Goal: Task Accomplishment & Management: Manage account settings

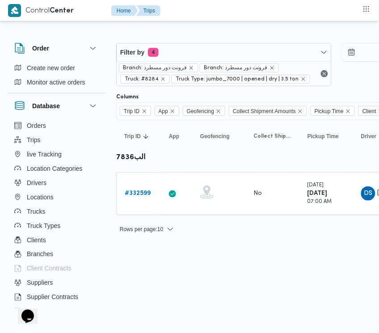
click at [177, 235] on div "Rows per page : 10 1" at bounding box center [384, 229] width 547 height 21
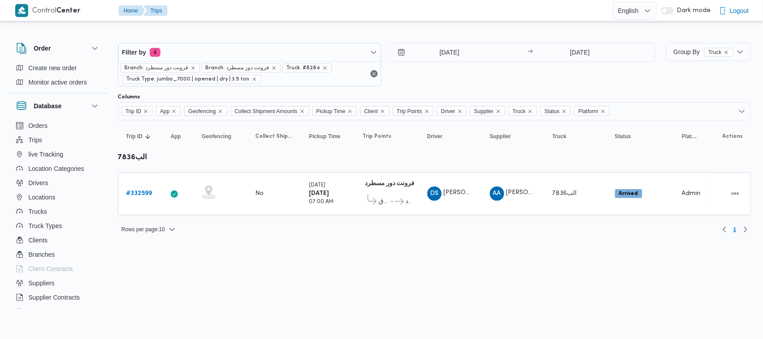
click at [288, 61] on div "Branch: فرونت دور مسطرد Branch: فرونت دور مسطرد Truck: #8284 Truck Type: jumbo_…" at bounding box center [249, 73] width 263 height 25
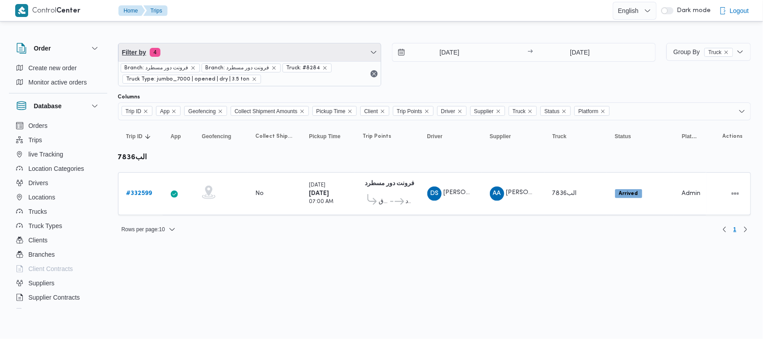
click at [280, 53] on span "Filter by 4" at bounding box center [249, 52] width 263 height 18
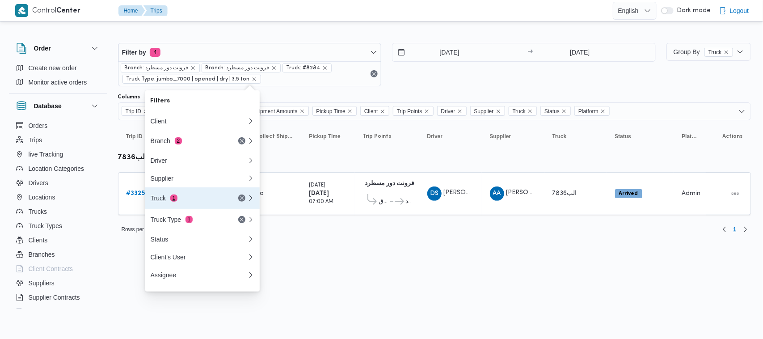
click at [208, 207] on div "Truck 1" at bounding box center [198, 197] width 107 height 21
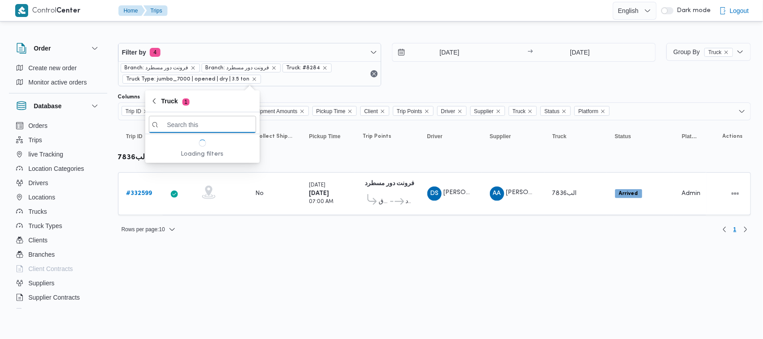
click at [235, 25] on div "Filter by 4 Branch: فرونت دور مسطرد Branch: فرونت دور مسطرد Truck: #8284 Truck …" at bounding box center [376, 134] width 760 height 223
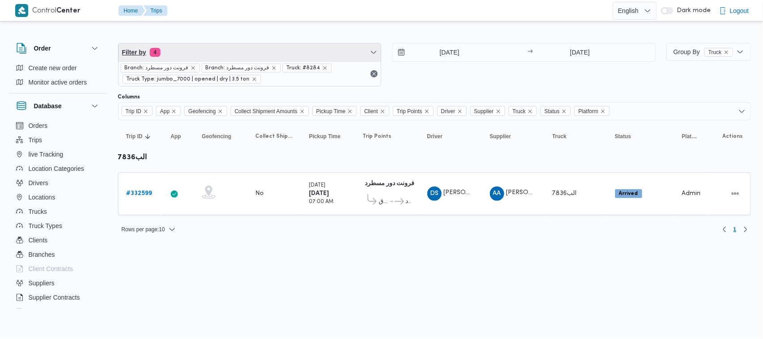
click at [226, 53] on span "Filter by 4" at bounding box center [249, 52] width 263 height 18
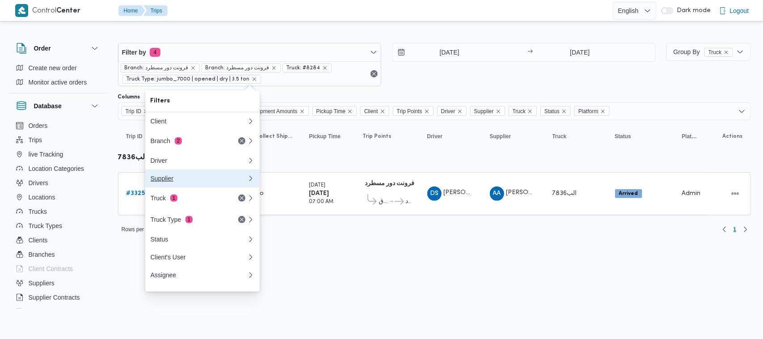
click at [211, 178] on div "Supplier" at bounding box center [199, 178] width 97 height 7
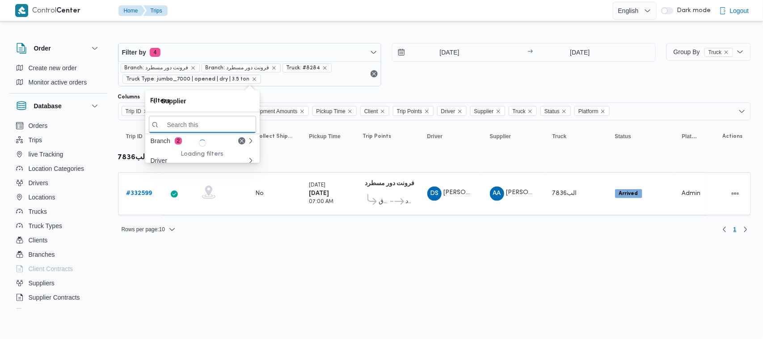
paste input "[PERSON_NAME] [PERSON_NAME]"
type input "[PERSON_NAME] [PERSON_NAME]"
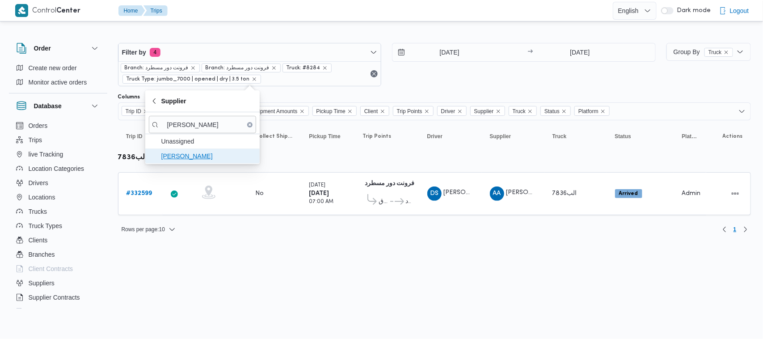
click at [223, 159] on span "[PERSON_NAME] [PERSON_NAME]" at bounding box center [207, 156] width 93 height 11
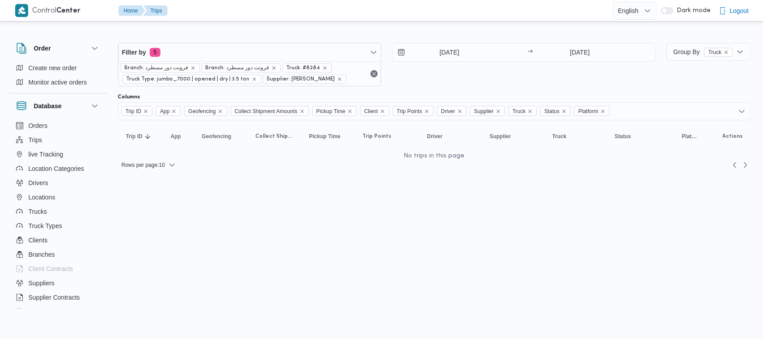
click at [379, 77] on div "25/8/2025 → 25/8/2025" at bounding box center [524, 64] width 264 height 43
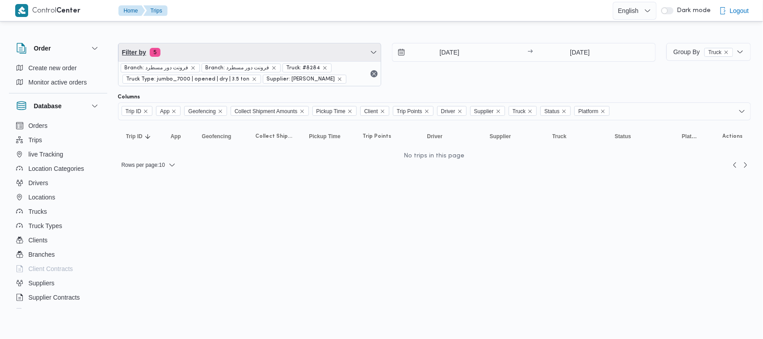
click at [195, 47] on span "Filter by 5" at bounding box center [249, 52] width 263 height 18
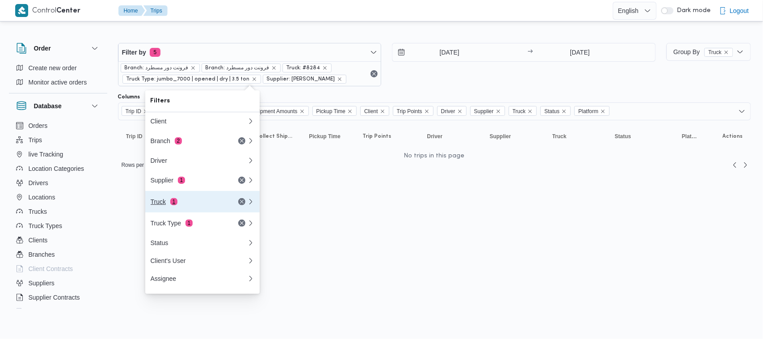
click at [173, 202] on span "1" at bounding box center [173, 201] width 7 height 7
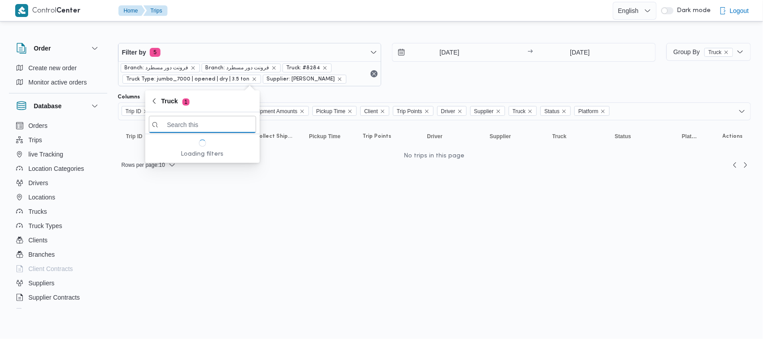
paste input "1345"
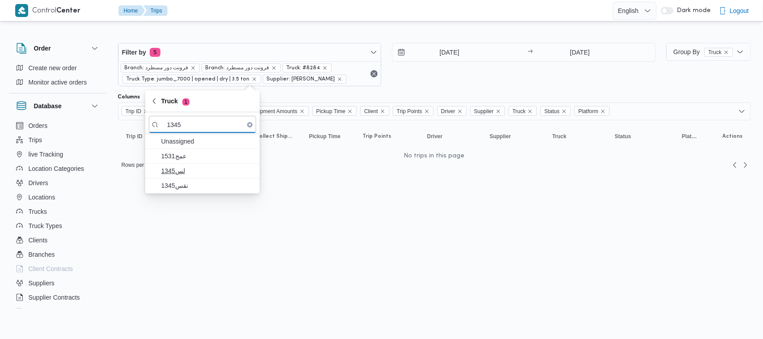
type input "1345"
click at [188, 176] on span "1345لس" at bounding box center [207, 170] width 93 height 11
click at [184, 182] on span "نقس1345" at bounding box center [205, 185] width 93 height 11
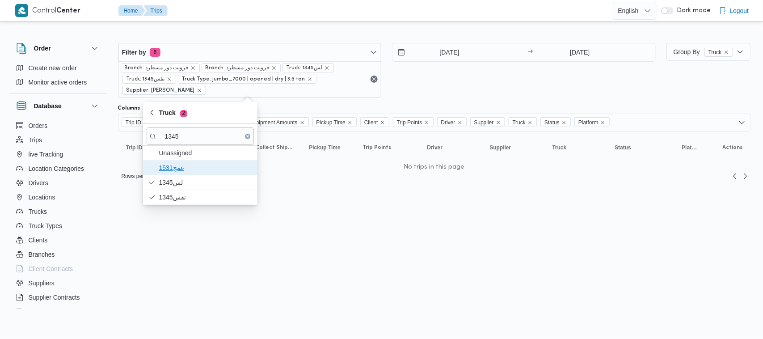
click at [186, 162] on span "عمج1531" at bounding box center [205, 167] width 93 height 11
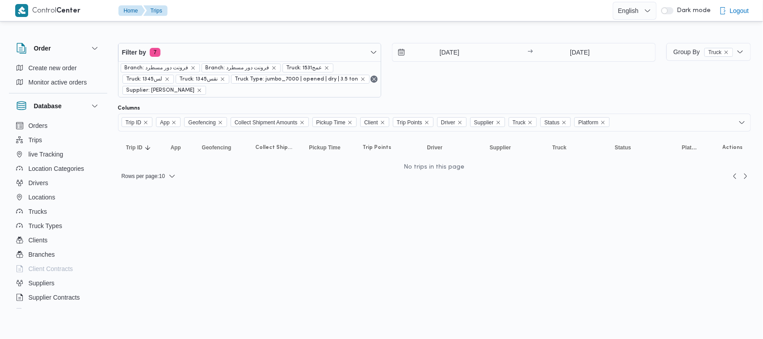
click at [379, 83] on div "25/8/2025 → 25/8/2025" at bounding box center [524, 70] width 264 height 55
click at [202, 92] on icon "remove selected entity" at bounding box center [199, 90] width 5 height 5
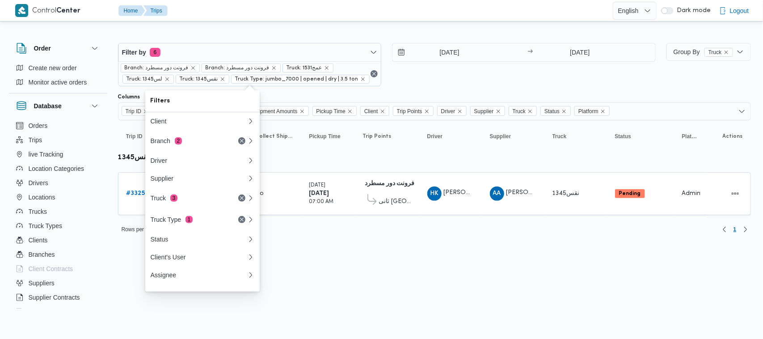
click at [379, 72] on div "25/8/2025 → 25/8/2025" at bounding box center [524, 64] width 264 height 43
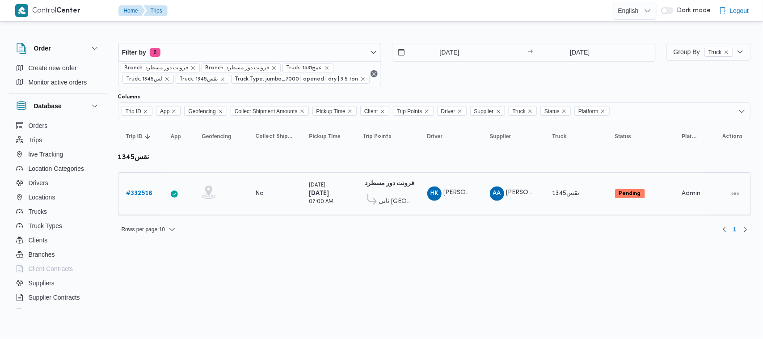
click at [128, 189] on link "# 332516" at bounding box center [140, 193] width 26 height 11
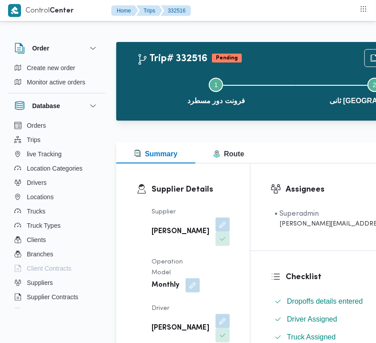
drag, startPoint x: 189, startPoint y: 232, endPoint x: 177, endPoint y: 251, distance: 22.5
click at [215, 232] on button "button" at bounding box center [222, 225] width 14 height 14
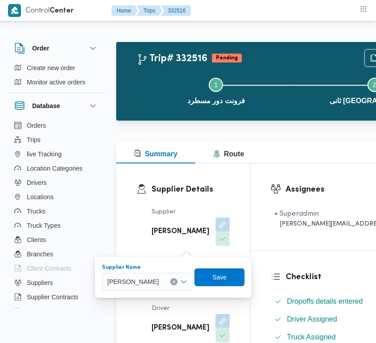
click at [159, 283] on span "علي عبدالناصر علي بخيت علي" at bounding box center [132, 282] width 51 height 10
paste input "ابراهيم رمضان"
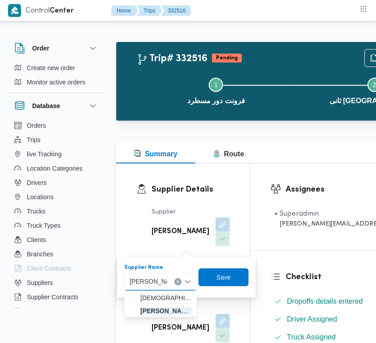
type input "ابراهيم رمضان ابراهيم عثمان ابوباشا"
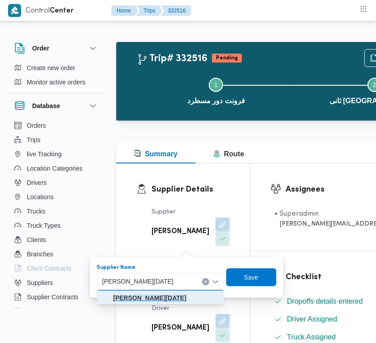
drag, startPoint x: 153, startPoint y: 299, endPoint x: 162, endPoint y: 298, distance: 9.0
click at [153, 297] on mark "ابراهيم رمضان ابراهيم عثمان ابوباشا" at bounding box center [149, 298] width 73 height 7
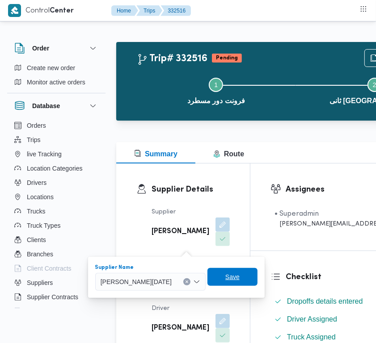
click at [258, 281] on span "Save" at bounding box center [232, 277] width 50 height 18
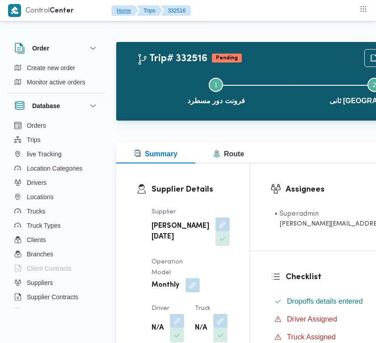
scroll to position [215, 0]
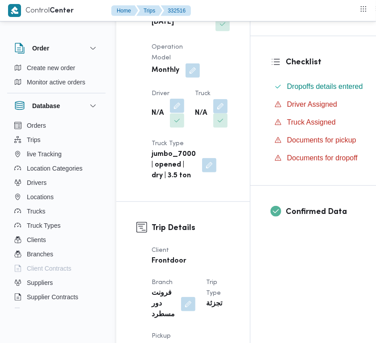
click at [177, 124] on dl "Driver N/A" at bounding box center [168, 109] width 33 height 40
click at [177, 113] on button "button" at bounding box center [177, 106] width 14 height 14
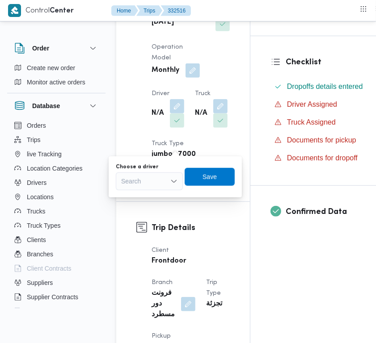
click at [153, 187] on div "Search" at bounding box center [149, 182] width 67 height 18
paste input "ابوبكر"
type input "ابوبكر بلال قاسم جمعه"
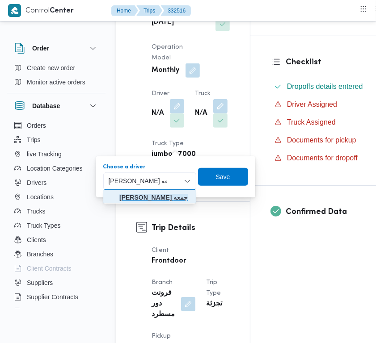
click at [136, 194] on mark "ابوبكر بلال قاسم جمعه" at bounding box center [153, 197] width 68 height 7
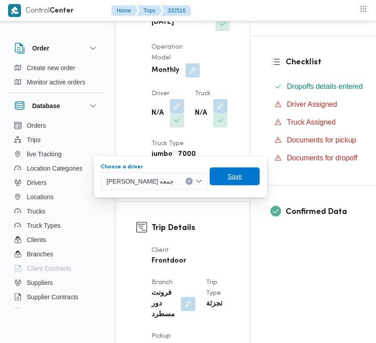
click at [228, 179] on span "Save" at bounding box center [235, 176] width 14 height 11
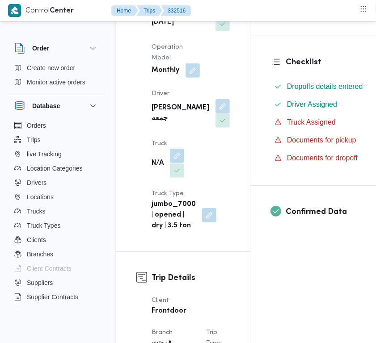
drag, startPoint x: 171, startPoint y: 198, endPoint x: 171, endPoint y: 207, distance: 9.0
click at [171, 164] on button "button" at bounding box center [177, 156] width 14 height 14
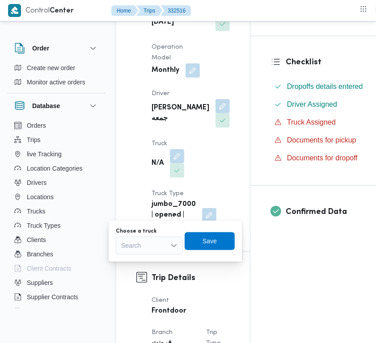
click at [173, 249] on div "Search" at bounding box center [149, 246] width 67 height 18
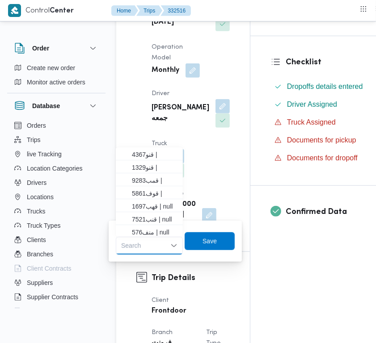
paste input "1497"
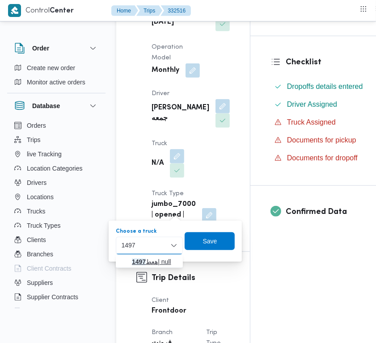
type input "1497"
click at [151, 264] on span "هعط 1497 | null" at bounding box center [155, 262] width 46 height 11
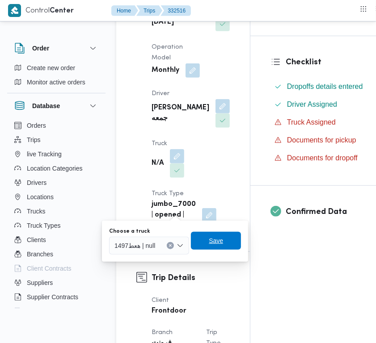
click at [209, 242] on span "Save" at bounding box center [216, 241] width 50 height 18
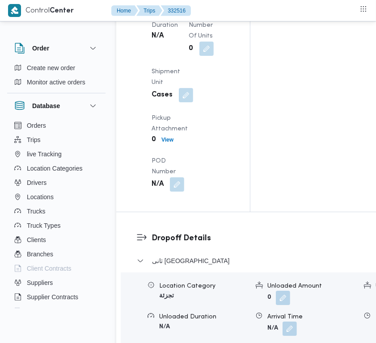
scroll to position [1631, 0]
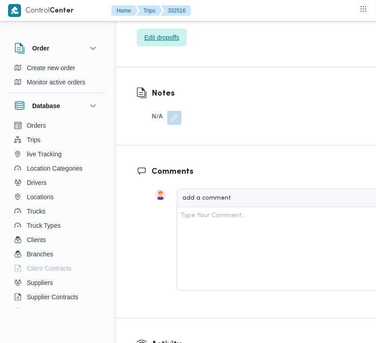
click at [173, 43] on span "Edit dropoffs" at bounding box center [161, 37] width 35 height 11
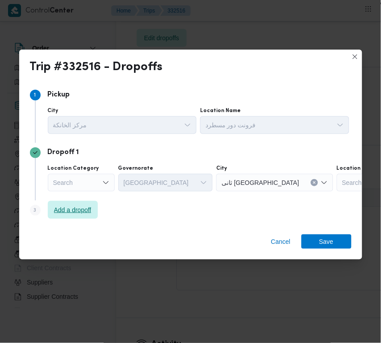
click at [62, 210] on span "Add a dropoff" at bounding box center [73, 210] width 38 height 11
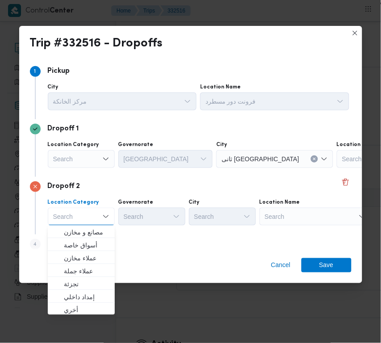
click at [353, 210] on div "Search" at bounding box center [316, 217] width 112 height 18
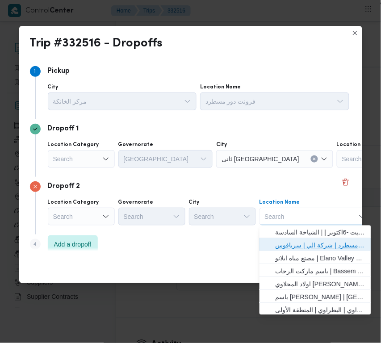
click at [334, 246] on span "فرونت دور مسطرد | شركة الي | سرياقوس" at bounding box center [321, 246] width 90 height 11
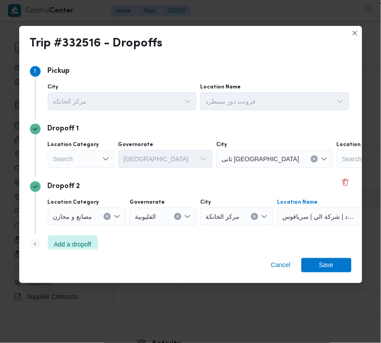
click at [86, 155] on div "Search" at bounding box center [81, 159] width 67 height 18
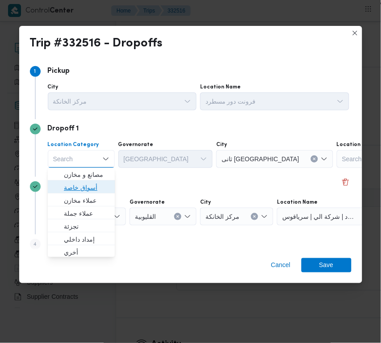
click at [85, 183] on span "أسواق خاصة" at bounding box center [87, 188] width 46 height 11
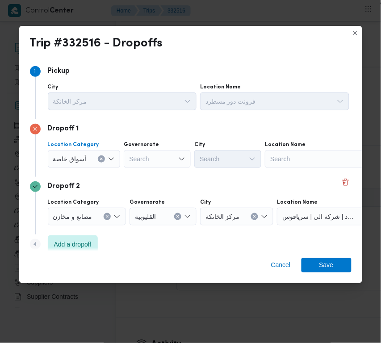
click at [300, 153] on div "Search" at bounding box center [321, 159] width 112 height 18
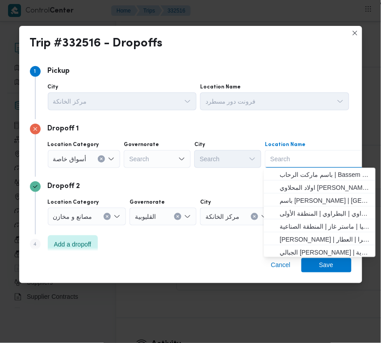
paste input "الفار"
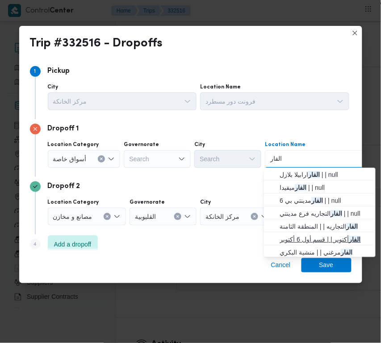
type input "الفار"
click at [326, 237] on span "الفار أكتوبر | | قسم أول 6 أكتوبر" at bounding box center [325, 240] width 90 height 11
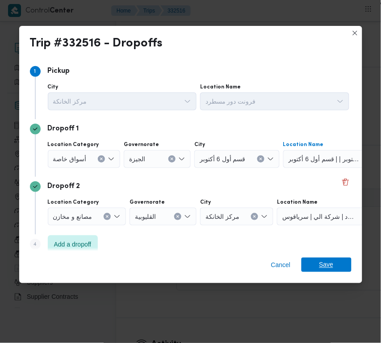
click at [332, 264] on span "Save" at bounding box center [327, 265] width 14 height 14
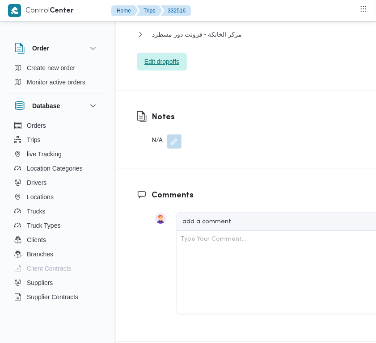
scroll to position [1398, 0]
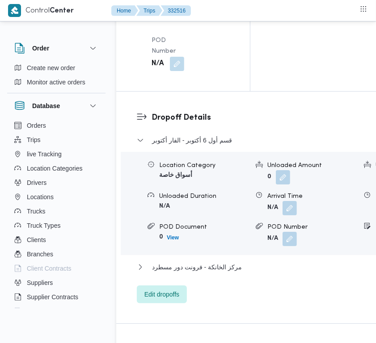
drag, startPoint x: 181, startPoint y: 68, endPoint x: 179, endPoint y: 77, distance: 9.1
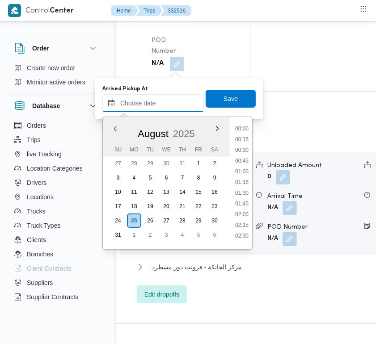
click at [170, 104] on input "Arrived Pickup At" at bounding box center [152, 103] width 101 height 18
paste input "25/8/2025 7:30:00 AM"
type input "25/8/2025 7:30:00 AM"
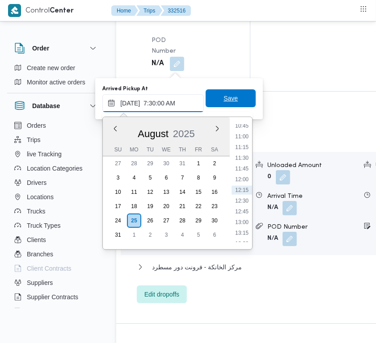
scroll to position [321, 0]
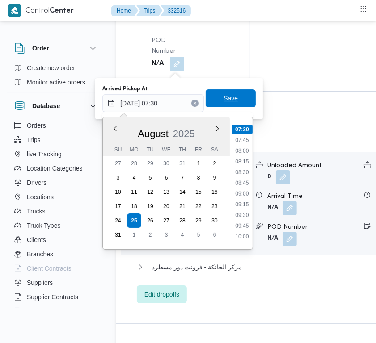
click at [246, 97] on span "Save" at bounding box center [231, 98] width 50 height 18
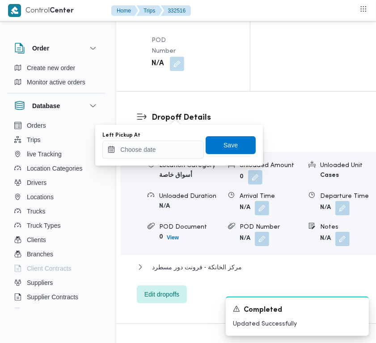
click at [169, 158] on div "Left Pickup At Save" at bounding box center [178, 145] width 155 height 29
click at [174, 147] on div at bounding box center [152, 150] width 101 height 18
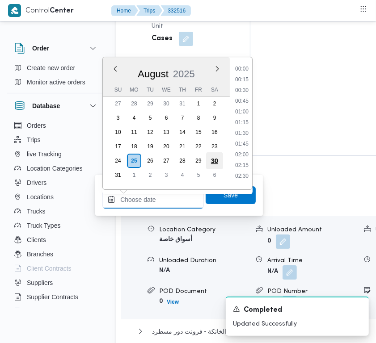
paste input "25/8/2025 7:30:00 AM"
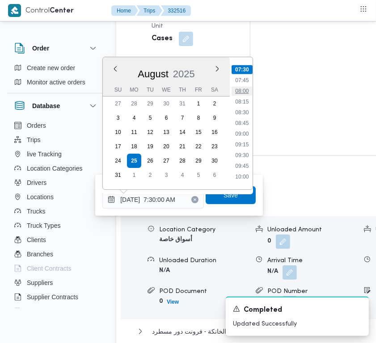
click at [243, 90] on li "08:00" at bounding box center [242, 91] width 21 height 9
type input "25/08/2025 08:00"
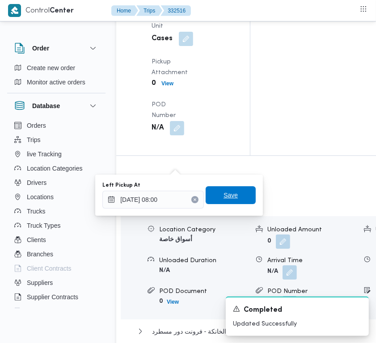
click at [240, 198] on span "Save" at bounding box center [231, 195] width 50 height 18
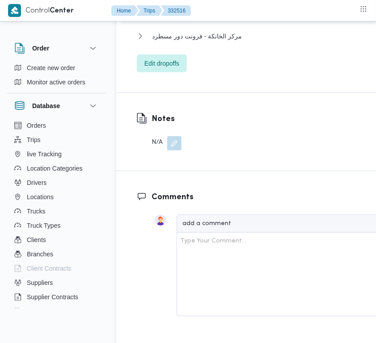
scroll to position [1770, 0]
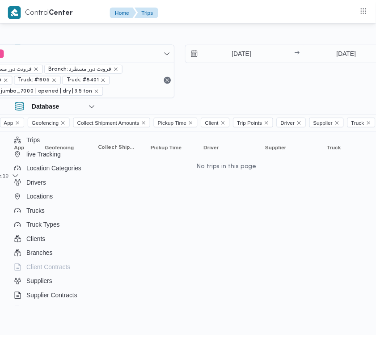
scroll to position [0, 170]
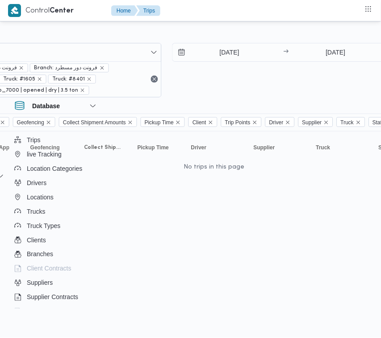
click at [334, 39] on div "Filter by 6 Branch: فرونت دور مسطرد Branch: فرونت دور مسطرد Truck: #1345 Truck:…" at bounding box center [167, 70] width 452 height 65
click at [334, 46] on input "25/8/2025" at bounding box center [335, 52] width 89 height 18
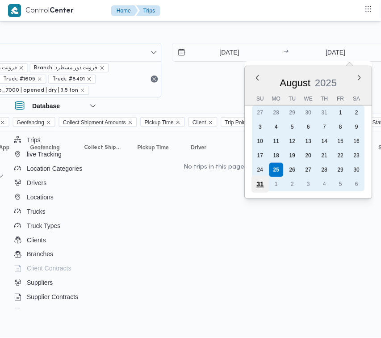
click at [266, 187] on div "31" at bounding box center [260, 184] width 17 height 17
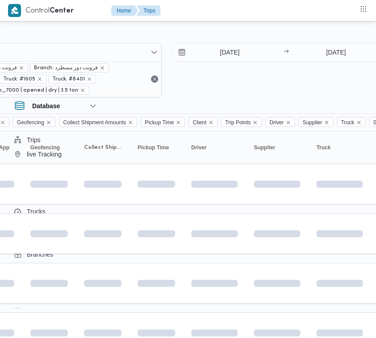
click at [318, 43] on div "25/8/2025 → 31/8/2025" at bounding box center [280, 52] width 215 height 19
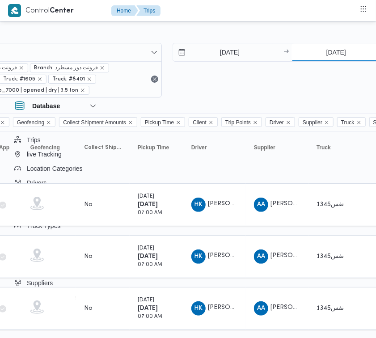
click at [330, 51] on input "[DATE]" at bounding box center [335, 52] width 89 height 18
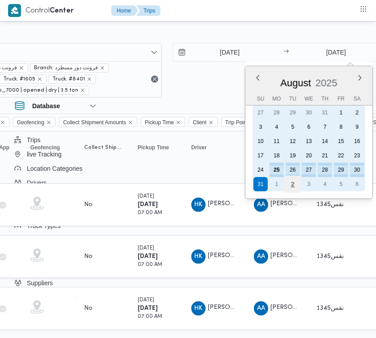
click at [287, 180] on div "2" at bounding box center [292, 184] width 17 height 17
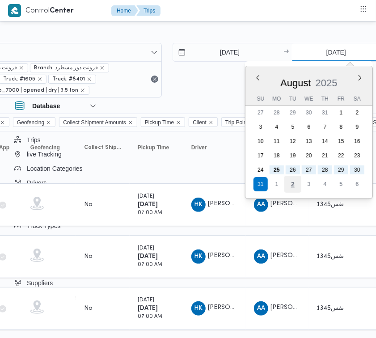
type input "2/9/2025"
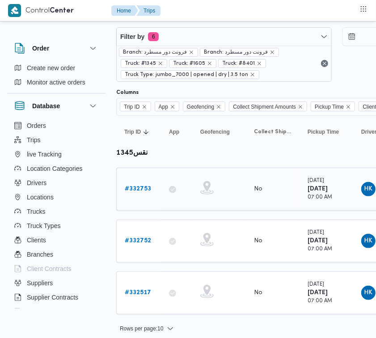
scroll to position [21, 0]
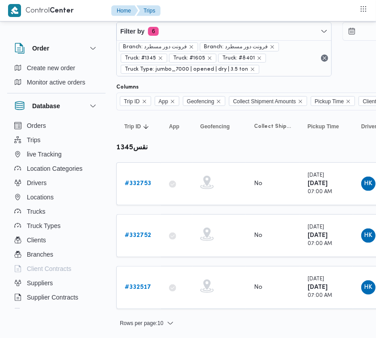
click at [144, 186] on b "# 332753" at bounding box center [138, 184] width 26 height 6
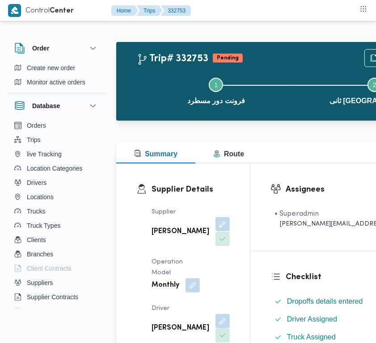
click at [215, 229] on button "button" at bounding box center [222, 224] width 14 height 14
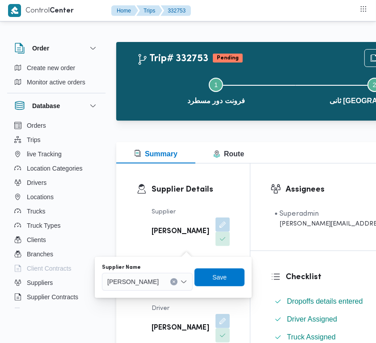
click at [165, 292] on div "You are in a dialog. To close this dialog, hit escape. Supplier Name علي عبدالن…" at bounding box center [173, 277] width 157 height 41
click at [159, 283] on span "علي عبدالناصر علي بخيت علي" at bounding box center [132, 282] width 51 height 10
paste input "ابراهيم رمضان"
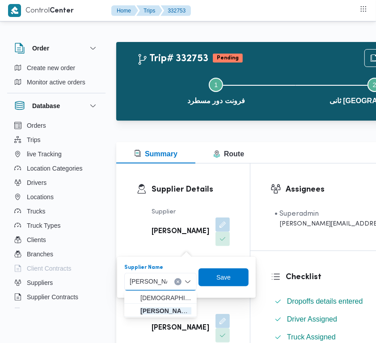
type input "ابراهيم رمضان ابراهيم عثمان ابوباشا"
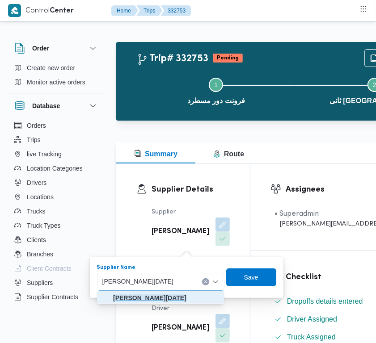
click at [151, 299] on mark "ابراهيم رمضان ابراهيم عثمان ابوباشا" at bounding box center [149, 298] width 73 height 7
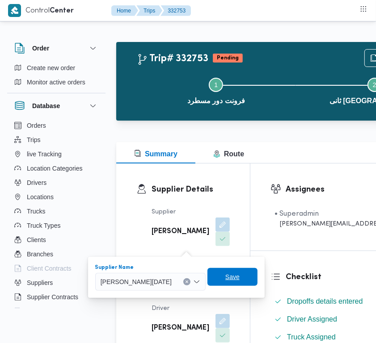
click at [244, 276] on span "Save" at bounding box center [232, 277] width 50 height 18
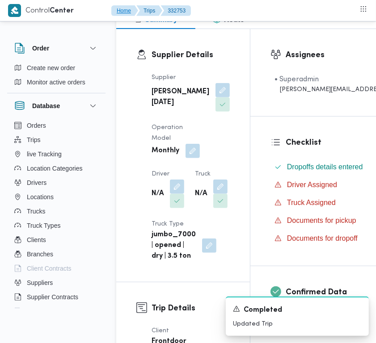
scroll to position [179, 0]
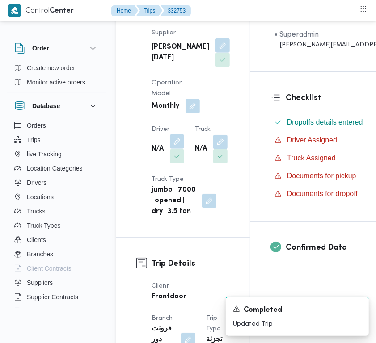
click at [180, 149] on button "button" at bounding box center [177, 142] width 14 height 14
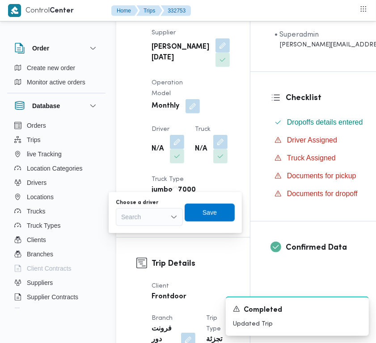
drag, startPoint x: 129, startPoint y: 242, endPoint x: 128, endPoint y: 222, distance: 20.1
click at [128, 237] on div "Supplier Details Supplier ابراهيم رمضان ابراهيم عثمان ابوباشا Operation Model M…" at bounding box center [183, 110] width 134 height 253
click at [131, 218] on div "Search" at bounding box center [149, 217] width 67 height 18
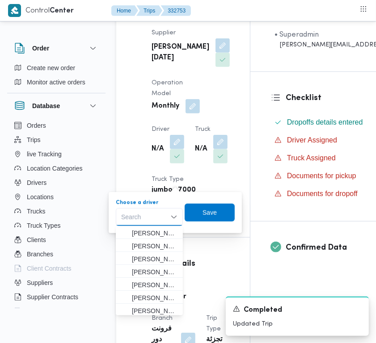
paste input "ابوبكر"
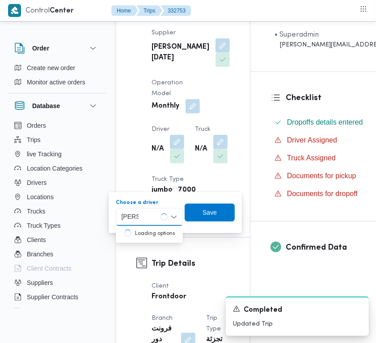
type input "ابوبكر بلال قاسم جمعه"
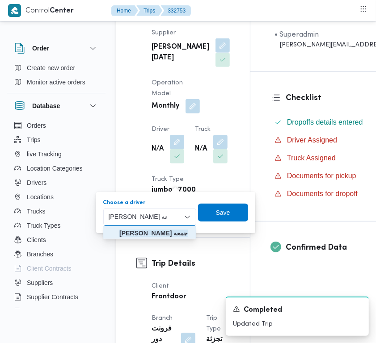
click at [151, 232] on mark "ابوبكر بلال قاسم جمعه" at bounding box center [153, 233] width 68 height 7
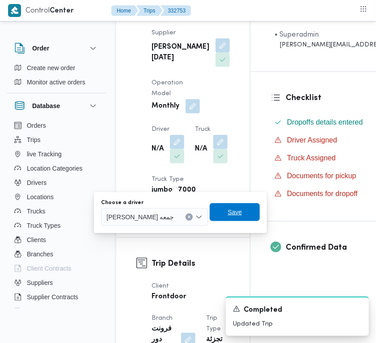
click at [237, 214] on span "Save" at bounding box center [235, 212] width 50 height 18
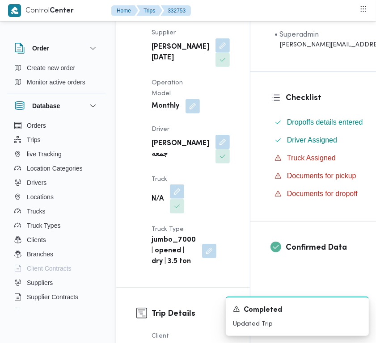
click at [179, 199] on button "button" at bounding box center [177, 192] width 14 height 14
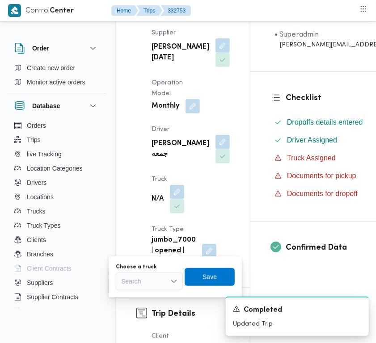
click at [163, 267] on div "Choose a truck" at bounding box center [149, 267] width 67 height 7
click at [154, 282] on div "Search" at bounding box center [149, 282] width 67 height 18
paste input "1497"
type input "1497"
click at [141, 298] on mark "1497" at bounding box center [139, 297] width 14 height 7
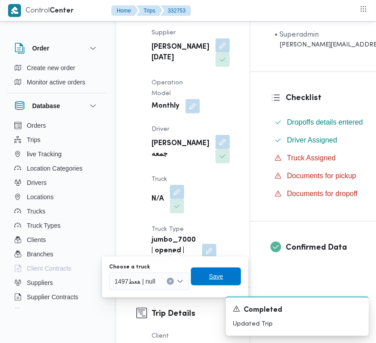
click at [212, 273] on span "Save" at bounding box center [216, 276] width 14 height 11
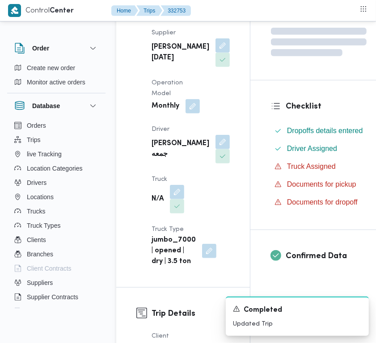
click at [199, 207] on div "Supplier ابراهيم رمضان ابراهيم عثمان ابوباشا Operation Model Monthly Driver ابو…" at bounding box center [190, 147] width 89 height 250
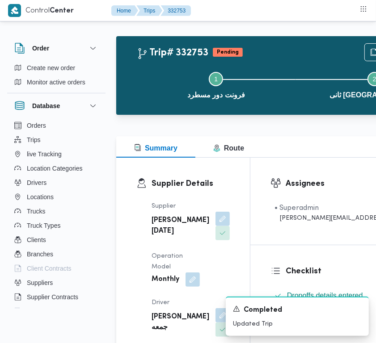
scroll to position [0, 0]
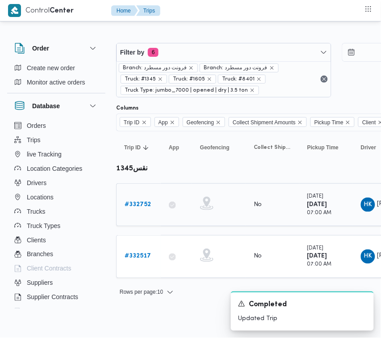
click at [142, 202] on b "# 332752" at bounding box center [138, 205] width 26 height 6
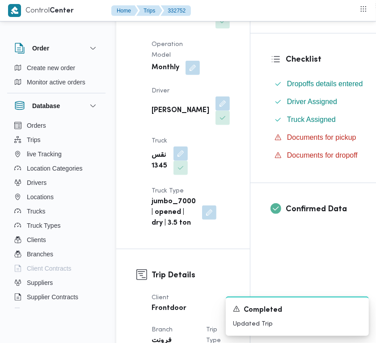
scroll to position [174, 0]
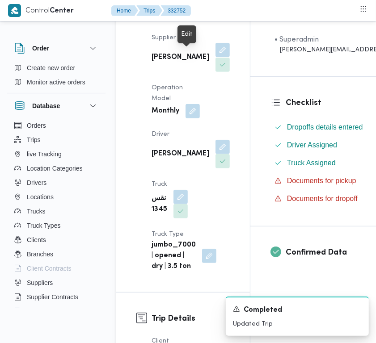
click at [215, 55] on button "button" at bounding box center [222, 50] width 14 height 14
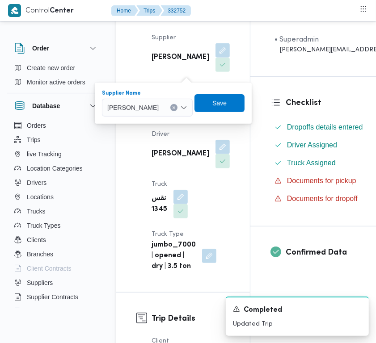
click at [159, 108] on span "علي عبدالناصر علي بخيت علي" at bounding box center [132, 107] width 51 height 10
paste input "ابراهيم رمضا"
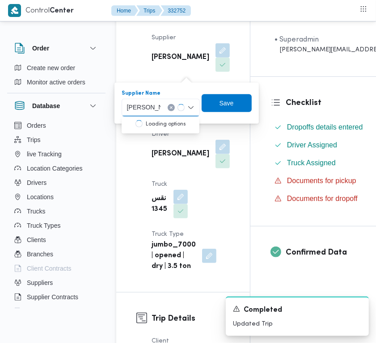
type input "[PERSON_NAME][DATE] [PERSON_NAME]"
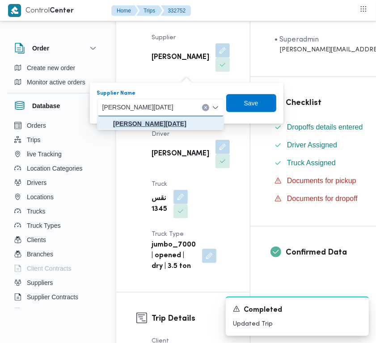
click at [135, 122] on mark "[PERSON_NAME][DATE] [PERSON_NAME]" at bounding box center [149, 123] width 73 height 7
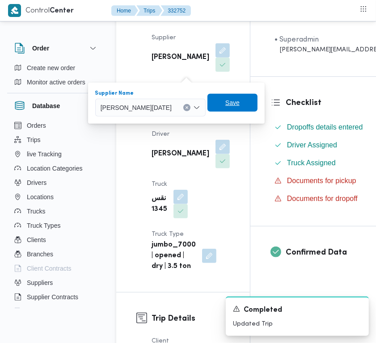
click at [258, 108] on span "Save" at bounding box center [232, 103] width 50 height 18
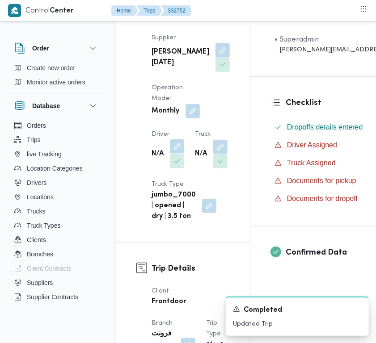
click at [177, 154] on button "button" at bounding box center [177, 146] width 14 height 14
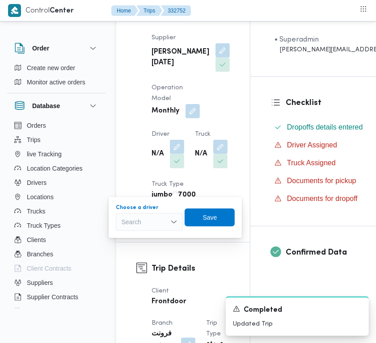
click at [155, 226] on div "Search" at bounding box center [149, 222] width 67 height 18
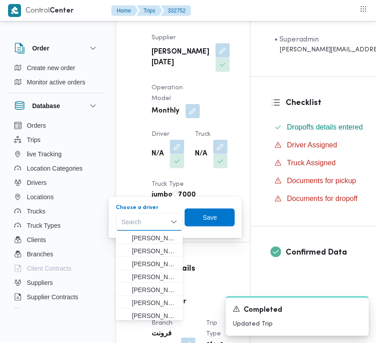
paste input "ابوبكر"
type input "ابوبكر بلال قاسم جمعه"
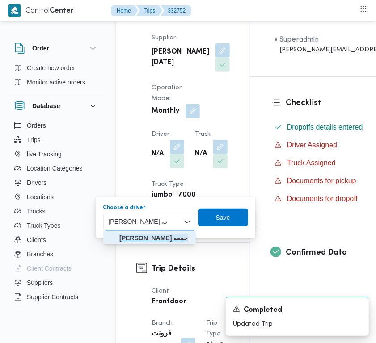
click at [144, 236] on mark "ابوبكر بلال قاسم جمعه" at bounding box center [153, 238] width 68 height 7
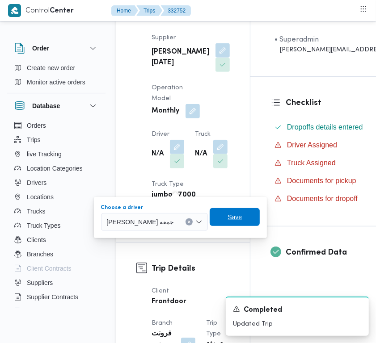
drag, startPoint x: 222, startPoint y: 219, endPoint x: 174, endPoint y: 218, distance: 47.8
click at [228, 219] on span "Save" at bounding box center [235, 217] width 14 height 11
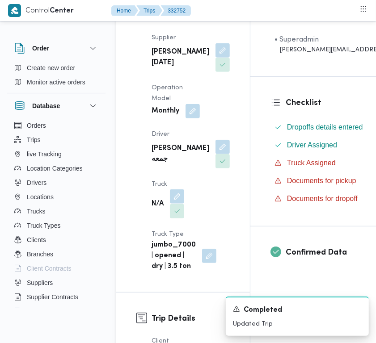
click at [179, 204] on button "button" at bounding box center [177, 197] width 14 height 14
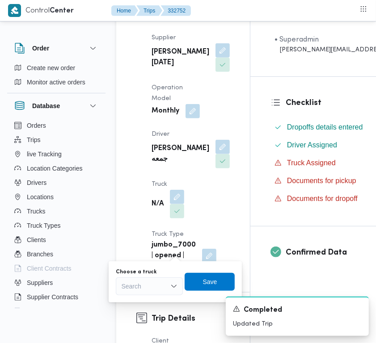
click at [158, 293] on div "Search" at bounding box center [149, 287] width 67 height 18
paste input "1497"
type input "1497"
click at [139, 303] on mark "1497" at bounding box center [139, 302] width 14 height 7
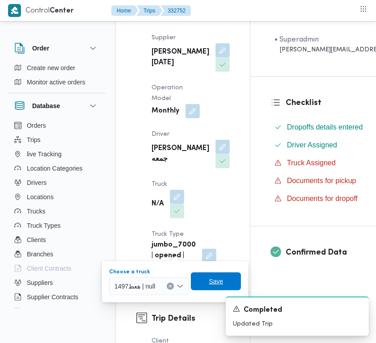
click at [207, 285] on span "Save" at bounding box center [216, 282] width 50 height 18
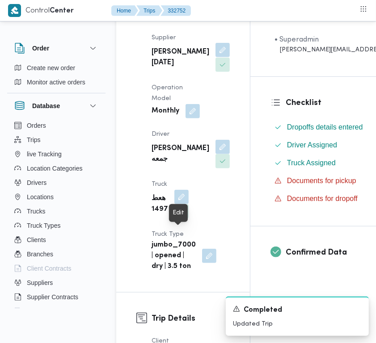
scroll to position [0, 0]
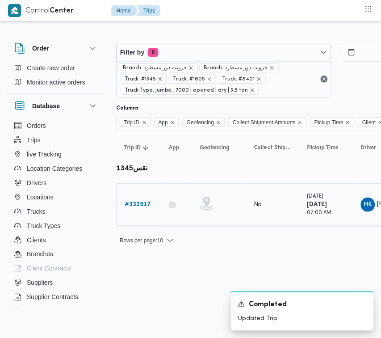
click at [139, 199] on link "# 332517" at bounding box center [138, 204] width 26 height 11
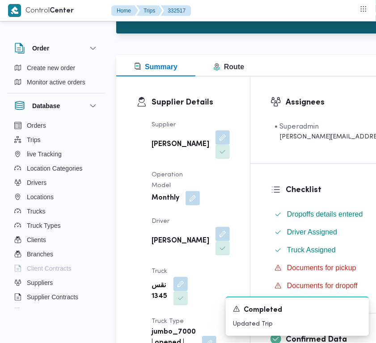
scroll to position [122, 0]
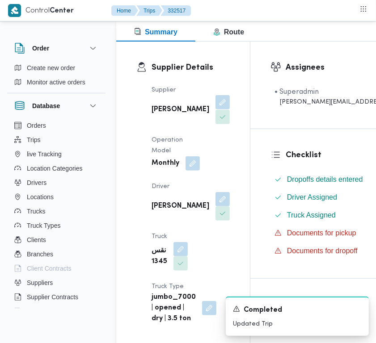
click at [215, 110] on button "button" at bounding box center [222, 102] width 14 height 14
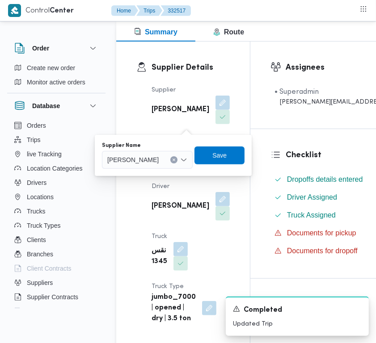
click at [153, 168] on div "Supplier Name علي عبدالناصر علي بخيت علي Save" at bounding box center [173, 155] width 144 height 29
click at [157, 158] on span "علي عبدالناصر علي بخيت علي" at bounding box center [132, 160] width 51 height 10
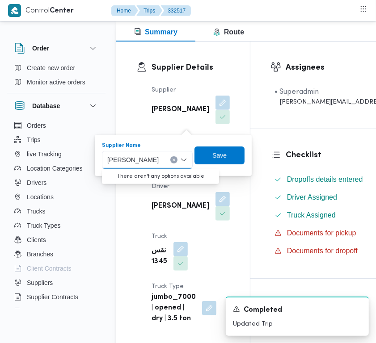
paste input "ابراهيم رمض"
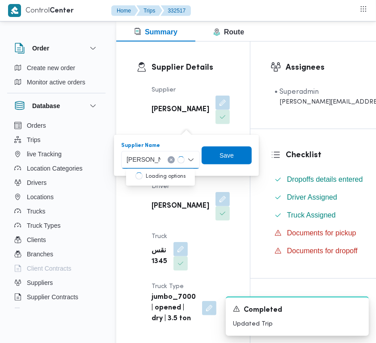
type input "[PERSON_NAME][DATE] [PERSON_NAME]"
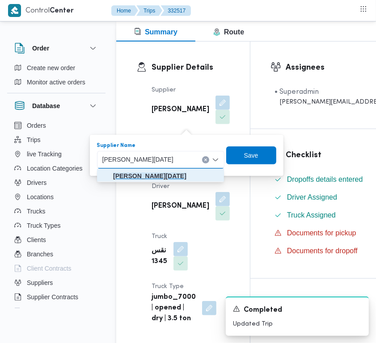
click at [153, 177] on mark "[PERSON_NAME][DATE] [PERSON_NAME]" at bounding box center [149, 176] width 73 height 7
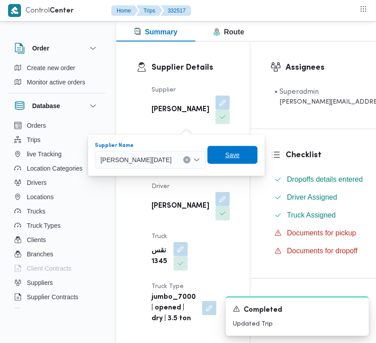
click at [244, 154] on span "Save" at bounding box center [232, 155] width 50 height 18
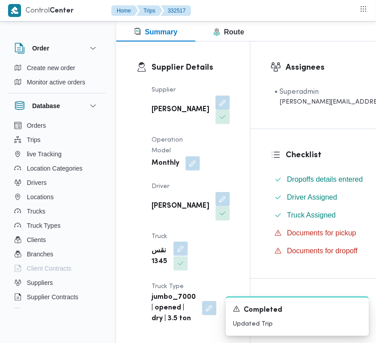
click at [180, 256] on button "button" at bounding box center [180, 249] width 14 height 14
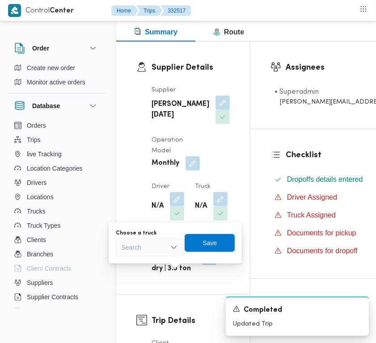
click at [154, 249] on div "Search" at bounding box center [149, 248] width 67 height 18
paste input "1497"
type input "1497"
click at [145, 260] on mark "1497" at bounding box center [139, 263] width 14 height 7
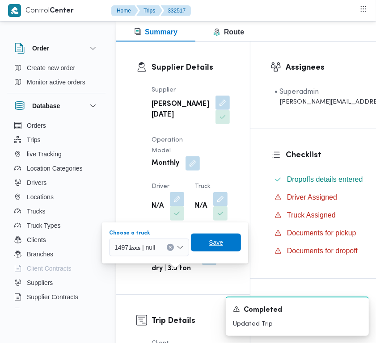
click at [210, 241] on span "Save" at bounding box center [216, 242] width 14 height 11
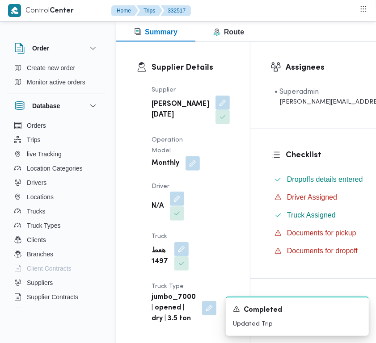
click at [180, 206] on button "button" at bounding box center [177, 199] width 14 height 14
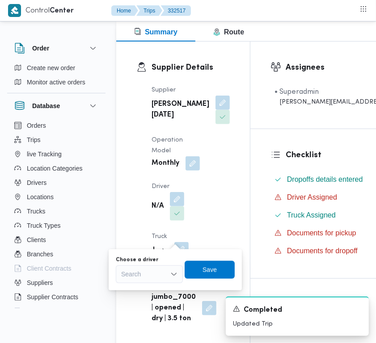
click at [161, 277] on div "Search" at bounding box center [149, 275] width 67 height 18
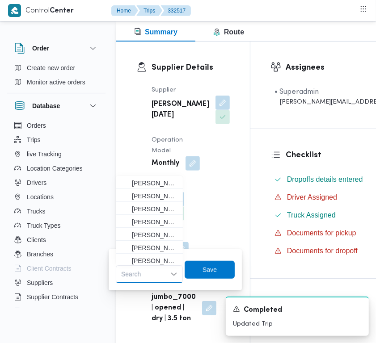
paste input "ابوبكر"
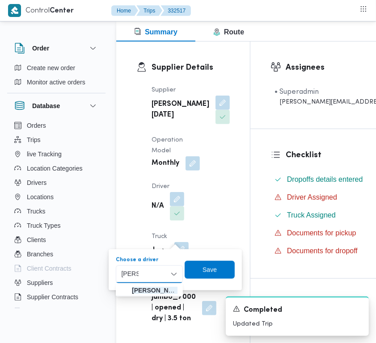
type input "ابوبكر بلال قاسم جمعه"
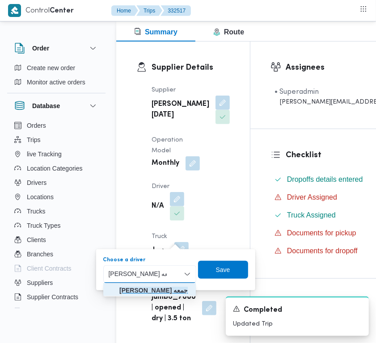
drag, startPoint x: 144, startPoint y: 288, endPoint x: 141, endPoint y: 284, distance: 5.5
click at [141, 284] on span "ابوبكر بلال قاسم جمعه" at bounding box center [150, 290] width 86 height 14
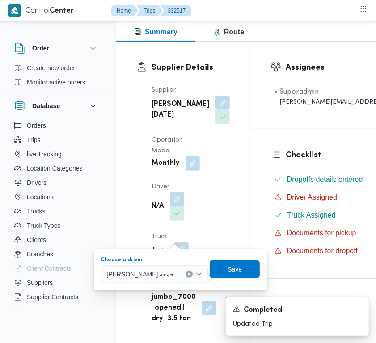
click at [217, 267] on span "Save" at bounding box center [235, 270] width 50 height 18
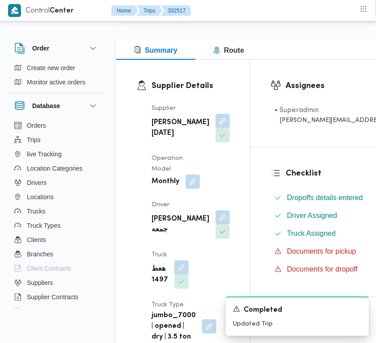
scroll to position [118, 0]
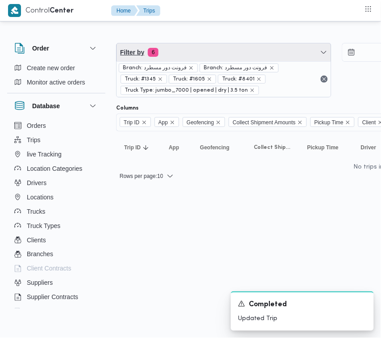
click at [178, 57] on span "Filter by 6" at bounding box center [224, 52] width 215 height 18
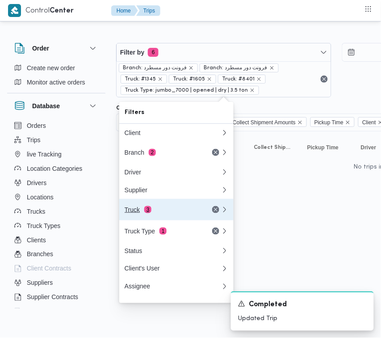
click at [144, 213] on span "3" at bounding box center [147, 209] width 7 height 7
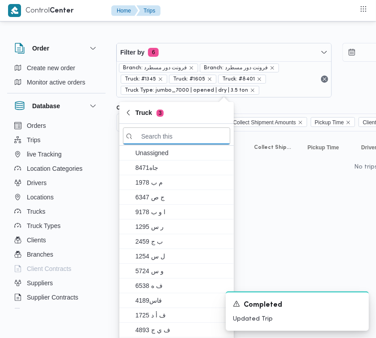
paste input "8159"
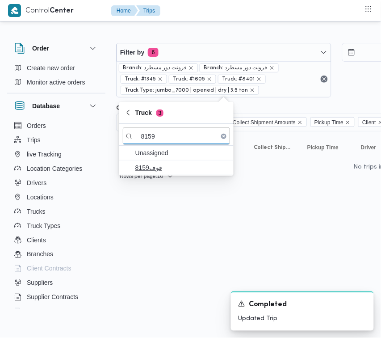
type input "8159"
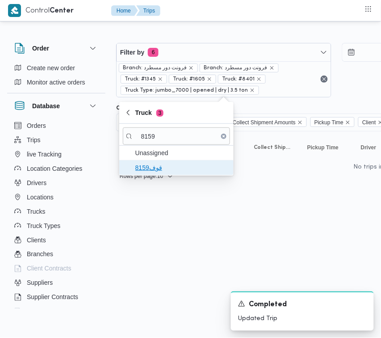
click at [150, 165] on span "قوف8159" at bounding box center [181, 167] width 93 height 11
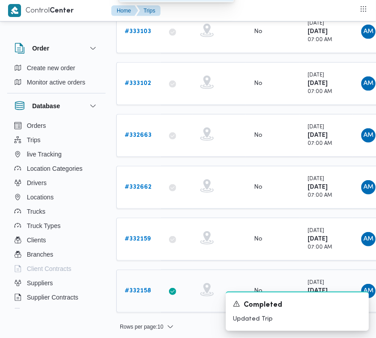
scroll to position [163, 0]
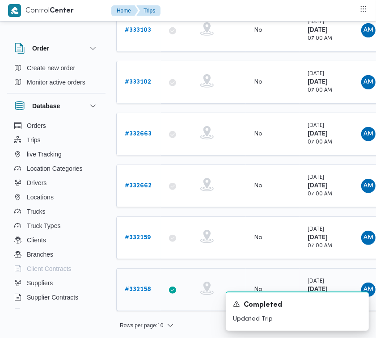
click at [137, 288] on b "# 332158" at bounding box center [138, 290] width 26 height 6
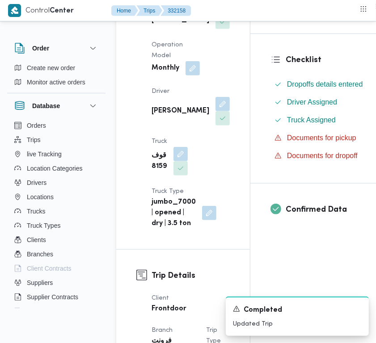
scroll to position [142, 0]
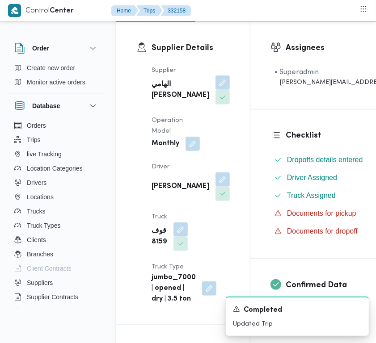
click at [211, 83] on span at bounding box center [220, 83] width 19 height 14
click at [161, 129] on dt "Operation Model" at bounding box center [176, 125] width 48 height 21
click at [215, 90] on button "button" at bounding box center [222, 83] width 14 height 14
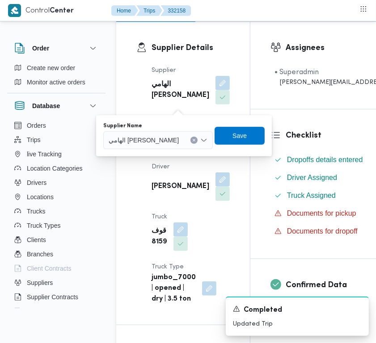
click at [158, 144] on span "الهامي محمد خالد علي" at bounding box center [144, 140] width 70 height 10
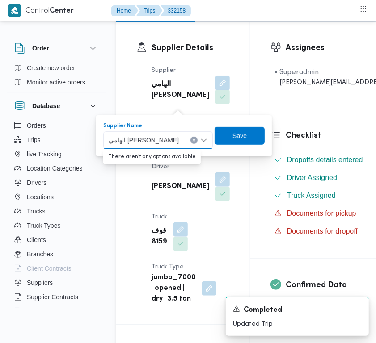
paste input "علي عبدالناصر"
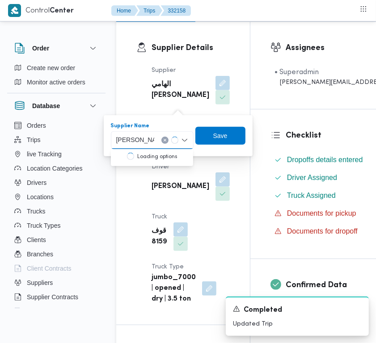
type input "علي عبدالناصر علي بخيت علي"
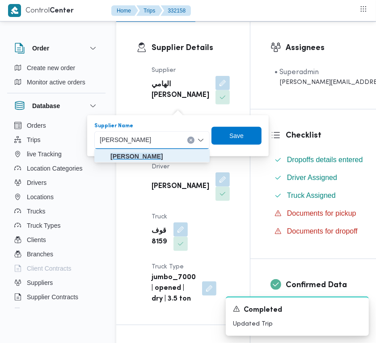
click at [145, 156] on mark "علي عبدالناصر علي بخيت علي" at bounding box center [136, 156] width 52 height 7
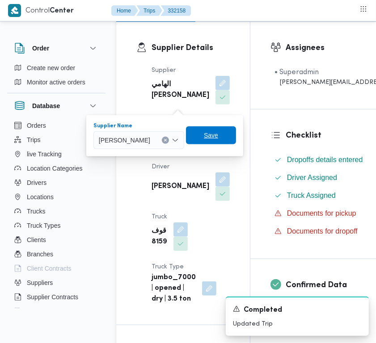
click at [218, 135] on span "Save" at bounding box center [211, 135] width 14 height 11
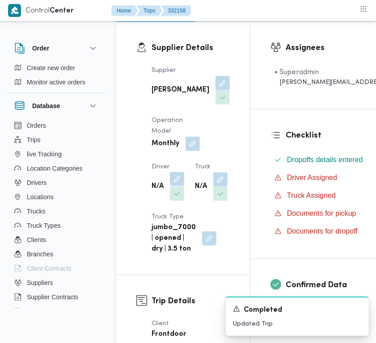
click at [177, 186] on button "button" at bounding box center [177, 179] width 14 height 14
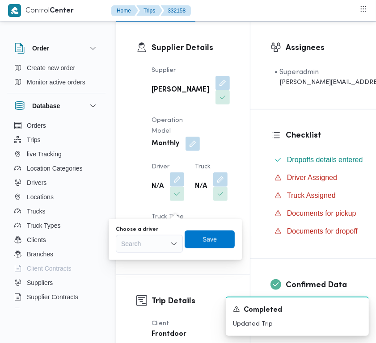
click at [160, 245] on div "Search" at bounding box center [149, 244] width 67 height 18
paste input "محمود مسعود"
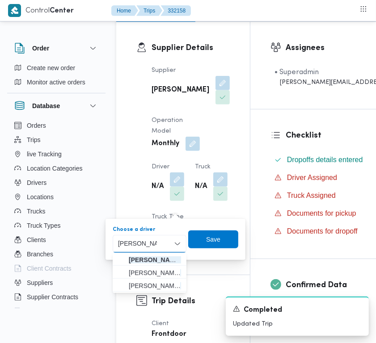
type input "محمود مسعود"
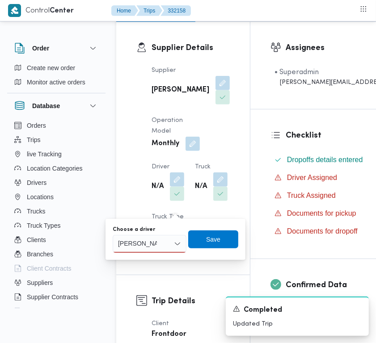
click at [161, 240] on div "محمود مسعود محمود مسعود" at bounding box center [150, 244] width 74 height 18
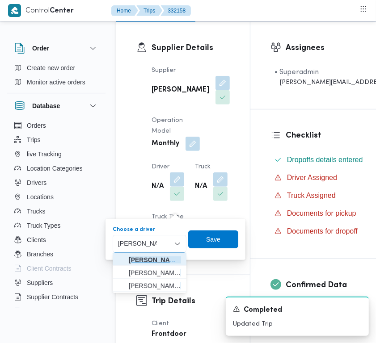
click at [159, 257] on mark "محمود مسعود" at bounding box center [155, 260] width 52 height 7
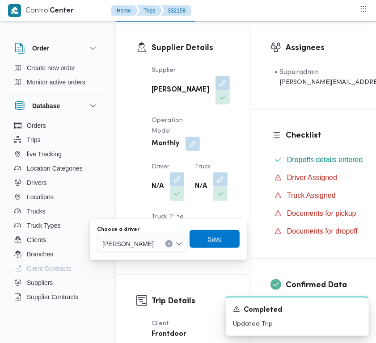
click at [222, 238] on span "Save" at bounding box center [214, 239] width 14 height 11
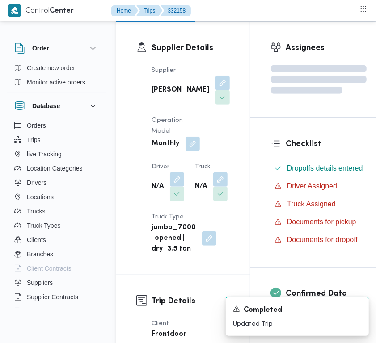
click at [180, 225] on div "Supplier علي عبدالناصر علي بخيت علي Operation Model Monthly Driver N/A Truck N/…" at bounding box center [190, 160] width 89 height 200
click at [213, 186] on button "button" at bounding box center [220, 179] width 14 height 14
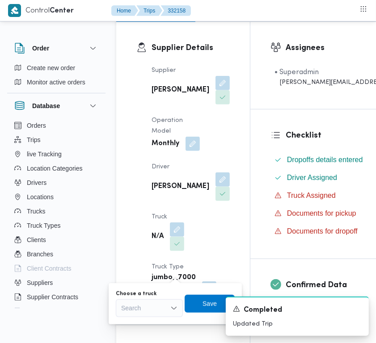
click at [161, 294] on div "Choose a truck" at bounding box center [149, 294] width 67 height 7
click at [155, 305] on div "Search" at bounding box center [149, 309] width 67 height 18
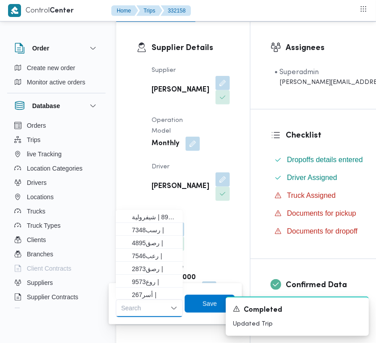
paste input "9846"
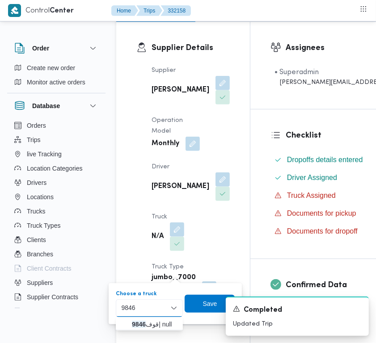
type input "9846"
click at [129, 322] on span "قوف 9846 | null" at bounding box center [149, 324] width 60 height 14
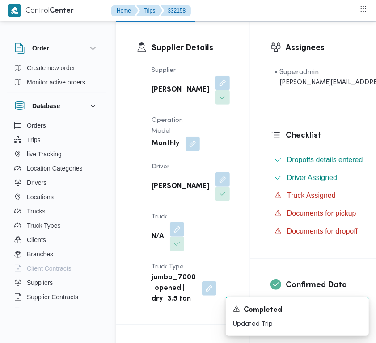
scroll to position [213, 0]
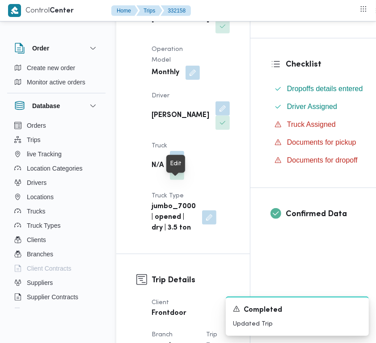
click at [177, 165] on button "button" at bounding box center [177, 158] width 14 height 14
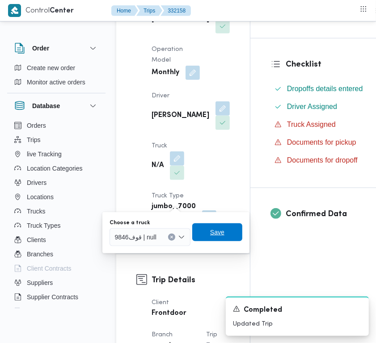
click at [199, 233] on span "Save" at bounding box center [217, 233] width 50 height 18
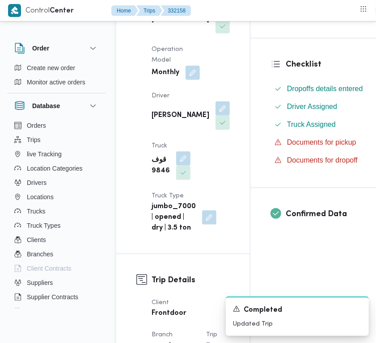
click at [187, 168] on div "Supplier علي عبدالناصر علي بخيت علي Operation Model Monthly Driver محمود مسعود …" at bounding box center [190, 114] width 89 height 250
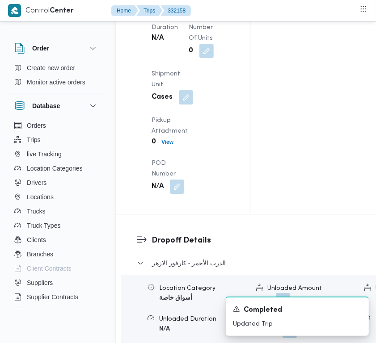
scroll to position [1628, 0]
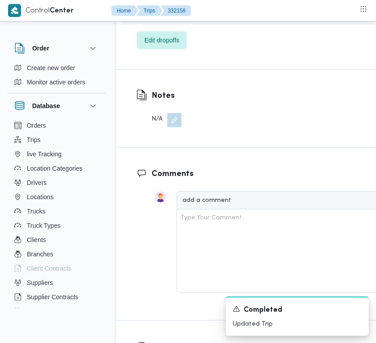
click at [148, 45] on span "Edit dropoffs" at bounding box center [161, 39] width 35 height 11
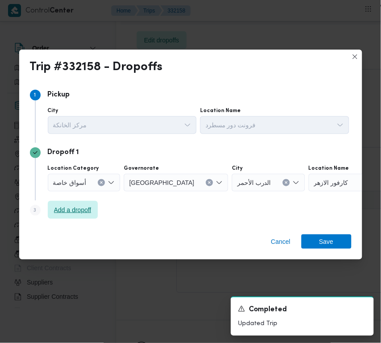
click at [72, 215] on span "Add a dropoff" at bounding box center [73, 210] width 38 height 11
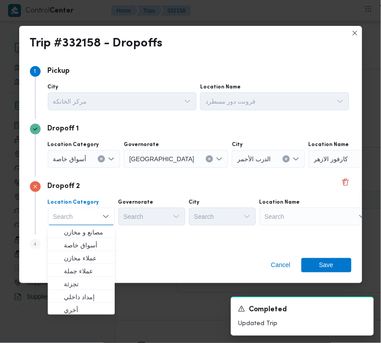
click at [272, 217] on div "Search" at bounding box center [316, 217] width 112 height 18
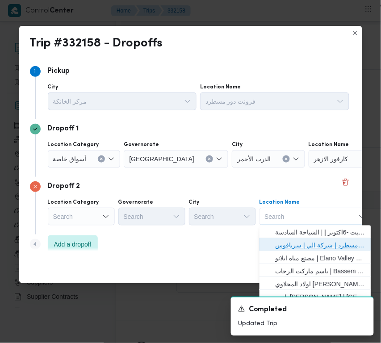
click at [288, 241] on span "فرونت دور مسطرد | شركة الي | سرياقوس" at bounding box center [321, 246] width 90 height 11
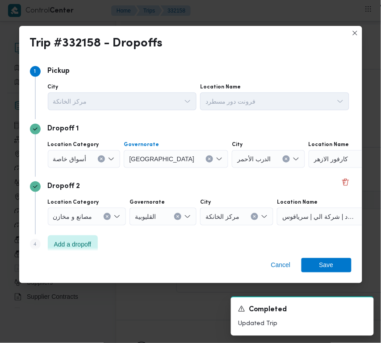
click at [206, 161] on button "Clear input" at bounding box center [209, 159] width 7 height 7
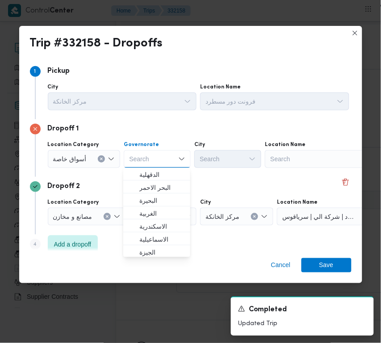
click at [308, 159] on div "Search" at bounding box center [321, 159] width 112 height 18
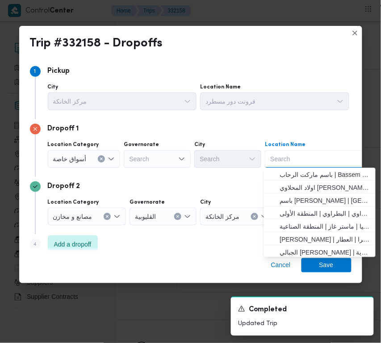
paste input "سعودي الشروق"
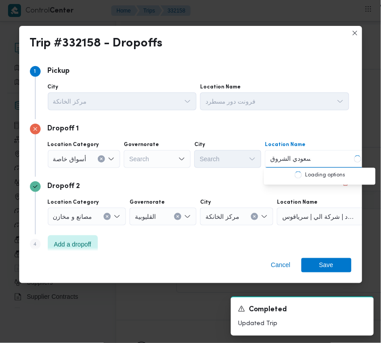
type input "سعودي الشروق"
click at [289, 176] on mark "سعودي الشروق" at bounding box center [301, 175] width 42 height 7
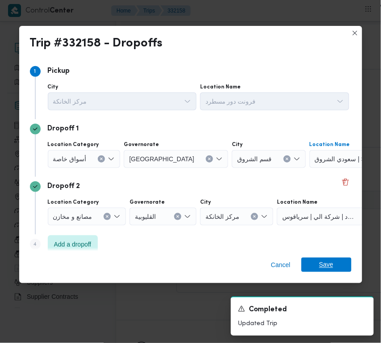
click at [334, 262] on span "Save" at bounding box center [327, 265] width 50 height 14
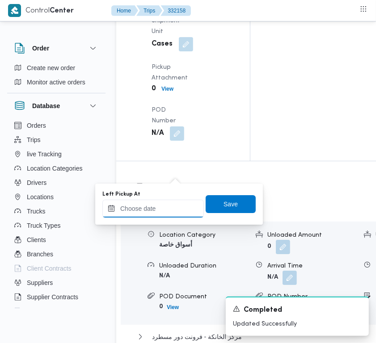
click at [173, 213] on input "Left Pickup At" at bounding box center [152, 209] width 101 height 18
paste input "25/8/2025 9:00:00 AM"
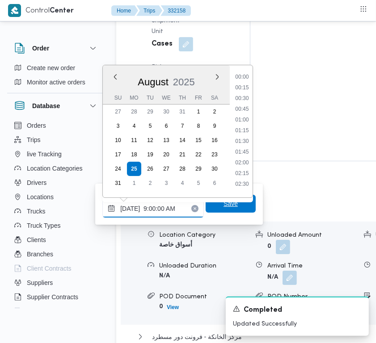
scroll to position [385, 0]
type input "25/08/2025 09:00"
click at [208, 211] on span "Save" at bounding box center [231, 204] width 50 height 18
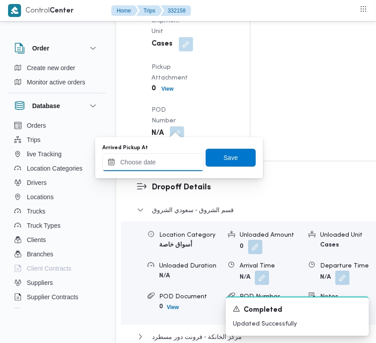
click at [180, 165] on input "Arrived Pickup At" at bounding box center [152, 162] width 101 height 18
paste input "25/8/2025 9:00:00 AM"
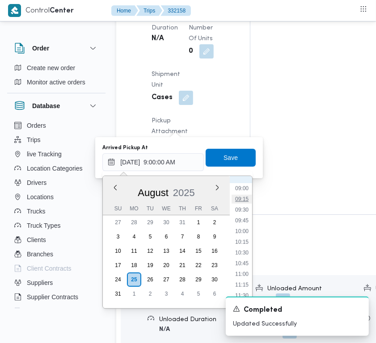
click at [249, 195] on li "09:15" at bounding box center [242, 199] width 21 height 9
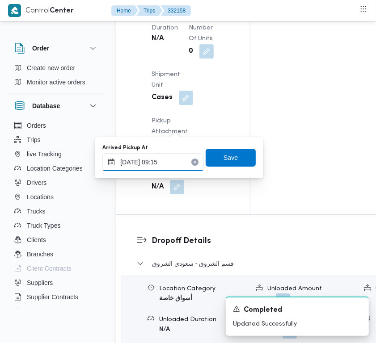
click at [178, 160] on input "25/08/2025 09:15" at bounding box center [152, 162] width 101 height 18
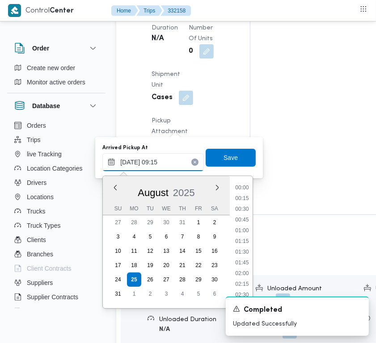
scroll to position [336, 0]
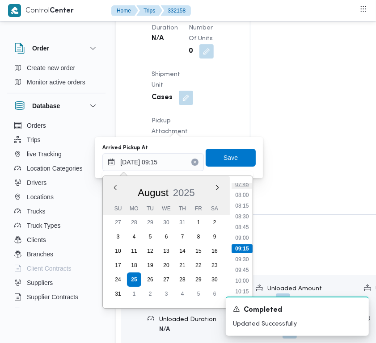
click at [233, 184] on li "07:45" at bounding box center [242, 184] width 21 height 9
type input "25/08/2025 07:45"
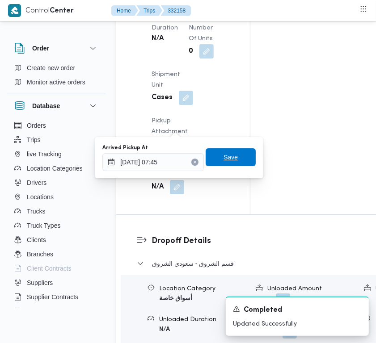
click at [236, 155] on span "Save" at bounding box center [231, 157] width 50 height 18
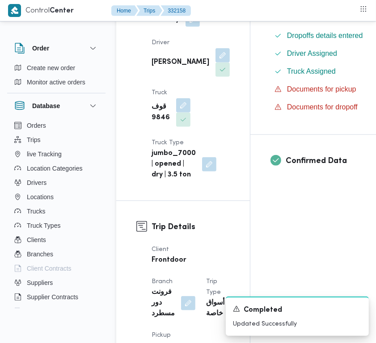
scroll to position [0, 0]
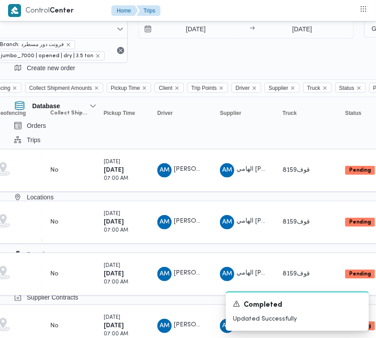
scroll to position [0, 204]
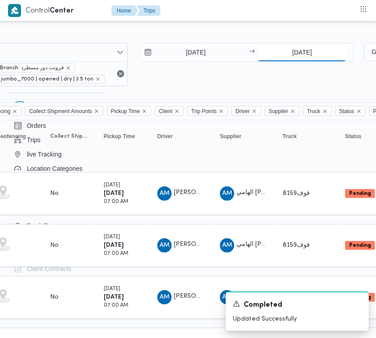
click at [309, 47] on input "2/9/2025" at bounding box center [302, 52] width 89 height 18
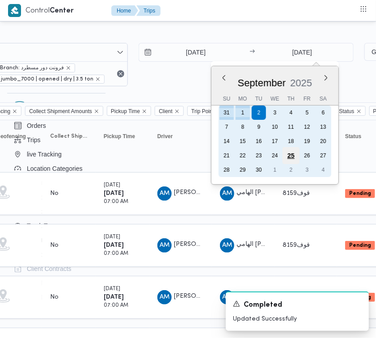
click at [293, 156] on div "25" at bounding box center [291, 155] width 17 height 17
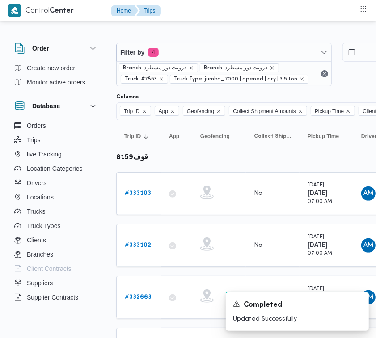
click at [199, 333] on div "A new notification appears Completed Updated Successfully" at bounding box center [286, 311] width 179 height 54
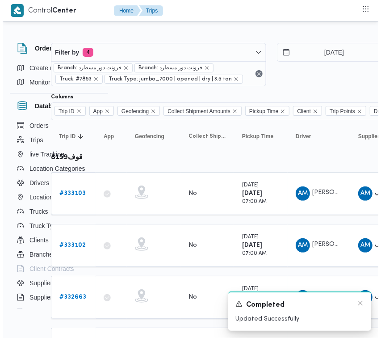
scroll to position [0, 119]
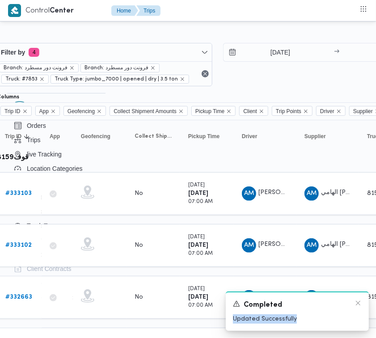
drag, startPoint x: 323, startPoint y: 318, endPoint x: 369, endPoint y: 310, distance: 46.3
click at [369, 310] on div "A new notification appears Completed Updated Successfully" at bounding box center [297, 310] width 143 height 39
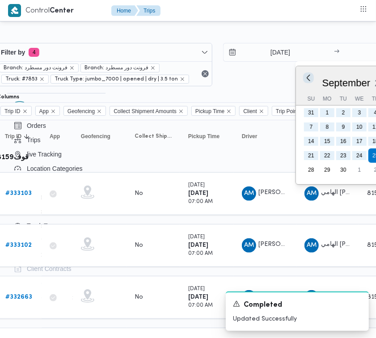
click at [307, 76] on button "Previous Month" at bounding box center [308, 77] width 8 height 8
type input "25/8/2025"
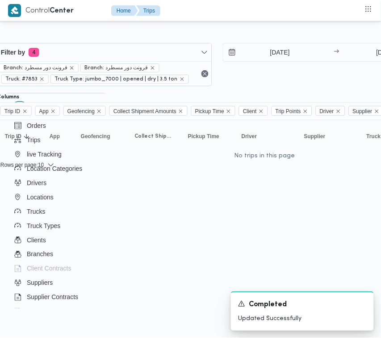
scroll to position [0, 161]
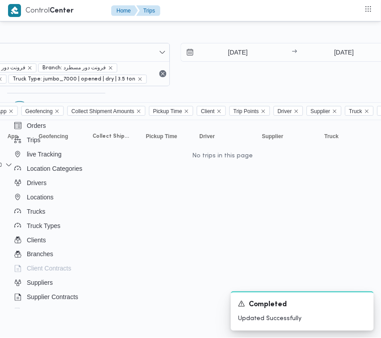
click at [221, 87] on div "Filter by 4 Branch: فرونت دور مسطرد Branch: فرونت دور مسطرد Truck: #7853 Truck …" at bounding box center [175, 65] width 452 height 54
drag, startPoint x: 113, startPoint y: 337, endPoint x: 85, endPoint y: 341, distance: 27.6
click at [85, 333] on html "Control Center Home Trips Order Create new order Monitor active orders Database…" at bounding box center [29, 169] width 381 height 338
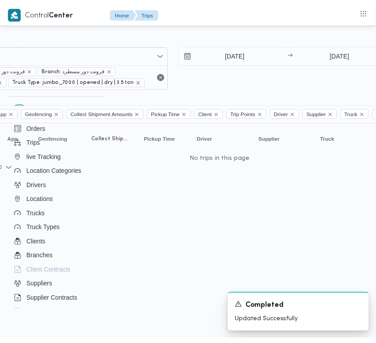
scroll to position [0, 0]
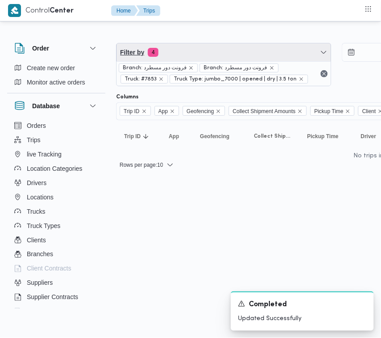
click at [192, 49] on span "Filter by 4" at bounding box center [224, 52] width 215 height 18
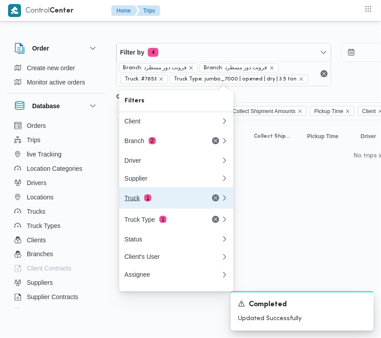
click at [139, 202] on div "Truck 1" at bounding box center [162, 197] width 75 height 7
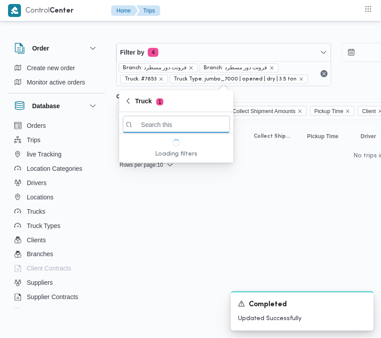
paste input "1951"
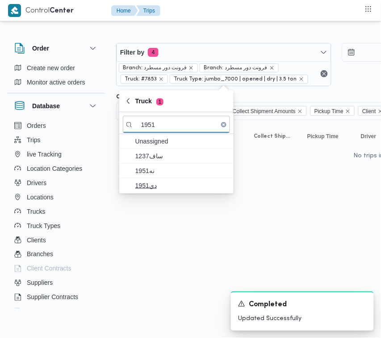
type input "1951"
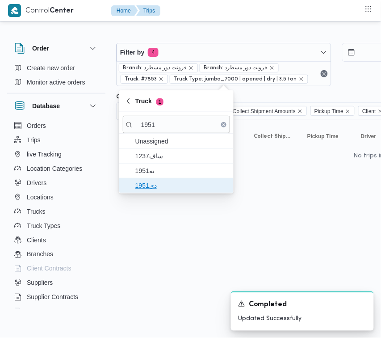
click at [144, 186] on span "دي1951" at bounding box center [181, 185] width 93 height 11
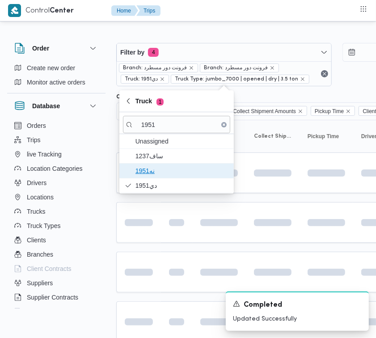
click at [146, 172] on span "نه1951" at bounding box center [181, 170] width 93 height 11
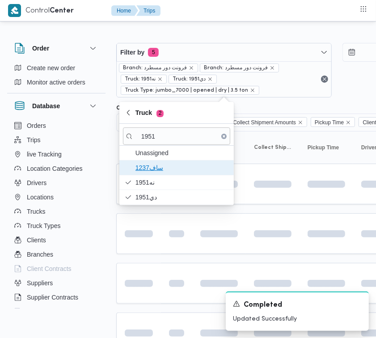
click at [148, 166] on span "1237ساف" at bounding box center [181, 167] width 93 height 11
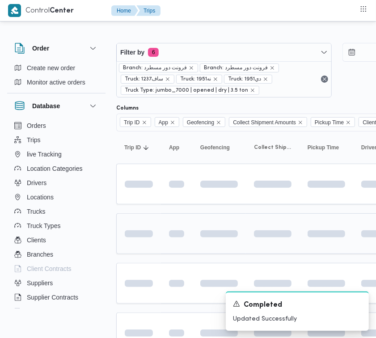
click at [159, 252] on td at bounding box center [138, 233] width 45 height 41
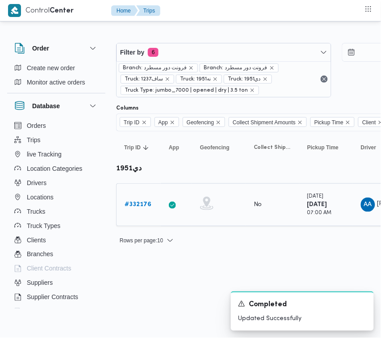
click at [136, 203] on b "# 332176" at bounding box center [138, 205] width 27 height 6
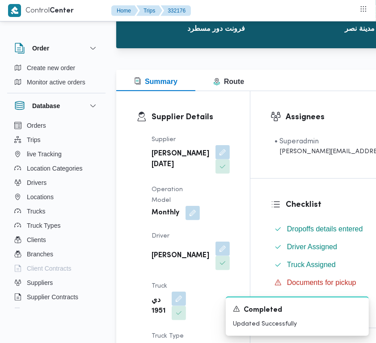
scroll to position [95, 0]
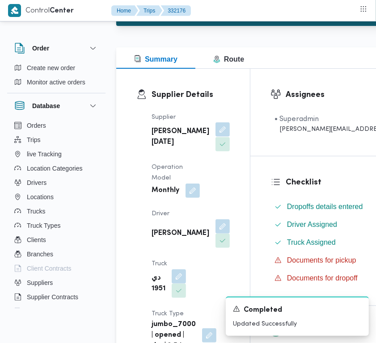
click at [215, 137] on button "button" at bounding box center [222, 130] width 14 height 14
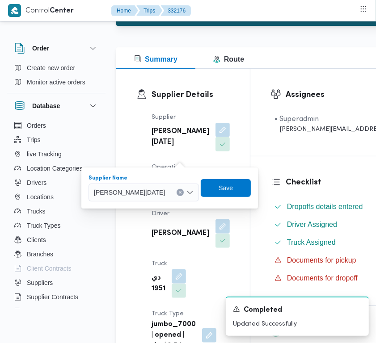
click at [164, 194] on span "[PERSON_NAME][DATE] [PERSON_NAME]" at bounding box center [129, 192] width 71 height 10
paste input "ربيع"
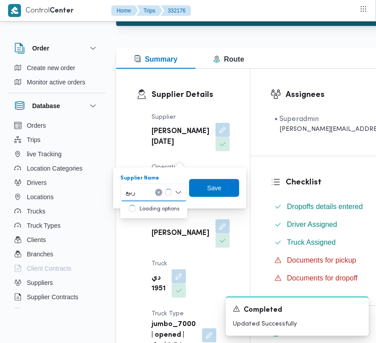
type input "ربيع عيد"
click at [151, 206] on span "ربيع عيد قطب هلال" at bounding box center [159, 208] width 46 height 11
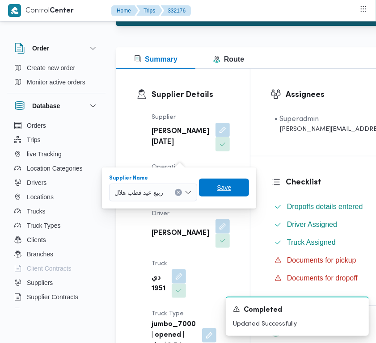
click at [237, 186] on span "Save" at bounding box center [224, 188] width 50 height 18
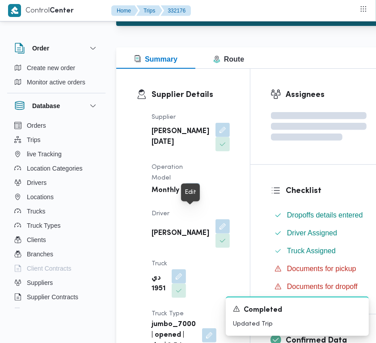
click at [186, 198] on button "button" at bounding box center [193, 190] width 14 height 14
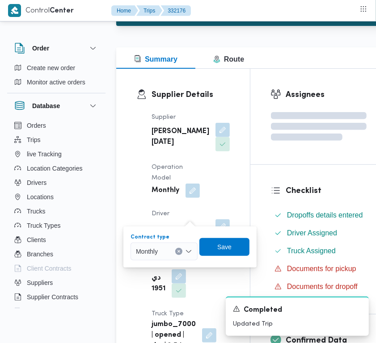
click at [173, 258] on div "Monthly" at bounding box center [164, 252] width 67 height 18
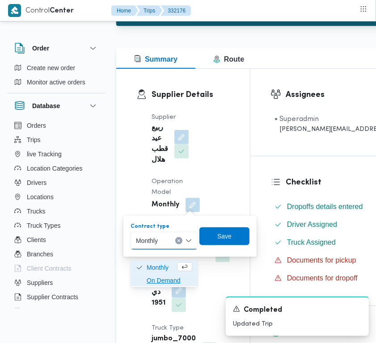
click at [169, 277] on span "On Demand" at bounding box center [170, 280] width 46 height 11
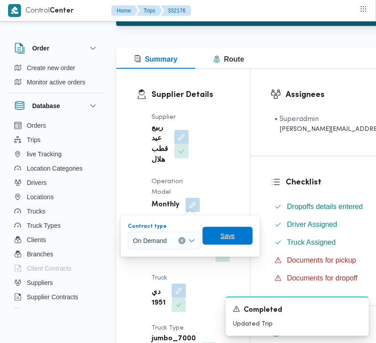
click at [220, 238] on span "Save" at bounding box center [227, 236] width 14 height 11
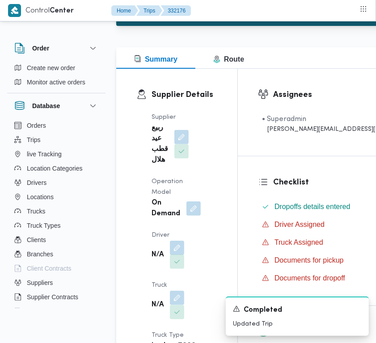
drag, startPoint x: 174, startPoint y: 249, endPoint x: 173, endPoint y: 258, distance: 9.9
click at [174, 249] on button "button" at bounding box center [177, 248] width 14 height 14
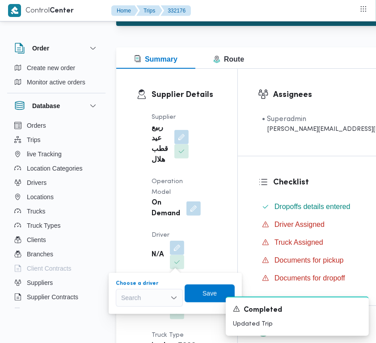
click at [155, 293] on div "Search" at bounding box center [149, 298] width 67 height 18
paste input "سعد"
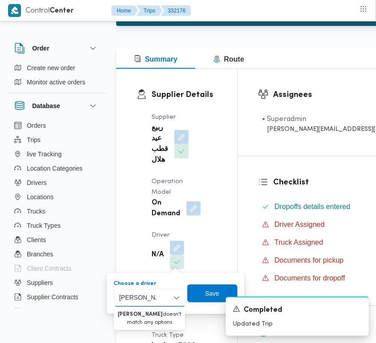
click at [137, 296] on input "سعد النعماني" at bounding box center [137, 298] width 37 height 11
click at [136, 297] on input "سعد النعماني" at bounding box center [137, 298] width 37 height 11
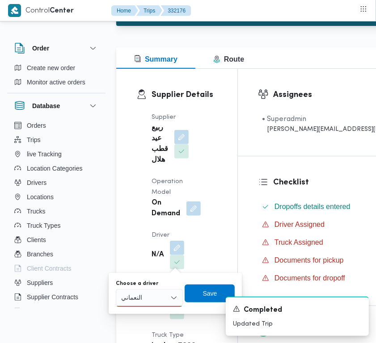
drag, startPoint x: 148, startPoint y: 303, endPoint x: 133, endPoint y: 300, distance: 15.5
click at [148, 303] on div "النعماني النعماني" at bounding box center [149, 298] width 67 height 18
click at [133, 299] on input "النعماني" at bounding box center [133, 298] width 25 height 11
click at [133, 298] on input "النعماني" at bounding box center [133, 298] width 25 height 11
paste input "عد"
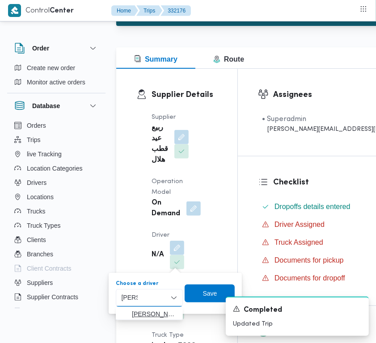
type input "سعد"
click at [157, 314] on span "سعد علي أحمد عبدالمطلب" at bounding box center [155, 314] width 46 height 11
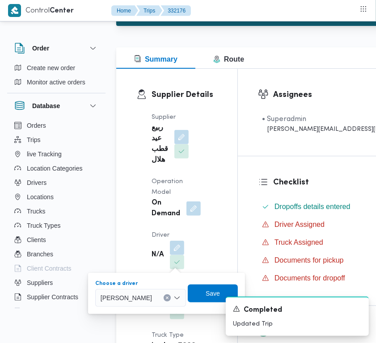
click at [218, 293] on div "A new notification appears Completed Updated Trip" at bounding box center [286, 317] width 179 height 54
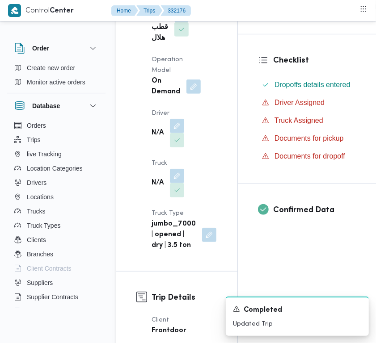
scroll to position [240, 0]
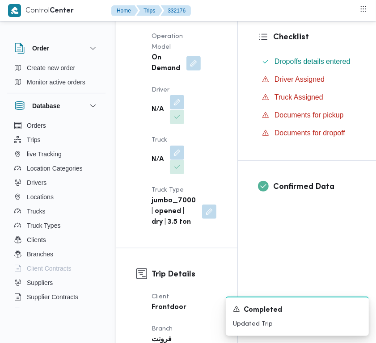
click at [181, 106] on button "button" at bounding box center [177, 102] width 14 height 14
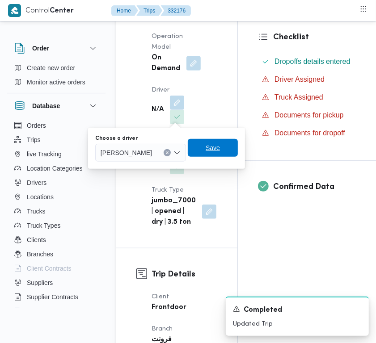
click at [220, 144] on span "Save" at bounding box center [213, 148] width 14 height 11
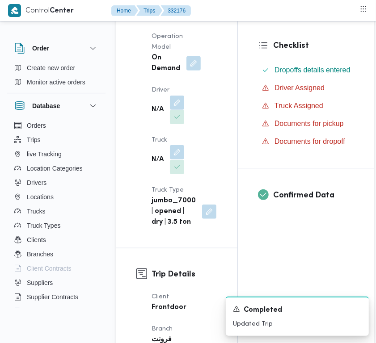
drag, startPoint x: 173, startPoint y: 155, endPoint x: 173, endPoint y: 170, distance: 15.2
click at [173, 155] on button "button" at bounding box center [177, 153] width 14 height 14
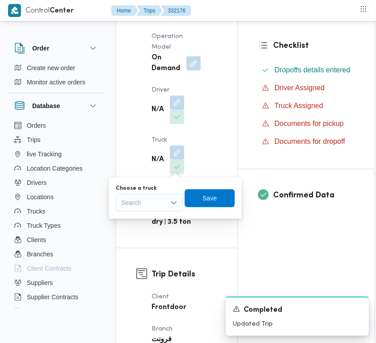
click at [162, 192] on div "Choose a truck Search" at bounding box center [149, 198] width 67 height 27
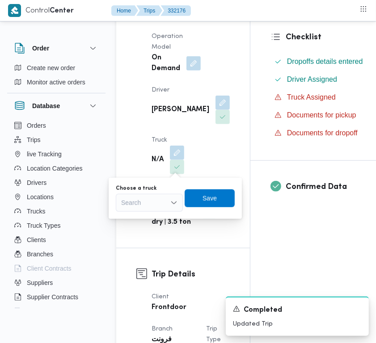
click at [158, 199] on div "Search" at bounding box center [149, 203] width 67 height 18
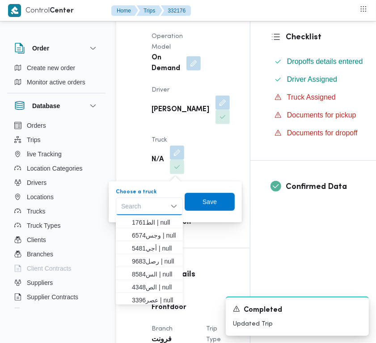
paste input "8418"
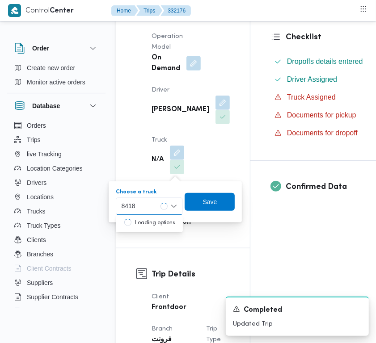
type input "8418"
click at [147, 205] on div "8418 8418" at bounding box center [149, 207] width 67 height 18
click at [150, 220] on span "الر8418 | null" at bounding box center [155, 222] width 46 height 11
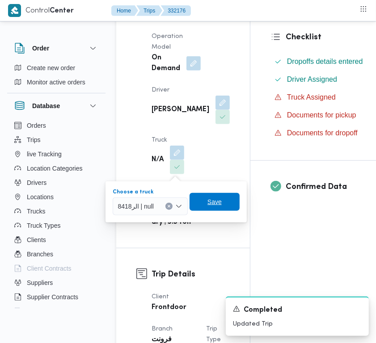
click at [225, 202] on span "Save" at bounding box center [215, 202] width 50 height 18
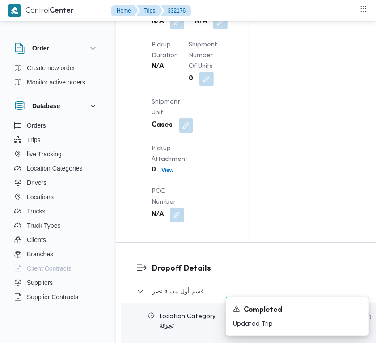
scroll to position [1302, 0]
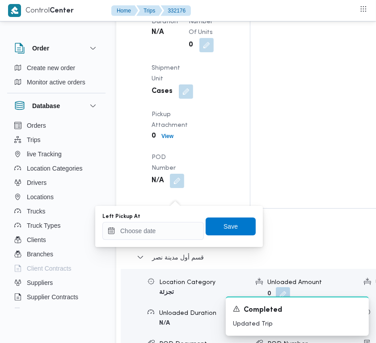
click at [160, 52] on div "Pickup Duration N/A" at bounding box center [165, 29] width 26 height 46
click at [160, 232] on input "Left Pickup At" at bounding box center [152, 231] width 101 height 18
paste input "25/8/2025 9:00:00 AM"
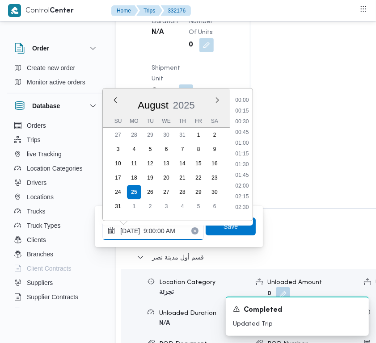
type input "25/8/2025 9:00:00 AM"
click at [229, 229] on span "Save" at bounding box center [231, 226] width 14 height 11
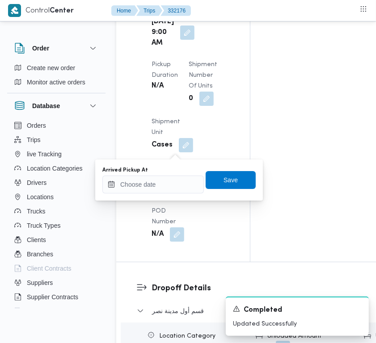
click at [173, 173] on div "Arrived Pickup At" at bounding box center [152, 180] width 101 height 27
click at [175, 186] on input "Arrived Pickup At" at bounding box center [152, 185] width 101 height 18
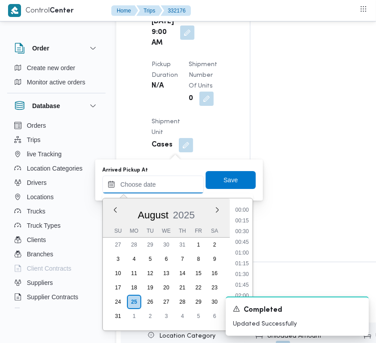
paste input "25/8/2025 9:00:00 AM"
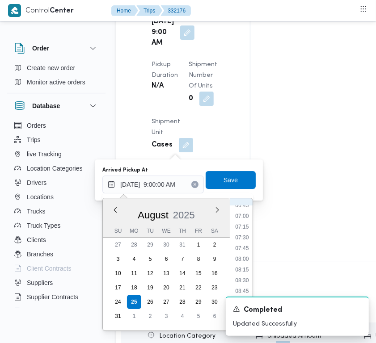
scroll to position [285, 0]
click at [246, 228] on li "07:00" at bounding box center [242, 225] width 21 height 9
type input "25/08/2025 07:00"
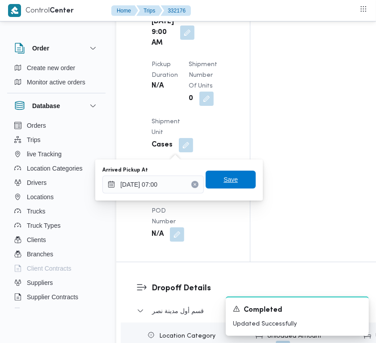
click at [233, 185] on span "Save" at bounding box center [231, 180] width 50 height 18
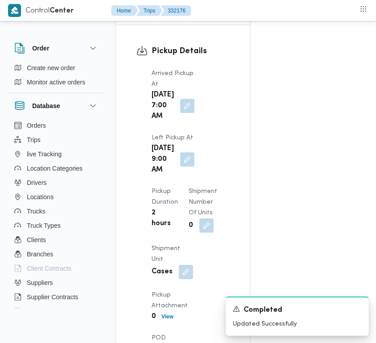
scroll to position [1770, 0]
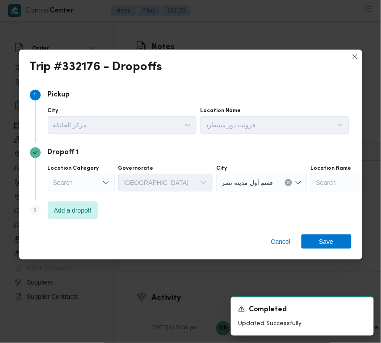
click at [63, 220] on div "Step 3 is disabled 3 Add a dropoff" at bounding box center [191, 212] width 322 height 23
click at [62, 207] on span "Add a dropoff" at bounding box center [73, 210] width 38 height 11
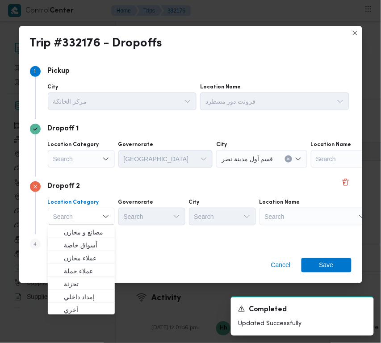
click at [293, 218] on div "Search" at bounding box center [316, 217] width 112 height 18
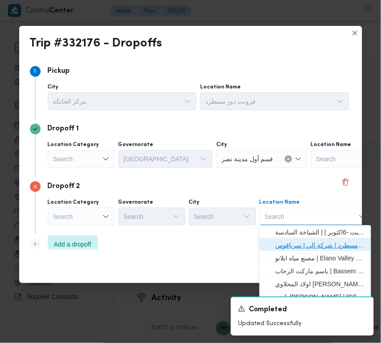
click at [293, 240] on span "فرونت دور مسطرد | شركة الي | سرياقوس" at bounding box center [315, 246] width 105 height 14
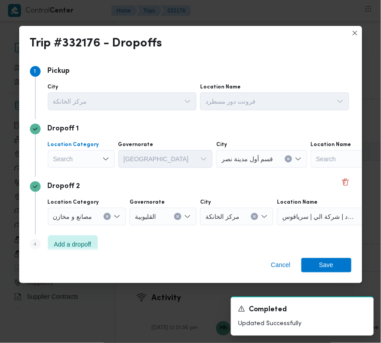
click at [80, 162] on div "Search" at bounding box center [81, 159] width 67 height 18
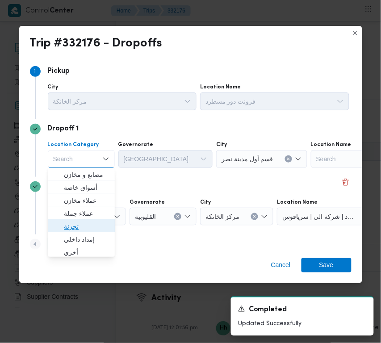
click at [85, 231] on span "تجزئة" at bounding box center [87, 227] width 46 height 11
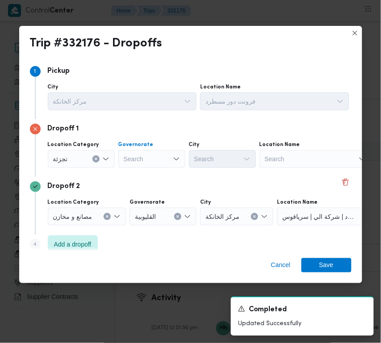
click at [137, 159] on div "Search" at bounding box center [151, 159] width 67 height 18
paste input "جيزة"
type input "جيزة"
click at [150, 151] on div "جيزة جيزة" at bounding box center [151, 159] width 67 height 18
click at [153, 165] on div "جيزة جيزة Combo box. Selected. جيزة. Selected. Combo box input. Search. Type so…" at bounding box center [151, 159] width 67 height 18
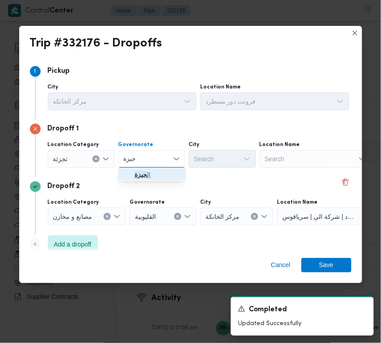
click at [152, 172] on span "ال جيزة" at bounding box center [158, 175] width 46 height 11
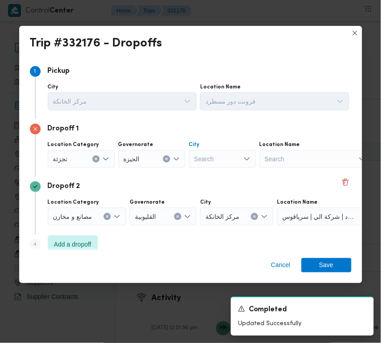
click at [213, 158] on div "Search" at bounding box center [222, 159] width 67 height 18
paste input "أكتوبر"
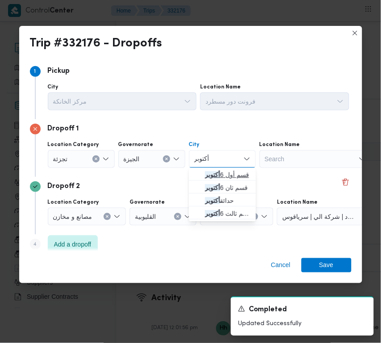
type input "أكتوبر"
click at [199, 173] on icon "button" at bounding box center [197, 175] width 7 height 7
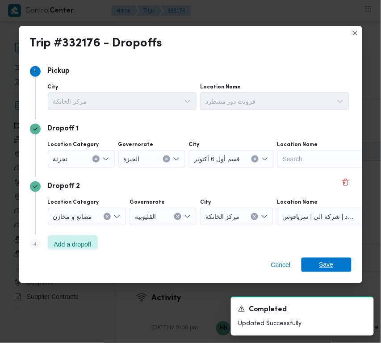
click at [321, 264] on span "Save" at bounding box center [327, 265] width 14 height 14
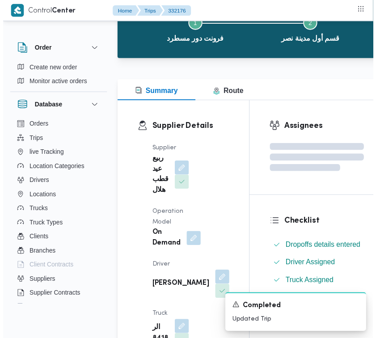
scroll to position [0, 0]
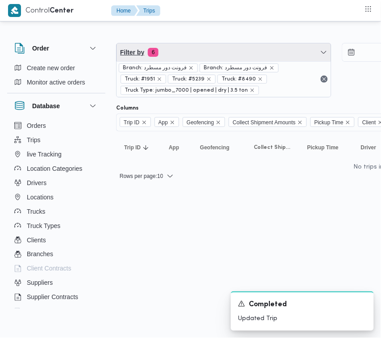
drag, startPoint x: 235, startPoint y: 52, endPoint x: 233, endPoint y: 60, distance: 8.2
click at [235, 52] on span "Filter by 6" at bounding box center [224, 52] width 215 height 18
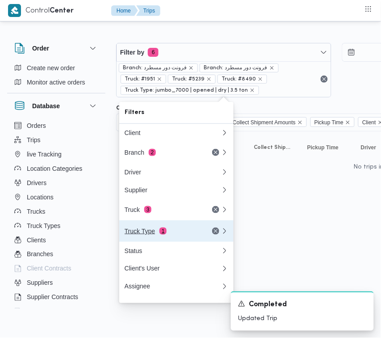
click at [149, 224] on button "Truck Type 1" at bounding box center [176, 230] width 114 height 21
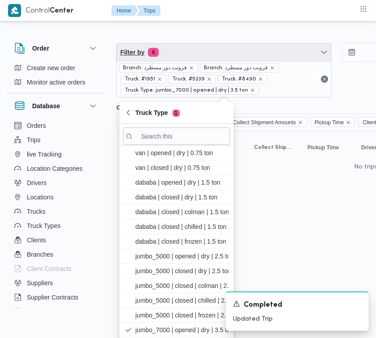
click at [175, 46] on span "Filter by 6" at bounding box center [224, 52] width 215 height 18
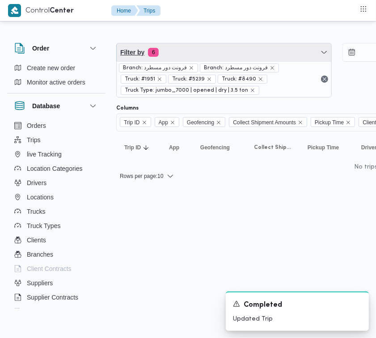
click at [170, 53] on span "Filter by 6" at bounding box center [224, 52] width 215 height 18
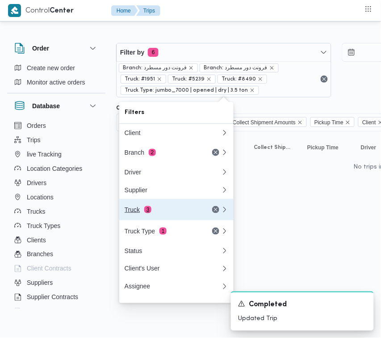
click at [161, 211] on div "Truck 3" at bounding box center [162, 209] width 75 height 7
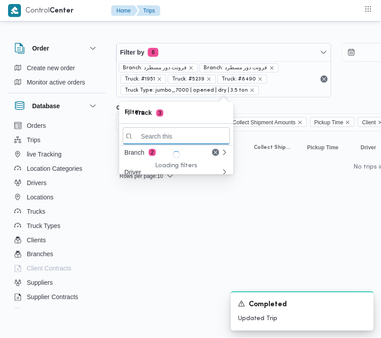
paste input "1372"
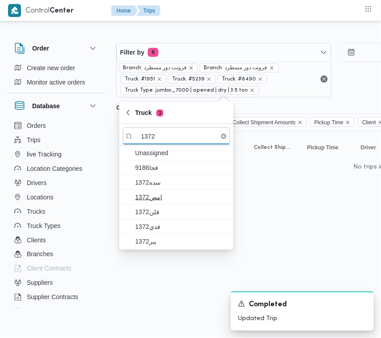
type input "1372"
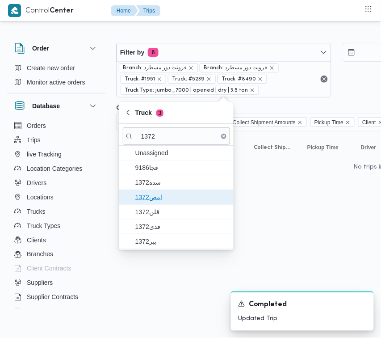
click at [161, 194] on span "امص1372" at bounding box center [181, 197] width 93 height 11
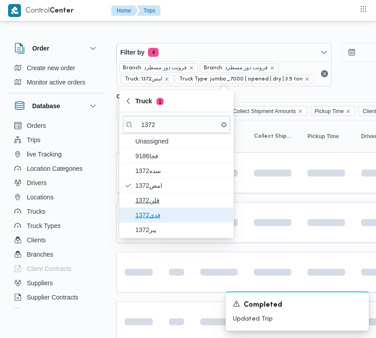
click at [160, 210] on span "فدي1372" at bounding box center [176, 215] width 107 height 14
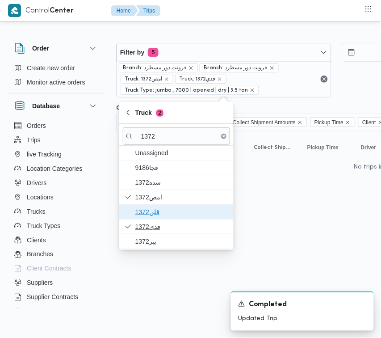
click at [146, 213] on span "قلن1372" at bounding box center [181, 212] width 93 height 11
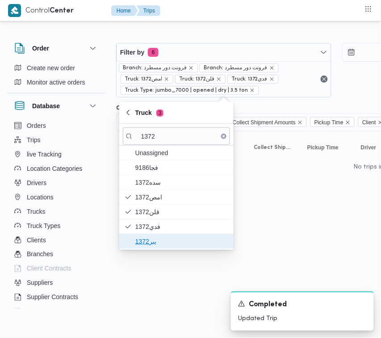
click at [148, 244] on span "يبر1372" at bounding box center [181, 241] width 93 height 11
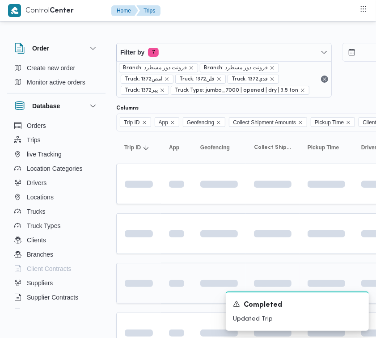
click at [150, 291] on div at bounding box center [138, 283] width 35 height 14
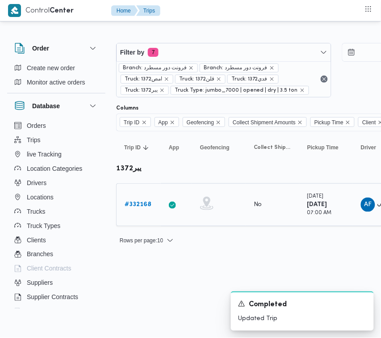
click at [142, 199] on link "# 332168" at bounding box center [138, 204] width 27 height 11
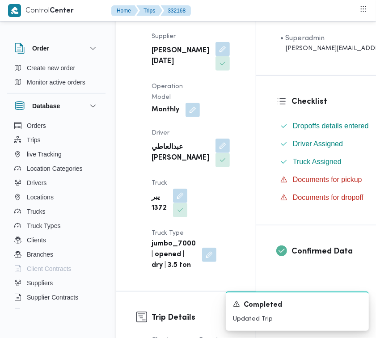
scroll to position [118, 0]
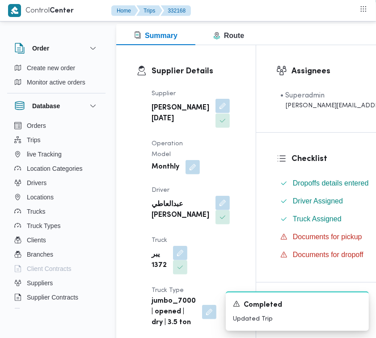
click at [215, 113] on button "button" at bounding box center [222, 106] width 14 height 14
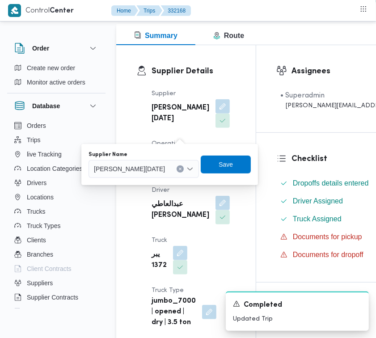
click at [165, 164] on span "[PERSON_NAME][DATE] [PERSON_NAME]" at bounding box center [129, 169] width 71 height 10
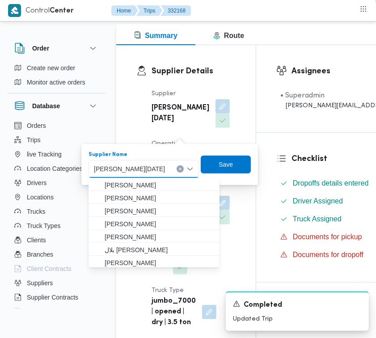
paste input "محمد ناصر"
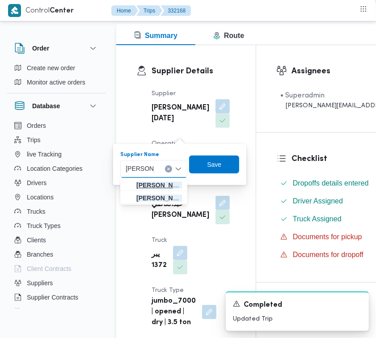
type input "محمد ناصر"
click at [138, 184] on span "محمد ناصر كامل عباس" at bounding box center [159, 185] width 46 height 11
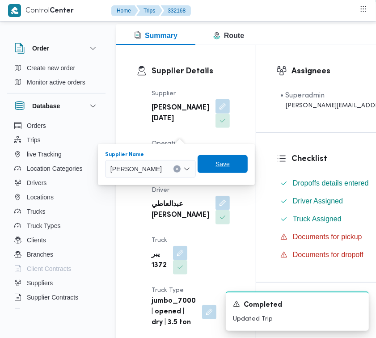
click at [246, 165] on span "Save" at bounding box center [223, 164] width 50 height 18
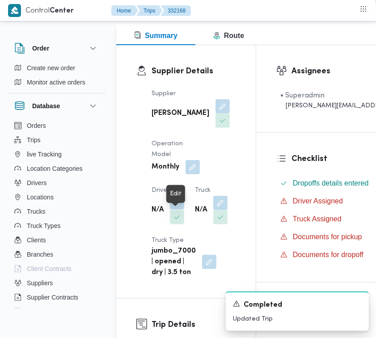
click at [171, 210] on button "button" at bounding box center [177, 202] width 14 height 14
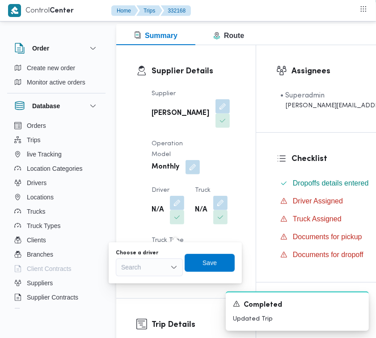
click at [155, 267] on div "Search" at bounding box center [149, 267] width 67 height 18
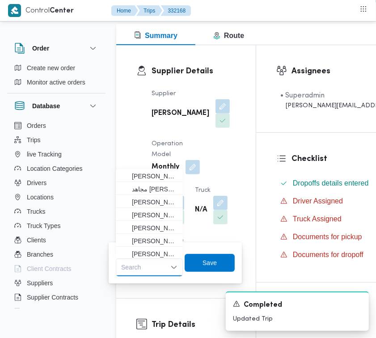
paste input "محمد حسن"
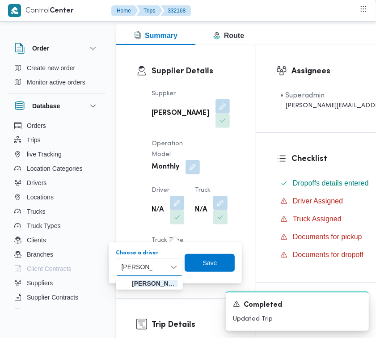
type input "محمد حسن"
click at [153, 282] on span "محمد حسن عبدالدايم سعيد" at bounding box center [155, 283] width 46 height 11
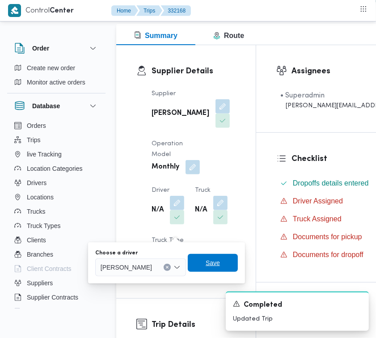
click at [236, 269] on span "Save" at bounding box center [213, 263] width 50 height 18
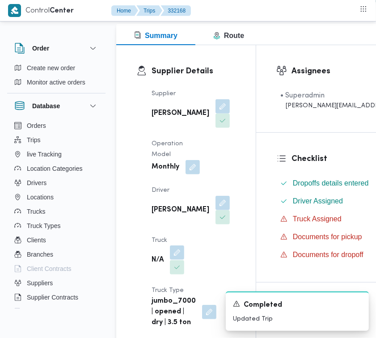
click at [170, 260] on button "button" at bounding box center [177, 252] width 14 height 14
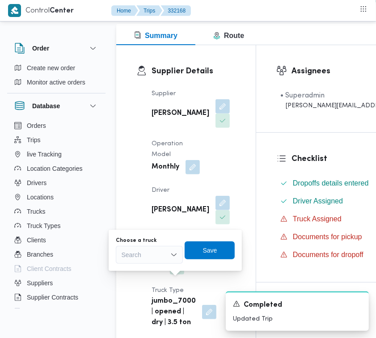
click at [139, 258] on div "Search" at bounding box center [149, 255] width 67 height 18
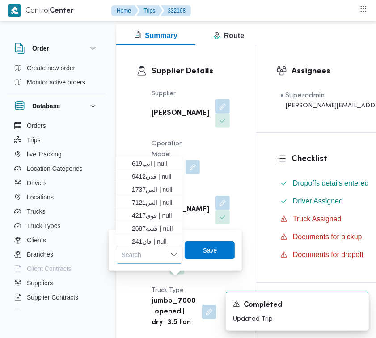
paste input "9412"
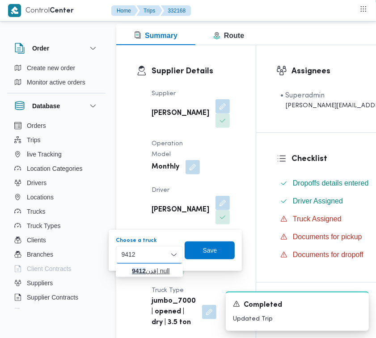
type input "9412"
click at [132, 267] on span "قدن 9412 | null" at bounding box center [155, 271] width 46 height 11
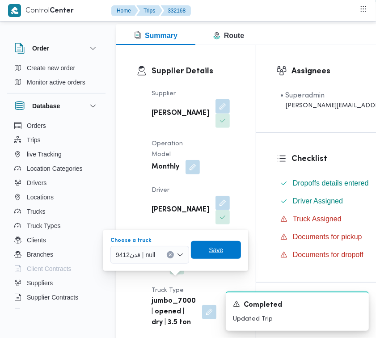
click at [217, 252] on span "Save" at bounding box center [216, 250] width 14 height 11
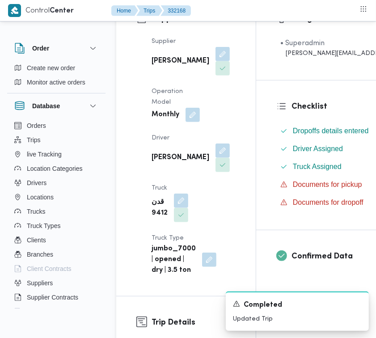
scroll to position [215, 0]
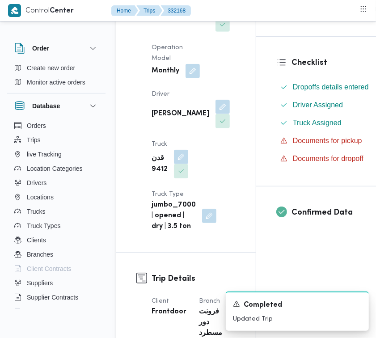
click at [157, 23] on b "محمد ناصر كامل عباس" at bounding box center [181, 17] width 58 height 11
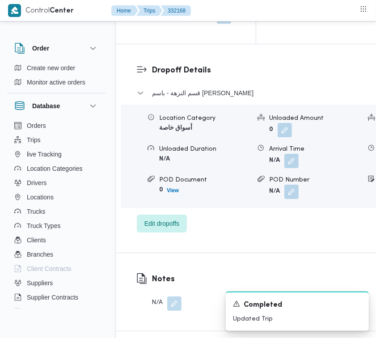
scroll to position [1481, 0]
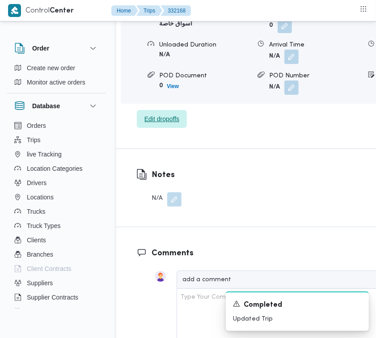
click at [163, 128] on span "Edit dropoffs" at bounding box center [162, 119] width 50 height 18
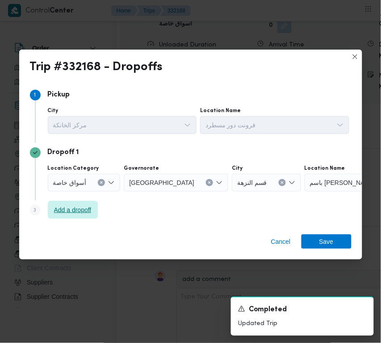
click at [75, 216] on span "Add a dropoff" at bounding box center [73, 210] width 50 height 18
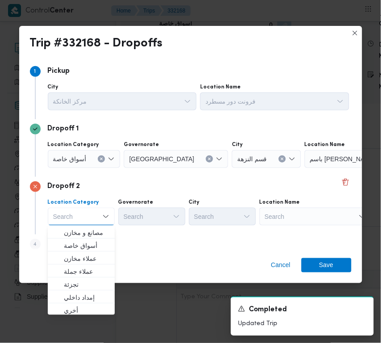
click at [322, 209] on div "Search" at bounding box center [316, 217] width 112 height 18
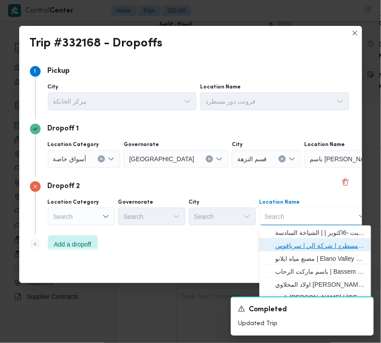
click at [320, 242] on span "فرونت دور مسطرد | شركة الي | سرياقوس" at bounding box center [321, 246] width 90 height 11
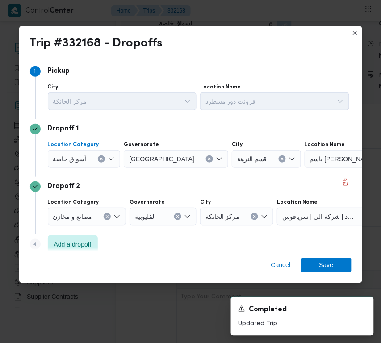
click at [75, 159] on span "أسواق خاصة" at bounding box center [70, 159] width 34 height 10
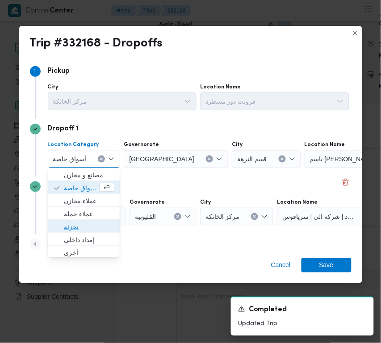
click at [82, 223] on span "تجزئة" at bounding box center [89, 227] width 51 height 11
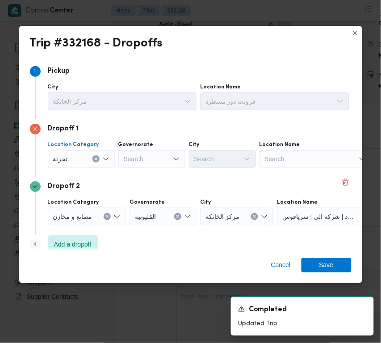
click at [130, 148] on label "Governorate" at bounding box center [135, 144] width 35 height 7
click at [125, 154] on input "Governorate" at bounding box center [124, 159] width 1 height 11
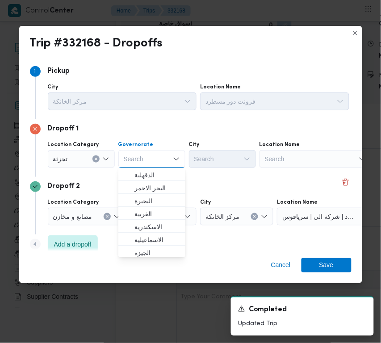
paste input "قاهرة"
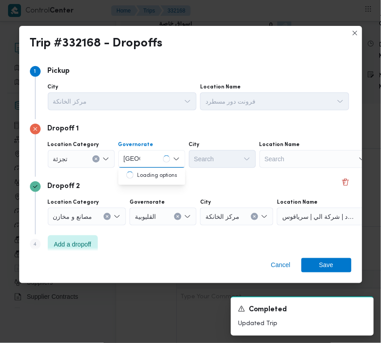
type input "قاهرة"
click at [163, 165] on div "قاهرة قاهرة" at bounding box center [151, 159] width 67 height 18
click at [152, 170] on span "القاهرة" at bounding box center [158, 175] width 46 height 11
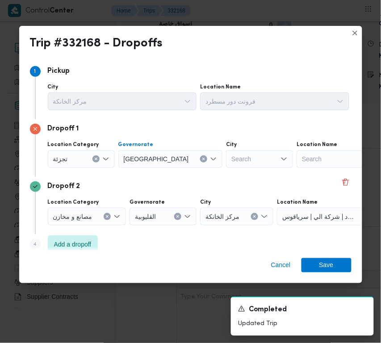
click at [240, 154] on div "Search" at bounding box center [259, 159] width 67 height 18
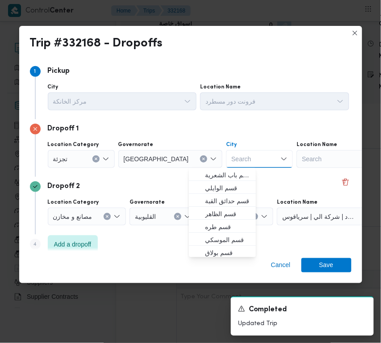
paste input "قاهرة"
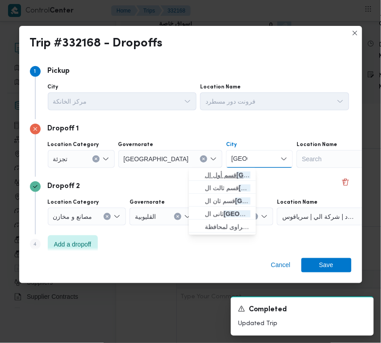
type input "قاهرة"
click at [193, 173] on span "قسم أول ال قاهرة الجديدة" at bounding box center [223, 175] width 60 height 14
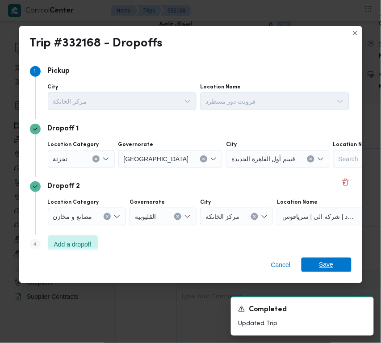
click at [329, 262] on span "Save" at bounding box center [327, 265] width 14 height 14
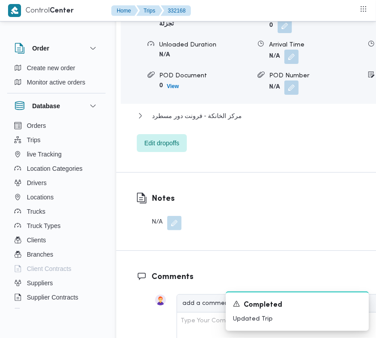
scroll to position [1492, 0]
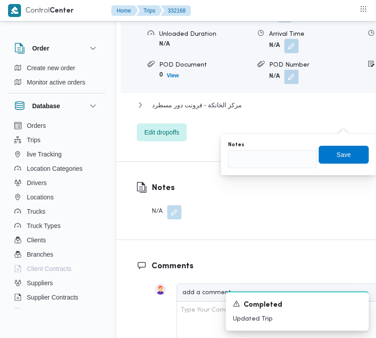
click at [283, 148] on div "Notes" at bounding box center [272, 154] width 89 height 27
click at [289, 158] on input "Notes" at bounding box center [272, 159] width 89 height 18
paste input "تجمع"
type input "تجمع"
click at [338, 152] on span "Save" at bounding box center [344, 154] width 14 height 11
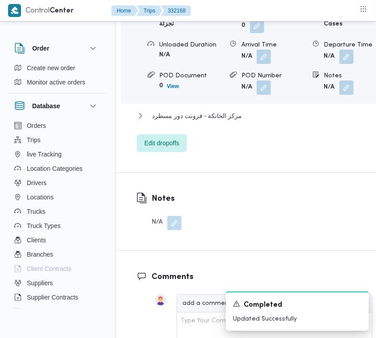
scroll to position [1196, 0]
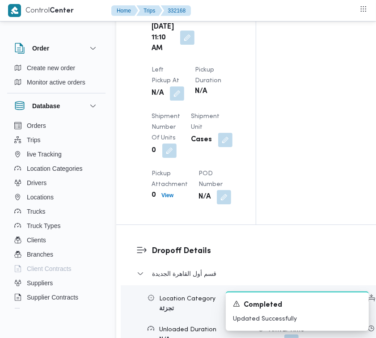
click at [184, 45] on button "button" at bounding box center [187, 37] width 14 height 14
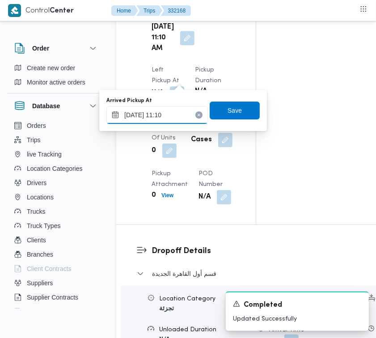
click at [173, 117] on input "25/08/2025 11:10" at bounding box center [156, 115] width 101 height 18
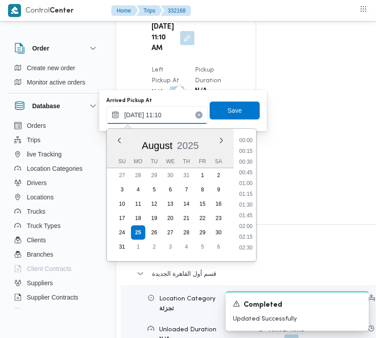
click at [173, 117] on input "25/08/2025 11:10" at bounding box center [156, 115] width 101 height 18
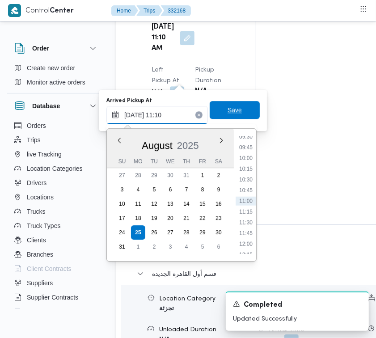
paste input "8/2025 9:00:00 AM"
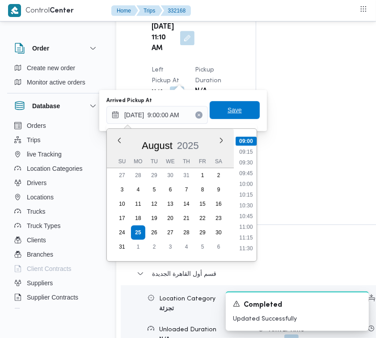
type input "25/08/2025 09:00"
click at [228, 112] on span "Save" at bounding box center [235, 110] width 14 height 11
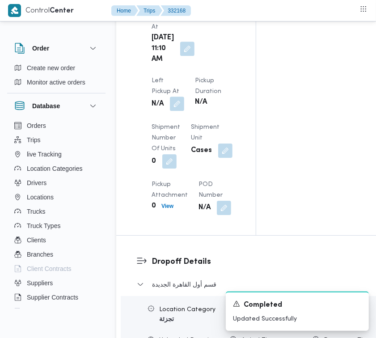
click at [184, 97] on button "button" at bounding box center [177, 104] width 14 height 14
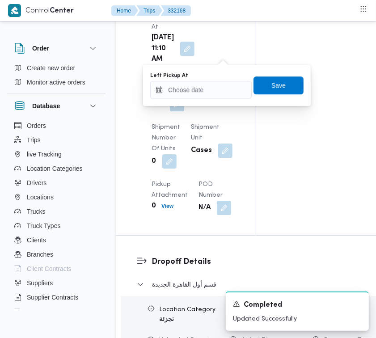
click at [209, 98] on div "Left Pickup At Save" at bounding box center [226, 85] width 155 height 29
click at [209, 96] on input "Left Pickup At" at bounding box center [200, 90] width 101 height 18
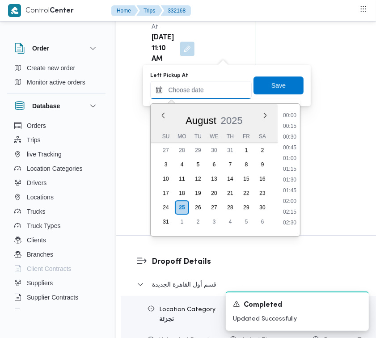
paste input "25/8/2025 9:00:00 AM"
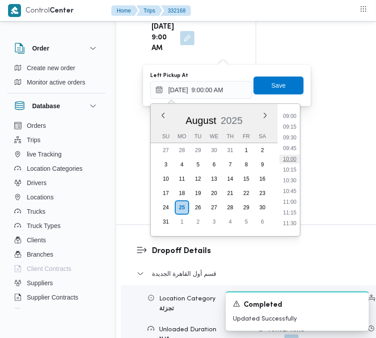
click at [287, 157] on li "10:00" at bounding box center [289, 159] width 21 height 9
type input "25/08/2025 10:00"
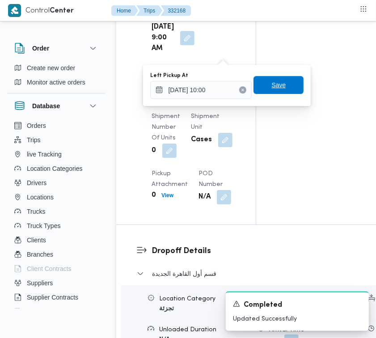
click at [278, 76] on span "Save" at bounding box center [278, 85] width 50 height 18
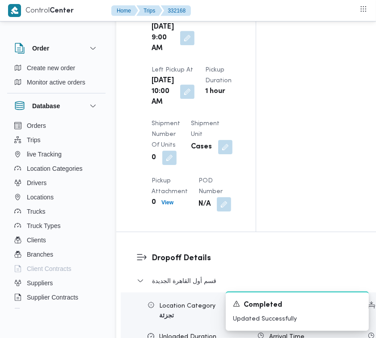
click at [244, 121] on div "Pickup Details Arrived Pickup At Mon, Aug 25, 2025 9:00 AM Left Pickup At Mon, …" at bounding box center [185, 94] width 139 height 275
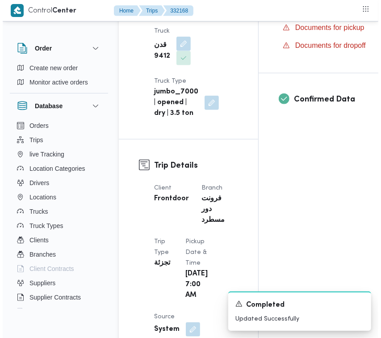
scroll to position [0, 0]
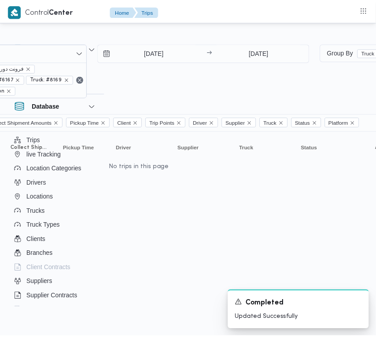
scroll to position [0, 245]
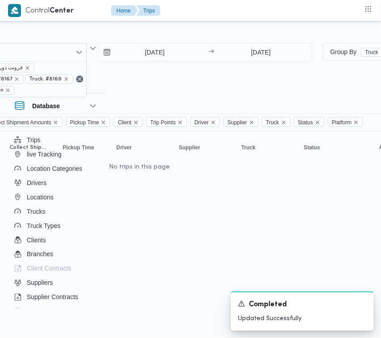
click at [253, 41] on div "Filter by 7 Branch: فرونت دور مسطرد Branch: فرونت دور مسطرد Truck: #5875 Truck:…" at bounding box center [92, 70] width 452 height 65
click at [255, 57] on input "25/8/2025" at bounding box center [261, 52] width 89 height 18
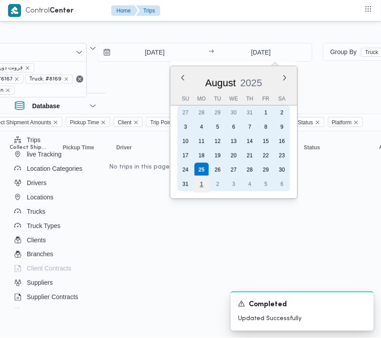
click at [199, 181] on div "1" at bounding box center [202, 184] width 17 height 17
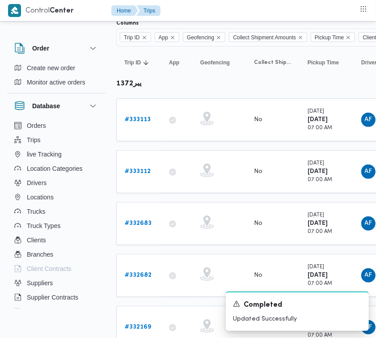
scroll to position [123, 0]
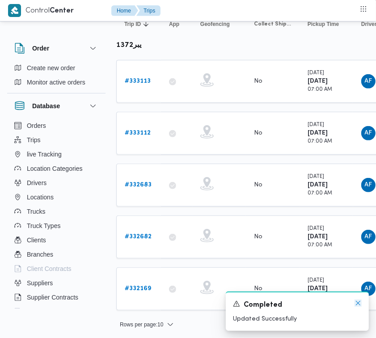
click at [358, 307] on icon "Dismiss toast" at bounding box center [358, 303] width 7 height 7
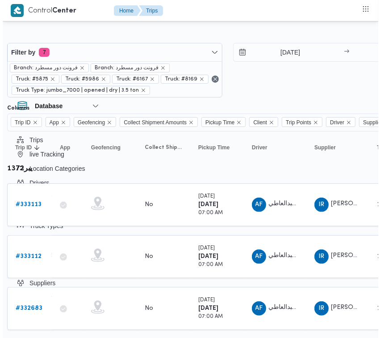
scroll to position [0, 240]
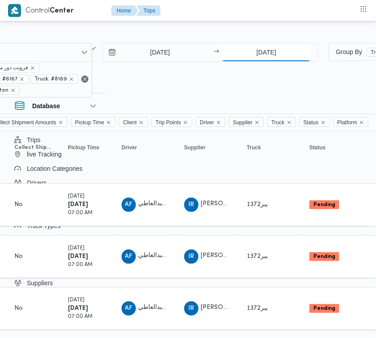
click at [253, 49] on input "1/9/2025" at bounding box center [266, 52] width 89 height 18
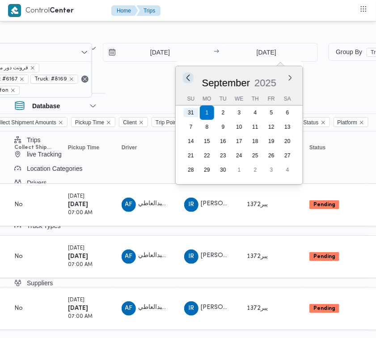
click at [186, 75] on button "Previous Month" at bounding box center [188, 77] width 8 height 8
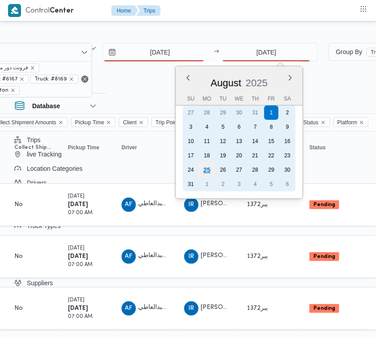
click at [210, 168] on div "25" at bounding box center [207, 169] width 17 height 17
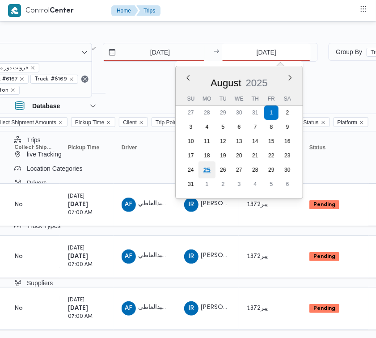
type input "25/8/2025"
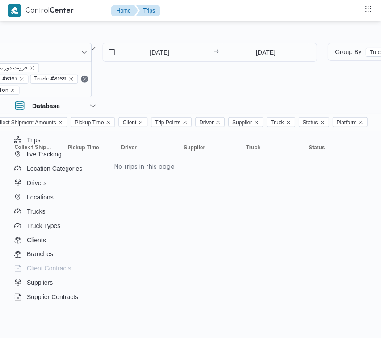
drag, startPoint x: 156, startPoint y: 338, endPoint x: 12, endPoint y: 343, distance: 144.1
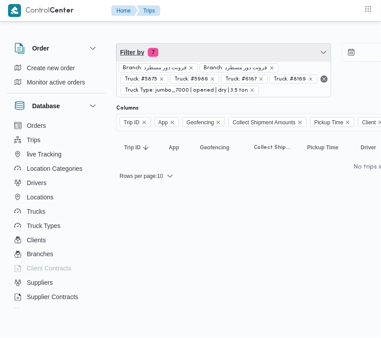
click at [240, 57] on span "Filter by 7" at bounding box center [224, 52] width 215 height 18
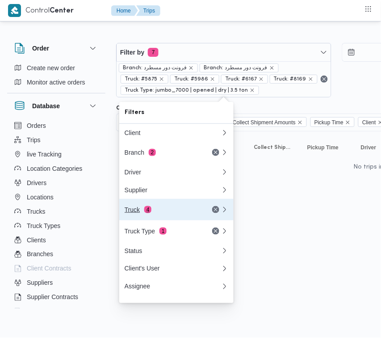
click at [156, 211] on div "Truck 4" at bounding box center [162, 209] width 75 height 7
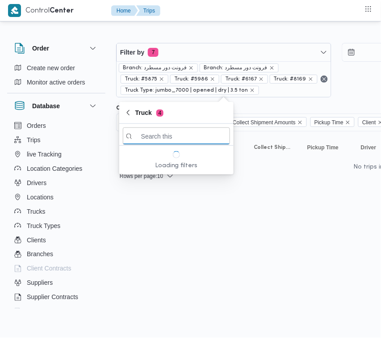
paste input "4843"
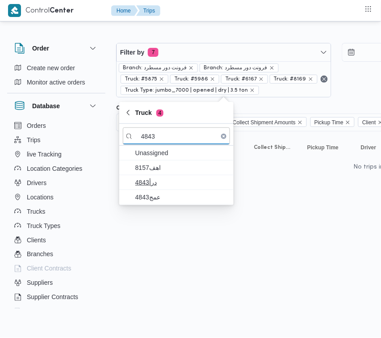
type input "4843"
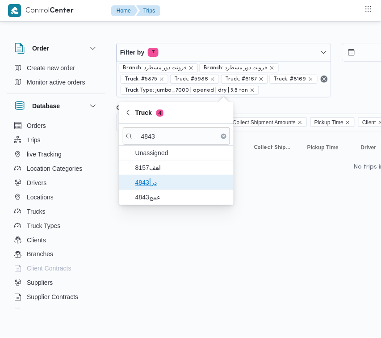
click at [159, 186] on span "درأ4843" at bounding box center [181, 182] width 93 height 11
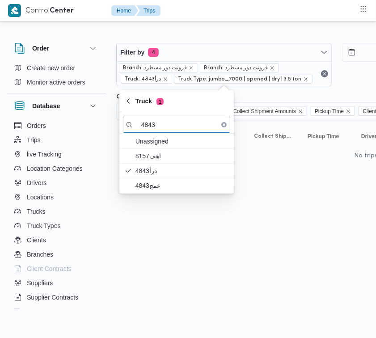
click at [156, 196] on html "Control Center Home Trips Order Create new order Monitor active orders Database…" at bounding box center [188, 169] width 376 height 338
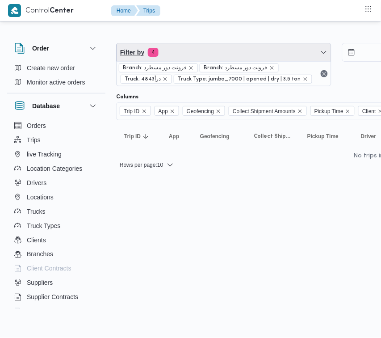
click at [185, 51] on span "Filter by 4" at bounding box center [224, 52] width 215 height 18
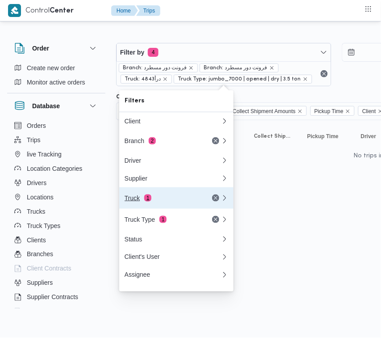
click at [146, 202] on span "1" at bounding box center [147, 197] width 7 height 7
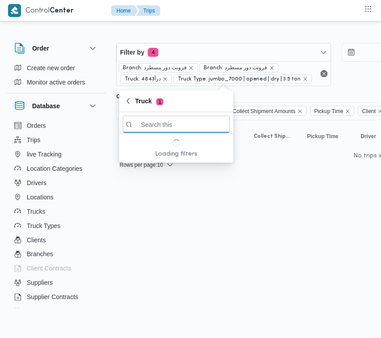
paste input "4843"
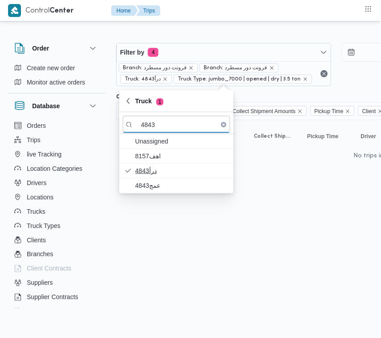
type input "4843"
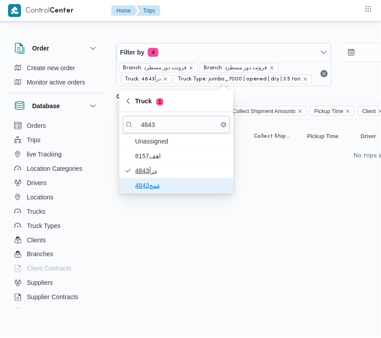
click at [142, 182] on span "عمج4843" at bounding box center [181, 185] width 93 height 11
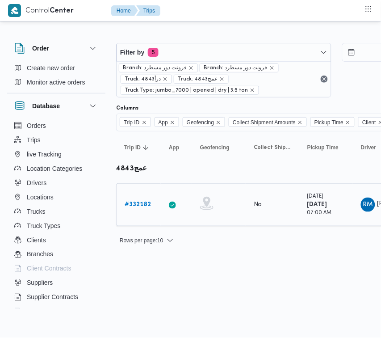
click at [138, 204] on b "# 332182" at bounding box center [138, 205] width 26 height 6
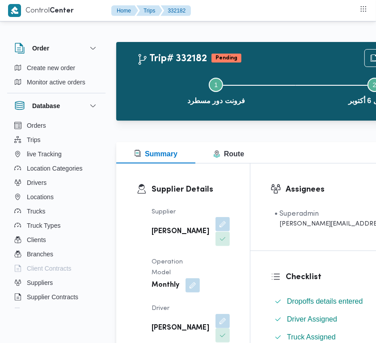
drag, startPoint x: 181, startPoint y: 247, endPoint x: 182, endPoint y: 253, distance: 5.4
click at [215, 232] on button "button" at bounding box center [222, 224] width 14 height 14
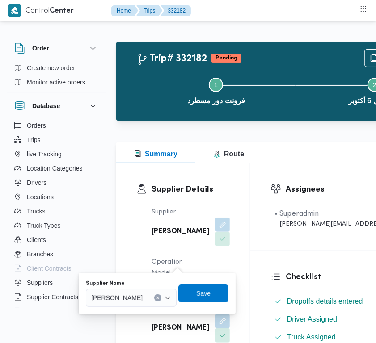
click at [143, 299] on span "شريف بدر عبد الحميد عبد المجيد بدر" at bounding box center [116, 298] width 51 height 10
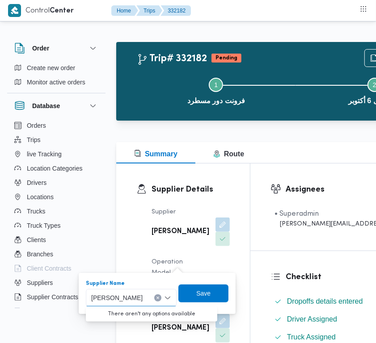
paste input "عبدالناصر"
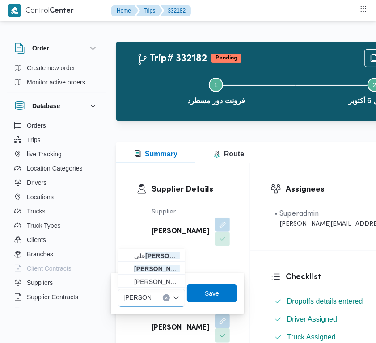
type input "عبدالناصر"
click at [151, 302] on div "عبدالناصر عبدالناصر" at bounding box center [137, 298] width 31 height 14
click at [157, 249] on span "علي عبدالناصر علي بخيت علي" at bounding box center [152, 256] width 60 height 14
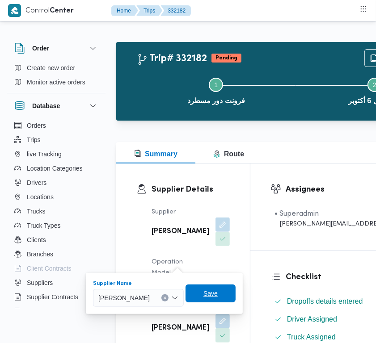
click at [218, 289] on span "Save" at bounding box center [210, 293] width 14 height 11
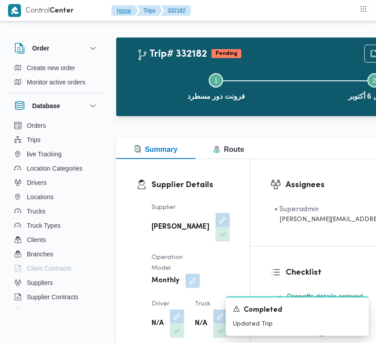
scroll to position [172, 0]
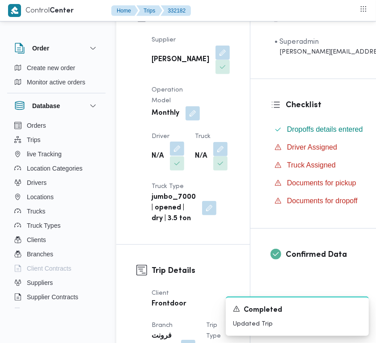
click at [179, 156] on button "button" at bounding box center [177, 149] width 14 height 14
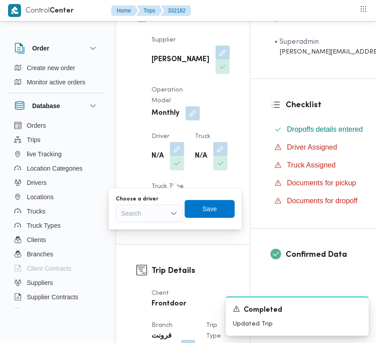
click at [138, 228] on div "You are in a dialog. To close this dialog, hit escape. Choose a driver Search S…" at bounding box center [175, 209] width 133 height 41
click at [135, 220] on div "Search" at bounding box center [149, 214] width 67 height 18
paste input "احمد حمدي"
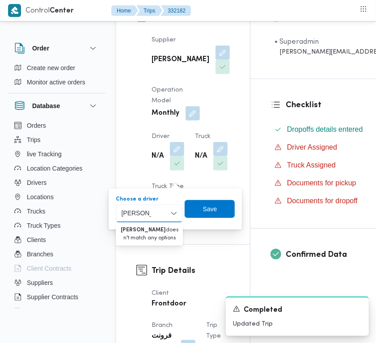
drag, startPoint x: 123, startPoint y: 211, endPoint x: 112, endPoint y: 215, distance: 12.5
click at [112, 215] on div "You are in a dialog. To close this dialog, hit escape. Choose a driver احمد حمد…" at bounding box center [175, 209] width 133 height 41
drag, startPoint x: 125, startPoint y: 217, endPoint x: 112, endPoint y: 215, distance: 13.1
click at [112, 215] on div "You are in a dialog. To close this dialog, hit escape. Choose a driver احمد حمد…" at bounding box center [175, 209] width 133 height 41
type input "احمد حمد"
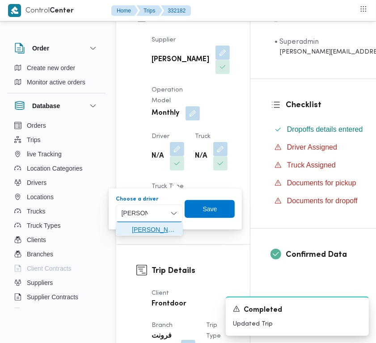
click at [144, 227] on span "احمد حمدى فرج سيد محمد" at bounding box center [155, 229] width 46 height 11
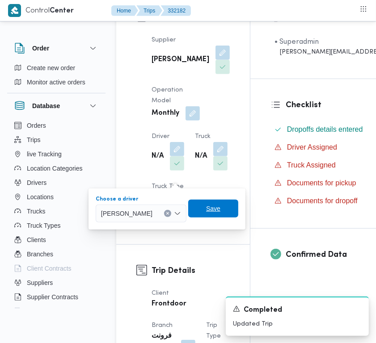
click at [238, 208] on span "Save" at bounding box center [213, 209] width 50 height 18
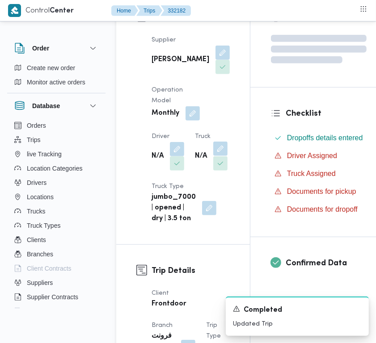
click at [213, 156] on button "button" at bounding box center [220, 149] width 14 height 14
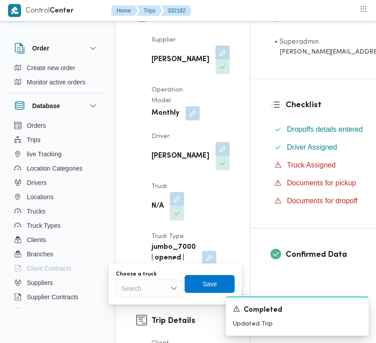
click at [151, 264] on div "You are in a dialog. To close this dialog, hit escape. Choose a truck Search Sa…" at bounding box center [175, 284] width 133 height 41
click at [159, 299] on div "You are in a dialog. To close this dialog, hit escape. Choose a truck Search Sa…" at bounding box center [175, 284] width 133 height 41
click at [159, 287] on div "Search" at bounding box center [149, 289] width 67 height 18
paste input "9851"
type input "9851"
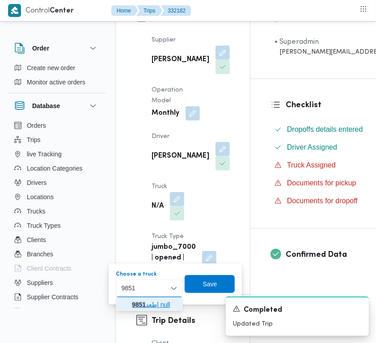
click at [130, 304] on span "طعد 9851 | null" at bounding box center [149, 305] width 60 height 14
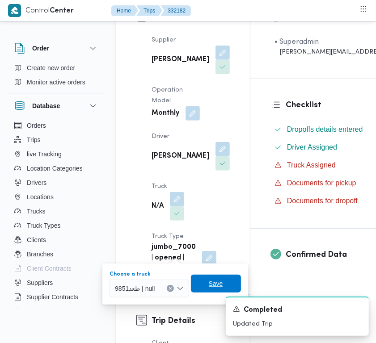
click at [219, 281] on span "Save" at bounding box center [216, 284] width 14 height 11
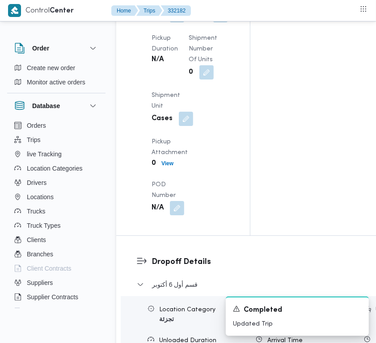
scroll to position [1607, 0]
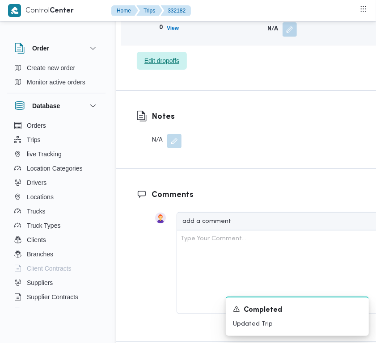
click at [166, 66] on span "Edit dropoffs" at bounding box center [161, 60] width 35 height 11
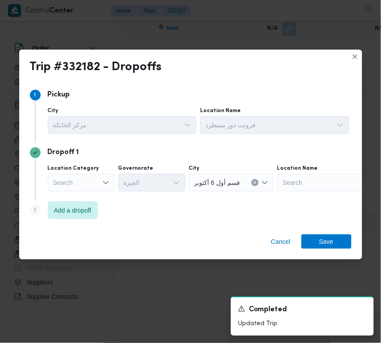
click at [47, 203] on div "Step 3 is disabled 3 Add a dropoff" at bounding box center [191, 212] width 322 height 23
click at [63, 212] on span "Add a dropoff" at bounding box center [73, 210] width 38 height 11
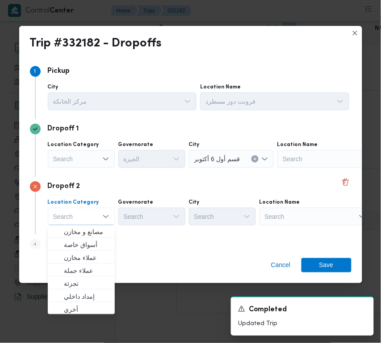
click at [299, 226] on div "Location Category Search Combo box. Selected. Combo box input. Search. Type som…" at bounding box center [198, 212] width 305 height 30
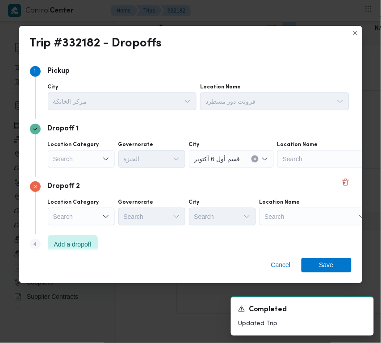
click at [293, 218] on div "Search" at bounding box center [316, 217] width 112 height 18
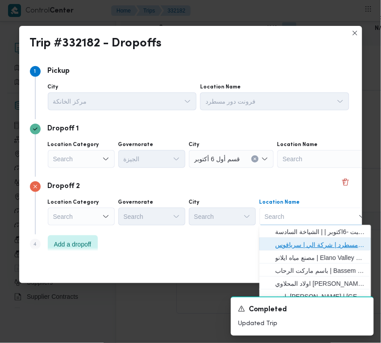
click at [303, 245] on span "فرونت دور مسطرد | شركة الي | سرياقوس" at bounding box center [321, 245] width 90 height 11
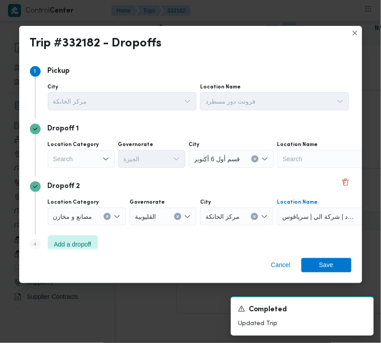
click at [70, 164] on div "Search" at bounding box center [81, 159] width 67 height 18
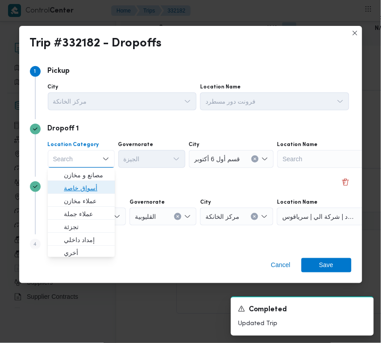
click at [83, 183] on span "أسواق خاصة" at bounding box center [87, 188] width 46 height 11
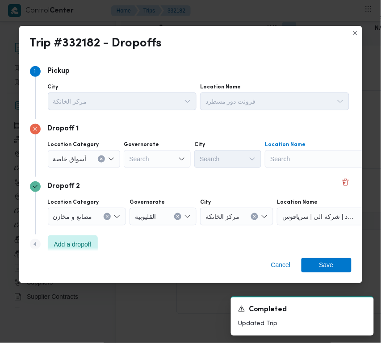
click at [294, 158] on div "Search" at bounding box center [321, 159] width 112 height 18
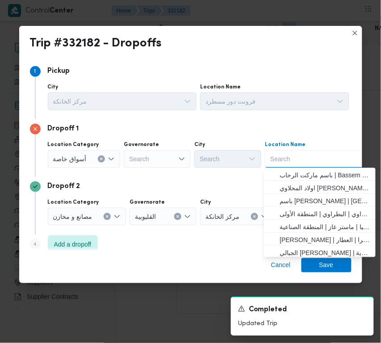
paste input "Panda"
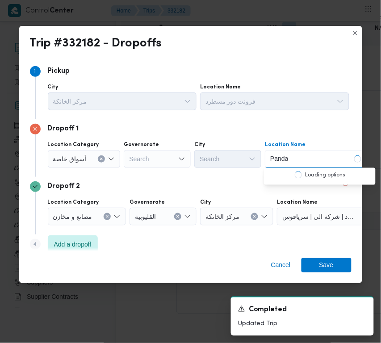
type input "Panda"
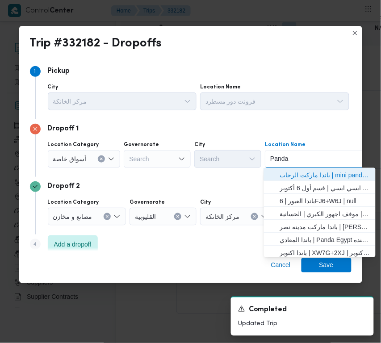
click at [304, 175] on span "باندا ماركت الرحاب | mini panda market | null" at bounding box center [325, 175] width 90 height 11
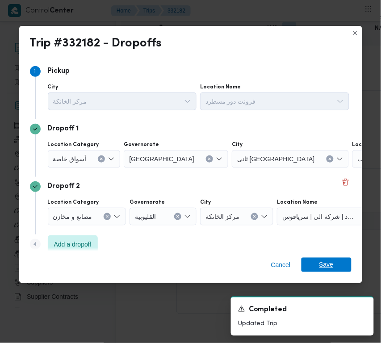
click at [311, 267] on span "Save" at bounding box center [327, 265] width 50 height 14
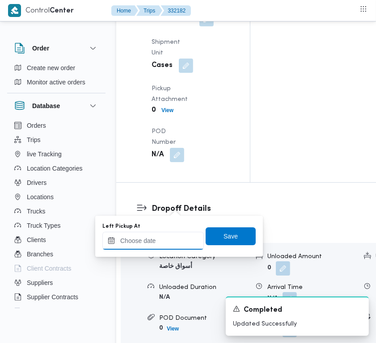
click at [148, 246] on input "Left Pickup At" at bounding box center [152, 241] width 101 height 18
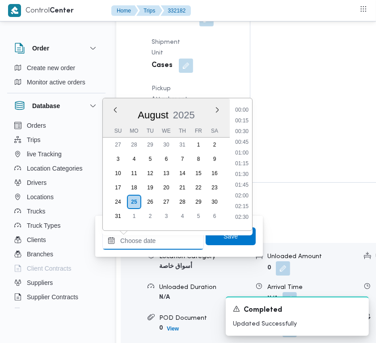
paste input "25/8/2025 9:00:00 AM"
type input "25/8/2025 9:00:00 AM"
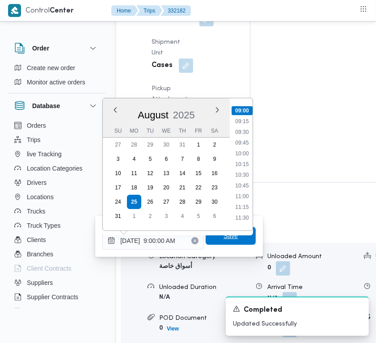
click at [226, 238] on span "Save" at bounding box center [231, 236] width 14 height 11
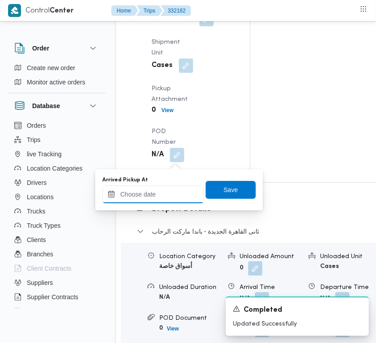
click at [172, 188] on input "Arrived Pickup At" at bounding box center [152, 195] width 101 height 18
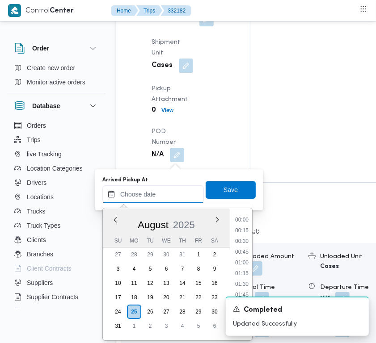
paste input "25/8/2025 9:00:00 AM"
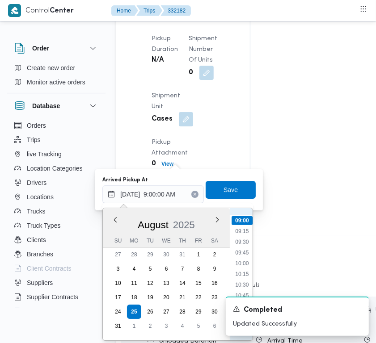
scroll to position [363, 0]
click at [240, 217] on li "08:30" at bounding box center [242, 221] width 21 height 9
type input "25/08/2025 08:30"
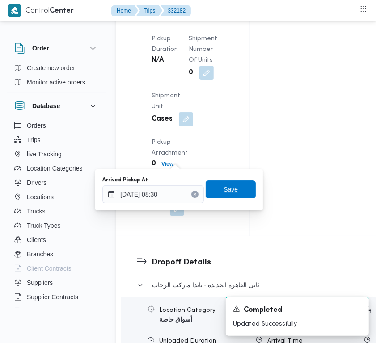
click at [229, 186] on span "Save" at bounding box center [231, 189] width 14 height 11
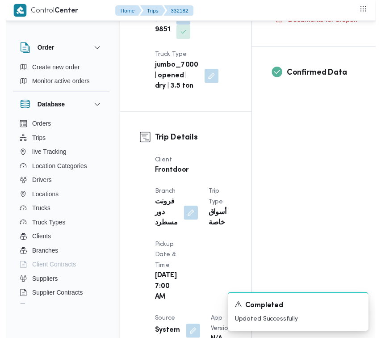
scroll to position [0, 0]
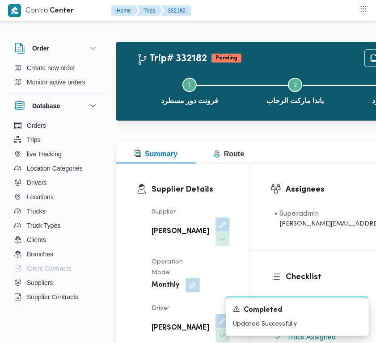
click at [166, 235] on b "علي عبدالناصر علي بخيت علي" at bounding box center [181, 232] width 58 height 11
copy div "علي عبدالناصر علي بخيت علي"
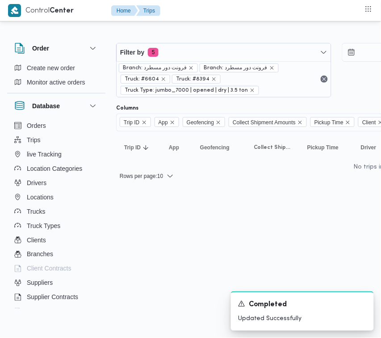
drag, startPoint x: 156, startPoint y: 336, endPoint x: 165, endPoint y: 336, distance: 9.8
click at [165, 333] on html "Control Center Home Trips Order Create new order Monitor active orders Database…" at bounding box center [190, 169] width 381 height 338
drag, startPoint x: 166, startPoint y: 338, endPoint x: 237, endPoint y: 336, distance: 71.5
click at [238, 333] on html "Control Center Home Trips Order Create new order Monitor active orders Database…" at bounding box center [190, 169] width 381 height 338
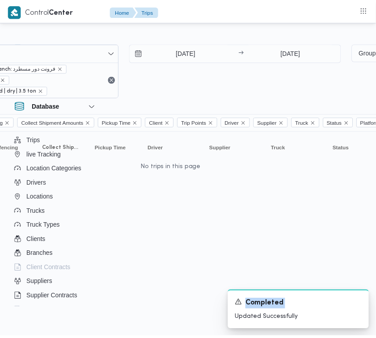
scroll to position [0, 247]
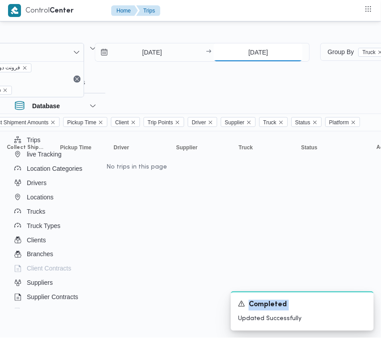
click at [264, 52] on input "25/8/2025" at bounding box center [258, 52] width 89 height 18
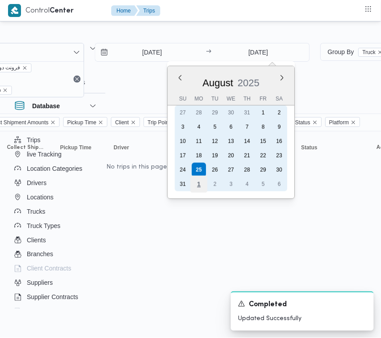
click at [200, 183] on div "1" at bounding box center [199, 184] width 17 height 17
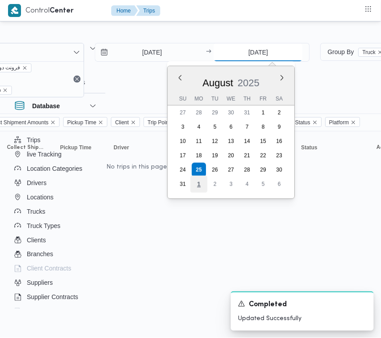
type input "1/9/2025"
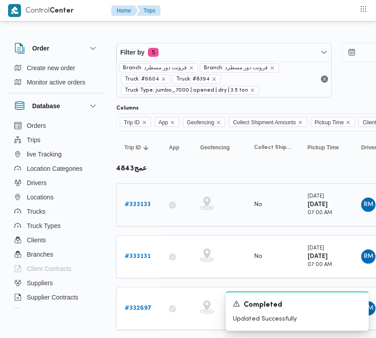
click at [135, 204] on b "# 333133" at bounding box center [138, 205] width 26 height 6
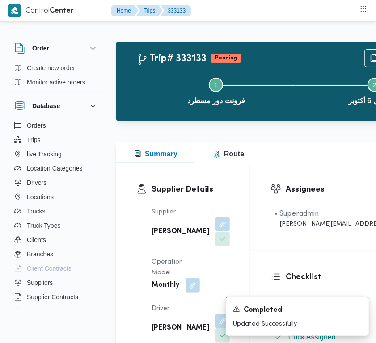
click at [215, 232] on button "button" at bounding box center [222, 224] width 14 height 14
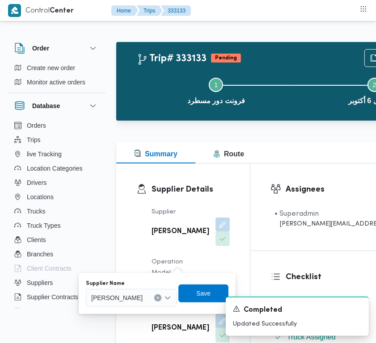
click at [168, 284] on div "Supplier Name" at bounding box center [131, 283] width 91 height 7
click at [143, 296] on span "شريف بدر عبد الحميد عبد المجيد بدر" at bounding box center [116, 298] width 51 height 10
paste input "علي عبدالناصر علي بخيت علي"
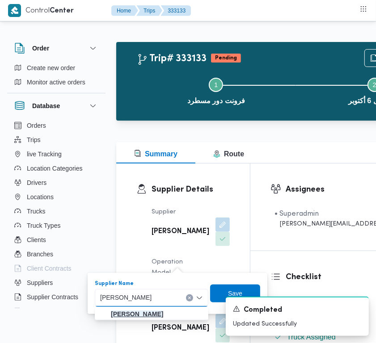
type input "علي عبدالناصر علي بخيت علي"
click at [133, 314] on mark "علي عبدالناصر علي بخيت علي" at bounding box center [137, 314] width 52 height 7
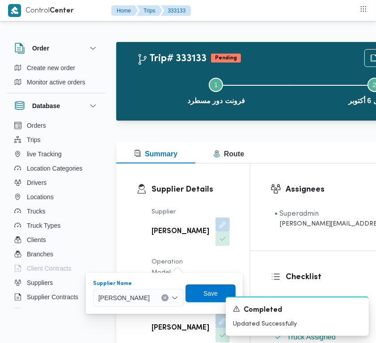
click at [238, 293] on div "A new notification appears Completed Updated Successfully" at bounding box center [286, 317] width 179 height 54
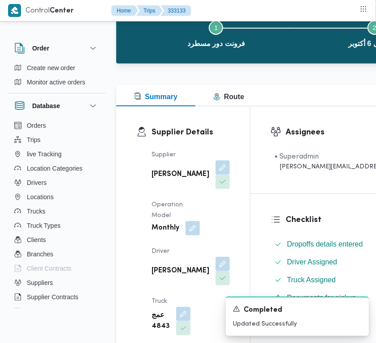
scroll to position [97, 0]
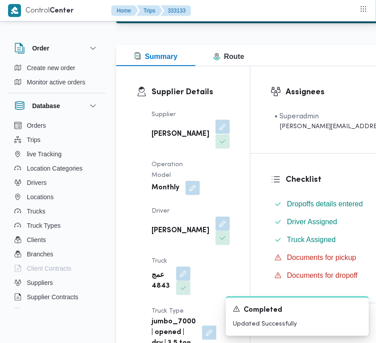
click at [215, 134] on button "button" at bounding box center [222, 127] width 14 height 14
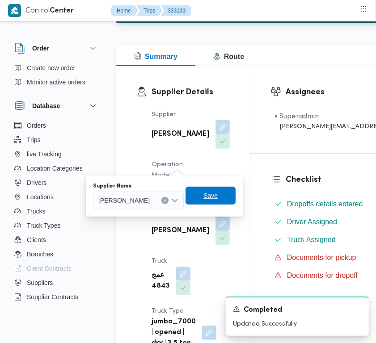
click at [228, 201] on span "Save" at bounding box center [211, 196] width 50 height 18
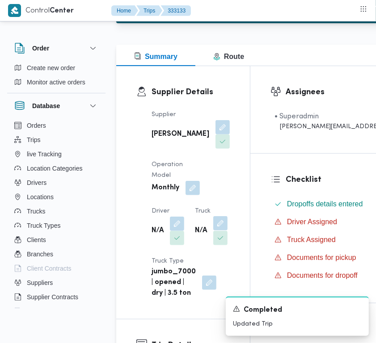
click at [213, 231] on button "button" at bounding box center [220, 223] width 14 height 14
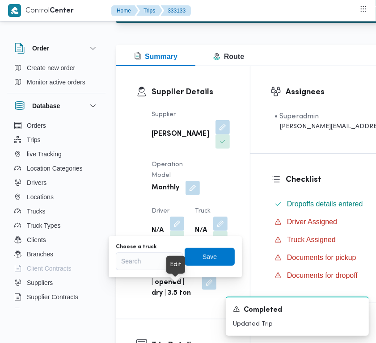
click at [152, 258] on div "Search" at bounding box center [149, 262] width 67 height 18
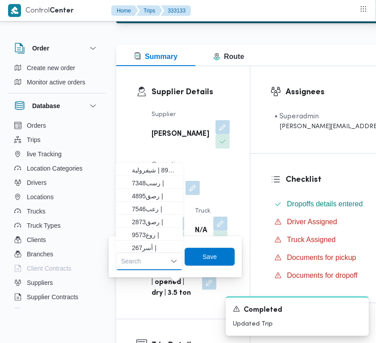
paste input "9851"
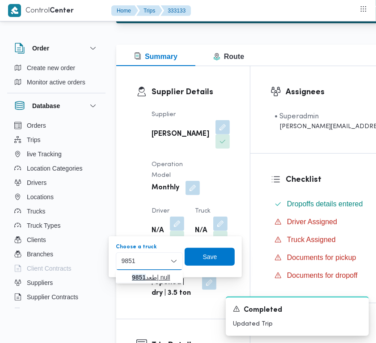
type input "9851"
click at [143, 274] on mark "9851" at bounding box center [139, 277] width 14 height 7
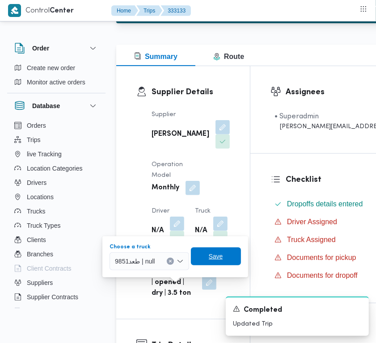
click at [231, 251] on span "Save" at bounding box center [216, 257] width 50 height 18
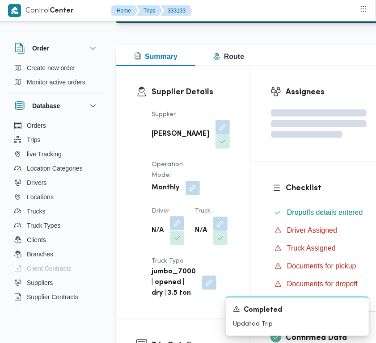
click at [179, 231] on button "button" at bounding box center [177, 223] width 14 height 14
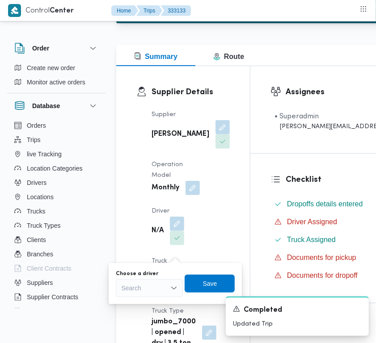
click at [148, 288] on div "Search" at bounding box center [149, 288] width 67 height 18
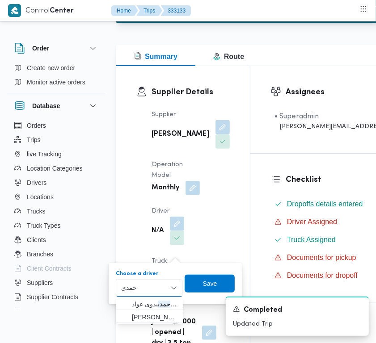
type input "حمدى"
click at [153, 321] on span "احمد حمدى فرج سيد محمد" at bounding box center [155, 317] width 46 height 11
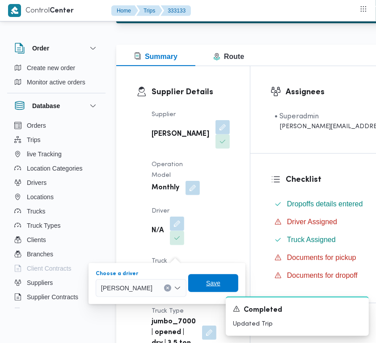
click at [215, 282] on span "Save" at bounding box center [213, 284] width 50 height 18
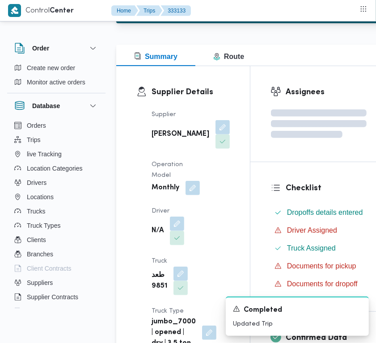
click at [208, 234] on div "Supplier علي عبدالناصر علي بخيت علي Operation Model Monthly Driver N/A Truck طع…" at bounding box center [190, 229] width 89 height 250
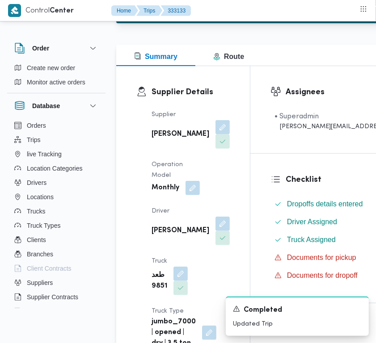
click at [165, 139] on b "علي عبدالناصر علي بخيت علي" at bounding box center [181, 134] width 58 height 11
copy div "علي عبدالناصر علي بخيت علي"
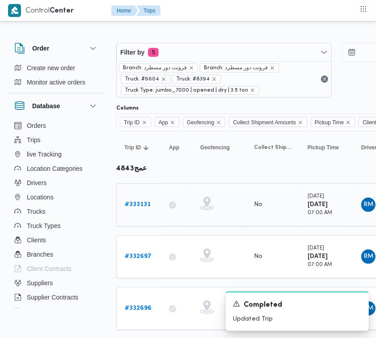
click at [144, 210] on link "# 333131" at bounding box center [138, 204] width 26 height 11
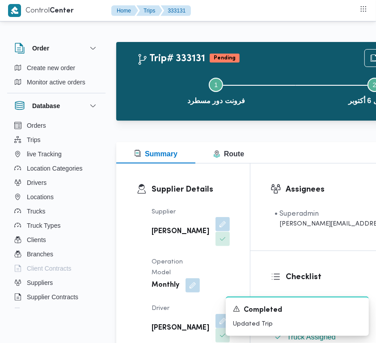
click at [215, 232] on button "button" at bounding box center [222, 224] width 14 height 14
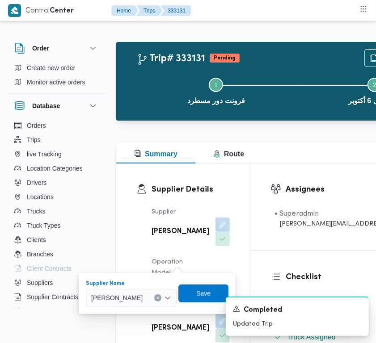
click at [155, 295] on div "شريف بدر عبد الحميد عبد المجيد بدر" at bounding box center [131, 298] width 91 height 18
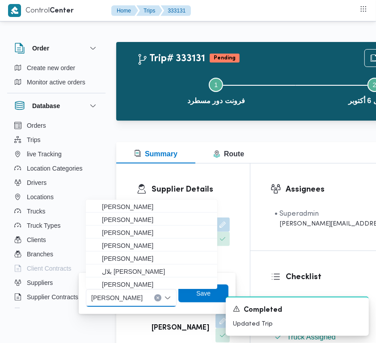
paste input "علي عبدالناصر علي بخيت علي"
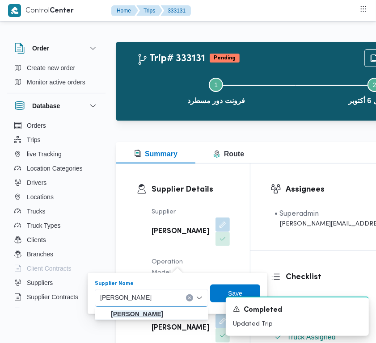
type input "علي عبدالناصر علي بخيت علي"
click at [135, 312] on mark "علي عبدالناصر علي بخيت علي" at bounding box center [137, 314] width 52 height 7
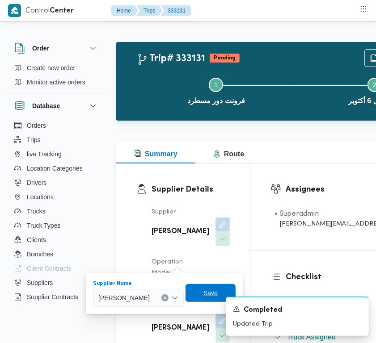
click at [218, 289] on span "Save" at bounding box center [210, 293] width 14 height 11
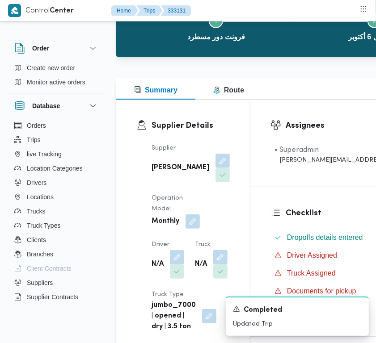
scroll to position [96, 0]
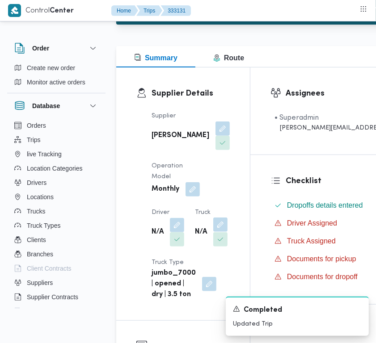
click at [213, 232] on button "button" at bounding box center [220, 225] width 14 height 14
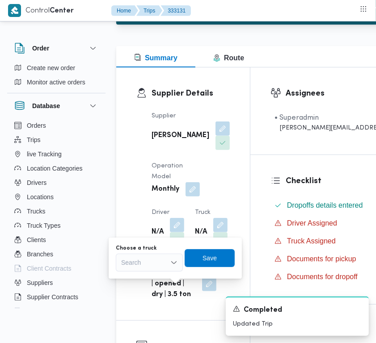
click at [148, 258] on div "Search" at bounding box center [149, 263] width 67 height 18
paste input "9851"
type input "9851"
click at [144, 283] on span "طعد 9851 | null" at bounding box center [155, 279] width 46 height 11
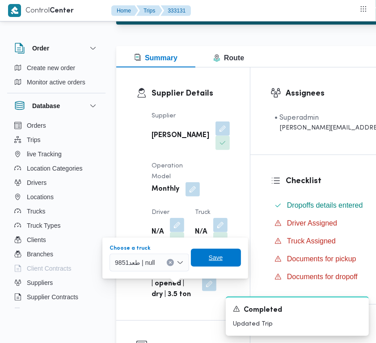
click at [224, 258] on span "Save" at bounding box center [216, 258] width 50 height 18
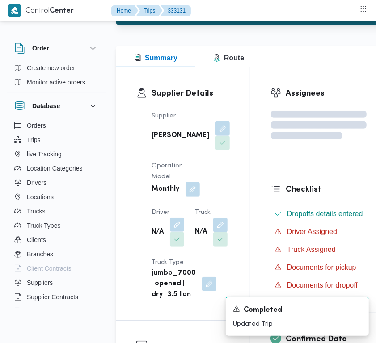
click at [176, 232] on button "button" at bounding box center [177, 225] width 14 height 14
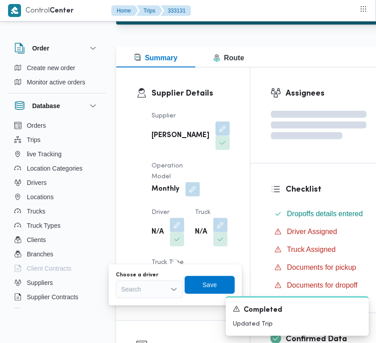
click at [163, 283] on div "Search" at bounding box center [149, 290] width 67 height 18
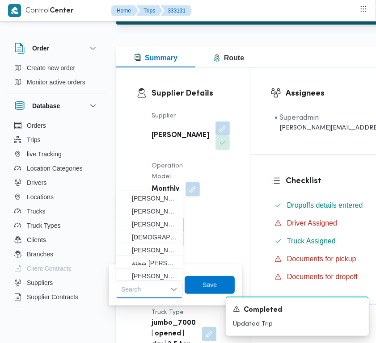
click at [154, 296] on div "Search" at bounding box center [149, 290] width 67 height 18
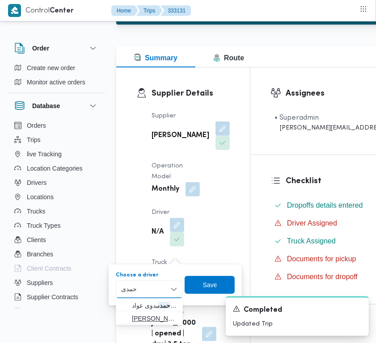
type input "حمدى"
click at [143, 317] on span "احمد حمدى فرج سيد محمد" at bounding box center [155, 318] width 46 height 11
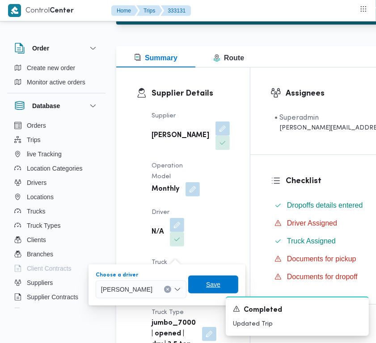
click at [220, 282] on span "Save" at bounding box center [213, 284] width 14 height 11
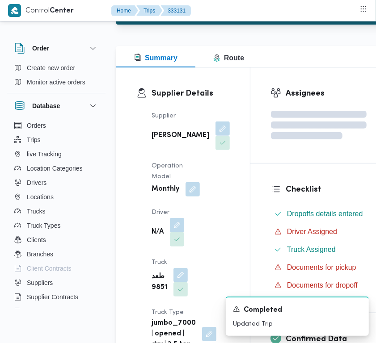
click at [197, 112] on div "Supplier علي عبدالناصر علي بخيت علي Operation Model Monthly Driver N/A Truck طع…" at bounding box center [190, 231] width 89 height 250
click at [161, 138] on b "علي عبدالناصر علي بخيت علي" at bounding box center [181, 136] width 58 height 11
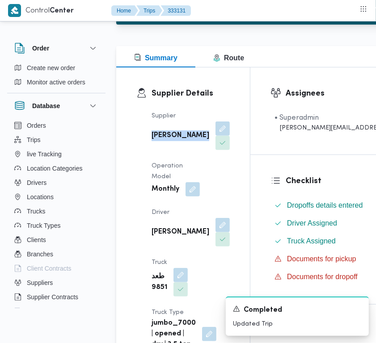
click at [161, 138] on b "علي عبدالناصر علي بخيت علي" at bounding box center [181, 136] width 58 height 11
copy div "علي عبدالناصر علي بخيت علي"
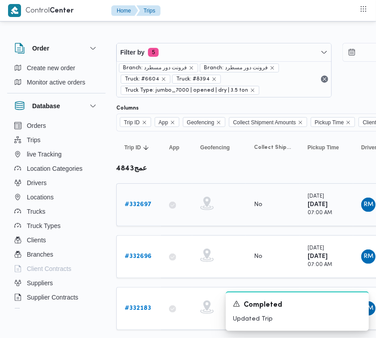
click at [139, 211] on div "# 332697" at bounding box center [138, 205] width 35 height 18
click at [136, 204] on b "# 332697" at bounding box center [138, 205] width 27 height 6
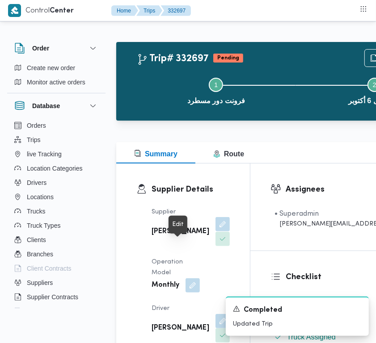
click at [215, 232] on button "button" at bounding box center [222, 224] width 14 height 14
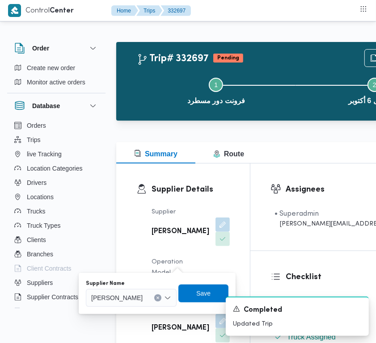
click at [143, 299] on span "شريف بدر عبد الحميد عبد المجيد بدر" at bounding box center [116, 298] width 51 height 10
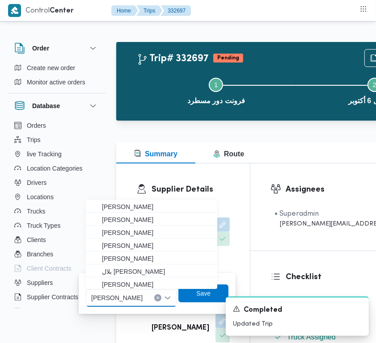
paste input "علي عبدالناصر علي بخيت علي"
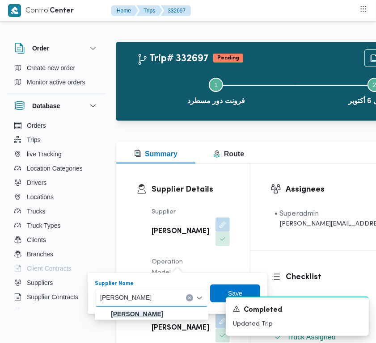
type input "علي عبدالناصر علي بخيت علي"
click at [147, 316] on mark "علي عبدالناصر علي بخيت علي" at bounding box center [137, 314] width 52 height 7
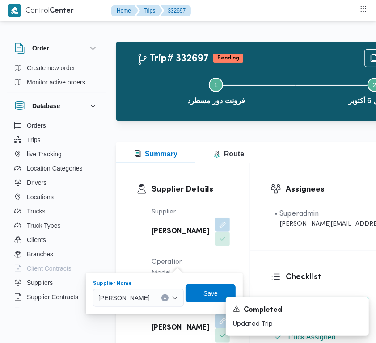
click at [227, 296] on div "A new notification appears Completed Updated Trip" at bounding box center [286, 317] width 179 height 54
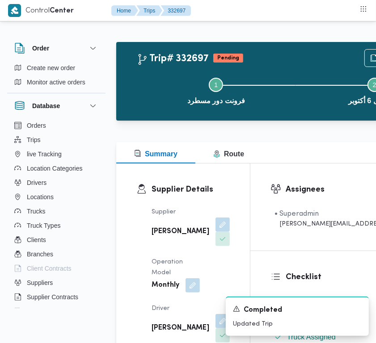
scroll to position [89, 0]
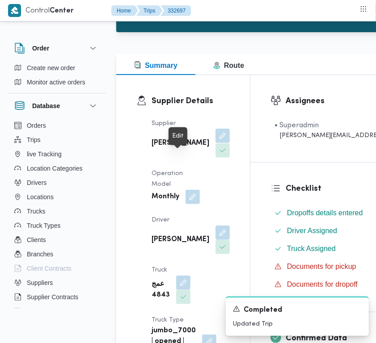
click at [215, 143] on button "button" at bounding box center [222, 136] width 14 height 14
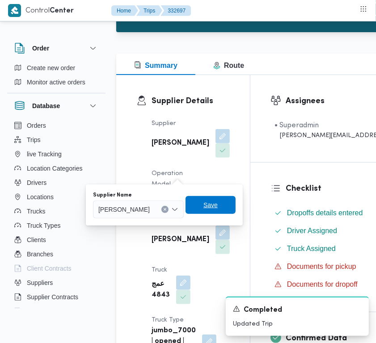
click at [218, 203] on span "Save" at bounding box center [210, 205] width 14 height 11
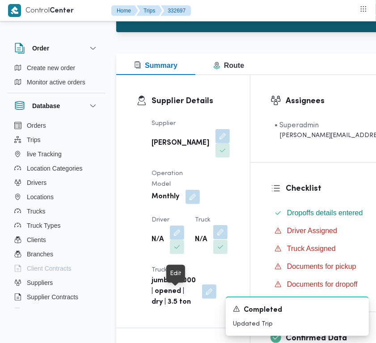
click at [213, 240] on button "button" at bounding box center [220, 232] width 14 height 14
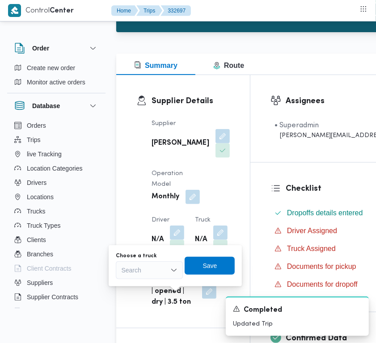
click at [136, 260] on div "Choose a truck Search" at bounding box center [149, 266] width 67 height 27
click at [158, 269] on div "Search" at bounding box center [149, 271] width 67 height 18
paste input "9851"
type input "9851"
drag, startPoint x: 123, startPoint y: 285, endPoint x: 128, endPoint y: 284, distance: 5.4
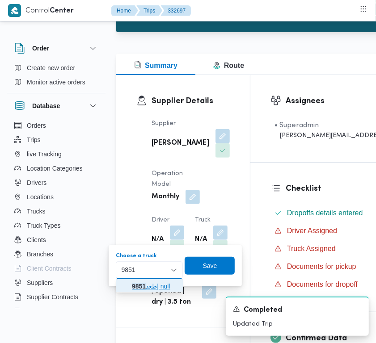
click at [123, 285] on icon "button" at bounding box center [124, 286] width 7 height 7
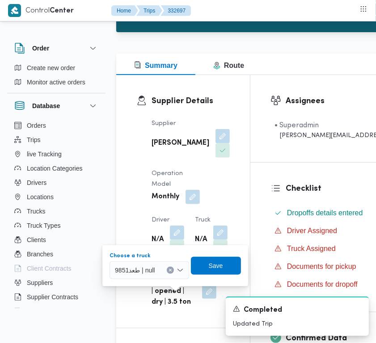
click at [229, 256] on div "Choose a truck طعد9851 | null Combo box. Selected. طعد9851 | null. Press Backsp…" at bounding box center [175, 266] width 133 height 29
click at [225, 269] on span "Save" at bounding box center [216, 266] width 50 height 18
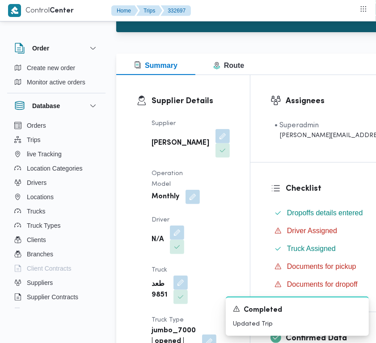
drag, startPoint x: 177, startPoint y: 241, endPoint x: 157, endPoint y: 278, distance: 41.4
click at [177, 240] on button "button" at bounding box center [177, 233] width 14 height 14
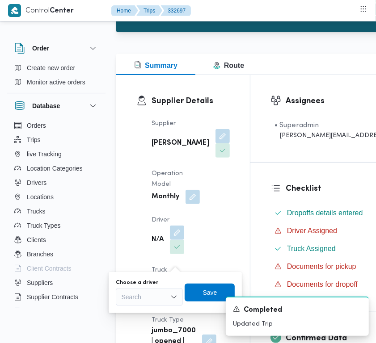
click at [148, 293] on div "Search" at bounding box center [149, 297] width 67 height 18
type input "حمدى"
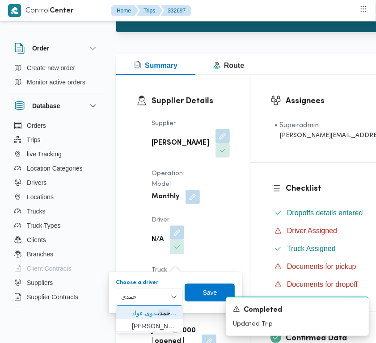
click at [140, 311] on span "سيد حمدى بدوى عواد" at bounding box center [155, 313] width 46 height 11
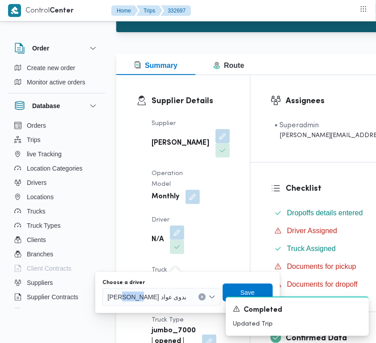
click at [140, 311] on div "You are in a dialog. To close this dialog, hit escape. Choose a driver سيد حمدى…" at bounding box center [187, 292] width 185 height 41
click at [150, 300] on span "سيد حمدى بدوى عواد" at bounding box center [147, 297] width 79 height 10
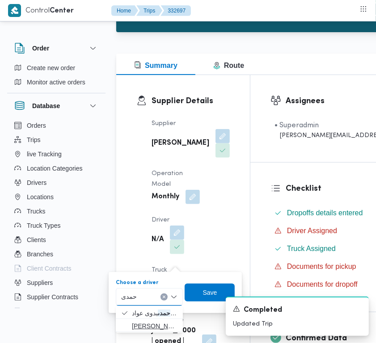
type input "حمدى"
click at [144, 323] on span "احمد حمدى فرج سيد محمد" at bounding box center [155, 326] width 46 height 11
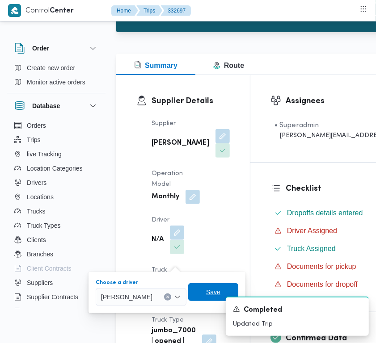
click at [210, 287] on span "Save" at bounding box center [213, 292] width 50 height 18
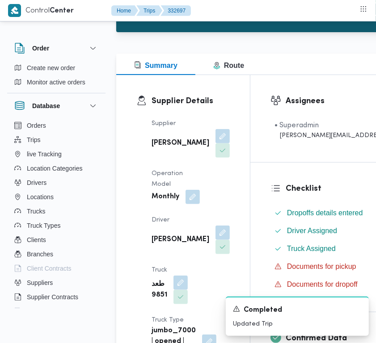
click at [162, 149] on b "علي عبدالناصر علي بخيت علي" at bounding box center [181, 143] width 58 height 11
copy b "بخيت"
click at [157, 148] on b "علي عبدالناصر علي بخيت علي" at bounding box center [181, 143] width 58 height 11
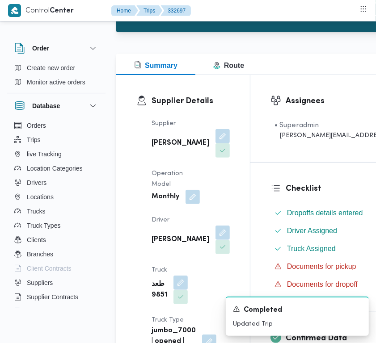
click at [157, 148] on b "علي عبدالناصر علي بخيت علي" at bounding box center [181, 143] width 58 height 11
copy div "علي عبدالناصر علي بخيت علي"
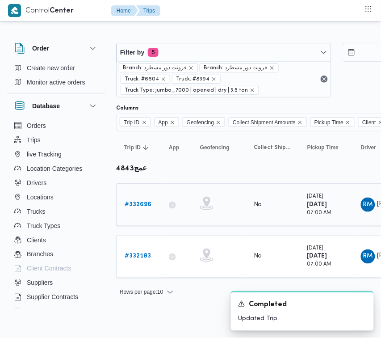
click at [139, 203] on b "# 332696" at bounding box center [138, 205] width 27 height 6
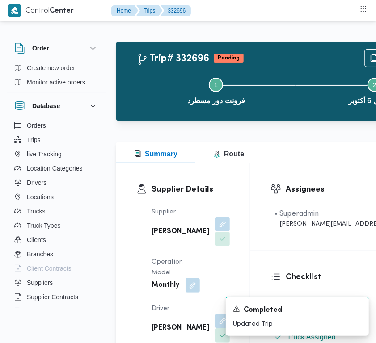
click at [215, 232] on button "button" at bounding box center [222, 224] width 14 height 14
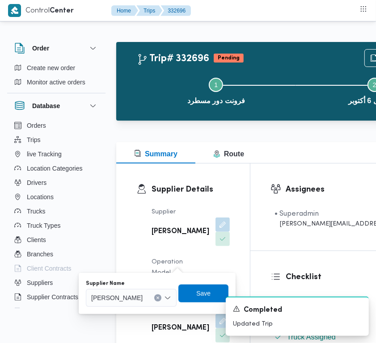
click at [143, 296] on span "شريف بدر عبد الحميد عبد المجيد بدر" at bounding box center [116, 298] width 51 height 10
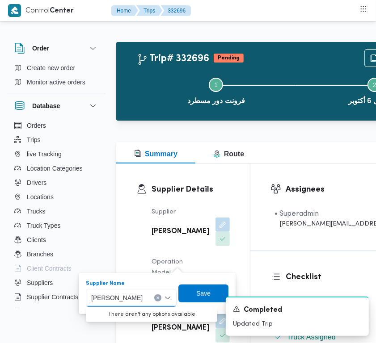
paste input "علي عبدالناصر علي بخيت علي"
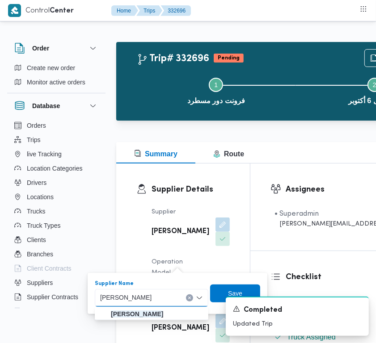
type input "علي عبدالناصر علي بخيت علي"
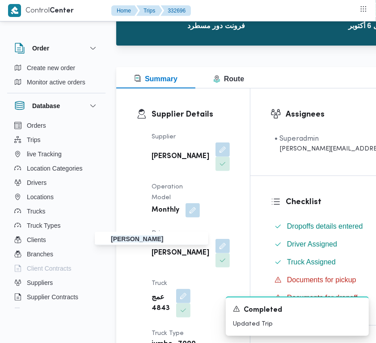
scroll to position [97, 0]
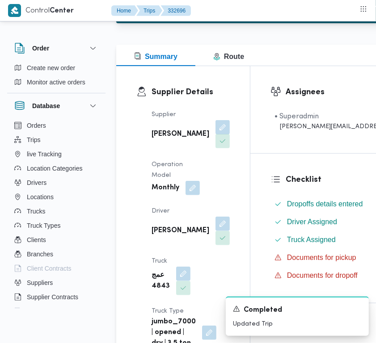
click at [215, 135] on button "button" at bounding box center [222, 127] width 14 height 14
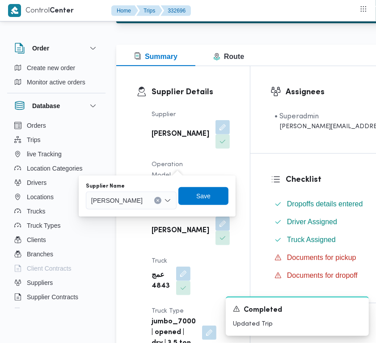
click at [150, 209] on div "شريف بدر عبد الحميد عبد المجيد بدر" at bounding box center [131, 201] width 91 height 18
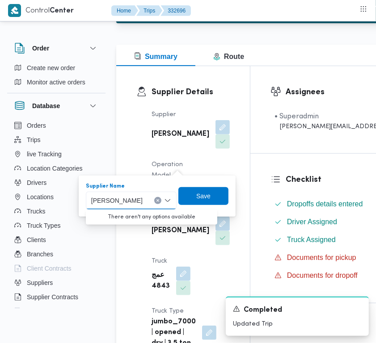
click at [143, 200] on span "شريف بدر عبد الحميد عبد المجيد بدر" at bounding box center [116, 200] width 51 height 10
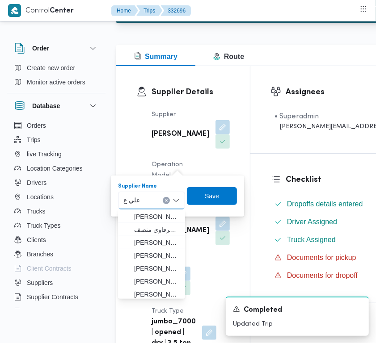
type input "علي عبدالناصر علي بخيت علي"
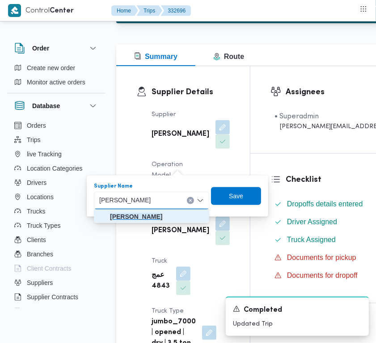
click at [146, 211] on span "علي عبدالناصر علي بخيت علي" at bounding box center [157, 216] width 94 height 11
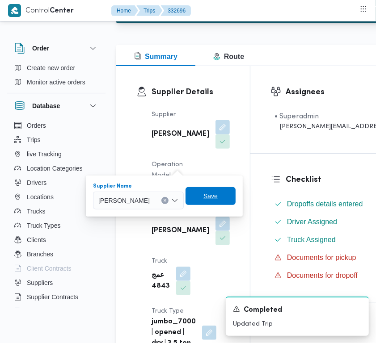
click at [224, 193] on span "Save" at bounding box center [211, 196] width 50 height 18
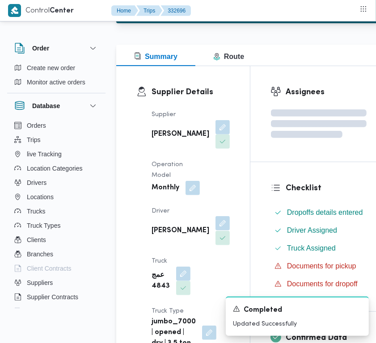
click at [215, 231] on button "button" at bounding box center [222, 223] width 14 height 14
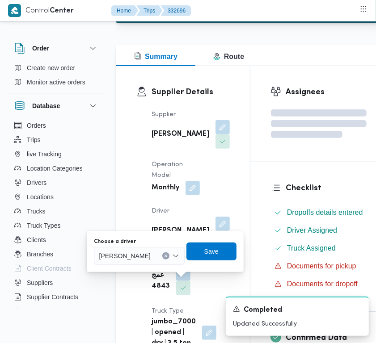
click at [151, 253] on span "رضا محمد الصديق احمد الشوشه" at bounding box center [124, 256] width 51 height 10
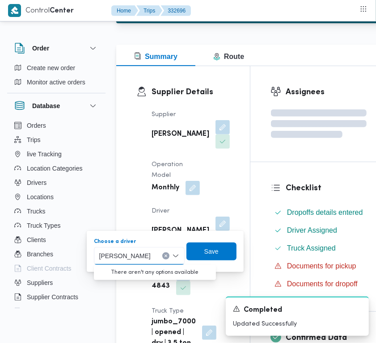
paste input "9851"
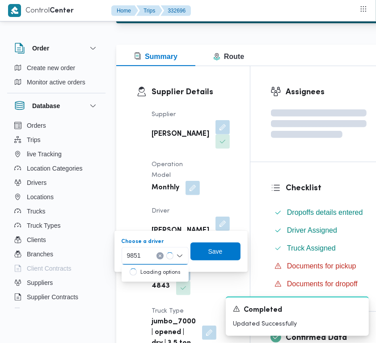
type input "9851"
click at [195, 168] on div "Supplier شريف بدر عبد الحميد عبد المجيد بدر Operation Model Monthly Driver رضا …" at bounding box center [190, 229] width 89 height 250
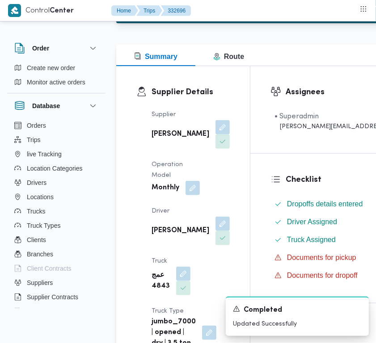
scroll to position [199, 0]
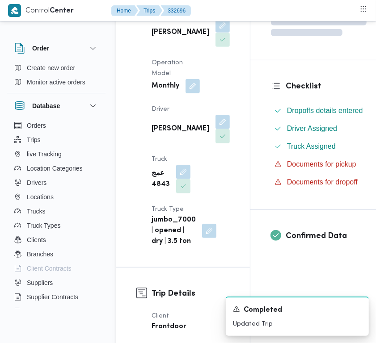
drag, startPoint x: 182, startPoint y: 244, endPoint x: 166, endPoint y: 261, distance: 22.5
click at [180, 179] on button "button" at bounding box center [183, 172] width 14 height 14
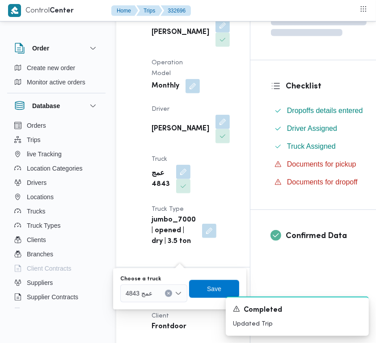
click at [146, 287] on div "عمج 4843" at bounding box center [153, 294] width 67 height 18
paste input "9851"
click at [151, 294] on div "9851 9851" at bounding box center [153, 294] width 67 height 18
click at [141, 304] on div "You are in a dialog. To close this dialog, hit escape. Choose a truck 9851 9851…" at bounding box center [179, 289] width 133 height 41
click at [142, 289] on div "9851 9851" at bounding box center [153, 294] width 67 height 18
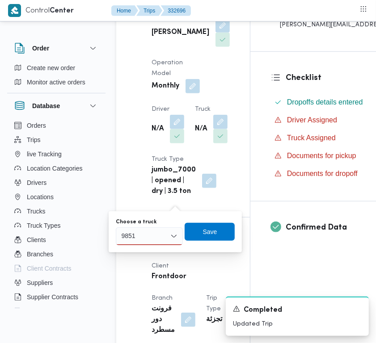
click at [150, 241] on div "9851 9851" at bounding box center [149, 237] width 67 height 18
type input "9851"
click at [139, 249] on mark "9851" at bounding box center [139, 252] width 14 height 7
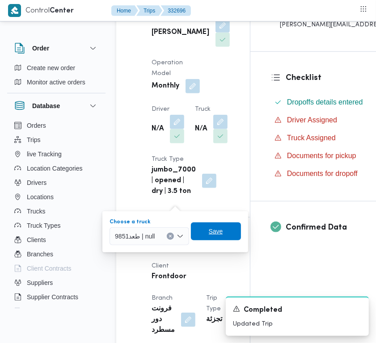
click at [211, 235] on span "Save" at bounding box center [216, 231] width 14 height 11
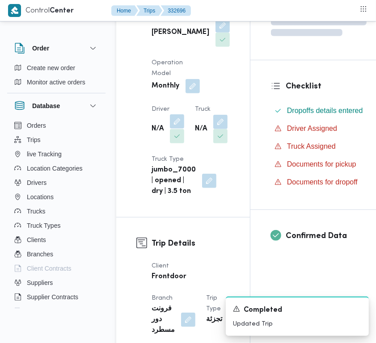
click at [177, 129] on button "button" at bounding box center [177, 121] width 14 height 14
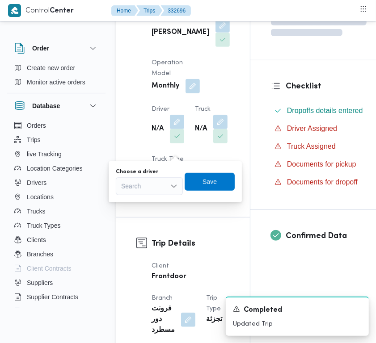
click at [167, 188] on div "Search" at bounding box center [149, 186] width 67 height 18
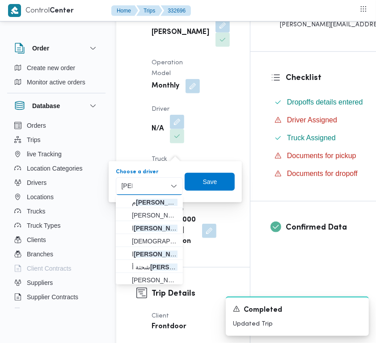
type input "حمدى"
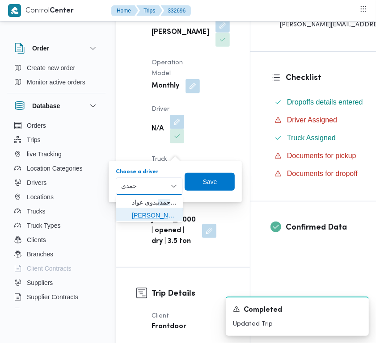
click at [143, 212] on span "احمد حمدى فرج سيد محمد" at bounding box center [155, 215] width 46 height 11
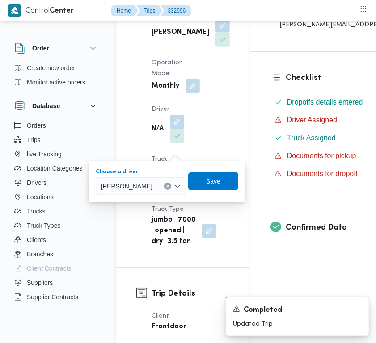
click at [238, 179] on span "Save" at bounding box center [213, 182] width 50 height 18
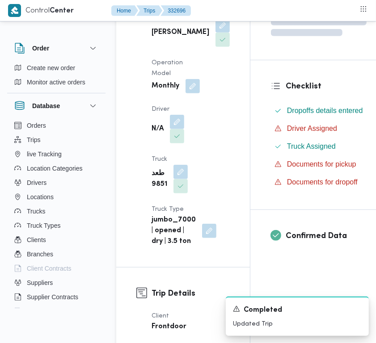
click at [168, 29] on b "علي عبدالناصر علي بخيت علي" at bounding box center [181, 32] width 58 height 11
copy div "علي عبدالناصر علي بخيت علي"
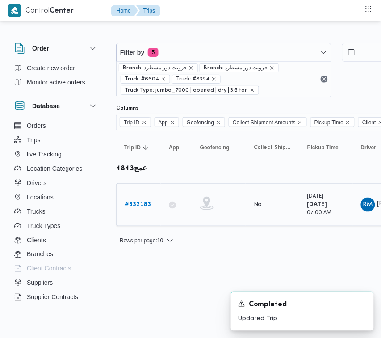
click at [135, 193] on td "Trip ID # 332183" at bounding box center [138, 204] width 45 height 43
click at [139, 202] on b "# 332183" at bounding box center [138, 205] width 26 height 6
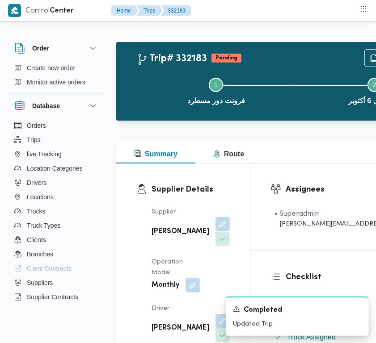
click at [215, 232] on button "button" at bounding box center [222, 224] width 14 height 14
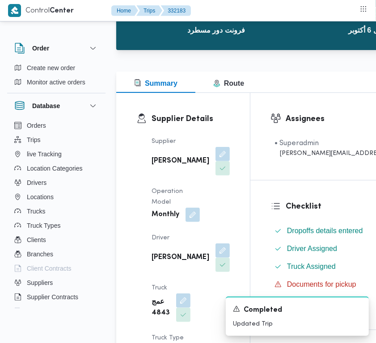
scroll to position [110, 0]
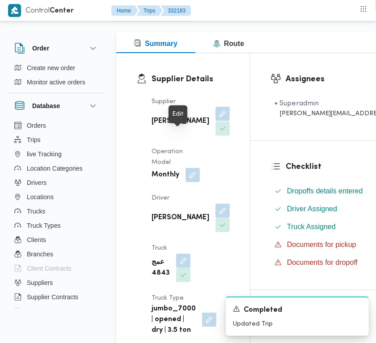
click at [215, 121] on button "button" at bounding box center [222, 114] width 14 height 14
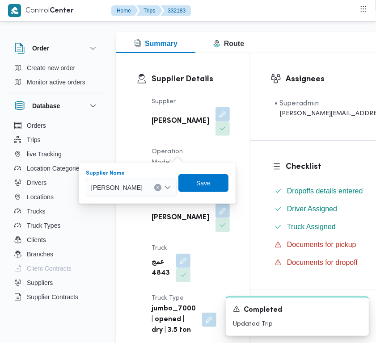
click at [168, 179] on div "شريف بدر عبد الحميد عبد المجيد بدر" at bounding box center [131, 188] width 91 height 18
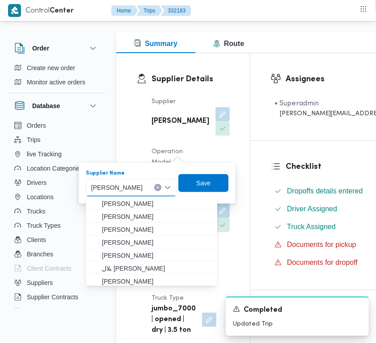
paste input "علي عبدالناصر علي بخيت علي"
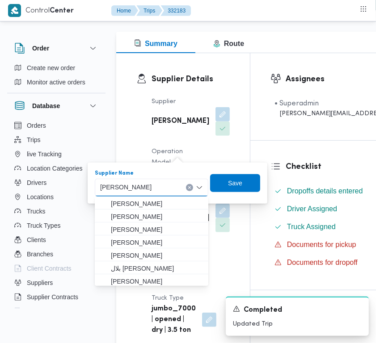
type input "علي عبدالناصر علي بخيت علي"
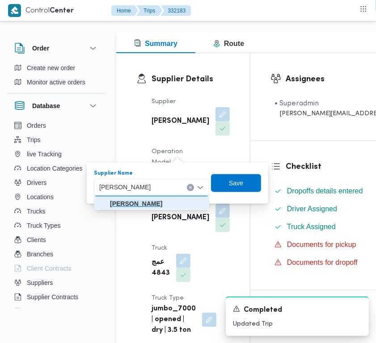
click at [146, 204] on mark "علي عبدالناصر علي بخيت علي" at bounding box center [136, 203] width 52 height 7
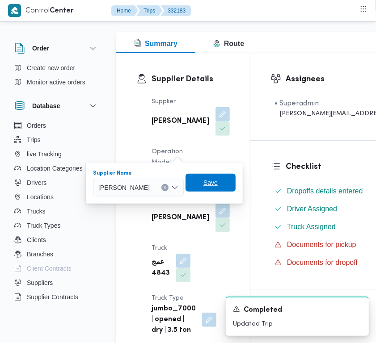
click at [236, 177] on span "Save" at bounding box center [211, 183] width 50 height 18
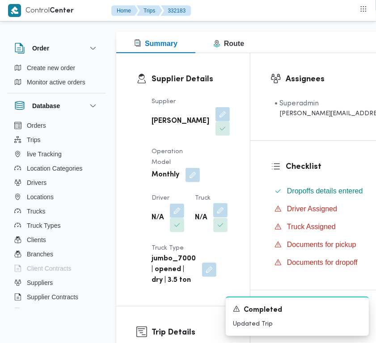
click at [213, 218] on button "button" at bounding box center [220, 210] width 14 height 14
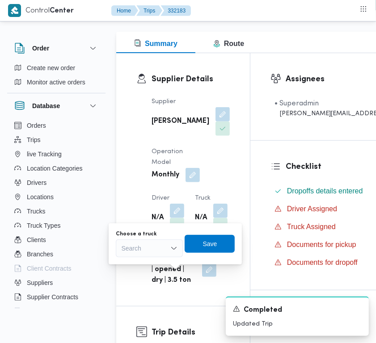
click at [142, 248] on div "Search" at bounding box center [149, 249] width 67 height 18
paste input "9851"
type input "9851"
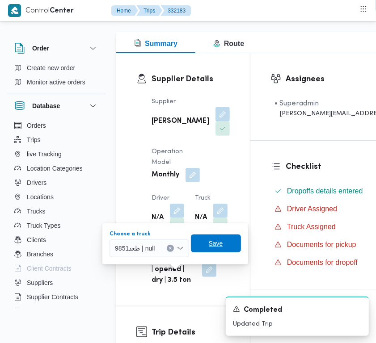
click at [211, 242] on span "Save" at bounding box center [216, 243] width 14 height 11
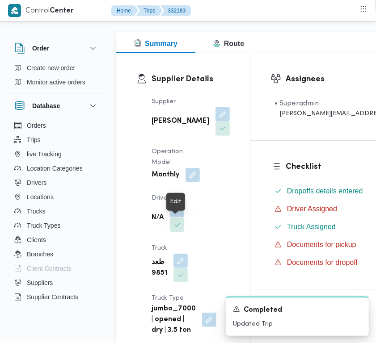
click at [180, 218] on button "button" at bounding box center [177, 210] width 14 height 14
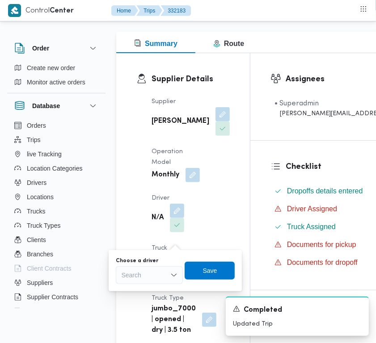
click at [161, 271] on div "Search" at bounding box center [149, 275] width 67 height 18
type input "حمدى"
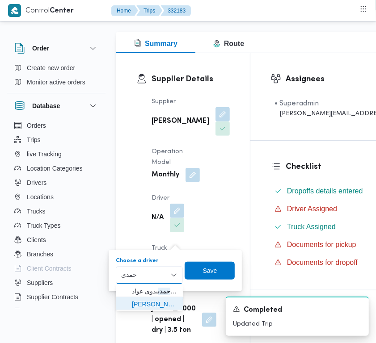
click at [153, 300] on span "احمد حمدى فرج سيد محمد" at bounding box center [155, 304] width 46 height 11
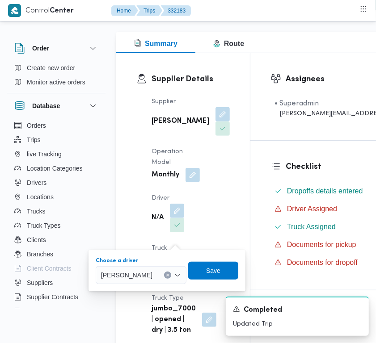
click at [221, 261] on div "Choose a driver احمد حمدى فرج سيد محمد Combo box. Selected. احمد حمدى فرج سيد م…" at bounding box center [167, 271] width 144 height 29
click at [224, 265] on span "Save" at bounding box center [213, 271] width 50 height 18
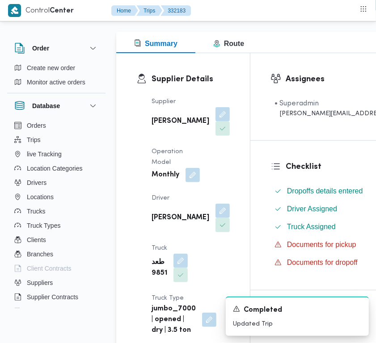
click at [198, 218] on div "Supplier علي عبدالناصر علي بخيت علي Operation Model Monthly Driver احمد حمدى فر…" at bounding box center [190, 216] width 89 height 250
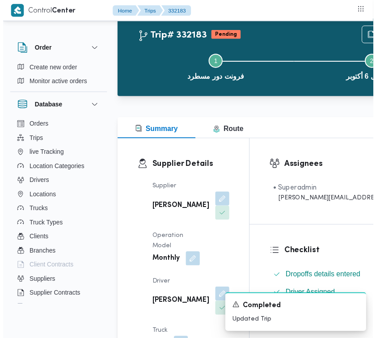
scroll to position [0, 0]
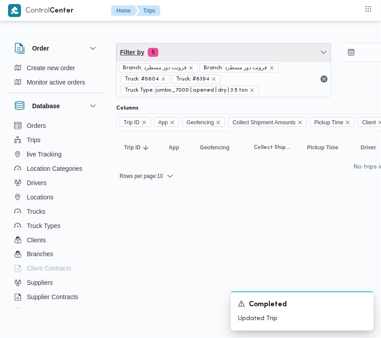
click at [188, 53] on span "Filter by 5" at bounding box center [224, 52] width 215 height 18
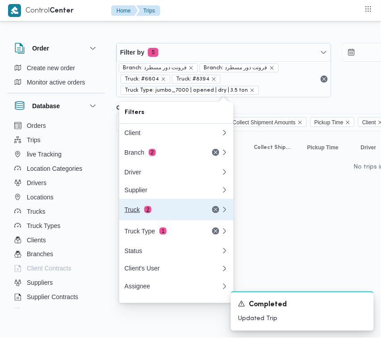
click at [179, 218] on div "Truck 2" at bounding box center [172, 209] width 107 height 21
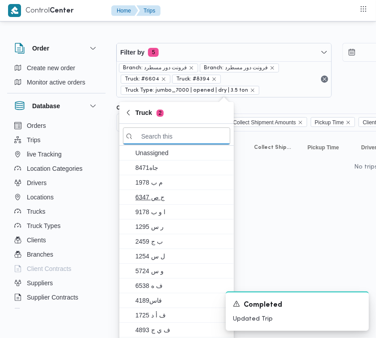
paste input "8162"
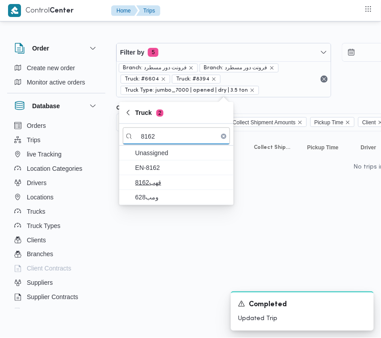
type input "8162"
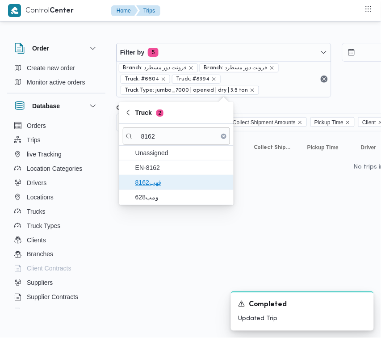
click at [155, 188] on span "قهب8162" at bounding box center [176, 182] width 107 height 14
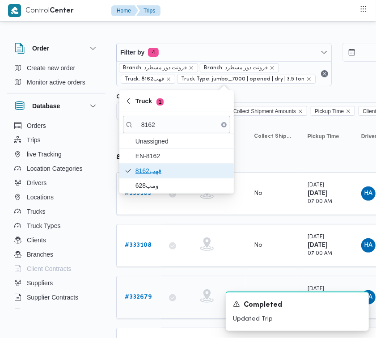
scroll to position [163, 0]
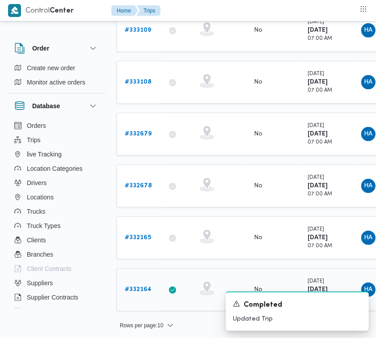
click at [131, 287] on b "# 332164" at bounding box center [138, 290] width 27 height 6
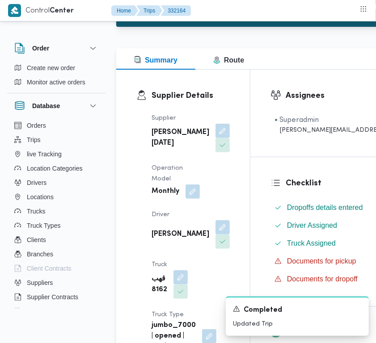
scroll to position [103, 0]
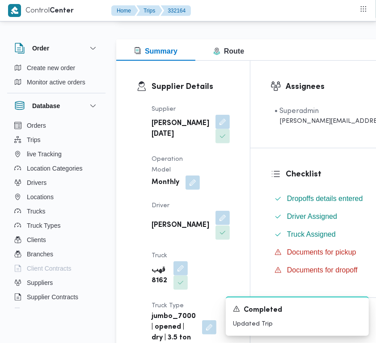
drag, startPoint x: 177, startPoint y: 245, endPoint x: 177, endPoint y: 253, distance: 8.1
click at [215, 225] on button "button" at bounding box center [222, 218] width 14 height 14
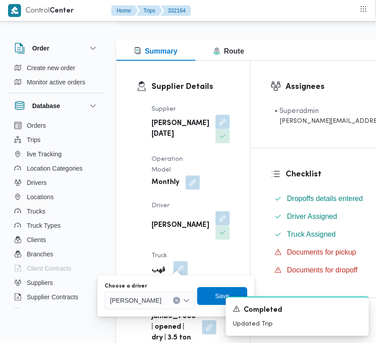
drag, startPoint x: 144, startPoint y: 302, endPoint x: 155, endPoint y: 296, distance: 11.8
click at [144, 302] on span "[PERSON_NAME]" at bounding box center [135, 301] width 51 height 10
paste input "بوالقاسم"
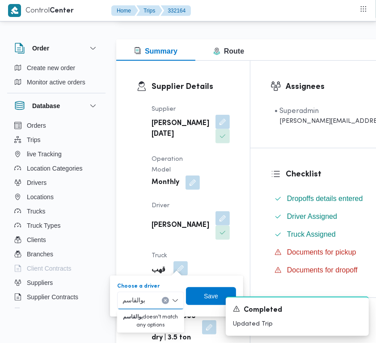
click at [139, 300] on input "بوالقاسم" at bounding box center [134, 301] width 23 height 11
click at [137, 301] on input "بوالقاسم" at bounding box center [134, 301] width 23 height 11
click at [141, 298] on input "بوالقاسم" at bounding box center [134, 301] width 23 height 11
type input "بو القاسم"
click at [128, 232] on div "Supplier Details Supplier ابراهيم رمضان ابراهيم عثمان ابوباشا Operation Model M…" at bounding box center [183, 212] width 134 height 303
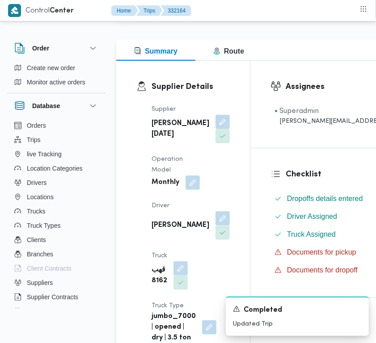
scroll to position [214, 0]
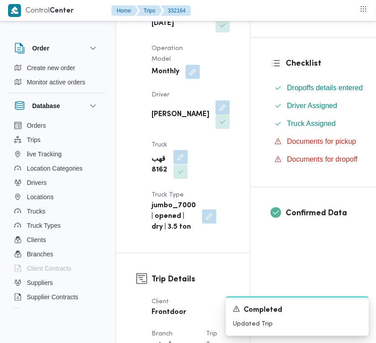
click at [177, 165] on button "button" at bounding box center [180, 157] width 14 height 14
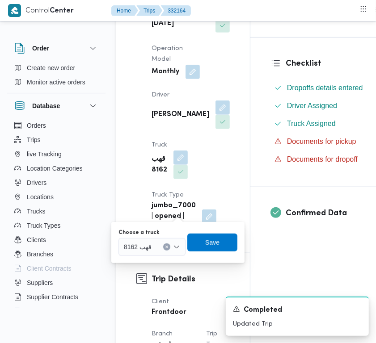
click at [162, 247] on div "قهب 8162" at bounding box center [151, 247] width 67 height 18
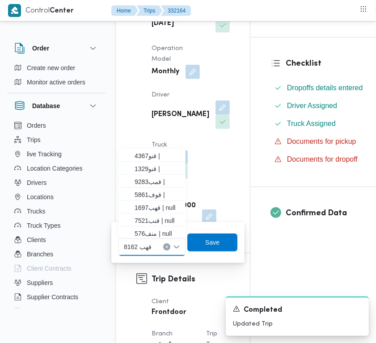
paste input "3465"
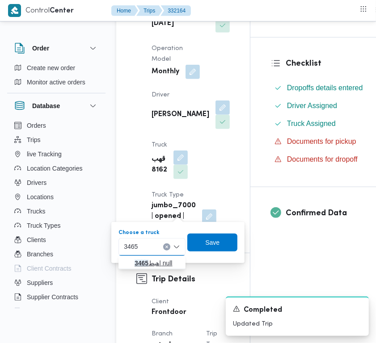
type input "3465"
click at [130, 263] on icon "button" at bounding box center [127, 263] width 7 height 7
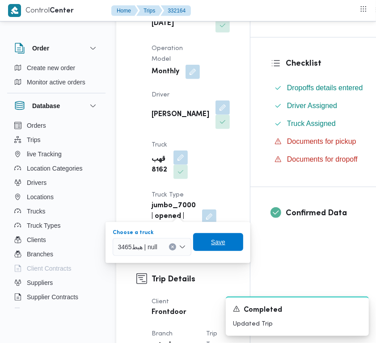
click at [220, 241] on span "Save" at bounding box center [218, 242] width 14 height 11
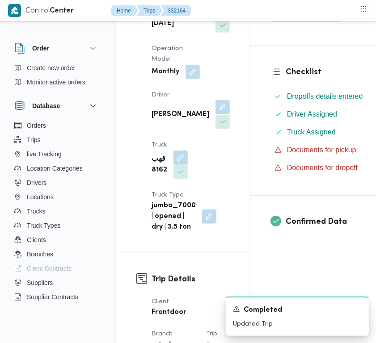
click at [215, 114] on button "button" at bounding box center [222, 107] width 14 height 14
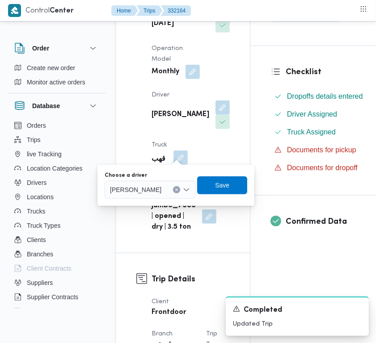
click at [168, 190] on div at bounding box center [165, 190] width 4 height 14
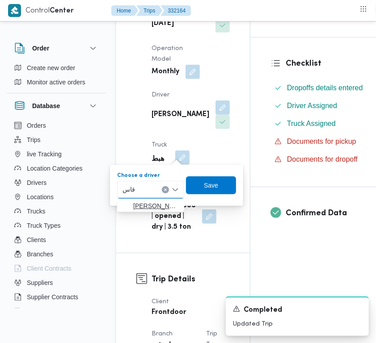
type input "قاس"
click at [133, 202] on span "ابوبكر بلال قاس م جمعه" at bounding box center [156, 206] width 46 height 11
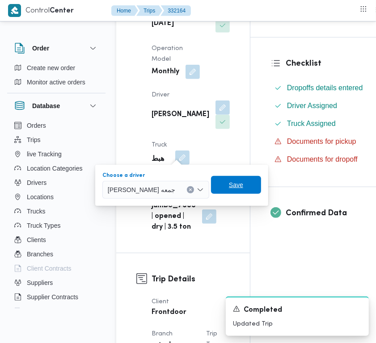
click at [211, 188] on span "Save" at bounding box center [236, 185] width 50 height 18
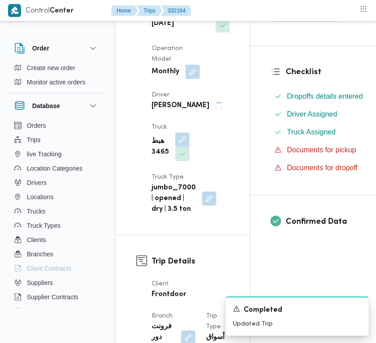
click at [211, 188] on div "Supplier ابراهيم رمضان ابراهيم عثمان ابوباشا Operation Model Monthly Driver حسي…" at bounding box center [190, 104] width 89 height 232
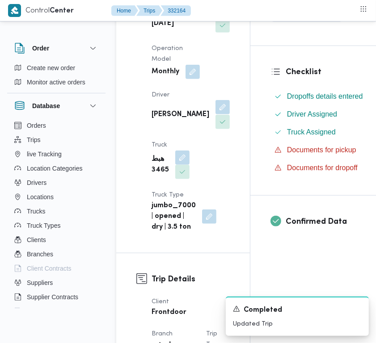
click at [215, 114] on button "button" at bounding box center [222, 107] width 14 height 14
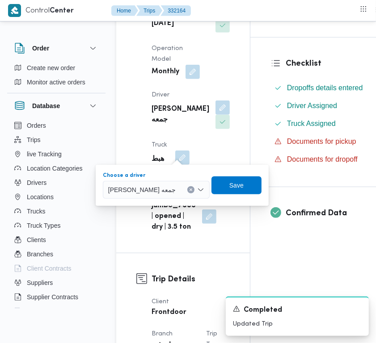
click at [187, 191] on button "Clear input" at bounding box center [190, 189] width 7 height 7
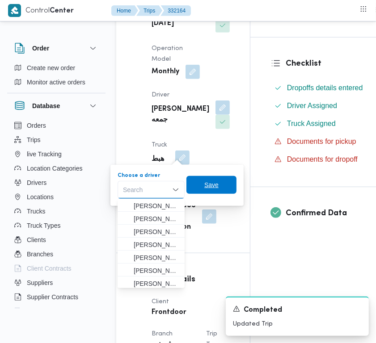
click at [200, 184] on span "Save" at bounding box center [211, 185] width 50 height 18
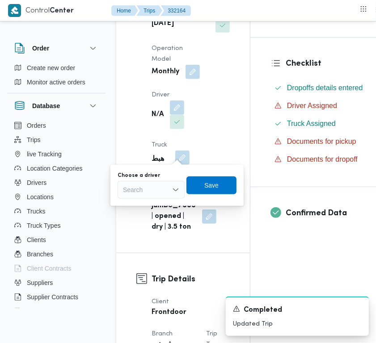
click at [215, 218] on div "Supplier ابراهيم رمضان ابراهيم عثمان ابوباشا Operation Model Monthly Driver N/A…" at bounding box center [190, 113] width 89 height 250
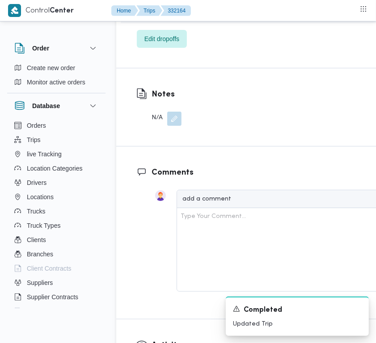
scroll to position [1733, 0]
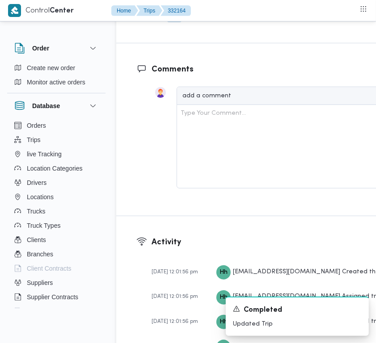
click at [172, 22] on button "button" at bounding box center [174, 15] width 14 height 14
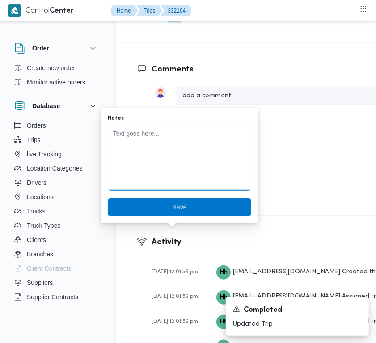
click at [141, 182] on textarea "Notes" at bounding box center [180, 157] width 144 height 67
paste textarea "بوالقاسم"
type textarea "بوالقاسم"
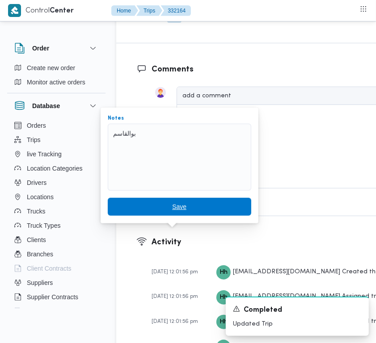
click at [177, 202] on span "Save" at bounding box center [179, 207] width 14 height 11
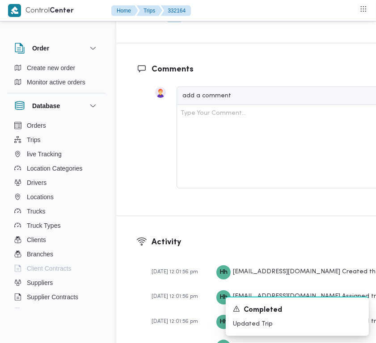
click at [174, 22] on button "button" at bounding box center [174, 15] width 14 height 14
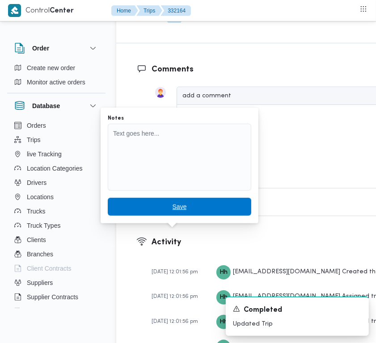
click at [157, 202] on span "Save" at bounding box center [180, 207] width 144 height 18
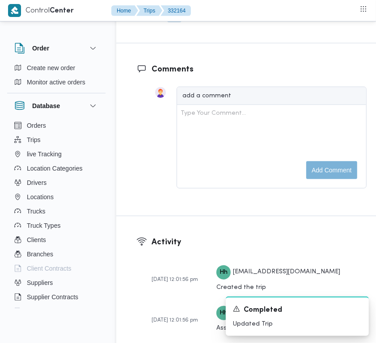
click at [173, 22] on button "button" at bounding box center [174, 15] width 14 height 14
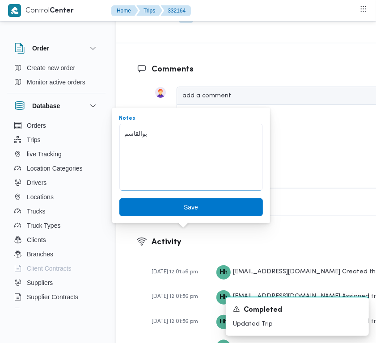
paste textarea "بوالقاسم"
type textarea "ببوالقاسموالقاسم"
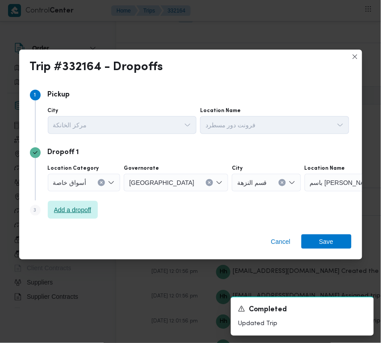
click at [76, 206] on span "Add a dropoff" at bounding box center [73, 210] width 38 height 11
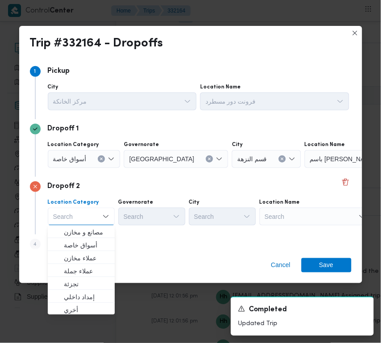
click at [307, 213] on div "Search" at bounding box center [316, 217] width 112 height 18
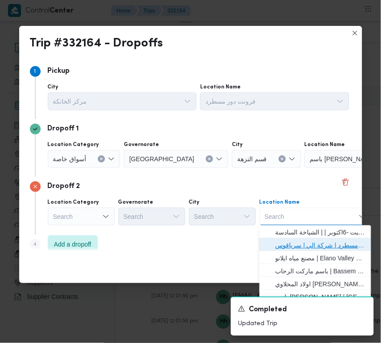
click at [303, 244] on span "فرونت دور مسطرد | شركة الي | سرياقوس" at bounding box center [321, 246] width 90 height 11
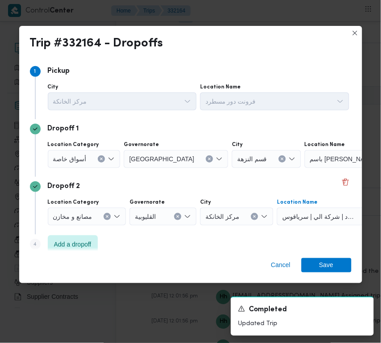
click at [75, 151] on div "أسواق خاصة" at bounding box center [84, 159] width 73 height 18
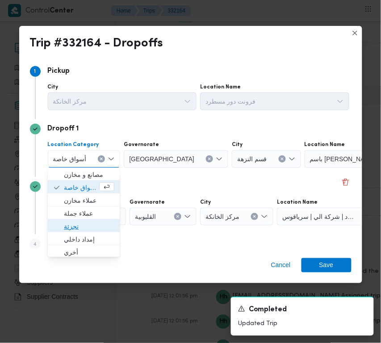
click at [85, 225] on span "تجزئة" at bounding box center [89, 227] width 51 height 11
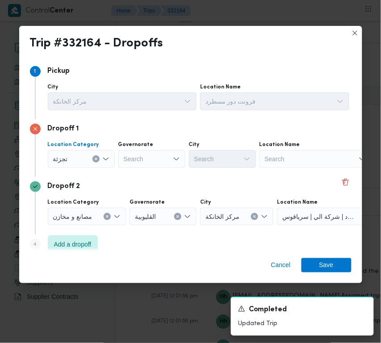
click at [136, 164] on div "Search" at bounding box center [151, 159] width 67 height 18
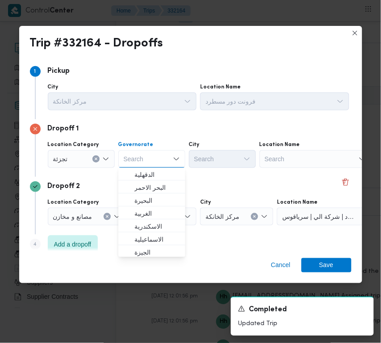
paste input "قاهرة"
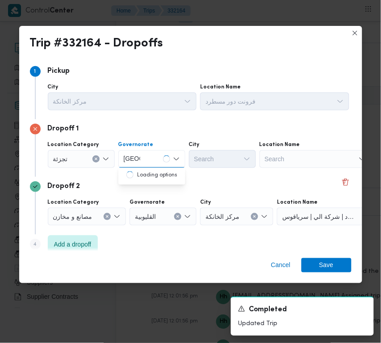
type input "قاهرة"
click at [139, 161] on input "قاهرة" at bounding box center [132, 159] width 17 height 11
click at [154, 160] on div "قاهرة قاهرة" at bounding box center [151, 159] width 67 height 18
click at [156, 173] on span "القاهرة" at bounding box center [158, 175] width 46 height 11
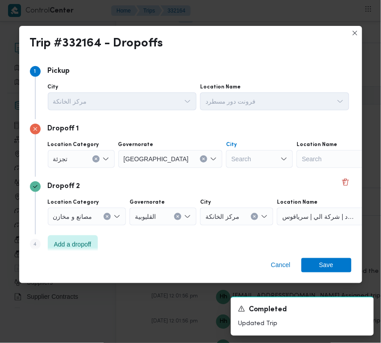
click at [226, 155] on div "Search" at bounding box center [259, 159] width 67 height 18
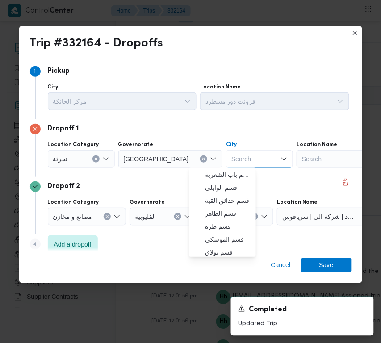
paste input "قاهرة"
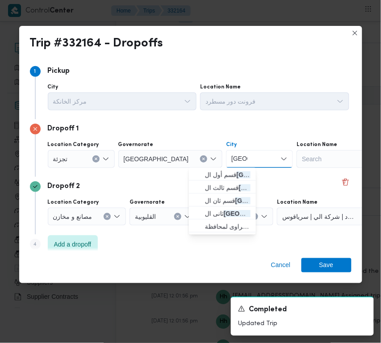
type input "قاهرة"
click at [232, 214] on span "ثانى القاهرة الجديدة" at bounding box center [228, 214] width 46 height 11
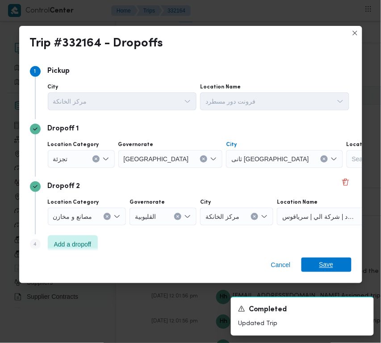
click at [342, 262] on span "Save" at bounding box center [327, 265] width 50 height 14
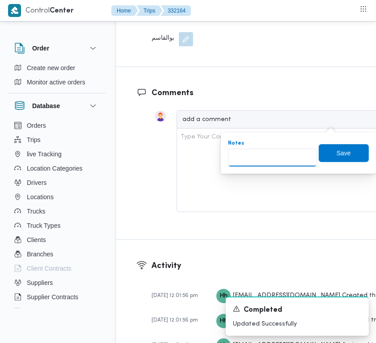
click at [269, 156] on input "Notes" at bounding box center [272, 158] width 89 height 18
paste input "مدينتي"
type input "مدينتي"
click at [337, 153] on span "Save" at bounding box center [344, 153] width 14 height 11
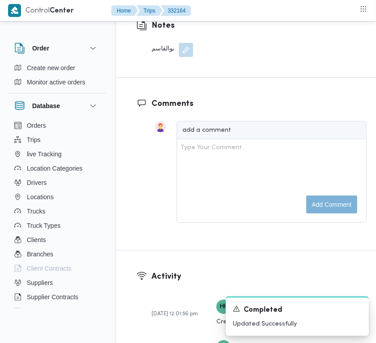
scroll to position [1432, 0]
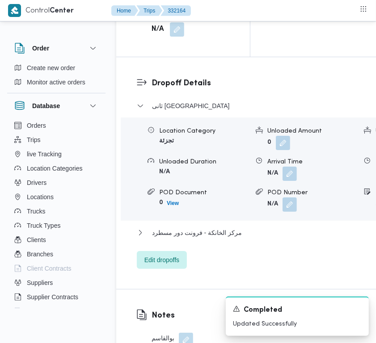
drag, startPoint x: 183, startPoint y: 63, endPoint x: 180, endPoint y: 69, distance: 7.2
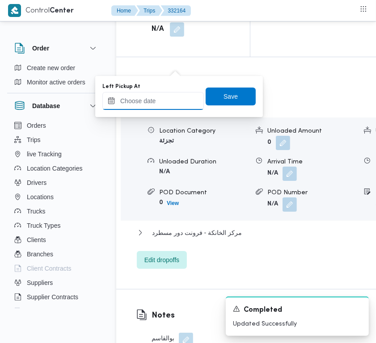
click at [170, 94] on input "Left Pickup At" at bounding box center [152, 101] width 101 height 18
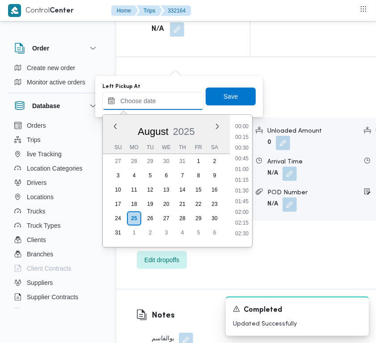
click at [173, 106] on input "Left Pickup At" at bounding box center [152, 101] width 101 height 18
paste input "25/8/2025 9:00:00 AM"
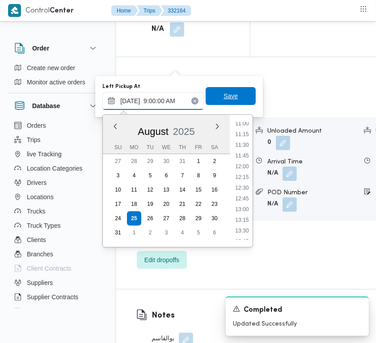
scroll to position [385, 0]
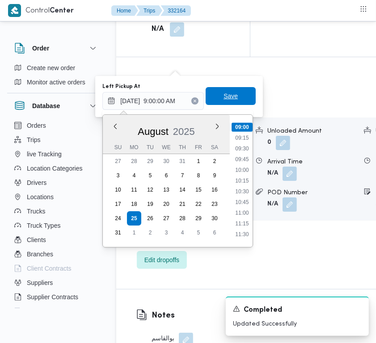
type input "25/08/2025 09:00"
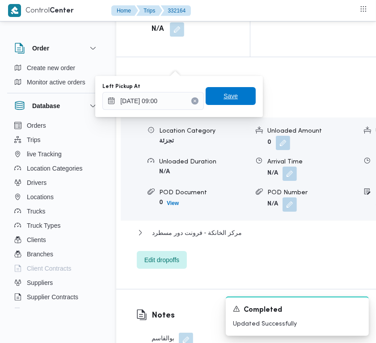
click at [231, 91] on span "Save" at bounding box center [231, 96] width 50 height 18
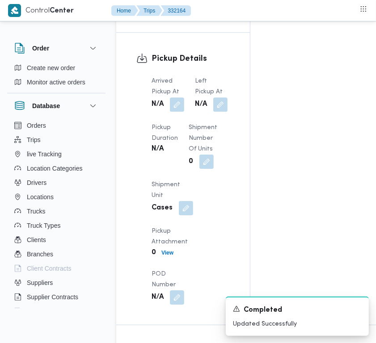
scroll to position [1170, 0]
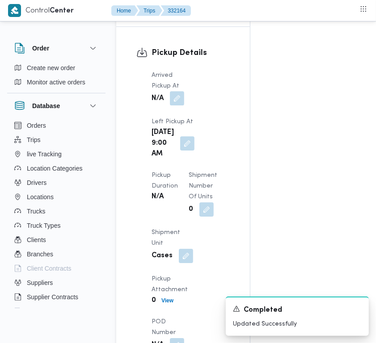
click at [175, 106] on button "button" at bounding box center [177, 98] width 14 height 14
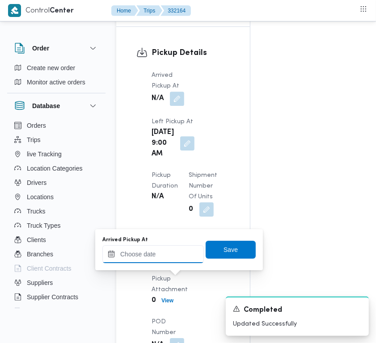
click at [163, 249] on input "Arrived Pickup At" at bounding box center [152, 254] width 101 height 18
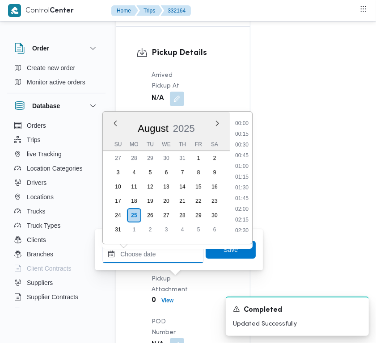
paste input "25/8/2025 9:00:00 AM"
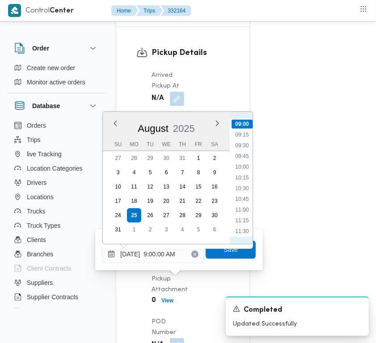
scroll to position [285, 0]
click at [249, 136] on li "07:00" at bounding box center [242, 139] width 21 height 9
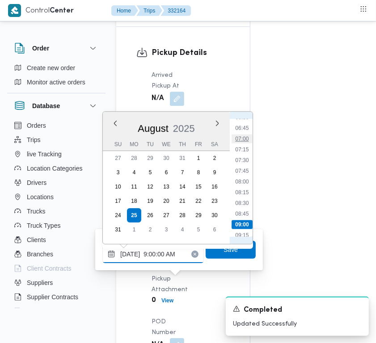
type input "25/08/2025 07:00"
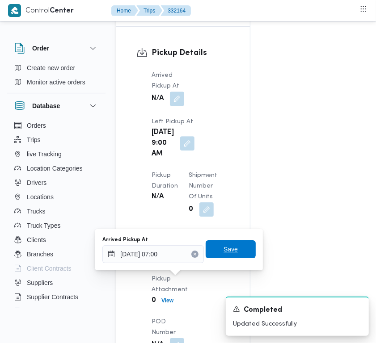
click at [226, 244] on span "Save" at bounding box center [231, 249] width 14 height 11
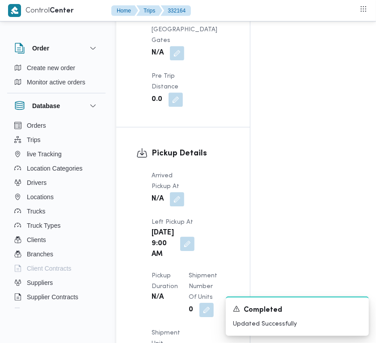
drag, startPoint x: 376, startPoint y: 110, endPoint x: 372, endPoint y: 68, distance: 43.1
click at [374, 72] on div "Order Create new order Monitor active orders Database Orders Trips live Trackin…" at bounding box center [188, 311] width 376 height 2725
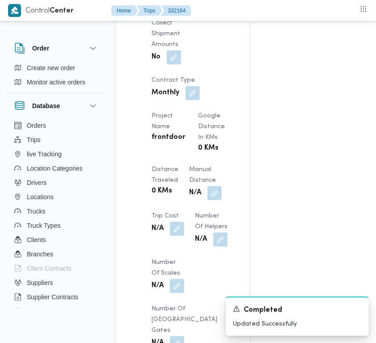
scroll to position [478, 0]
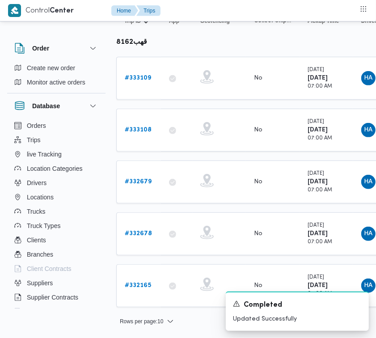
scroll to position [112, 0]
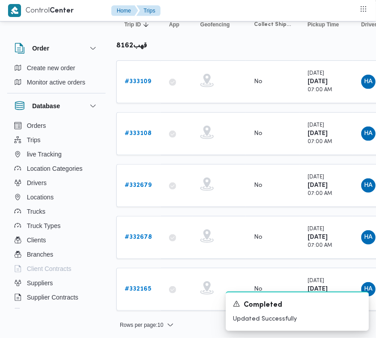
drag, startPoint x: 186, startPoint y: 337, endPoint x: 225, endPoint y: 338, distance: 39.4
click at [226, 226] on html "Control Center Home Trips Order Create new order Monitor active orders Database…" at bounding box center [188, 57] width 376 height 338
drag, startPoint x: 205, startPoint y: 337, endPoint x: 210, endPoint y: 337, distance: 5.4
click at [210, 333] on div "A new notification appears Completed Updated Successfully" at bounding box center [286, 311] width 179 height 54
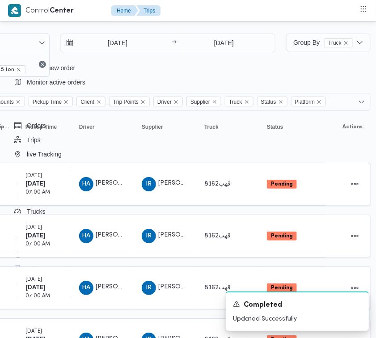
scroll to position [0, 282]
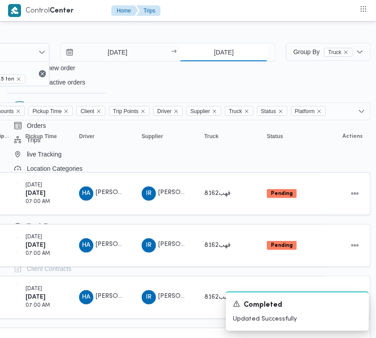
click at [212, 48] on input "1/9/2025" at bounding box center [223, 52] width 89 height 18
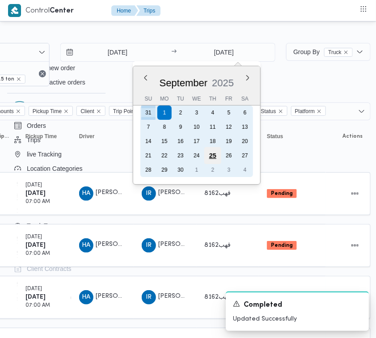
click at [211, 157] on div "25" at bounding box center [212, 155] width 17 height 17
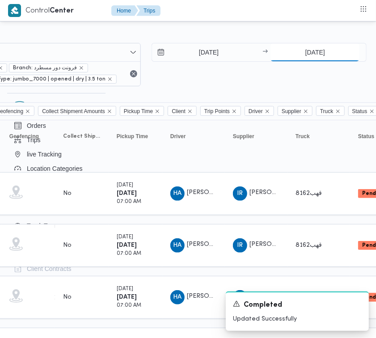
scroll to position [0, 282]
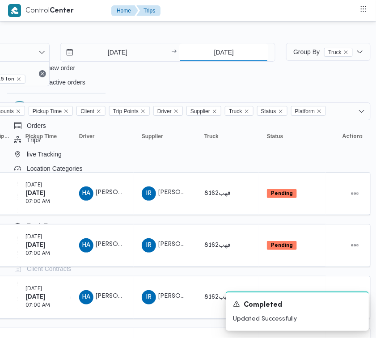
click at [206, 50] on input "25/9/2025" at bounding box center [223, 52] width 89 height 18
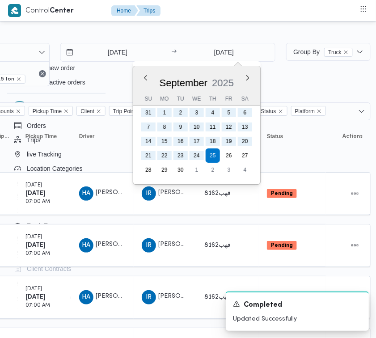
click at [151, 75] on div "September 2025" at bounding box center [196, 81] width 127 height 23
click at [145, 77] on button "Previous Month" at bounding box center [146, 77] width 8 height 8
type input "25/8/2025"
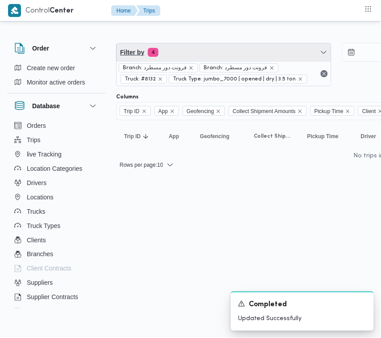
click at [189, 52] on span "Filter by 4" at bounding box center [224, 52] width 215 height 18
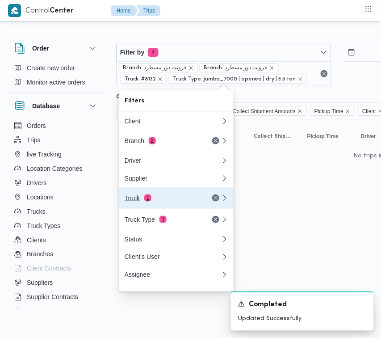
click at [169, 209] on button "Truck 1" at bounding box center [176, 197] width 114 height 21
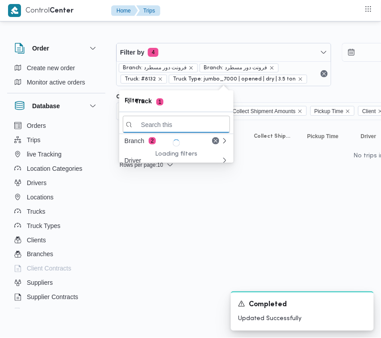
paste input "5234"
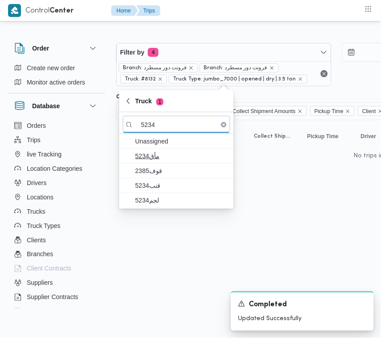
type input "5234"
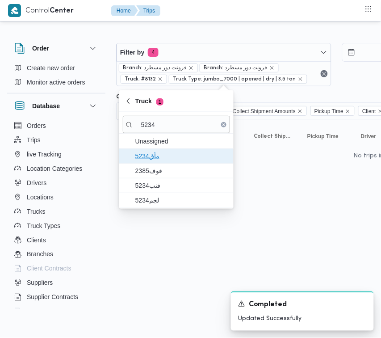
click at [135, 158] on span "5234مأق" at bounding box center [181, 156] width 93 height 11
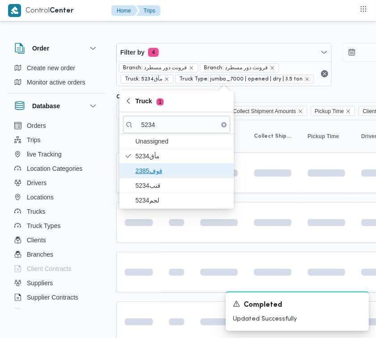
click at [140, 166] on span "قوف2385" at bounding box center [181, 170] width 93 height 11
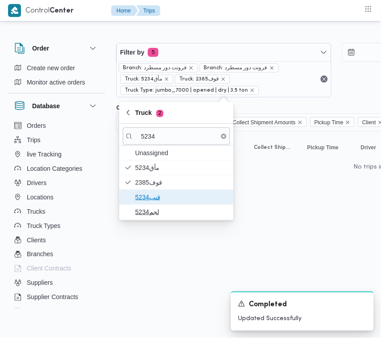
drag, startPoint x: 147, startPoint y: 194, endPoint x: 148, endPoint y: 209, distance: 15.2
click at [148, 195] on span "قنب5234" at bounding box center [181, 197] width 93 height 11
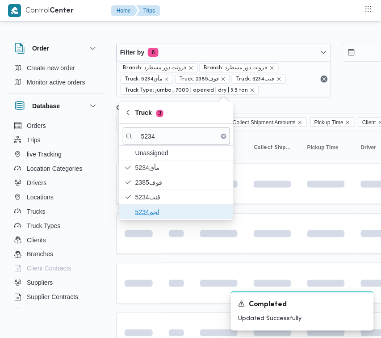
click at [145, 213] on span "لجم5234" at bounding box center [181, 212] width 93 height 11
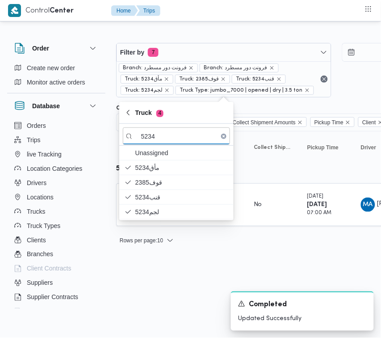
click at [154, 311] on html "Control Center Home Trips Order Create new order Monitor active orders Database…" at bounding box center [190, 169] width 381 height 338
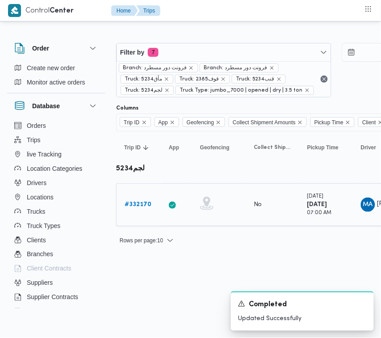
click at [138, 204] on b "# 332170" at bounding box center [138, 205] width 27 height 6
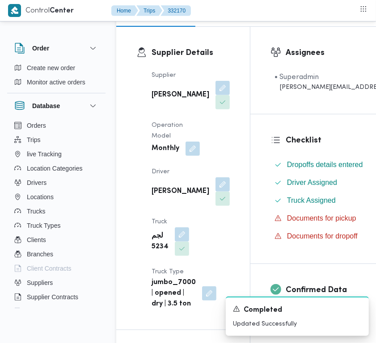
scroll to position [227, 0]
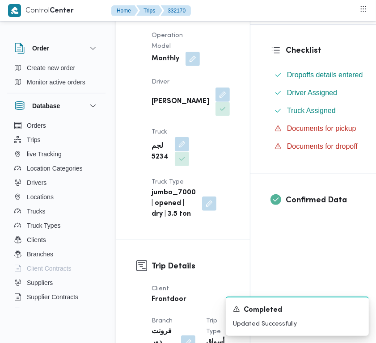
click at [180, 152] on button "button" at bounding box center [182, 144] width 14 height 14
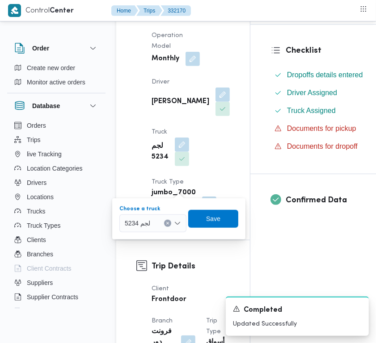
drag, startPoint x: 158, startPoint y: 220, endPoint x: 155, endPoint y: 224, distance: 5.5
click at [158, 220] on div "لجم 5234" at bounding box center [152, 224] width 67 height 18
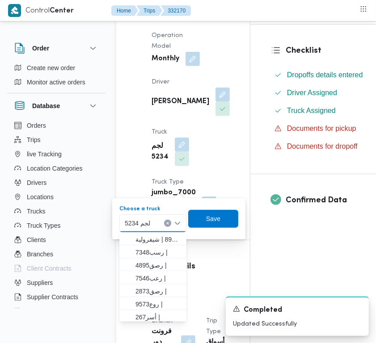
paste input "8597م"
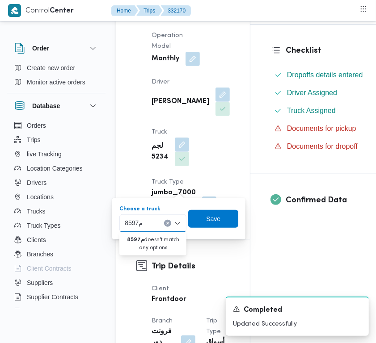
drag, startPoint x: 139, startPoint y: 226, endPoint x: 150, endPoint y: 226, distance: 11.2
click at [150, 226] on div "8597م 8597م Combo box. Selected. 8597م. Selected. لجم 5234. Press Backspace to …" at bounding box center [152, 224] width 67 height 18
type input "8597"
click at [143, 162] on div at bounding box center [141, 88] width 11 height 263
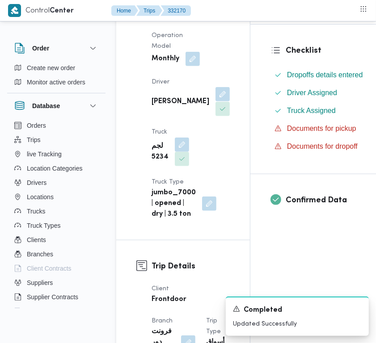
click at [215, 101] on button "button" at bounding box center [222, 94] width 14 height 14
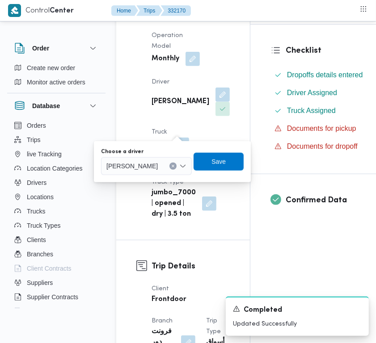
click at [165, 164] on div at bounding box center [162, 166] width 4 height 14
paste input "حمد احمد"
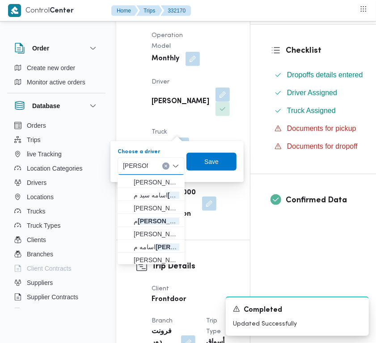
type input "حمد احمد"
click at [171, 166] on div "حمد احمد حمد احمد Combo box. Selected. حمد احمد. Selected. محمد السيد احمد عثما…" at bounding box center [151, 166] width 67 height 18
click at [166, 163] on button "Clear input" at bounding box center [165, 166] width 7 height 7
click at [206, 162] on span "Save" at bounding box center [211, 161] width 14 height 11
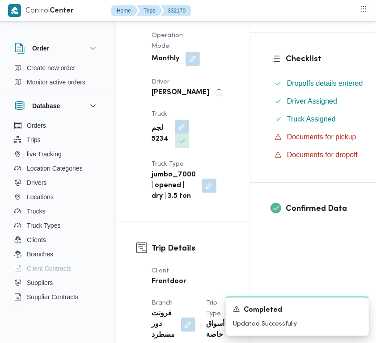
click at [194, 97] on div "Supplier علي عبدالناصر علي بخيت علي Operation Model Monthly Driver محمد السيد ا…" at bounding box center [190, 91] width 89 height 232
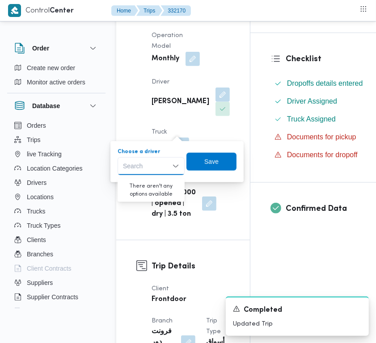
click at [179, 173] on div "Search" at bounding box center [151, 166] width 67 height 18
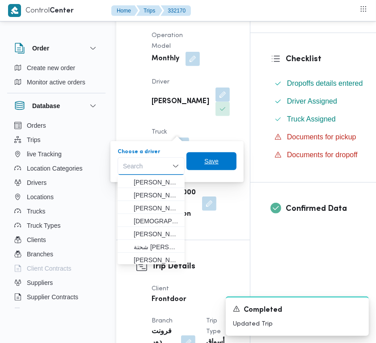
click at [206, 160] on span "Save" at bounding box center [211, 161] width 14 height 11
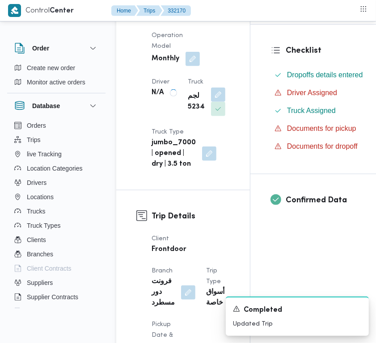
click at [194, 117] on div "Supplier علي عبدالناصر علي بخيت علي Operation Model Monthly Driver N/A Truck لج…" at bounding box center [190, 75] width 89 height 200
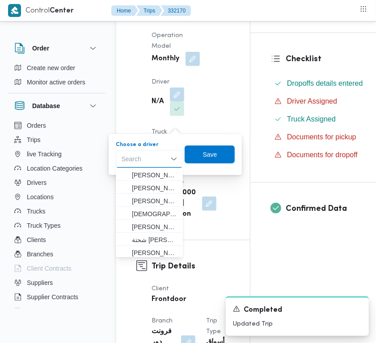
click at [197, 93] on div "Supplier علي عبدالناصر علي بخيت علي Operation Model Monthly Driver N/A Truck لج…" at bounding box center [190, 100] width 89 height 250
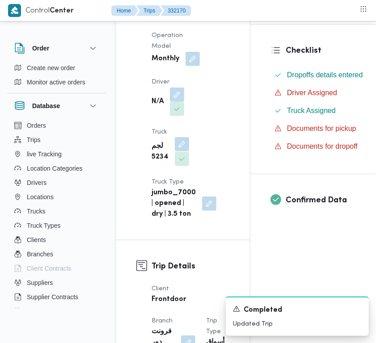
click at [179, 152] on button "button" at bounding box center [182, 144] width 14 height 14
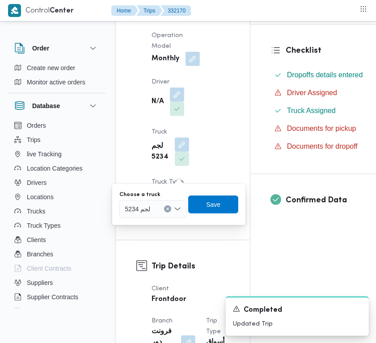
click at [169, 207] on icon "Clear input" at bounding box center [168, 209] width 4 height 4
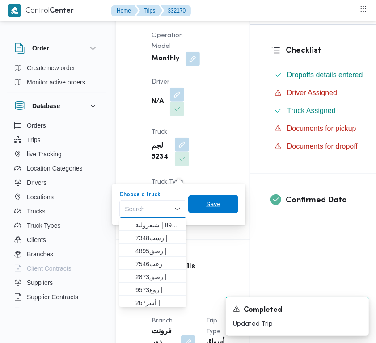
click at [201, 203] on span "Save" at bounding box center [213, 204] width 50 height 18
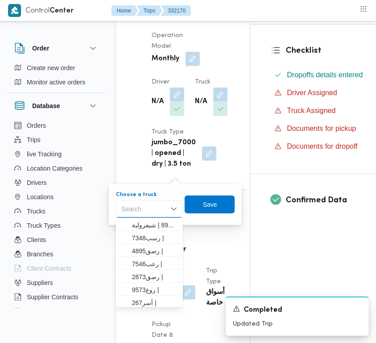
click at [198, 119] on div "Supplier علي عبدالناصر علي بخيت علي Operation Model Monthly Driver N/A Truck N/…" at bounding box center [190, 75] width 89 height 200
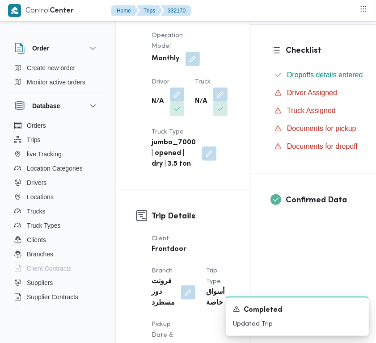
click at [208, 128] on div "Supplier علي عبدالناصر علي بخيت علي Operation Model Monthly Driver N/A Truck N/…" at bounding box center [190, 75] width 89 height 200
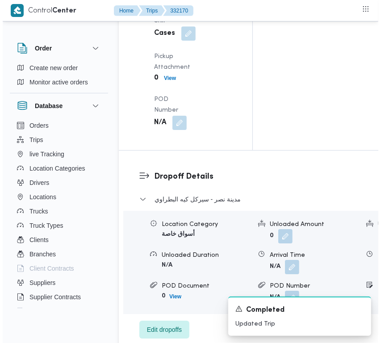
scroll to position [1642, 0]
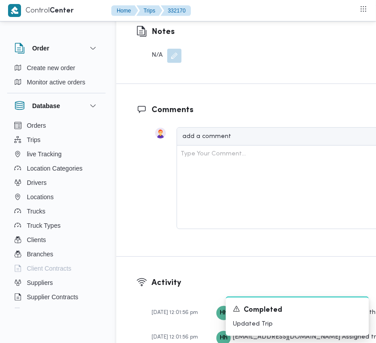
click at [170, 63] on button "button" at bounding box center [174, 56] width 14 height 14
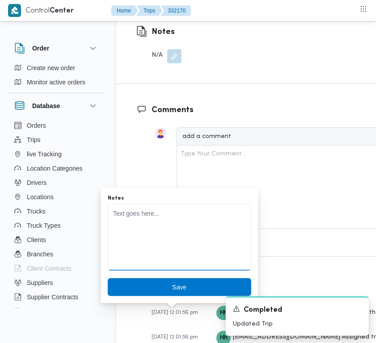
click at [151, 236] on textarea "Notes" at bounding box center [180, 237] width 144 height 67
paste textarea "8597محمد احمد"
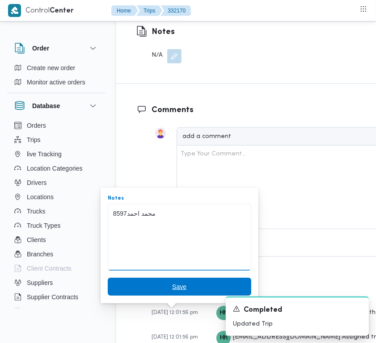
type textarea "8597محمد احمد"
click at [161, 287] on span "Save" at bounding box center [180, 287] width 144 height 18
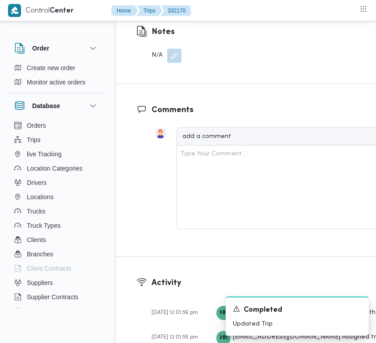
click at [169, 63] on button "button" at bounding box center [174, 56] width 14 height 14
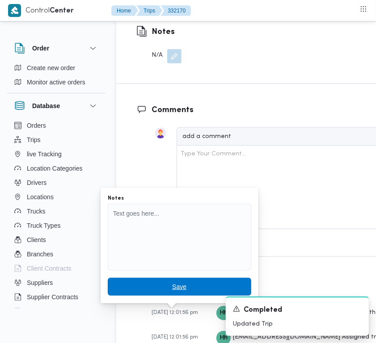
click at [175, 282] on span "Save" at bounding box center [179, 287] width 14 height 11
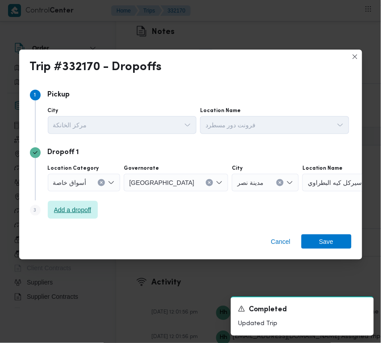
click at [92, 213] on span "Add a dropoff" at bounding box center [73, 210] width 38 height 11
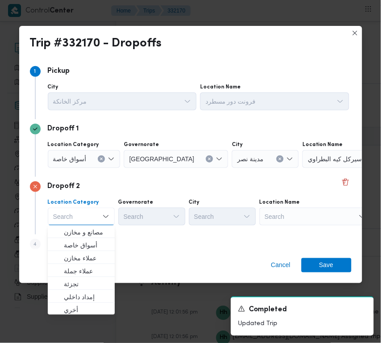
click at [99, 161] on button "Clear input" at bounding box center [101, 159] width 7 height 7
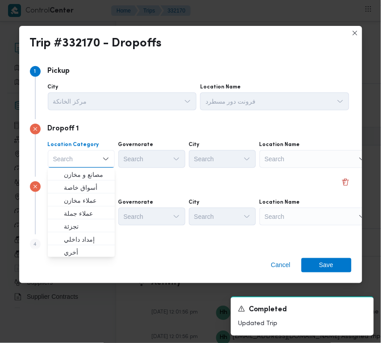
click at [283, 155] on div "Search" at bounding box center [316, 159] width 112 height 18
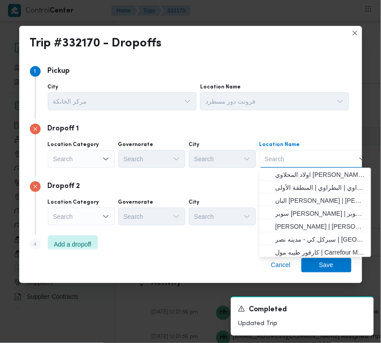
paste input "نماء"
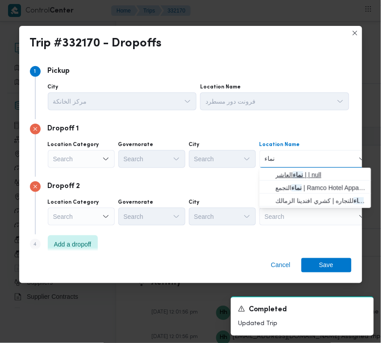
type input "نماء"
click at [292, 170] on span "نماء العاشر | | null" at bounding box center [321, 175] width 90 height 11
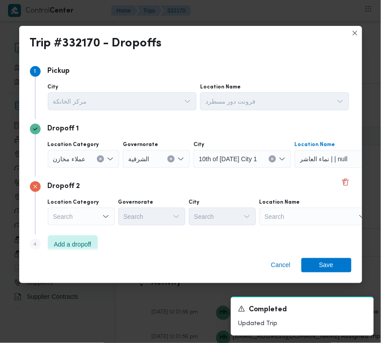
click at [103, 220] on div "Search" at bounding box center [81, 217] width 67 height 18
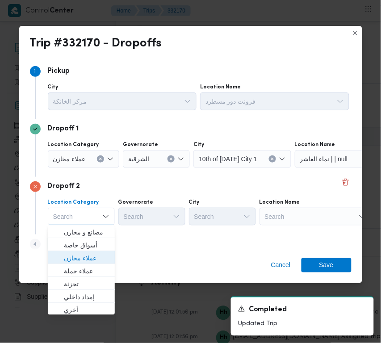
click at [90, 255] on span "عملاء مخازن" at bounding box center [87, 258] width 46 height 11
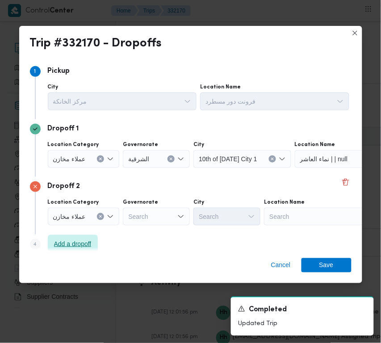
click at [84, 249] on span "Add a dropoff" at bounding box center [73, 244] width 38 height 11
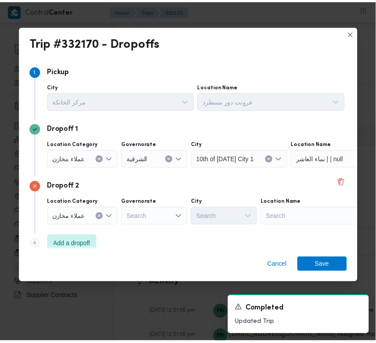
scroll to position [68, 0]
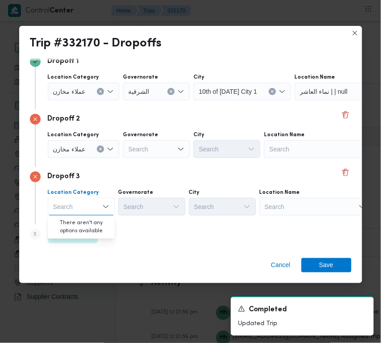
click at [294, 207] on div "Search" at bounding box center [316, 207] width 112 height 18
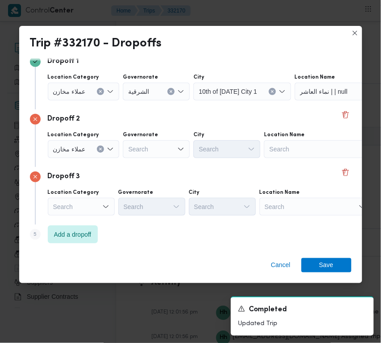
drag, startPoint x: 291, startPoint y: 217, endPoint x: 287, endPoint y: 204, distance: 14.0
click at [291, 217] on div "Dropoff 3 Location Category Search Governorate Search City Search Location Name…" at bounding box center [191, 196] width 322 height 58
click at [287, 204] on div "Search" at bounding box center [316, 207] width 112 height 18
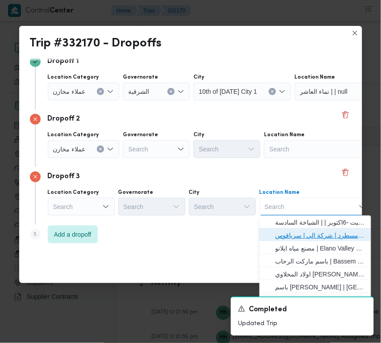
click at [291, 229] on span "فرونت دور مسطرد | شركة الي | سرياقوس" at bounding box center [315, 236] width 105 height 14
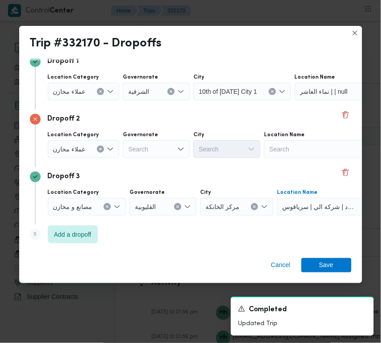
click at [292, 150] on div "Search" at bounding box center [320, 149] width 112 height 18
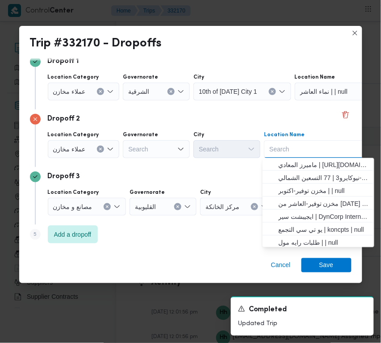
paste input "الشروق"
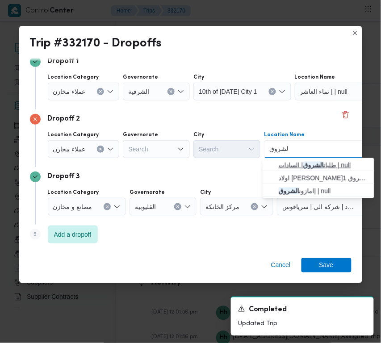
type input "الشروق"
click at [291, 164] on span "طلبات الشروق | السادات | null" at bounding box center [324, 165] width 90 height 11
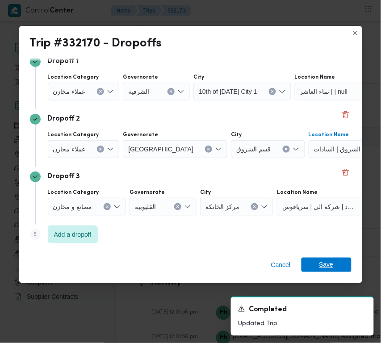
click at [334, 262] on span "Save" at bounding box center [327, 265] width 50 height 14
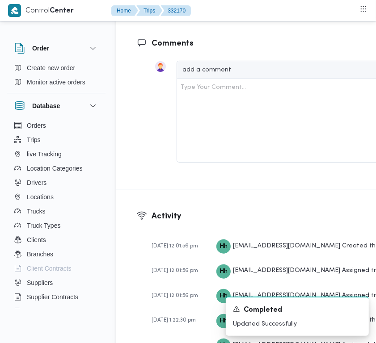
scroll to position [1352, 0]
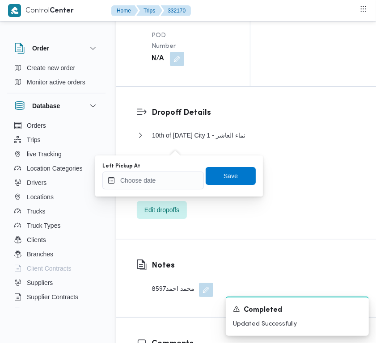
click at [177, 164] on div "Left Pickup At" at bounding box center [152, 166] width 101 height 7
click at [177, 179] on input "Left Pickup At" at bounding box center [152, 181] width 101 height 18
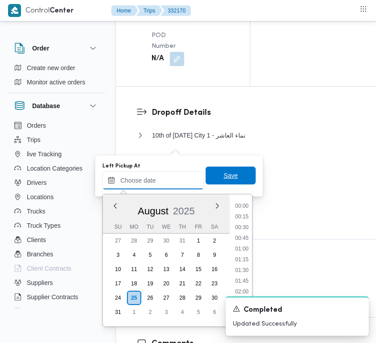
paste input "25/8/2025 9:00:00 AM"
type input "25/08/2025 09:00"
click at [238, 173] on span "Save" at bounding box center [231, 176] width 50 height 18
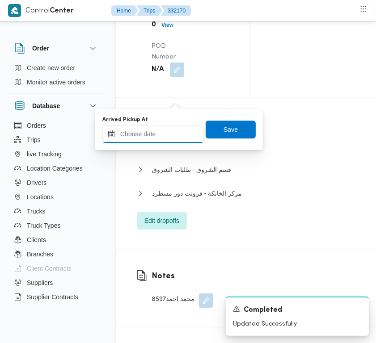
click at [182, 133] on input "Arrived Pickup At" at bounding box center [152, 134] width 101 height 18
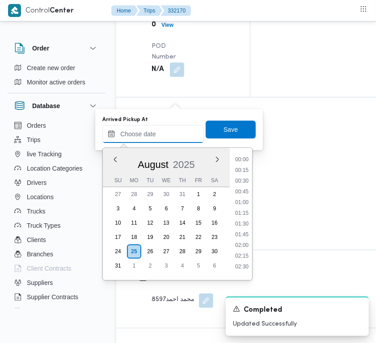
paste input "25/8/2025 9:00:00 AM"
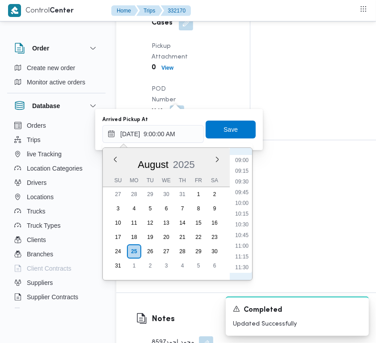
scroll to position [285, 0]
click at [240, 176] on li "07:00" at bounding box center [242, 174] width 21 height 9
type input "25/08/2025 07:00"
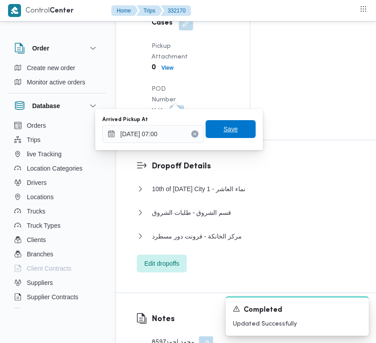
click at [224, 132] on span "Save" at bounding box center [231, 129] width 14 height 11
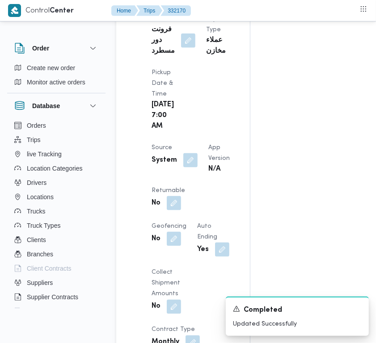
scroll to position [708, 0]
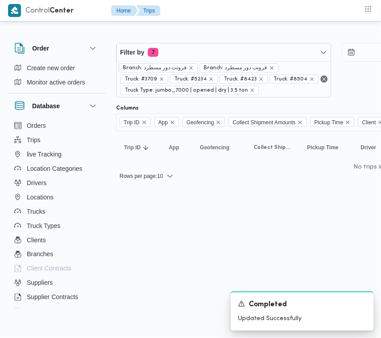
click at [231, 193] on div "Filter by 7 Branch: فرونت دور مسطرد Branch: فرونت دور مسطرد Truck: #3709 Truck:…" at bounding box center [185, 107] width 381 height 169
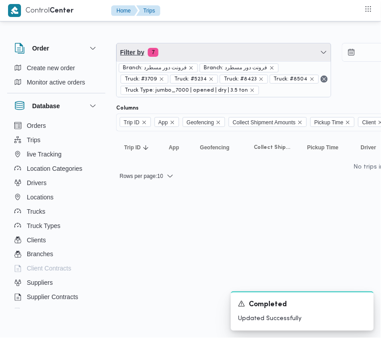
click at [209, 49] on span "Filter by 7" at bounding box center [224, 52] width 215 height 18
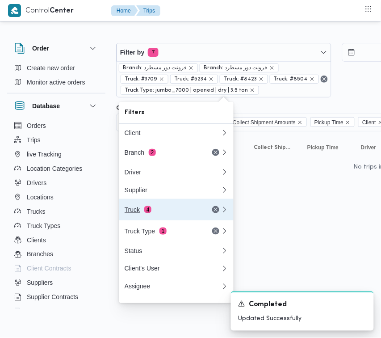
click at [177, 210] on div "Truck 4" at bounding box center [162, 209] width 75 height 7
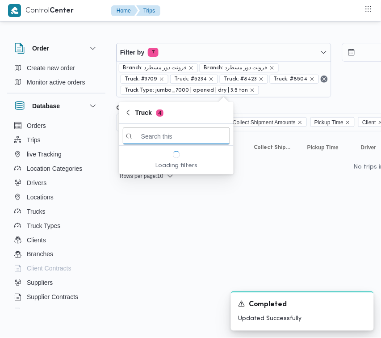
paste input "1234"
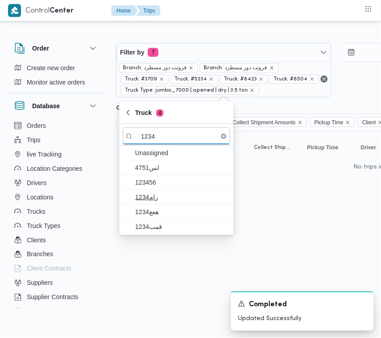
type input "1234"
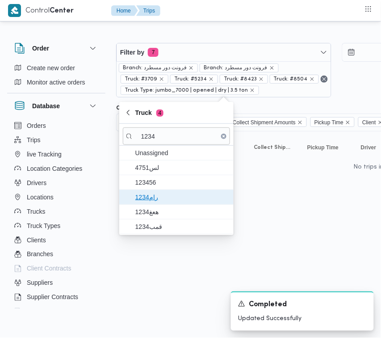
click at [153, 203] on span "رام1234" at bounding box center [176, 197] width 107 height 14
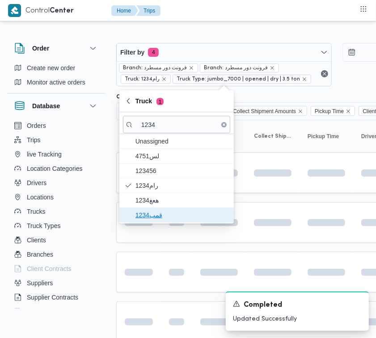
click at [152, 211] on span "قمب1234" at bounding box center [181, 215] width 93 height 11
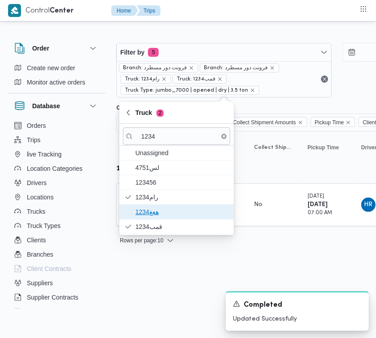
click at [148, 211] on span "هعغ1234" at bounding box center [181, 212] width 93 height 11
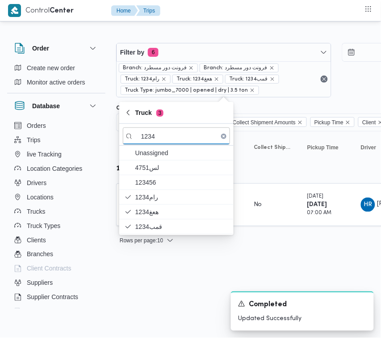
click at [206, 270] on html "Control Center Home Trips Order Create new order Monitor active orders Database…" at bounding box center [190, 169] width 381 height 338
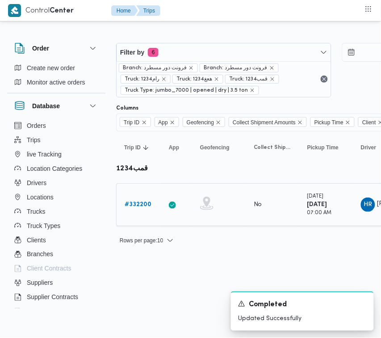
click at [125, 204] on b "# 332200" at bounding box center [138, 205] width 27 height 6
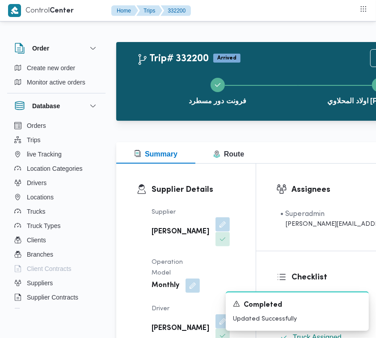
click at [215, 232] on button "button" at bounding box center [222, 224] width 14 height 14
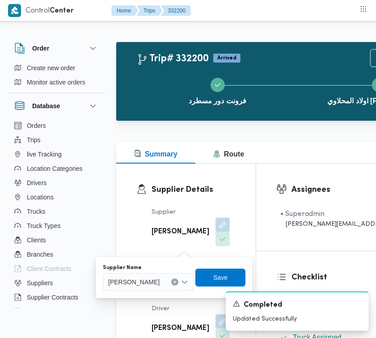
click at [149, 282] on span "عبدالمنعم مجدي السيد عواد" at bounding box center [133, 282] width 51 height 10
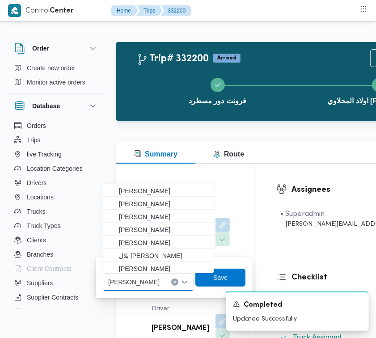
paste input "ربيع"
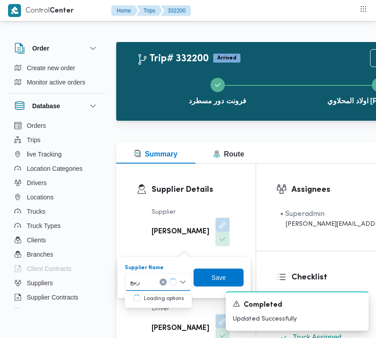
type input "ربيع عيد"
click at [158, 300] on span "ربيع عيد قطب هلال" at bounding box center [164, 298] width 46 height 11
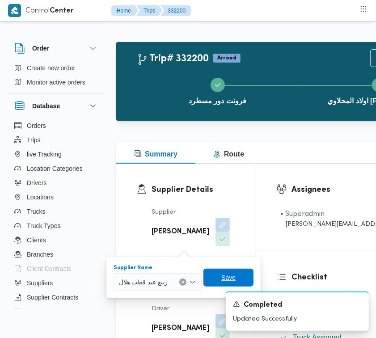
click at [232, 278] on span "Save" at bounding box center [228, 277] width 14 height 11
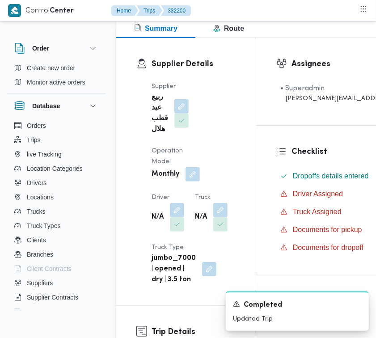
scroll to position [193, 0]
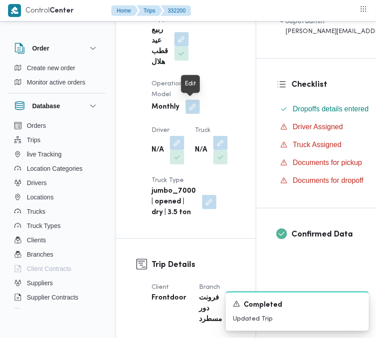
click at [197, 104] on button "button" at bounding box center [193, 107] width 14 height 14
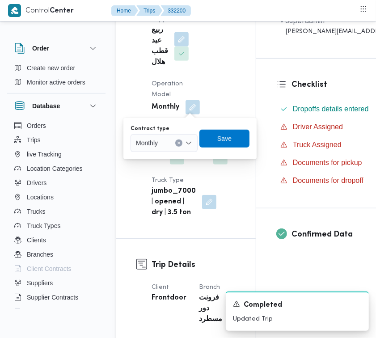
click at [169, 142] on div "Monthly" at bounding box center [164, 143] width 67 height 18
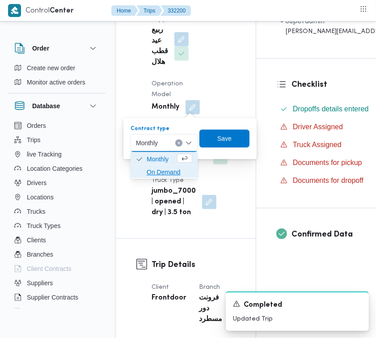
click at [161, 173] on span "On Demand" at bounding box center [170, 172] width 46 height 11
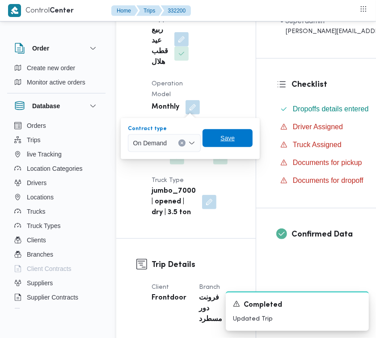
click at [229, 139] on span "Save" at bounding box center [227, 138] width 14 height 11
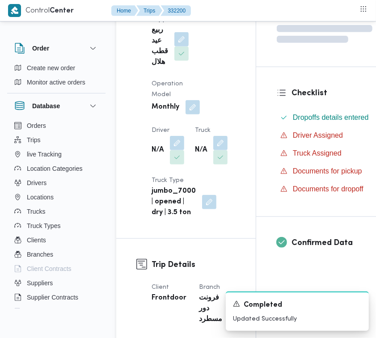
click at [176, 143] on button "button" at bounding box center [177, 143] width 14 height 14
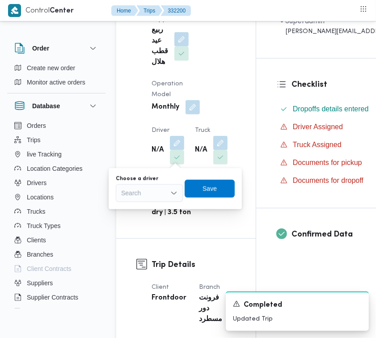
click at [156, 192] on div "Search" at bounding box center [149, 193] width 67 height 18
paste input "مر هاشم"
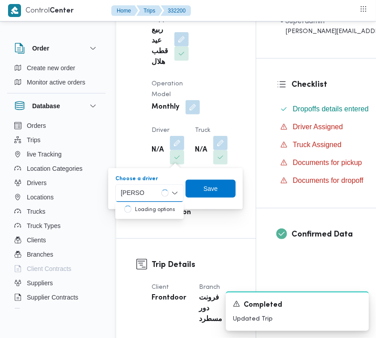
type input "مر هاشم جاب الله محمد"
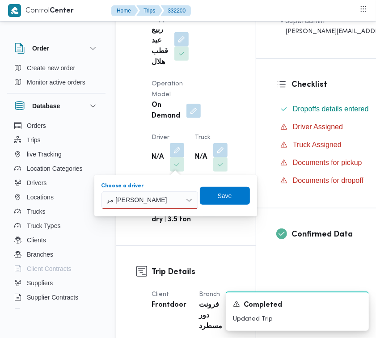
click at [178, 207] on div "مر هاشم جاب الله محمد مر هاشم جاب الله محمد" at bounding box center [149, 200] width 97 height 18
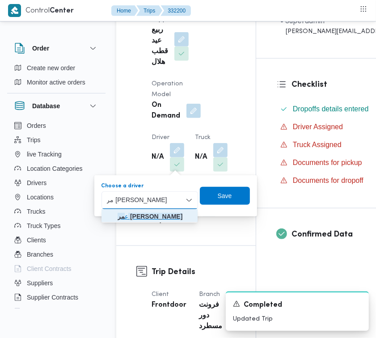
click at [175, 213] on mark "مر هاشم جاب الله محمد" at bounding box center [150, 216] width 65 height 7
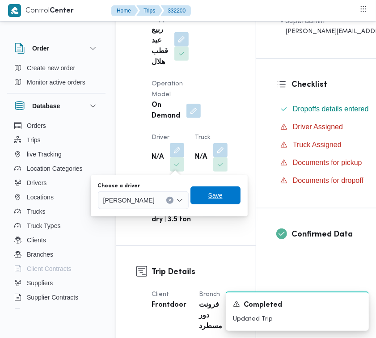
click at [241, 194] on span "Save" at bounding box center [215, 195] width 50 height 18
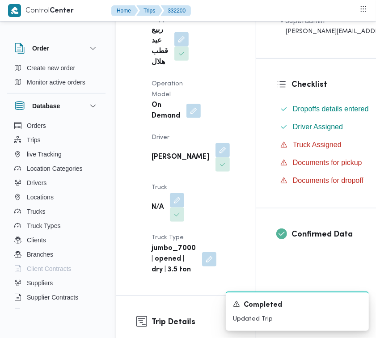
click at [184, 193] on button "button" at bounding box center [177, 200] width 14 height 14
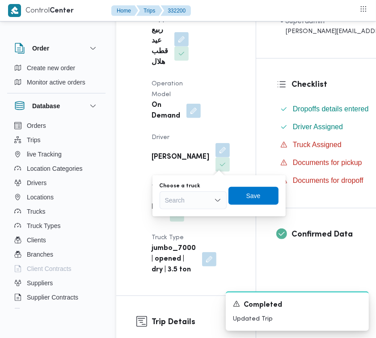
click at [188, 199] on div "Search" at bounding box center [193, 200] width 67 height 18
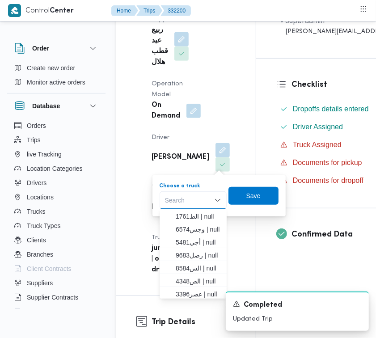
paste input "8584"
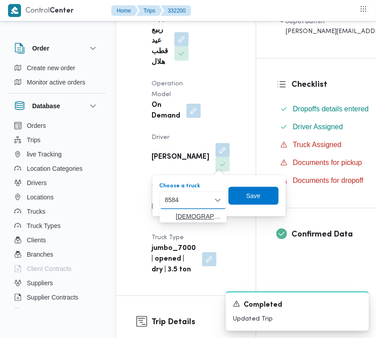
type input "8584"
click at [166, 214] on icon "button" at bounding box center [168, 216] width 7 height 7
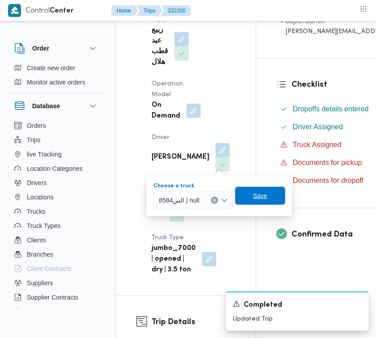
click at [270, 200] on span "Save" at bounding box center [260, 196] width 50 height 18
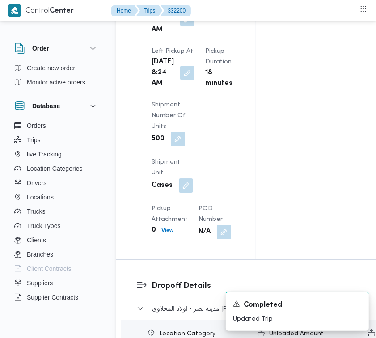
scroll to position [1608, 0]
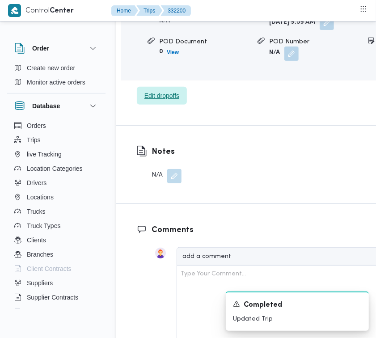
click at [157, 101] on span "Edit dropoffs" at bounding box center [161, 95] width 35 height 11
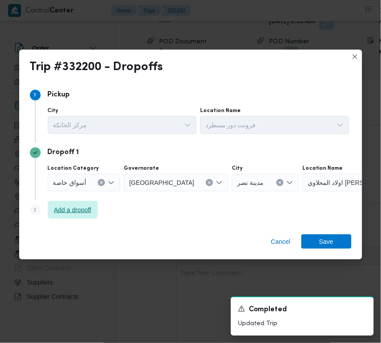
click at [87, 213] on span "Add a dropoff" at bounding box center [73, 210] width 38 height 11
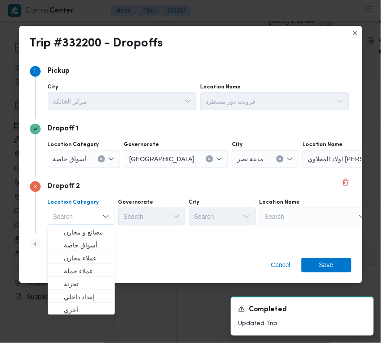
drag, startPoint x: 290, startPoint y: 219, endPoint x: 295, endPoint y: 223, distance: 6.4
click at [291, 218] on div "Search" at bounding box center [316, 217] width 112 height 18
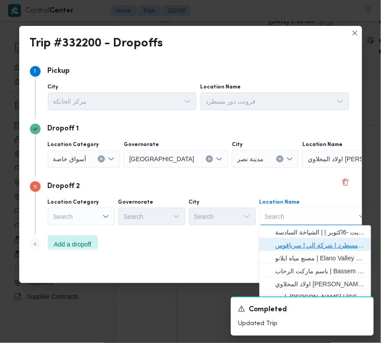
click at [311, 241] on span "فرونت دور مسطرد | شركة الي | سرياقوس" at bounding box center [321, 246] width 90 height 11
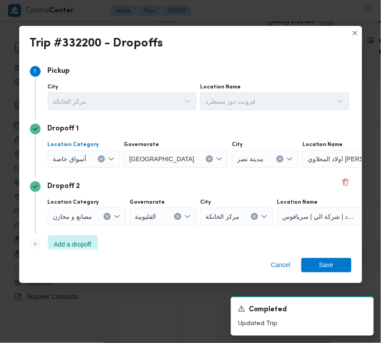
click at [75, 157] on span "أسواق خاصة" at bounding box center [70, 159] width 34 height 10
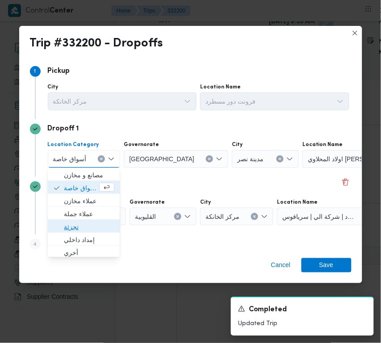
click at [81, 226] on span "تجزئة" at bounding box center [89, 227] width 51 height 11
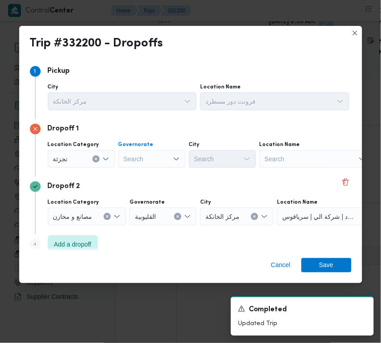
click at [132, 163] on div "Search" at bounding box center [151, 159] width 67 height 18
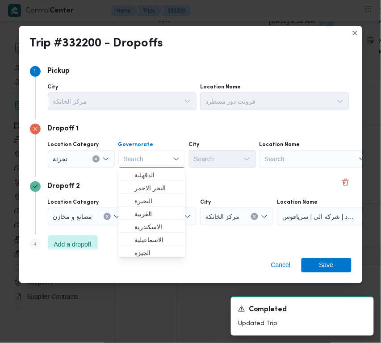
paste input "شرقية"
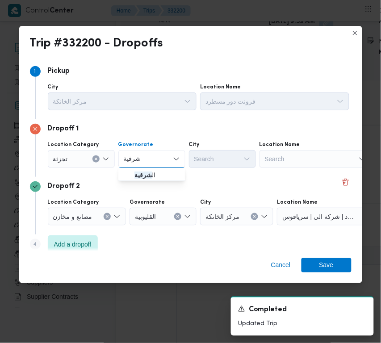
type input "شرقية"
click at [143, 169] on span "ال شرقية" at bounding box center [152, 175] width 60 height 14
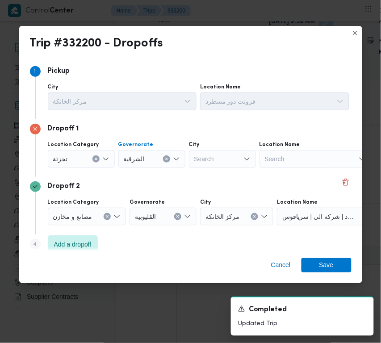
click at [235, 152] on div "Search" at bounding box center [222, 159] width 67 height 18
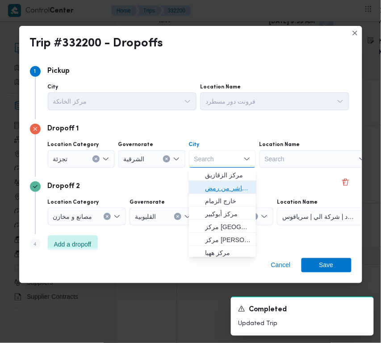
click at [234, 190] on span "قسم اول مدينة العاشر من رمض" at bounding box center [228, 188] width 46 height 11
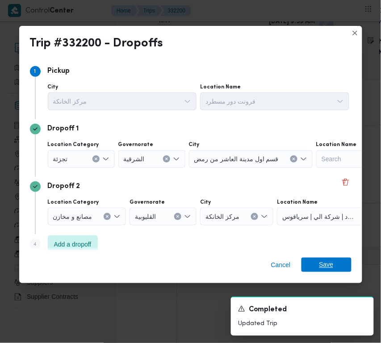
click at [337, 259] on span "Save" at bounding box center [327, 265] width 50 height 14
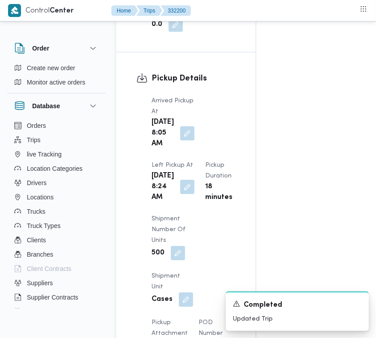
scroll to position [1137, 0]
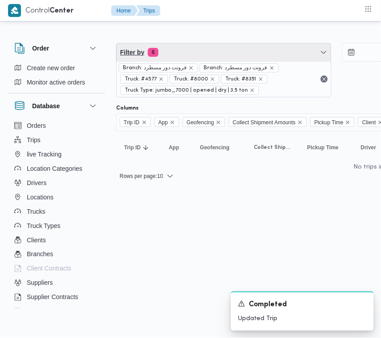
click at [180, 57] on span "Filter by 6" at bounding box center [224, 52] width 215 height 18
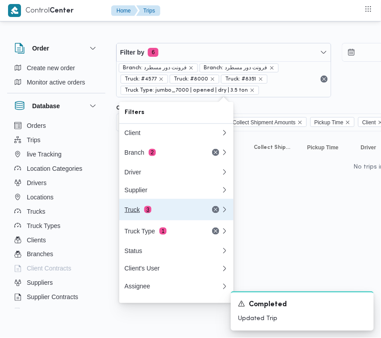
click at [164, 213] on div "Truck 3" at bounding box center [162, 209] width 75 height 7
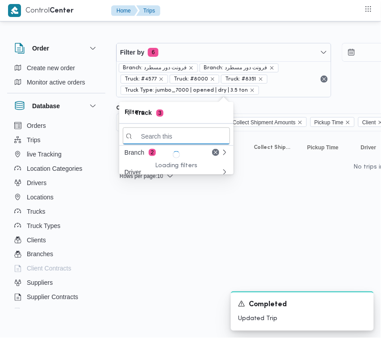
paste input "7349"
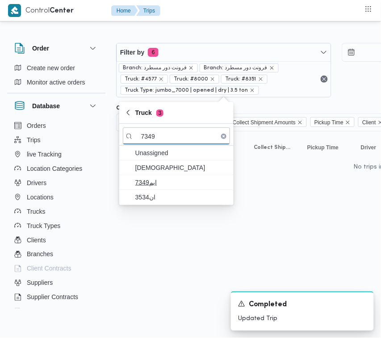
type input "7349"
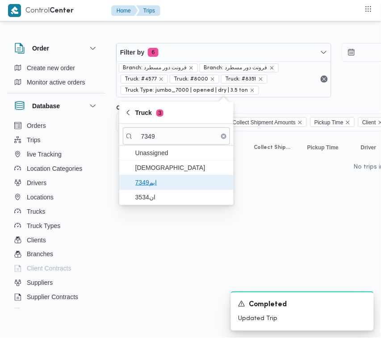
click at [152, 178] on span "ابم7349" at bounding box center [181, 182] width 93 height 11
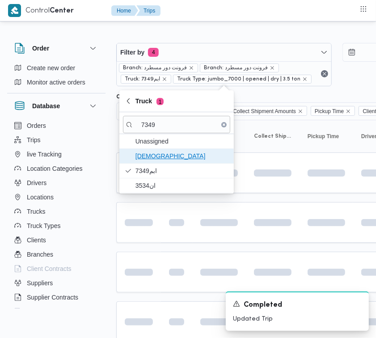
click at [150, 157] on span "قيع7349" at bounding box center [181, 156] width 93 height 11
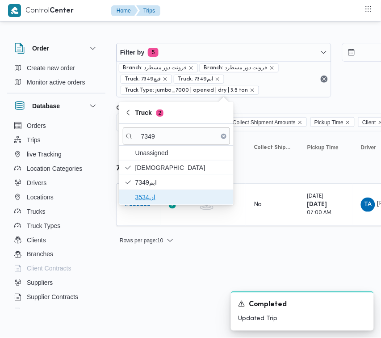
click at [152, 194] on span "ان3534" at bounding box center [181, 197] width 93 height 11
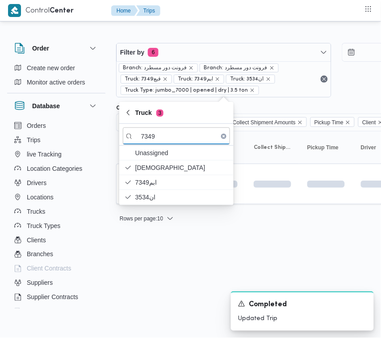
click at [156, 276] on html "Control Center Home Trips Order Create new order Monitor active orders Database…" at bounding box center [190, 169] width 381 height 338
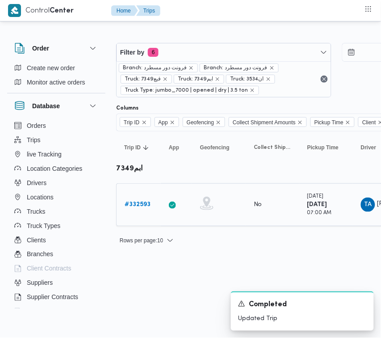
click at [142, 199] on link "# 332593" at bounding box center [138, 204] width 26 height 11
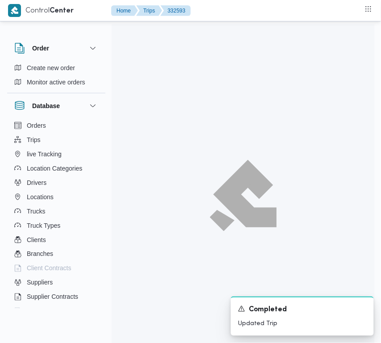
click at [141, 206] on div at bounding box center [243, 195] width 263 height 343
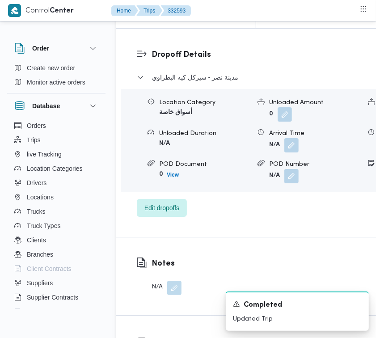
scroll to position [1415, 0]
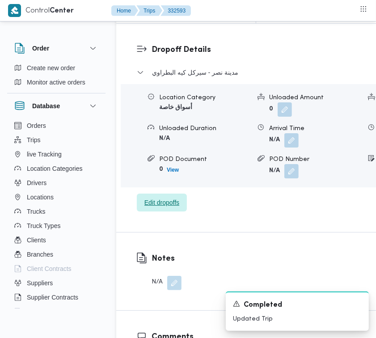
click at [166, 208] on span "Edit dropoffs" at bounding box center [161, 202] width 35 height 11
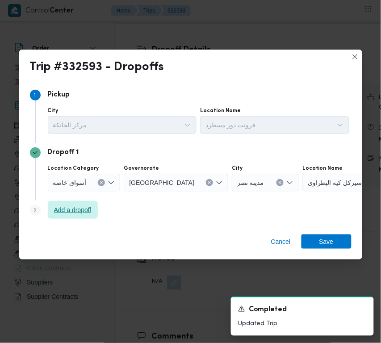
click at [81, 209] on span "Add a dropoff" at bounding box center [73, 210] width 38 height 11
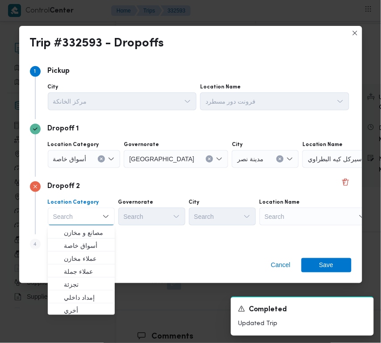
click at [293, 216] on div "Search" at bounding box center [316, 217] width 112 height 18
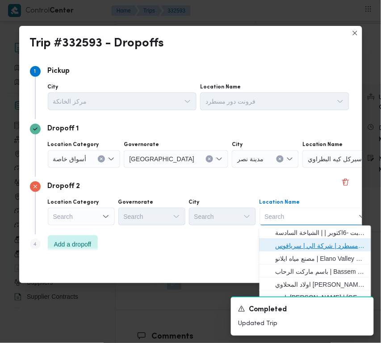
click at [297, 249] on span "فرونت دور مسطرد | شركة الي | سرياقوس" at bounding box center [321, 246] width 90 height 11
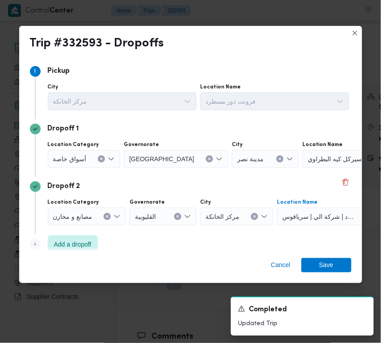
click at [68, 158] on span "أسواق خاصة" at bounding box center [70, 159] width 34 height 10
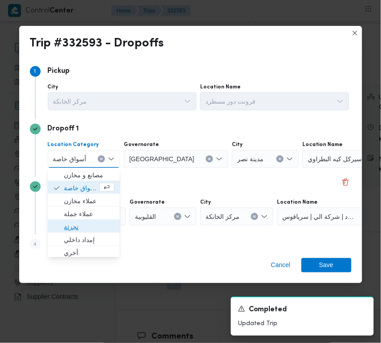
click at [98, 228] on span "تجزئة" at bounding box center [89, 227] width 51 height 11
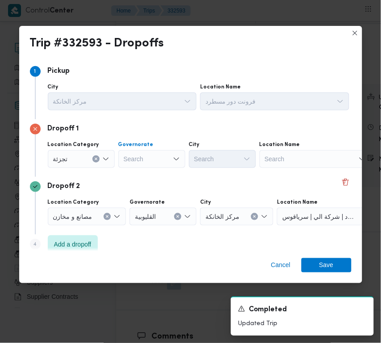
click at [148, 161] on div "Search" at bounding box center [151, 159] width 67 height 18
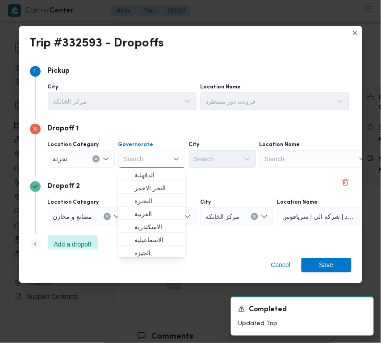
paste input "قاهرة"
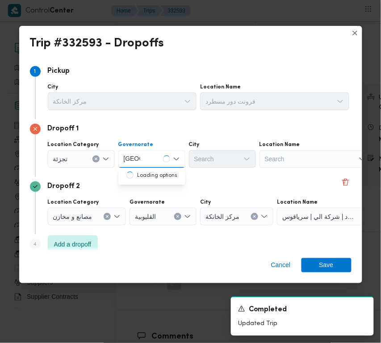
type input "قاهرة"
drag, startPoint x: 156, startPoint y: 153, endPoint x: 156, endPoint y: 160, distance: 7.2
click at [156, 153] on div "قاهرة قاهرة" at bounding box center [151, 159] width 67 height 18
click at [155, 172] on span "القاهرة" at bounding box center [158, 175] width 46 height 11
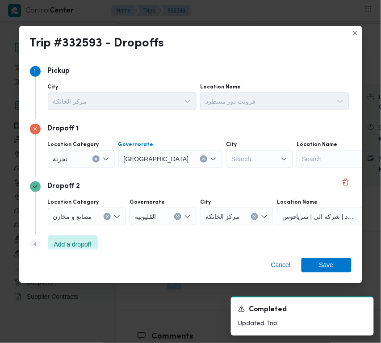
click at [226, 161] on div "Search" at bounding box center [259, 159] width 67 height 18
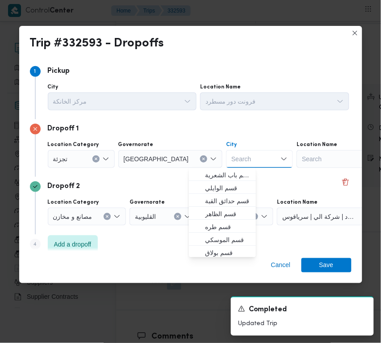
paste input "النزهة"
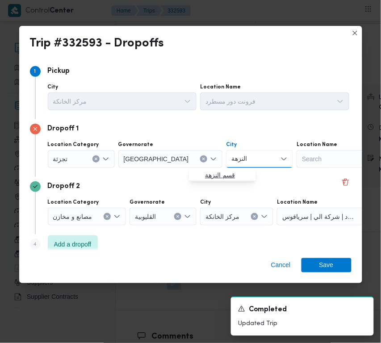
type input "النزهة"
click at [211, 175] on span "قسم النزهة" at bounding box center [228, 175] width 46 height 11
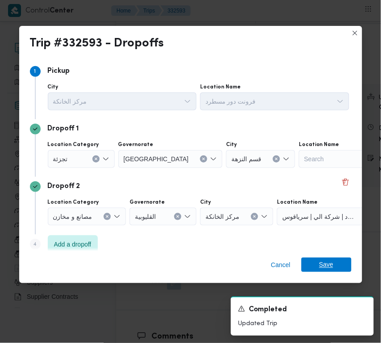
click at [324, 267] on span "Save" at bounding box center [327, 265] width 14 height 14
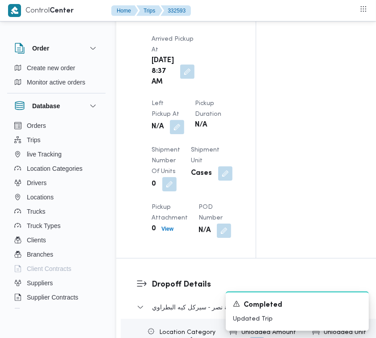
scroll to position [1120, 0]
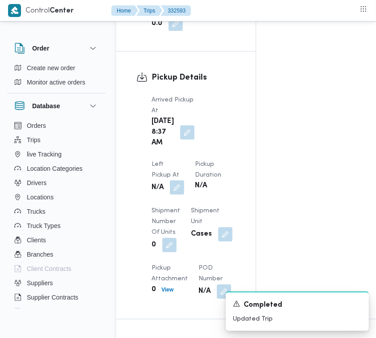
click at [184, 180] on button "button" at bounding box center [177, 187] width 14 height 14
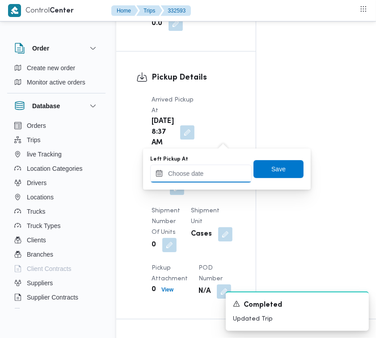
click at [228, 166] on input "Left Pickup At" at bounding box center [200, 174] width 101 height 18
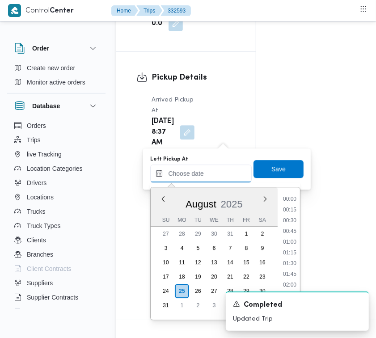
scroll to position [518, 0]
click at [228, 179] on input "Left Pickup At" at bounding box center [200, 174] width 101 height 18
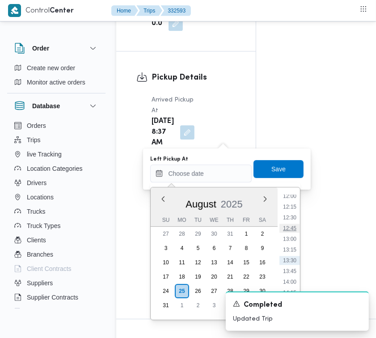
click at [296, 227] on li "12:45" at bounding box center [289, 228] width 21 height 9
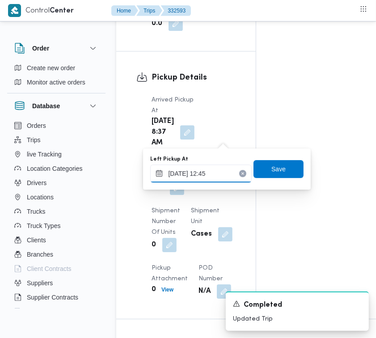
type input "25/08/2025 12:45"
click at [272, 166] on span "Save" at bounding box center [278, 168] width 14 height 11
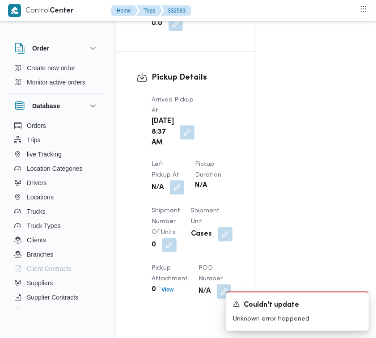
click at [184, 180] on button "button" at bounding box center [177, 187] width 14 height 14
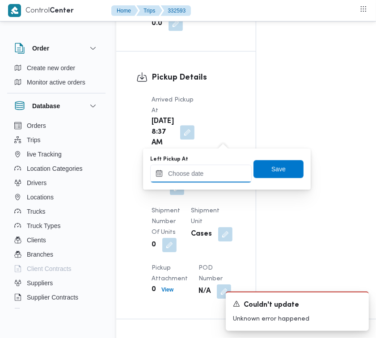
click at [220, 173] on input "Left Pickup At" at bounding box center [200, 174] width 101 height 18
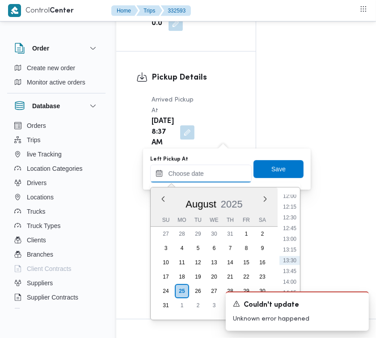
paste input "النزهة"
type input "النزهة"
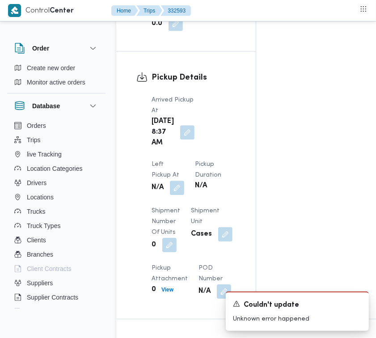
click at [185, 180] on div "N/A" at bounding box center [168, 188] width 34 height 16
click at [184, 180] on button "button" at bounding box center [177, 187] width 14 height 14
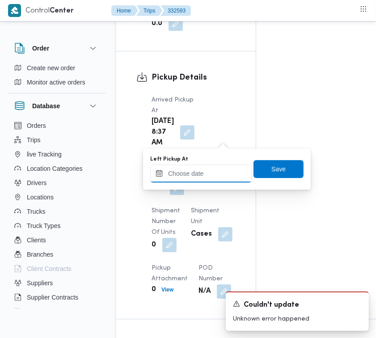
click at [223, 168] on input "Left Pickup At" at bounding box center [200, 174] width 101 height 18
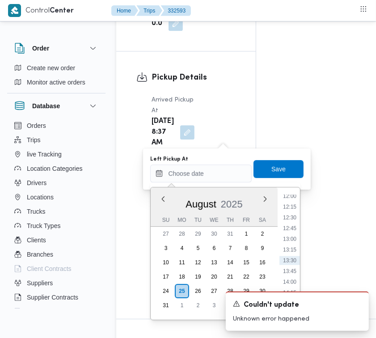
click at [296, 232] on ul "00:00 00:15 00:30 00:45 01:00 01:15 01:30 01:45 02:00 02:15 02:30 02:45 03:00 0…" at bounding box center [289, 253] width 21 height 118
click at [293, 235] on li "13:00" at bounding box center [289, 239] width 21 height 9
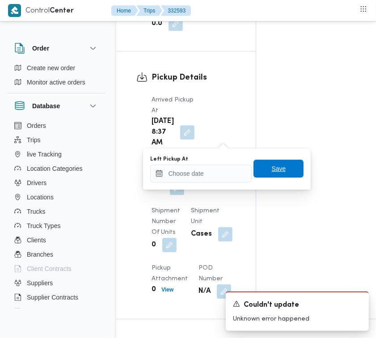
click at [281, 170] on span "Save" at bounding box center [278, 169] width 50 height 18
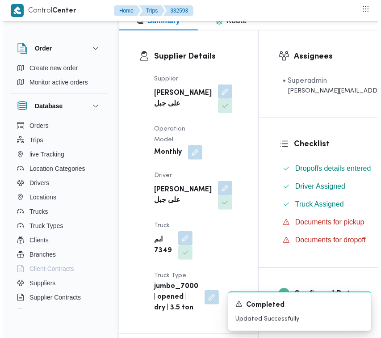
scroll to position [0, 0]
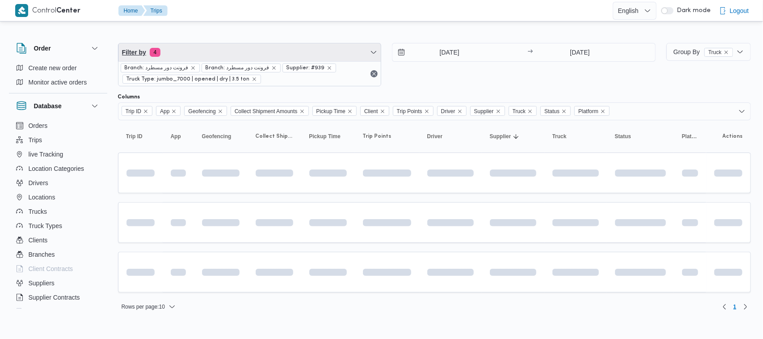
click at [234, 59] on span "Filter by 4" at bounding box center [249, 52] width 263 height 18
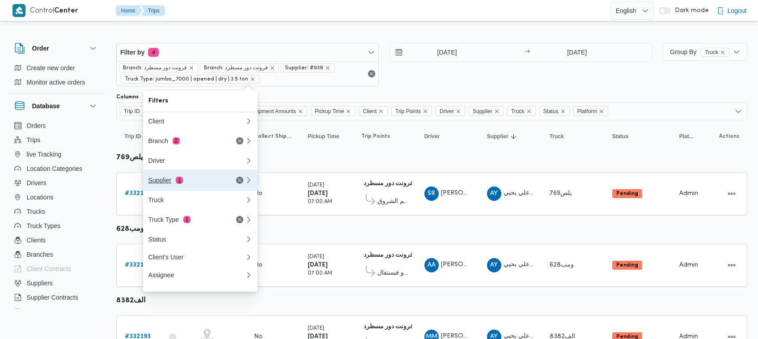
click at [170, 184] on div "Supplier 1" at bounding box center [185, 180] width 75 height 7
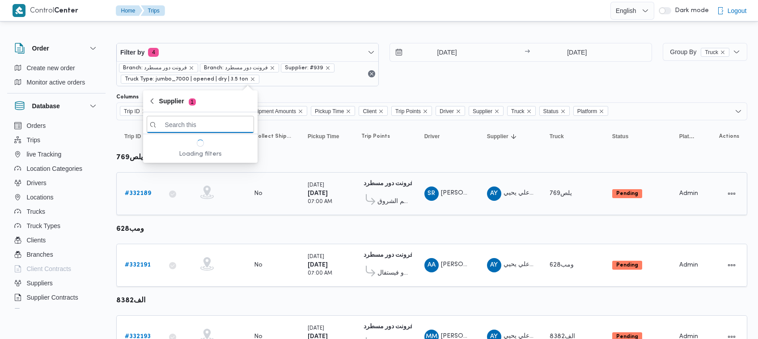
paste input "[PERSON_NAME] [PERSON_NAME]"
type input "[PERSON_NAME] [PERSON_NAME]"
click at [222, 156] on span "[PERSON_NAME] [PERSON_NAME]" at bounding box center [205, 156] width 93 height 11
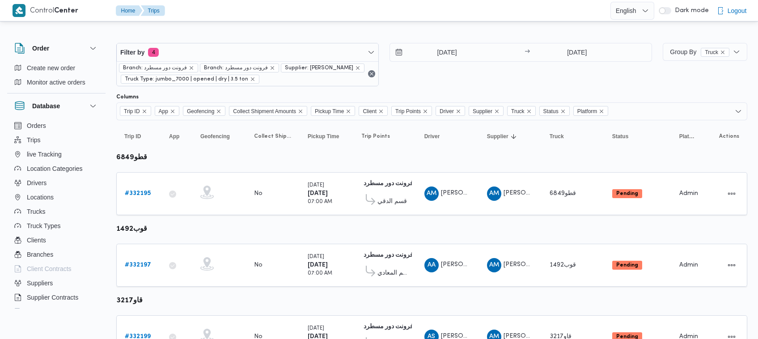
click at [430, 88] on div "Filter by 4 Branch: فرونت دور مسطرد Branch: فرونت دور مسطرد Supplier: عبدالمنعم…" at bounding box center [384, 65] width 546 height 54
click at [443, 42] on div "Filter by 4 Branch: فرونت دور مسطرد Branch: فرونت دور مسطرد Supplier: عبدالمنعم…" at bounding box center [384, 65] width 546 height 54
click at [443, 54] on input "26/8/2025" at bounding box center [440, 52] width 101 height 18
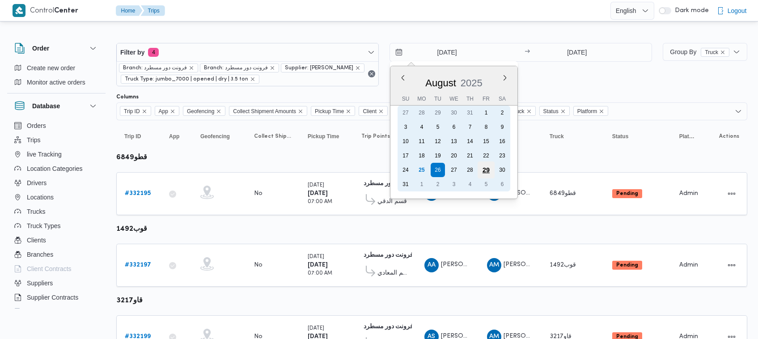
click at [489, 169] on div "29" at bounding box center [485, 169] width 17 height 17
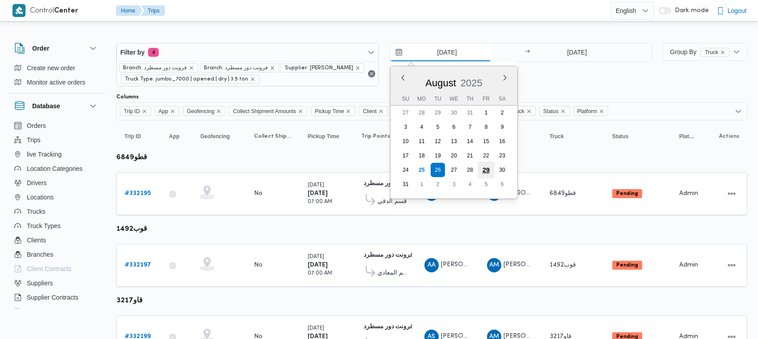
type input "29/8/2025"
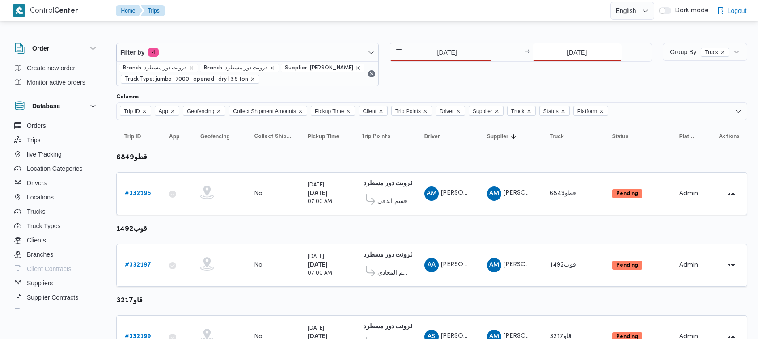
click at [575, 54] on input "26/8/2025" at bounding box center [576, 52] width 89 height 18
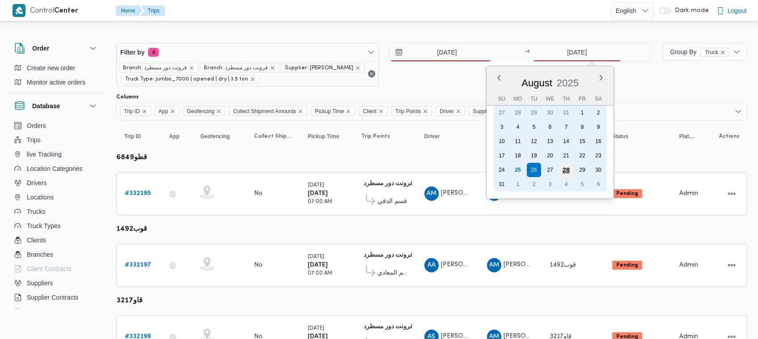
click at [563, 169] on div "28" at bounding box center [566, 169] width 17 height 17
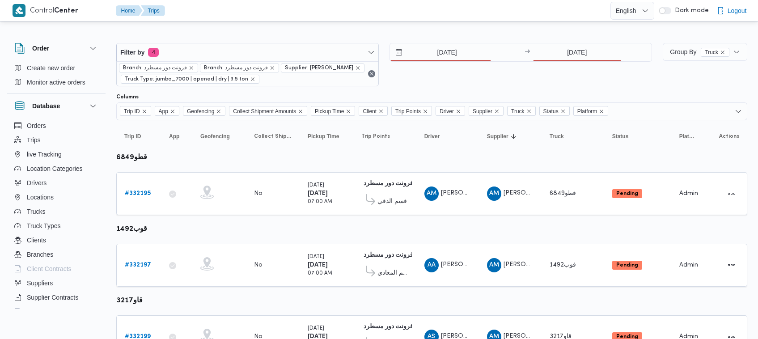
click at [497, 79] on div "29/8/2025 → 28/8/2025" at bounding box center [520, 64] width 262 height 43
click at [577, 53] on input "28/8/2025" at bounding box center [576, 52] width 89 height 18
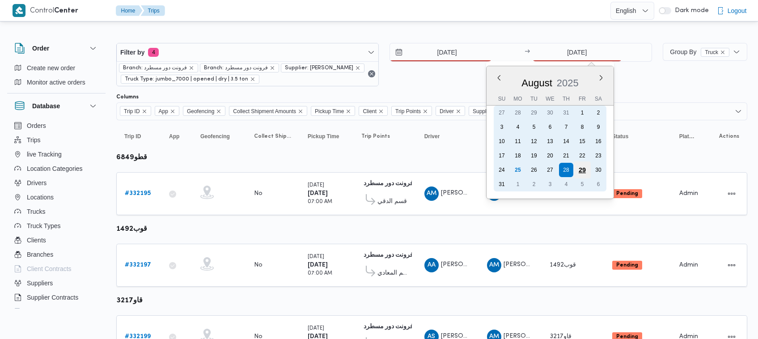
click at [578, 169] on div "29" at bounding box center [582, 169] width 17 height 17
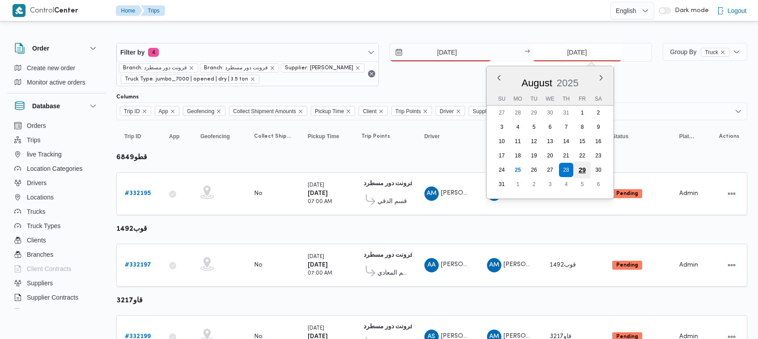
type input "29/8/2025"
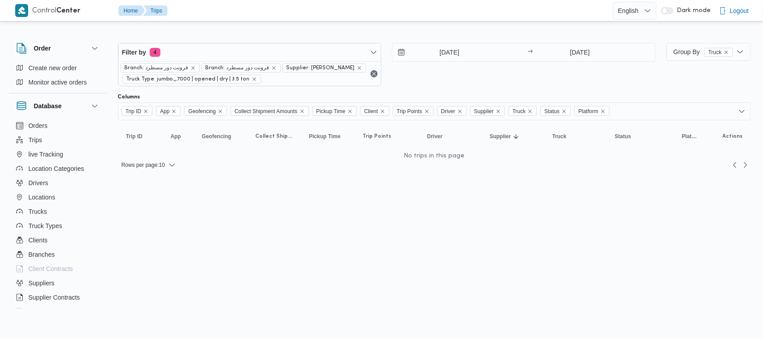
click at [499, 85] on div "29/8/2025 → 29/8/2025" at bounding box center [524, 64] width 264 height 43
click at [429, 75] on div "29/8/2025 → 29/8/2025" at bounding box center [524, 64] width 264 height 43
click at [431, 48] on input "29/8/2025" at bounding box center [443, 52] width 101 height 18
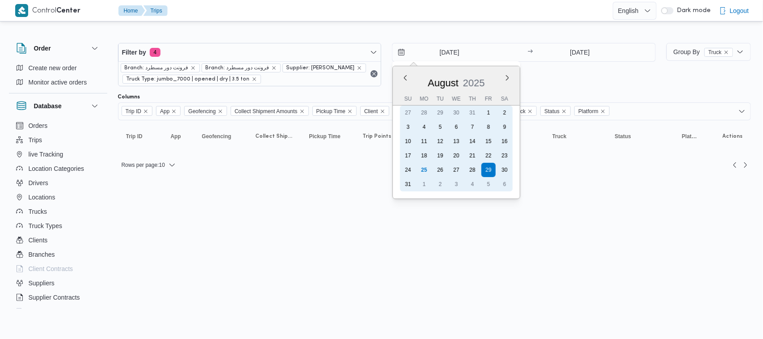
click at [472, 172] on div "28" at bounding box center [472, 170] width 14 height 14
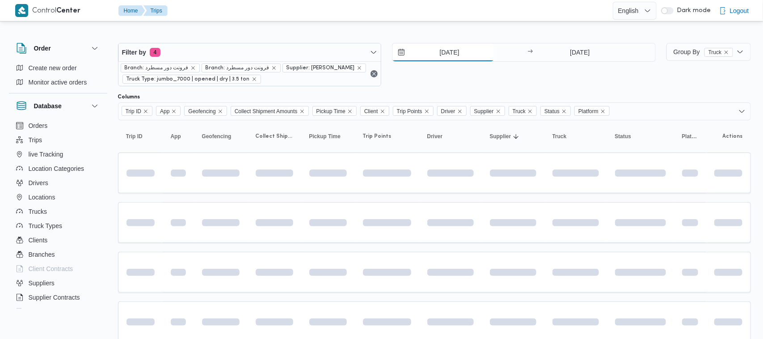
type input "28/8/2025"
click at [575, 63] on div "28/8/2025 → 29/8/2025" at bounding box center [520, 64] width 262 height 43
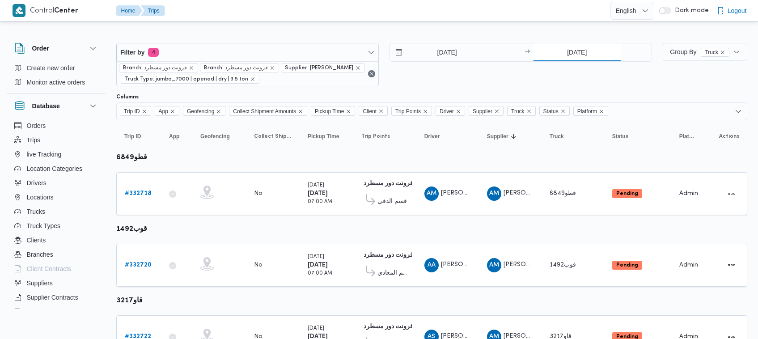
click at [575, 51] on input "29/8/2025" at bounding box center [576, 52] width 89 height 18
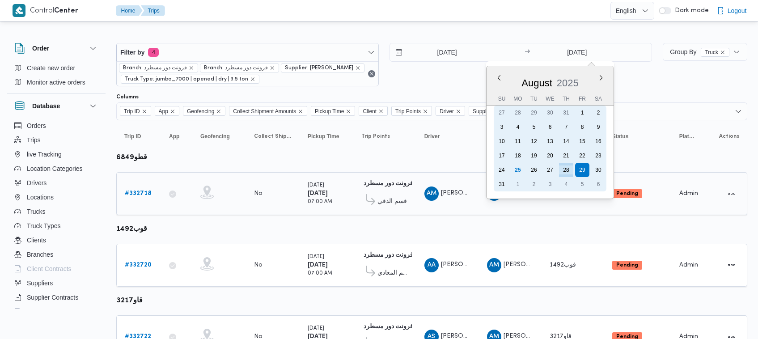
click at [564, 169] on div "28" at bounding box center [566, 170] width 14 height 14
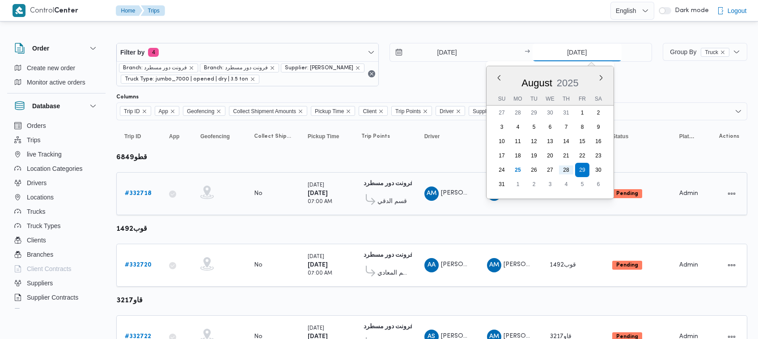
type input "28/8/2025"
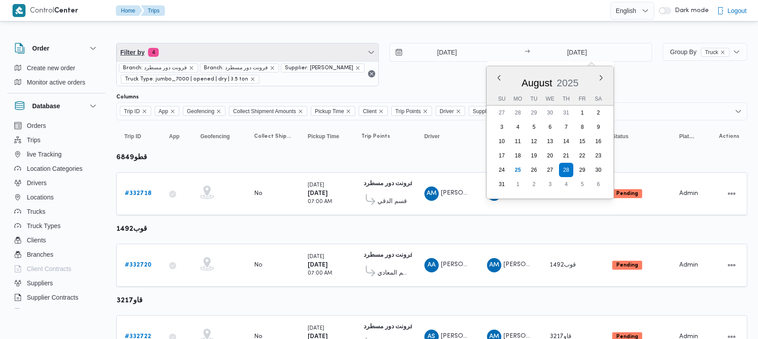
click at [261, 58] on span "Filter by 4" at bounding box center [248, 52] width 262 height 18
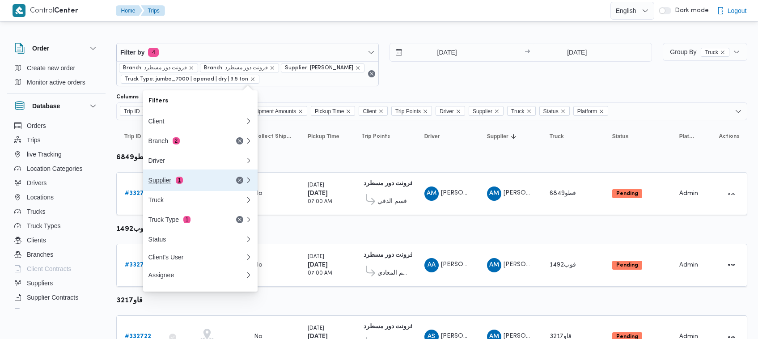
click at [219, 180] on div "Supplier 1" at bounding box center [185, 180] width 75 height 7
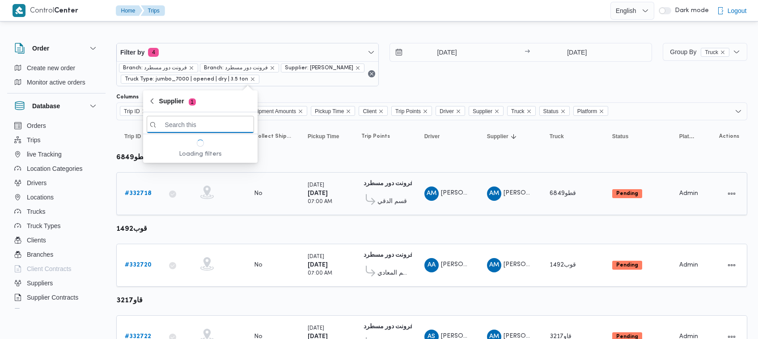
paste input "[PERSON_NAME] [PERSON_NAME]"
type input "[PERSON_NAME] [PERSON_NAME]"
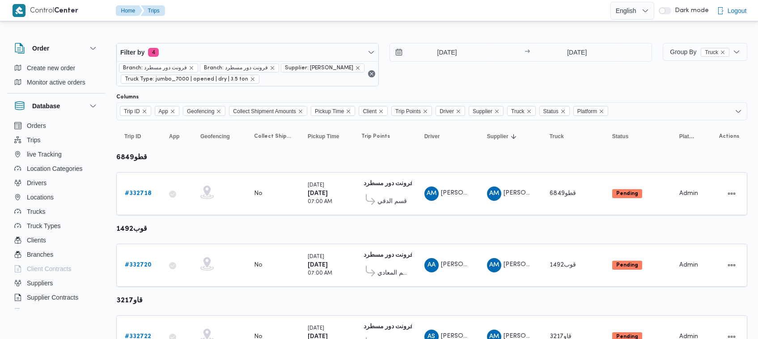
click at [418, 87] on div "Filter by 4 Branch: فرونت دور مسطرد Branch: فرونت دور مسطرد Supplier: عبدالمنعم…" at bounding box center [384, 65] width 546 height 54
click at [151, 197] on div "# 332718" at bounding box center [138, 194] width 35 height 18
click at [144, 191] on b "# 332718" at bounding box center [138, 193] width 27 height 6
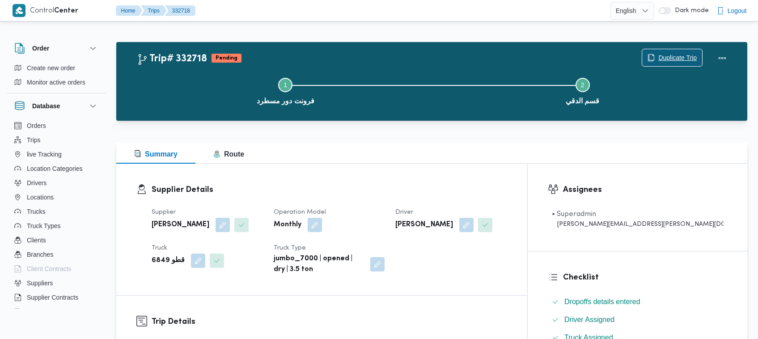
click at [675, 56] on span "Duplicate Trip" at bounding box center [677, 57] width 38 height 11
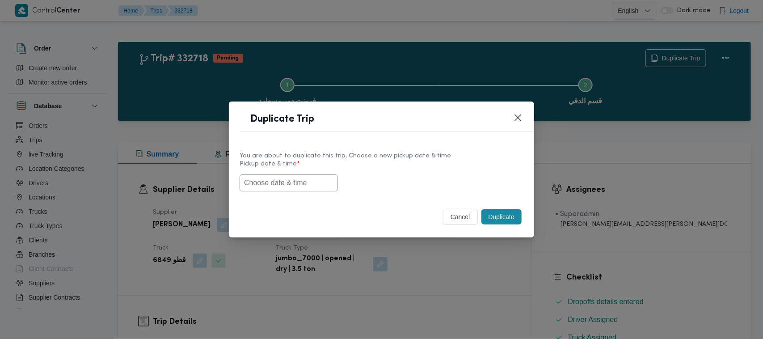
click at [294, 191] on div "You are about to duplicate this trip, Choose a new pickup date & time Pickup da…" at bounding box center [381, 170] width 305 height 57
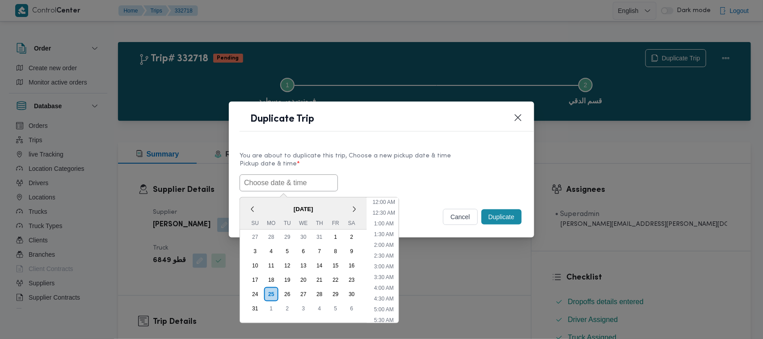
click at [296, 181] on input "text" at bounding box center [289, 182] width 98 height 17
paste input "30/08/2025 7:00AM"
type input "30/08/2025 7:00AM"
click at [419, 174] on div "30/08/2025 7:00AM < August 2025 > Su Mo Tu We Th Fr Sa 27 28 29 30 31 1 2 3 4 5…" at bounding box center [382, 182] width 284 height 17
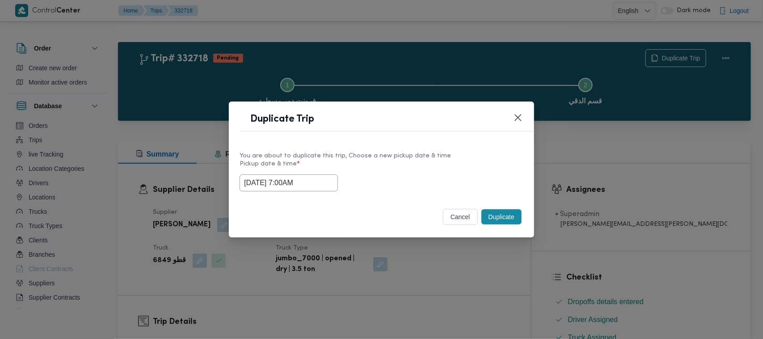
click at [515, 213] on button "Duplicate" at bounding box center [502, 216] width 40 height 15
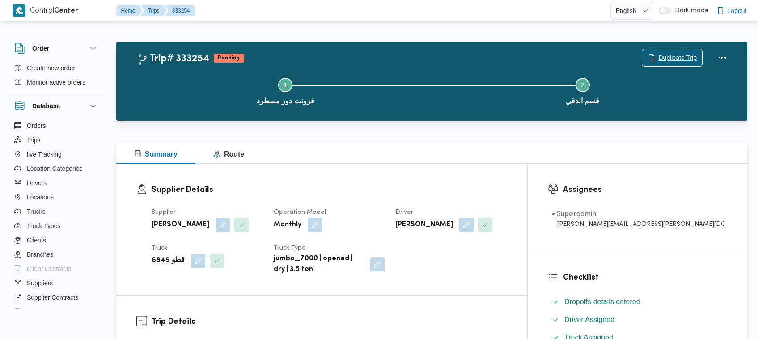
click at [655, 50] on span "Duplicate Trip" at bounding box center [672, 57] width 60 height 17
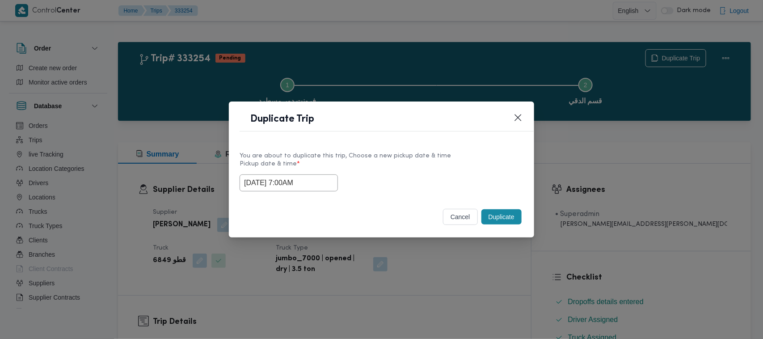
click at [323, 172] on label "Pickup date & time *" at bounding box center [382, 168] width 284 height 14
click at [325, 177] on input "30/08/2025 7:00AM" at bounding box center [289, 182] width 98 height 17
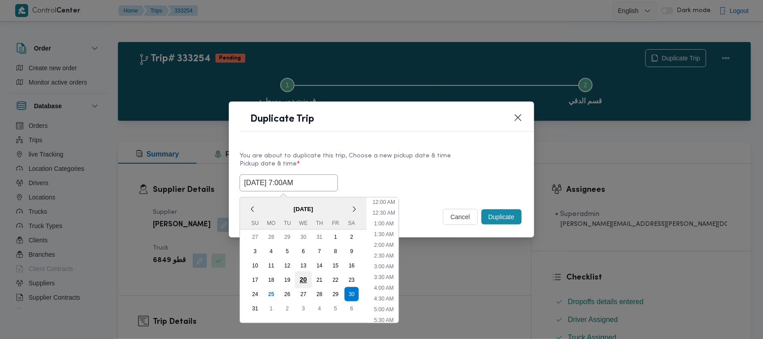
scroll to position [93, 0]
click at [254, 294] on div "24" at bounding box center [255, 294] width 17 height 17
click at [392, 140] on div "Duplicate Trip" at bounding box center [381, 121] width 305 height 41
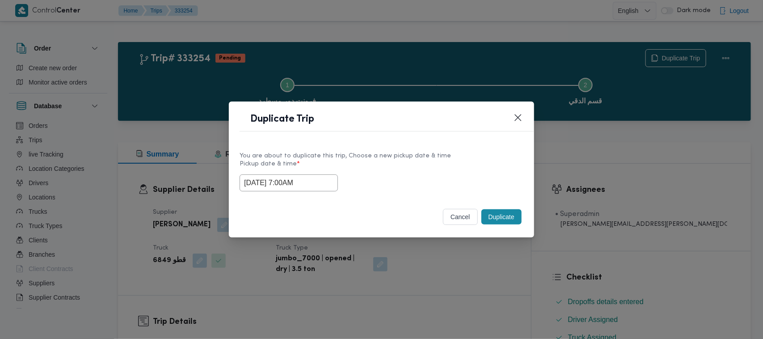
click at [323, 182] on input "24/08/2025 7:00AM" at bounding box center [289, 182] width 98 height 17
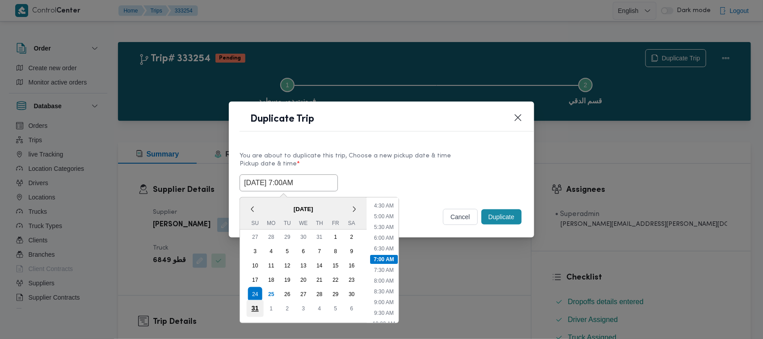
click at [252, 304] on div "31" at bounding box center [255, 308] width 17 height 17
type input "31/08/2025 7:00AM"
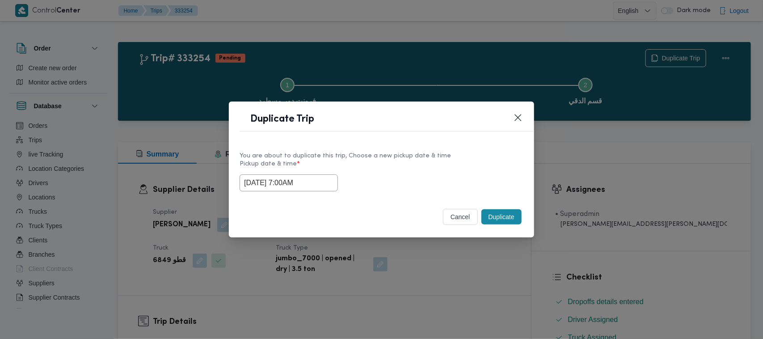
click at [456, 152] on div "You are about to duplicate this trip, Choose a new pickup date & time" at bounding box center [382, 155] width 284 height 9
click at [504, 221] on button "Duplicate" at bounding box center [502, 216] width 40 height 15
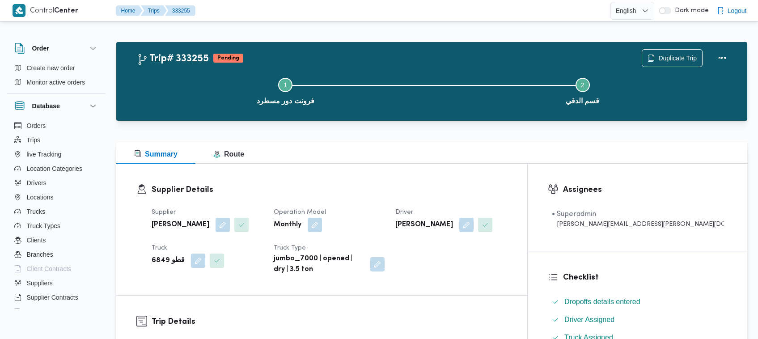
click at [173, 227] on b "[PERSON_NAME] [PERSON_NAME]" at bounding box center [181, 225] width 58 height 11
copy div "[PERSON_NAME] [PERSON_NAME]"
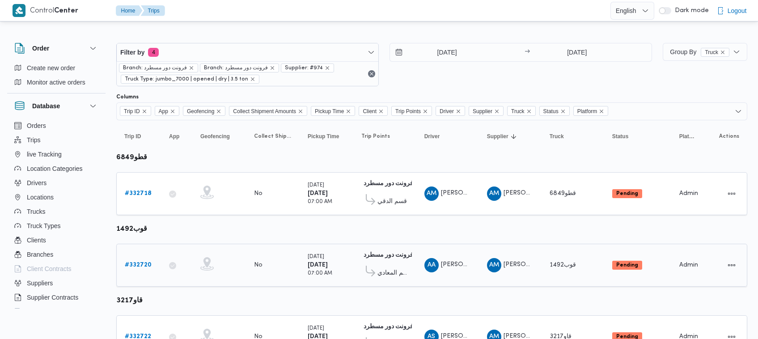
click at [146, 263] on b "# 332720" at bounding box center [138, 265] width 27 height 6
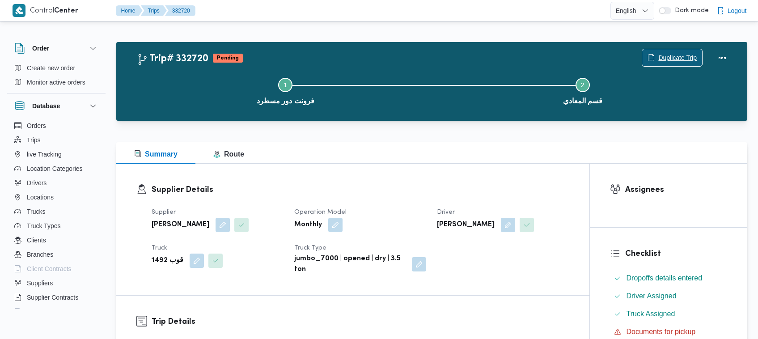
click at [690, 59] on span "Duplicate Trip" at bounding box center [677, 57] width 38 height 11
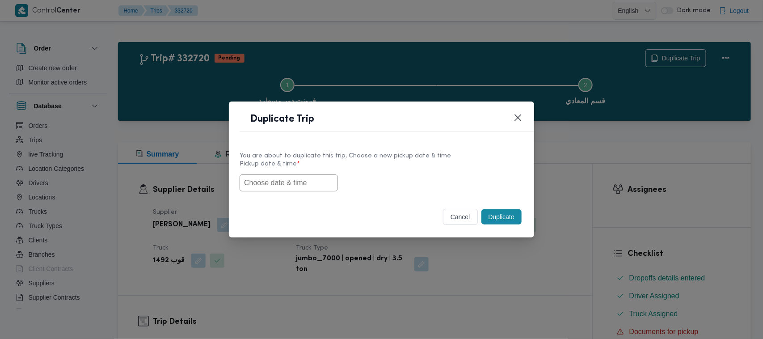
click at [300, 176] on input "text" at bounding box center [289, 182] width 98 height 17
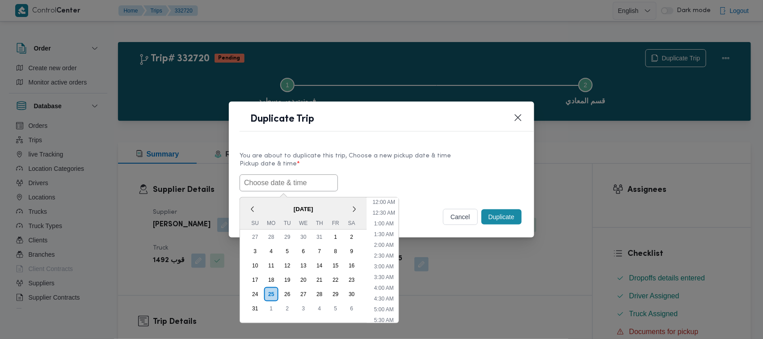
scroll to position [201, 0]
paste input "30/08/2025 7:00AM"
type input "30/08/2025 7:00AM"
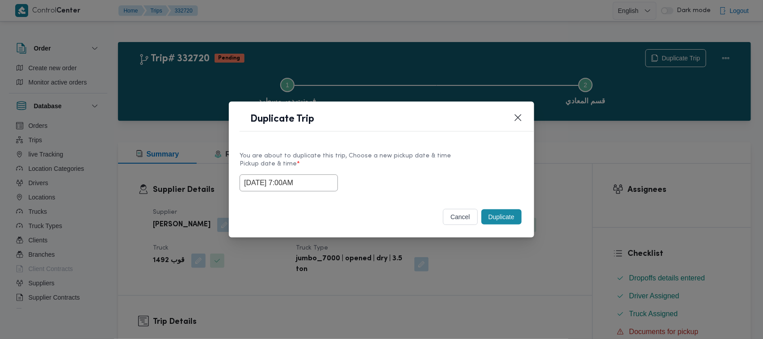
click at [430, 176] on div "30/08/2025 7:00AM" at bounding box center [382, 182] width 284 height 17
click at [504, 218] on button "Duplicate" at bounding box center [502, 216] width 40 height 15
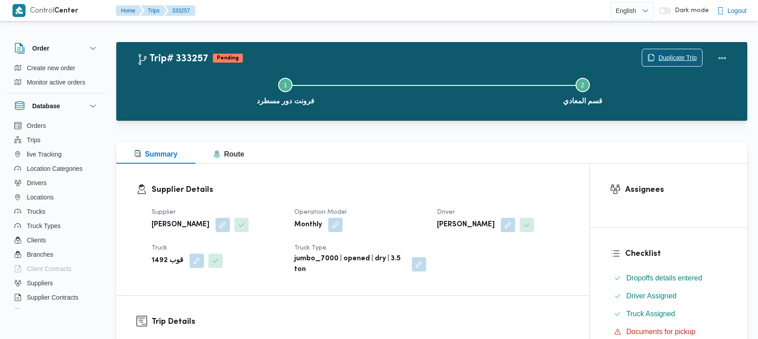
click at [688, 49] on span "Duplicate Trip" at bounding box center [672, 57] width 60 height 17
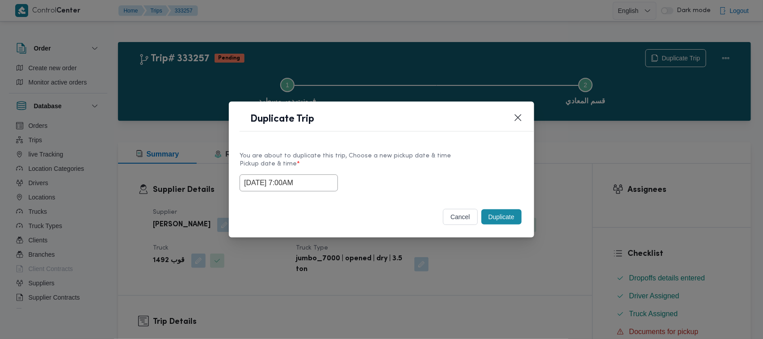
click at [321, 180] on input "30/08/2025 7:00AM" at bounding box center [289, 182] width 98 height 17
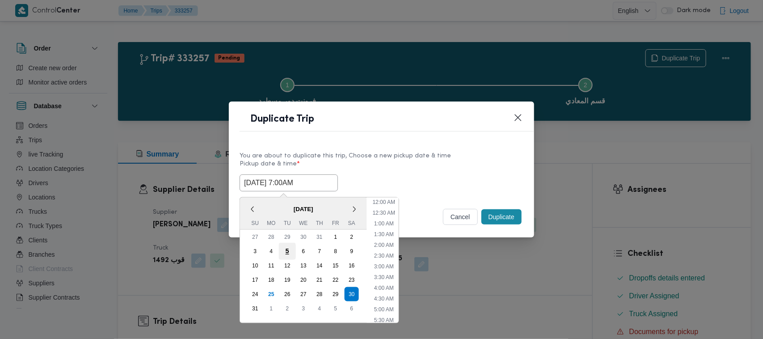
scroll to position [93, 0]
click at [251, 309] on div "31" at bounding box center [255, 308] width 17 height 17
type input "31/08/2025 7:00AM"
click at [421, 144] on div "You are about to duplicate this trip, Choose a new pickup date & time Pickup da…" at bounding box center [381, 170] width 305 height 57
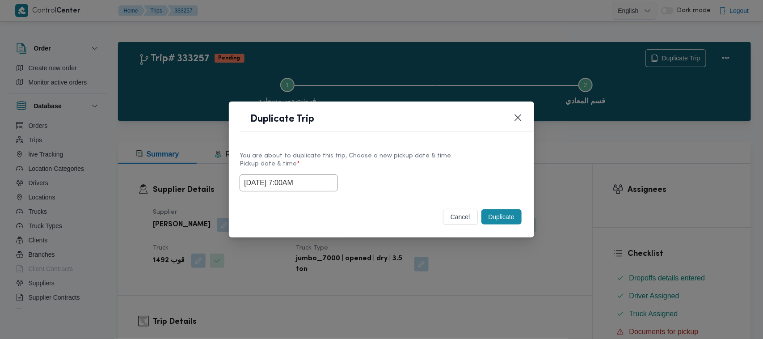
click at [504, 218] on button "Duplicate" at bounding box center [502, 216] width 40 height 15
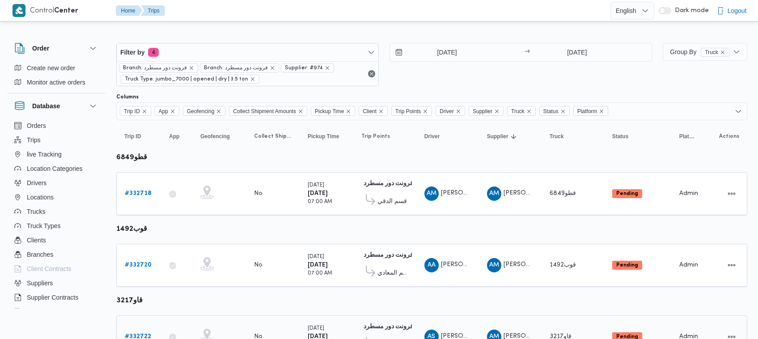
click at [137, 331] on link "# 332722" at bounding box center [138, 336] width 26 height 11
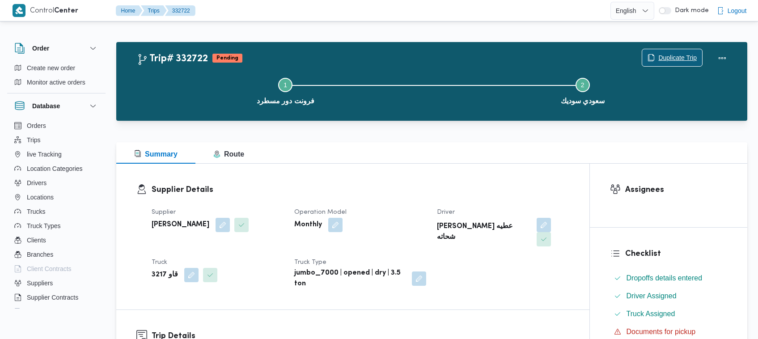
click at [663, 56] on span "Duplicate Trip" at bounding box center [677, 57] width 38 height 11
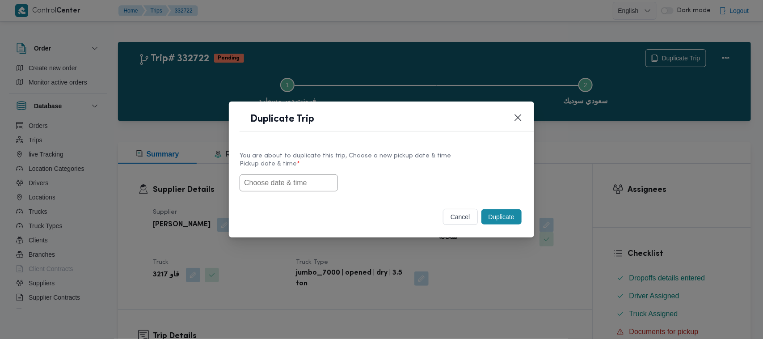
click at [331, 184] on div at bounding box center [382, 182] width 284 height 17
click at [298, 177] on input "text" at bounding box center [289, 182] width 98 height 17
paste input "30/08/2025 7:00AM"
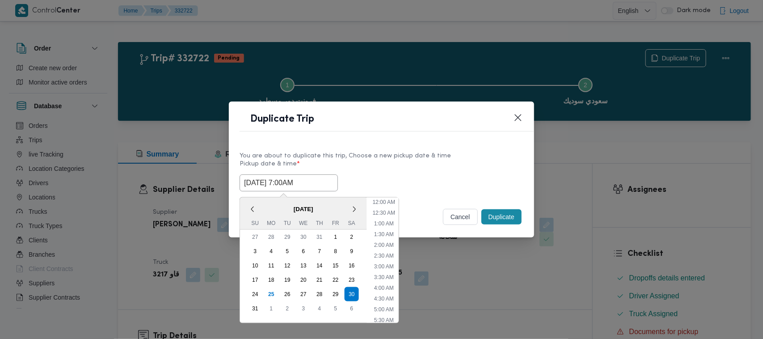
scroll to position [201, 0]
type input "30/08/2025 7:00AM"
click at [418, 186] on div "30/08/2025 7:00AM < August 2025 > Su Mo Tu We Th Fr Sa 27 28 29 30 31 1 2 3 4 5…" at bounding box center [382, 182] width 284 height 17
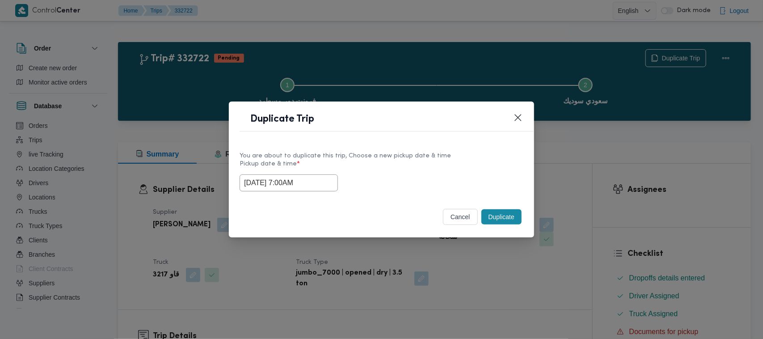
click at [508, 212] on button "Duplicate" at bounding box center [502, 216] width 40 height 15
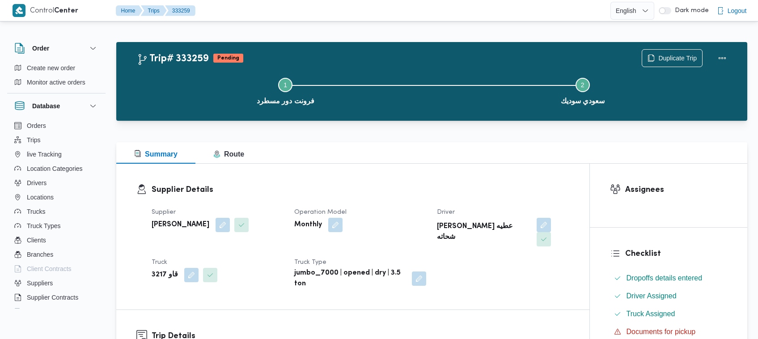
click at [681, 47] on div "Duplicate Trip" at bounding box center [686, 58] width 100 height 29
click at [682, 50] on span "Duplicate Trip" at bounding box center [672, 57] width 60 height 17
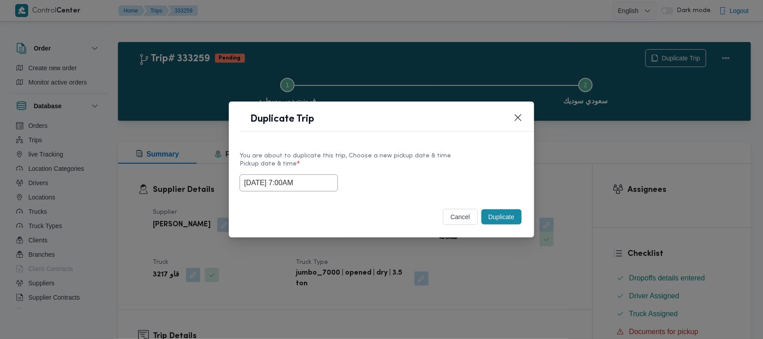
click at [312, 184] on input "30/08/2025 7:00AM" at bounding box center [289, 182] width 98 height 17
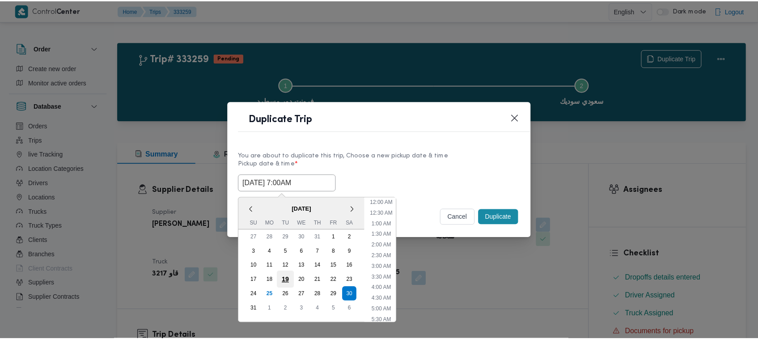
scroll to position [93, 0]
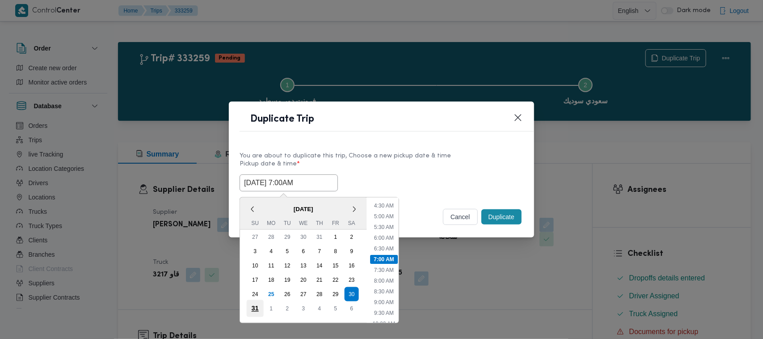
click at [251, 307] on div "31" at bounding box center [255, 308] width 17 height 17
type input "31/08/2025 7:00AM"
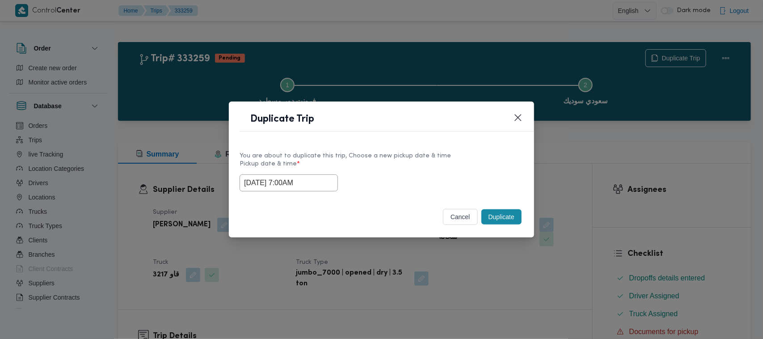
click at [418, 174] on div "31/08/2025 7:00AM" at bounding box center [382, 182] width 284 height 17
click at [492, 217] on button "Duplicate" at bounding box center [502, 216] width 40 height 15
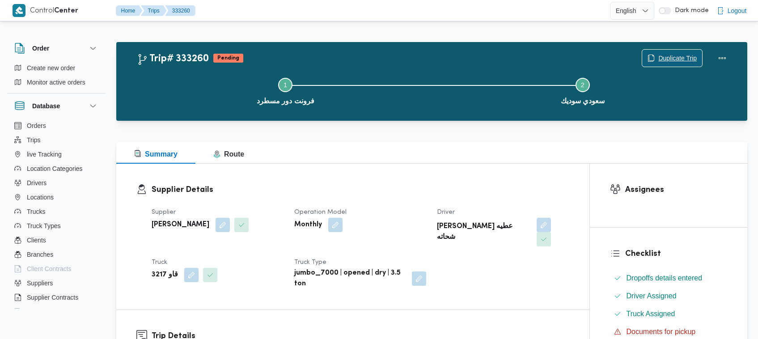
scroll to position [296, 0]
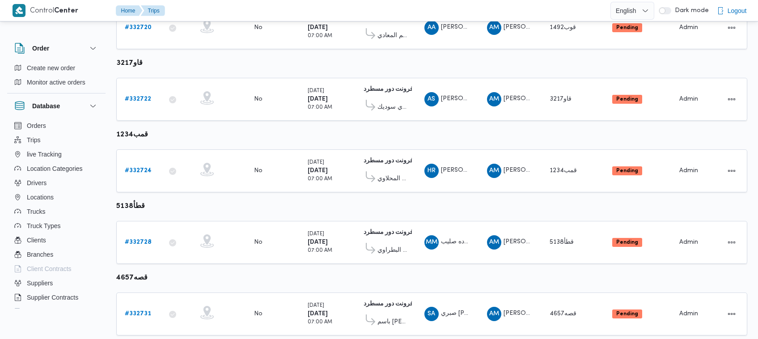
scroll to position [260, 0]
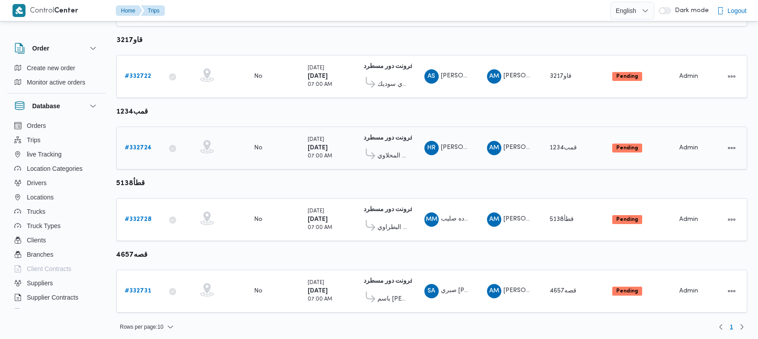
click at [139, 145] on b "# 332724" at bounding box center [138, 148] width 27 height 6
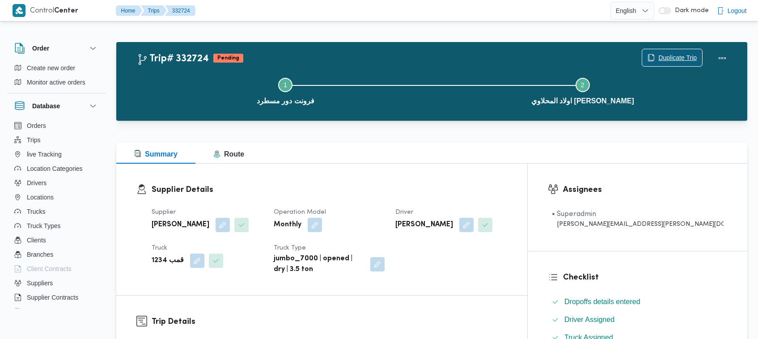
click at [671, 54] on span "Duplicate Trip" at bounding box center [677, 57] width 38 height 11
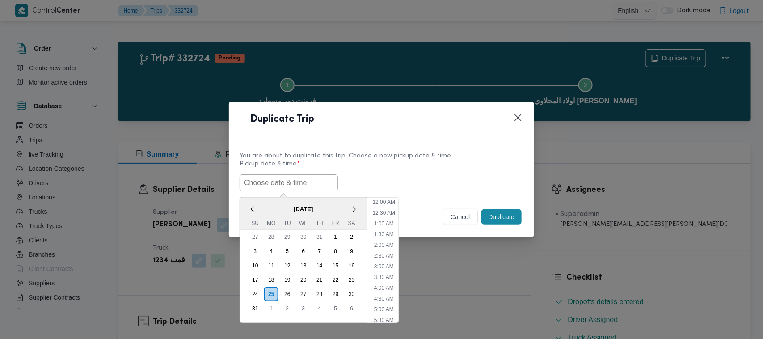
click at [308, 185] on input "text" at bounding box center [289, 182] width 98 height 17
paste input "30/08/2025 7:00AM"
type input "30/08/2025 7:00AM"
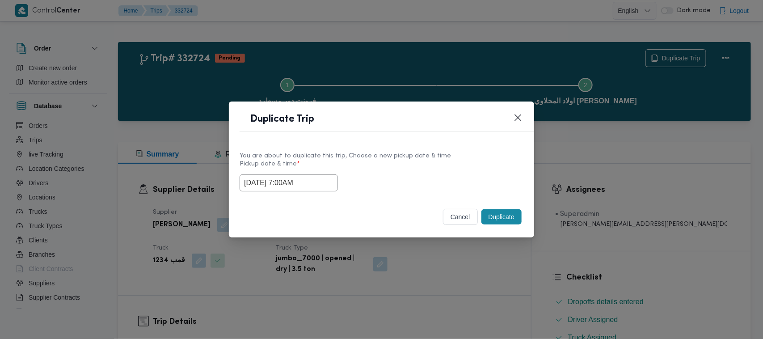
click at [422, 168] on label "Pickup date & time *" at bounding box center [382, 168] width 284 height 14
click at [508, 208] on div "Duplicate" at bounding box center [502, 216] width 44 height 19
click at [508, 215] on button "Duplicate" at bounding box center [502, 216] width 40 height 15
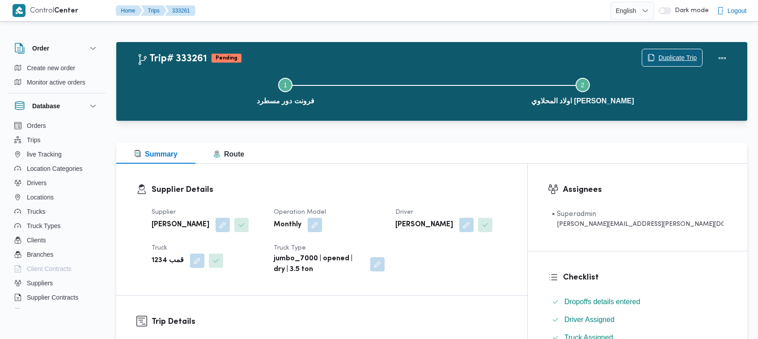
click at [698, 55] on span "Duplicate Trip" at bounding box center [672, 57] width 60 height 17
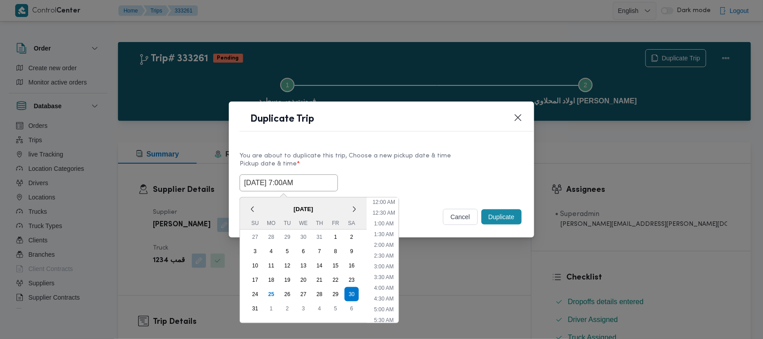
click at [320, 187] on input "30/08/2025 7:00AM" at bounding box center [289, 182] width 98 height 17
click at [256, 306] on div "31" at bounding box center [255, 308] width 17 height 17
type input "31/08/2025 7:00AM"
click at [411, 166] on label "Pickup date & time *" at bounding box center [382, 168] width 284 height 14
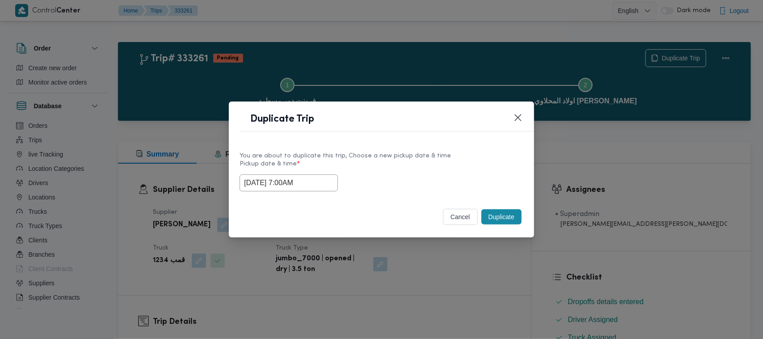
click at [501, 218] on button "Duplicate" at bounding box center [502, 216] width 40 height 15
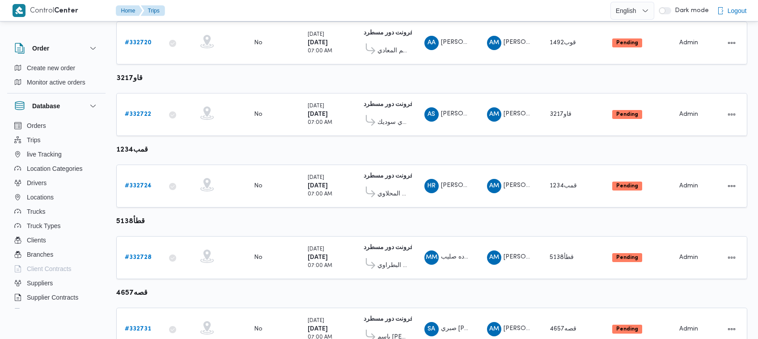
scroll to position [260, 0]
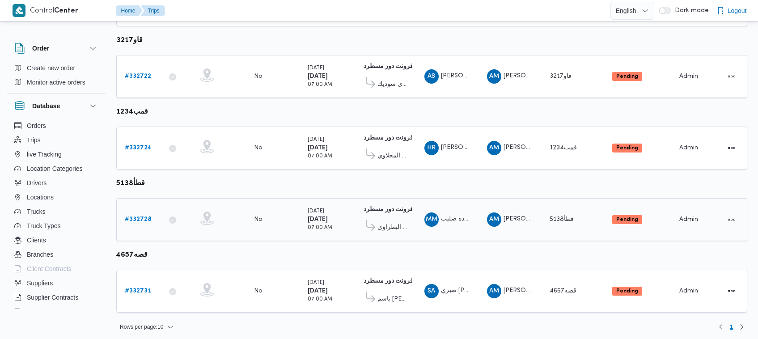
click at [133, 211] on div "# 332728" at bounding box center [138, 220] width 35 height 18
click at [135, 216] on b "# 332728" at bounding box center [138, 219] width 27 height 6
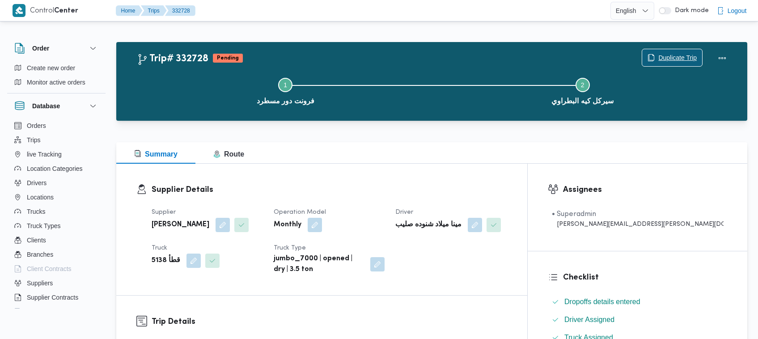
click at [668, 54] on span "Duplicate Trip" at bounding box center [677, 57] width 38 height 11
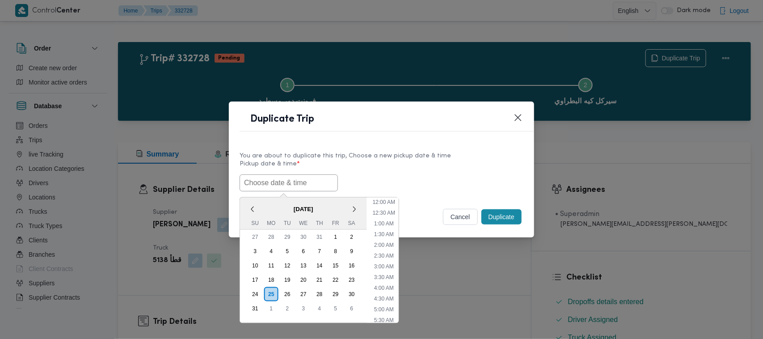
click at [249, 188] on input "text" at bounding box center [289, 182] width 98 height 17
paste input "30/08/2025 7:00AM"
type input "30/08/2025 7:00AM"
click at [434, 157] on div "You are about to duplicate this trip, Choose a new pickup date & time" at bounding box center [382, 155] width 284 height 9
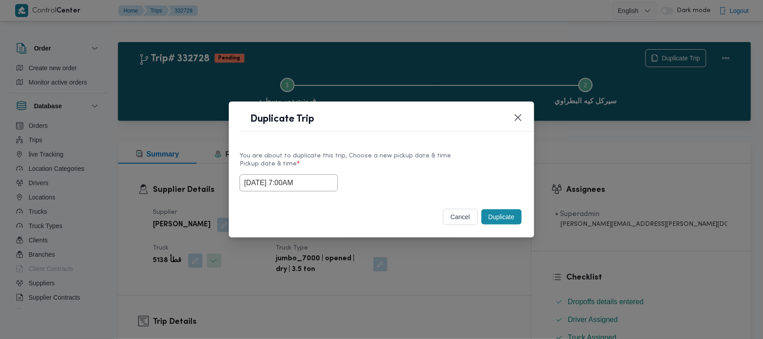
click at [495, 219] on button "Duplicate" at bounding box center [502, 216] width 40 height 15
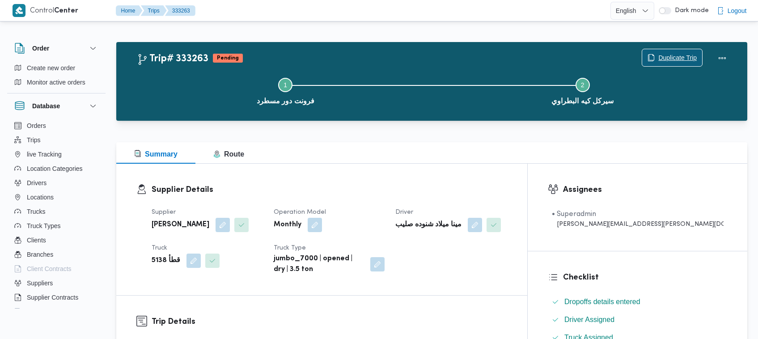
click at [671, 57] on span "Duplicate Trip" at bounding box center [677, 57] width 38 height 11
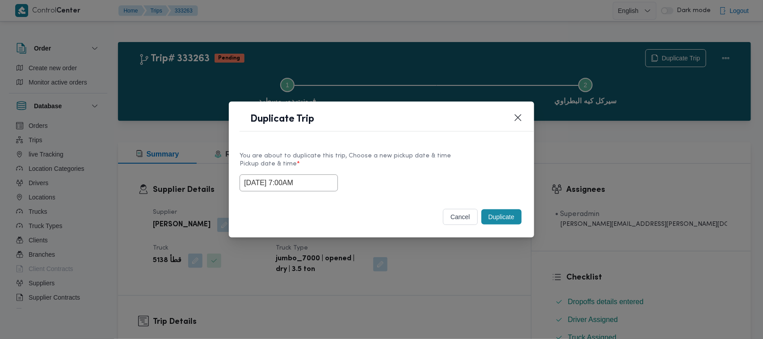
click at [328, 184] on input "30/08/2025 7:00AM" at bounding box center [289, 182] width 98 height 17
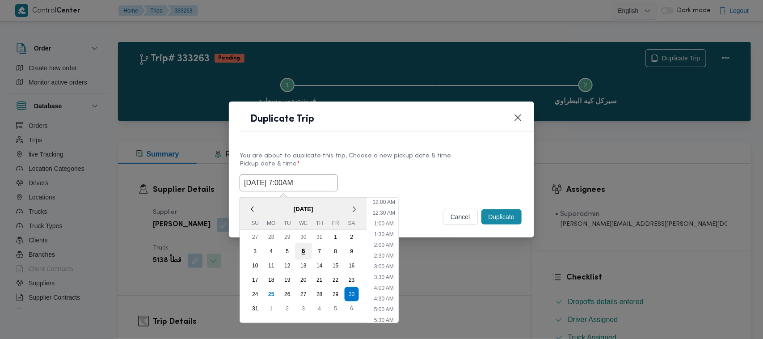
scroll to position [93, 0]
click at [258, 307] on div "31" at bounding box center [255, 308] width 17 height 17
type input "31/08/2025 7:00AM"
click at [412, 156] on div "You are about to duplicate this trip, Choose a new pickup date & time" at bounding box center [382, 155] width 284 height 9
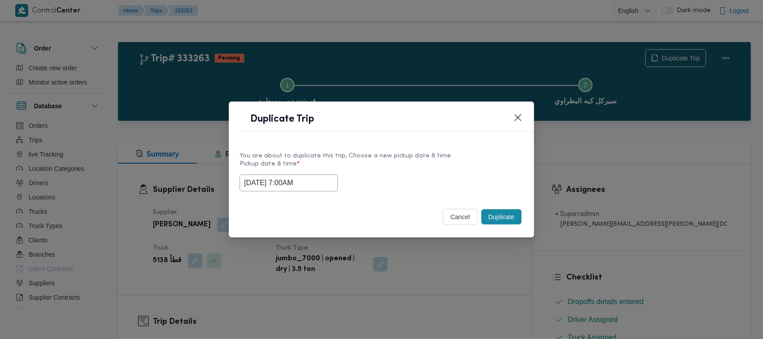
click at [492, 215] on button "Duplicate" at bounding box center [502, 216] width 40 height 15
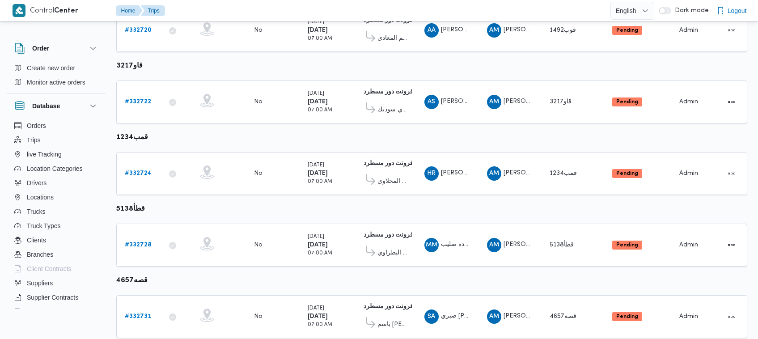
scroll to position [260, 0]
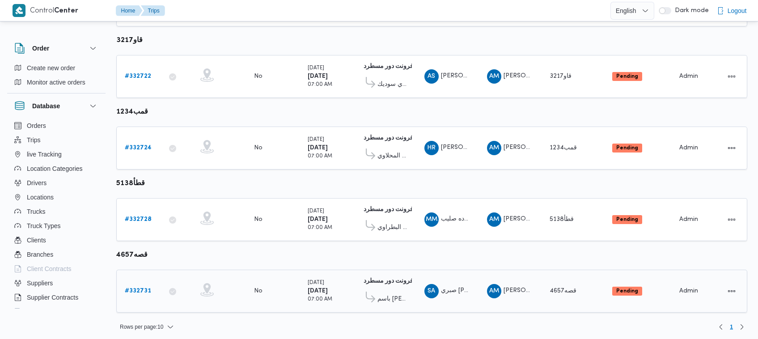
click at [125, 288] on b "# 332731" at bounding box center [138, 291] width 26 height 6
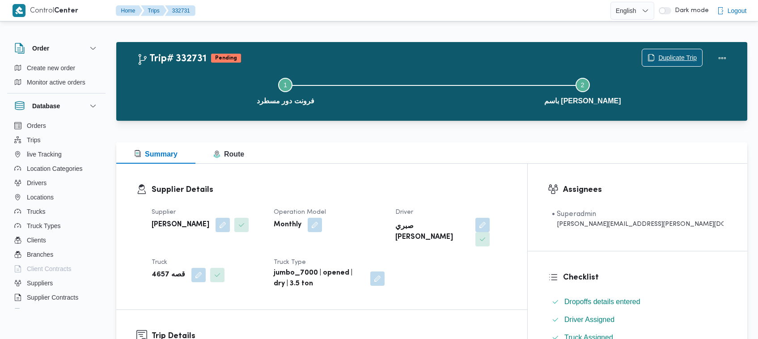
click at [655, 58] on span "Duplicate Trip" at bounding box center [672, 57] width 60 height 17
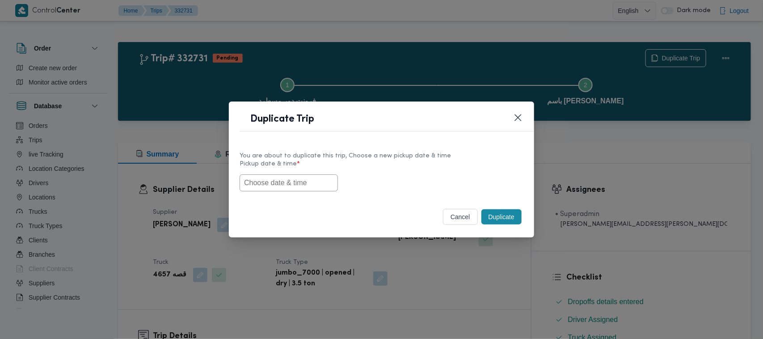
click at [249, 166] on label "Pickup date & time *" at bounding box center [382, 168] width 284 height 14
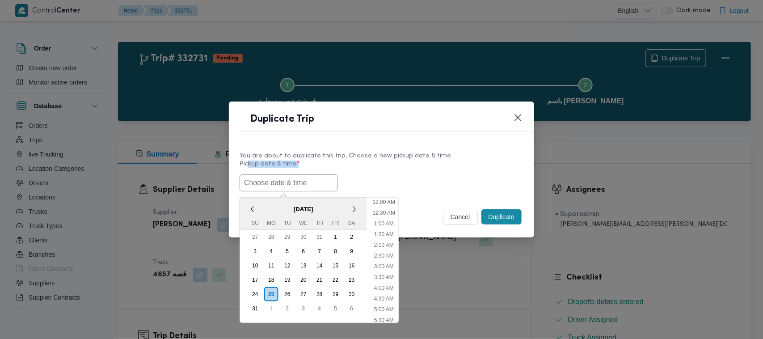
drag, startPoint x: 264, startPoint y: 182, endPoint x: 314, endPoint y: 189, distance: 50.1
click at [267, 184] on input "text" at bounding box center [289, 182] width 98 height 17
paste input "30/08/2025 7:00AM"
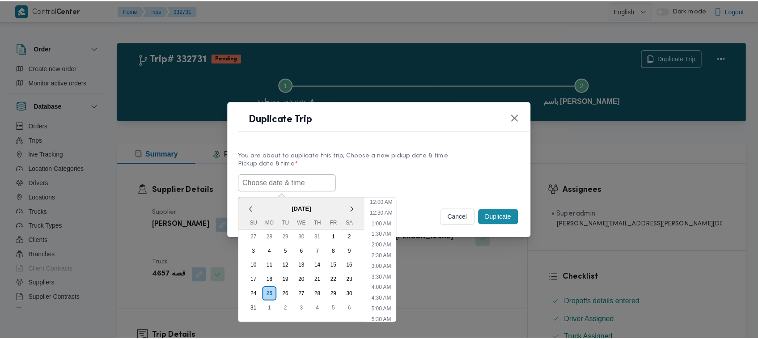
scroll to position [201, 0]
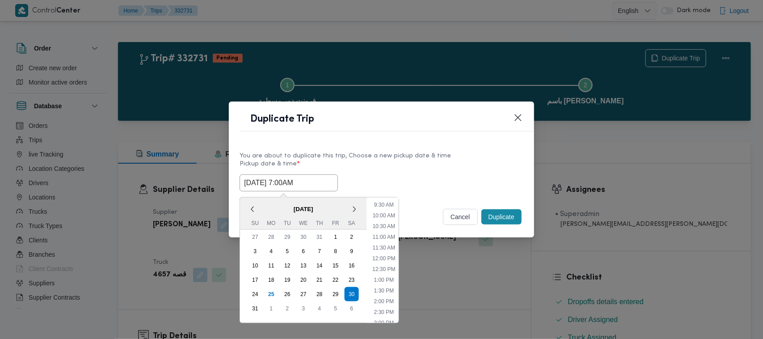
type input "30/08/2025 7:00AM"
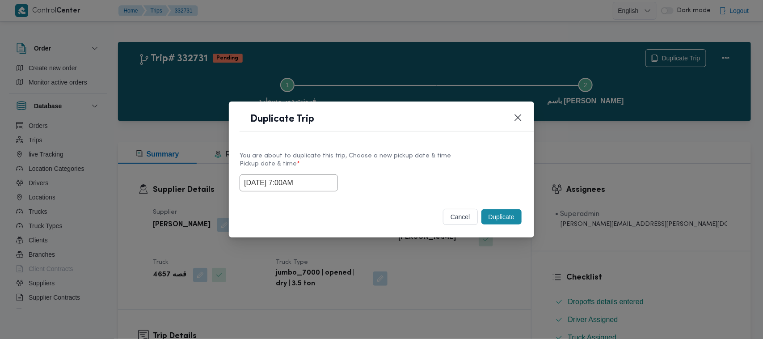
drag, startPoint x: 405, startPoint y: 177, endPoint x: 465, endPoint y: 200, distance: 64.7
click at [405, 177] on div "30/08/2025 7:00AM" at bounding box center [382, 182] width 284 height 17
click at [518, 215] on button "Duplicate" at bounding box center [502, 216] width 40 height 15
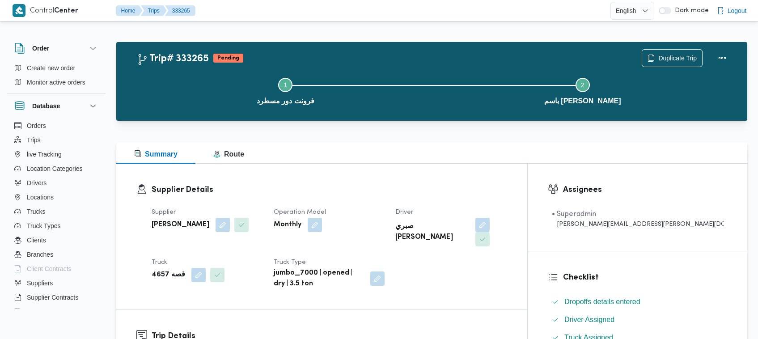
click at [667, 62] on div "Step 1 is incomplete 1 فرونت دور مسطرد Step 2 is incomplete 2 باسم ماركت هيليوب…" at bounding box center [433, 90] width 605 height 57
click at [667, 57] on span "Duplicate Trip" at bounding box center [677, 57] width 38 height 11
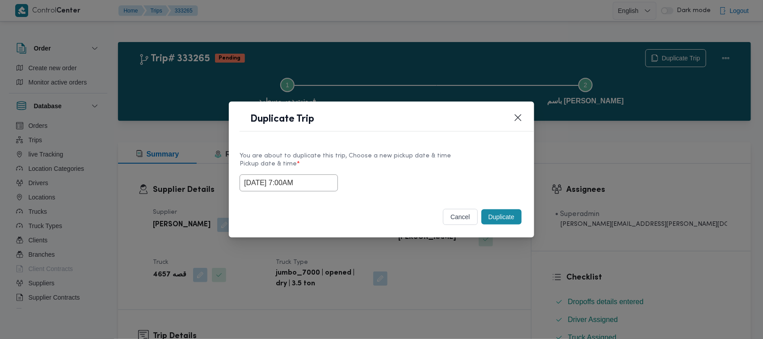
click at [327, 180] on input "30/08/2025 7:00AM" at bounding box center [289, 182] width 98 height 17
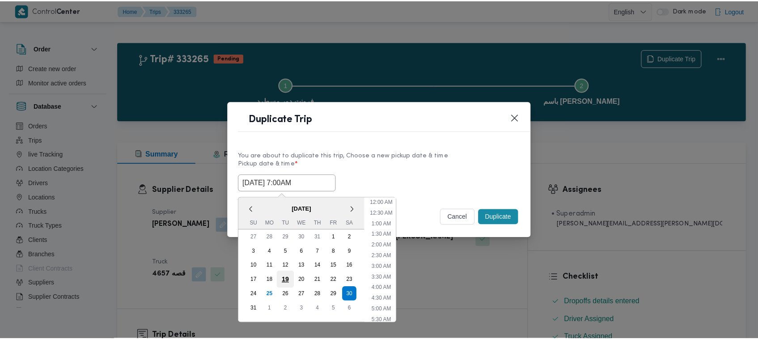
scroll to position [93, 0]
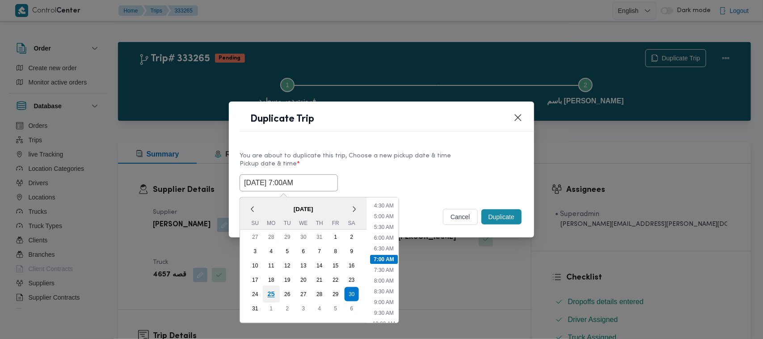
drag, startPoint x: 255, startPoint y: 304, endPoint x: 267, endPoint y: 291, distance: 18.0
click at [255, 305] on div "31" at bounding box center [255, 308] width 14 height 14
type input "31/08/2025 7:00AM"
click at [412, 126] on header "Duplicate Trip" at bounding box center [392, 121] width 305 height 19
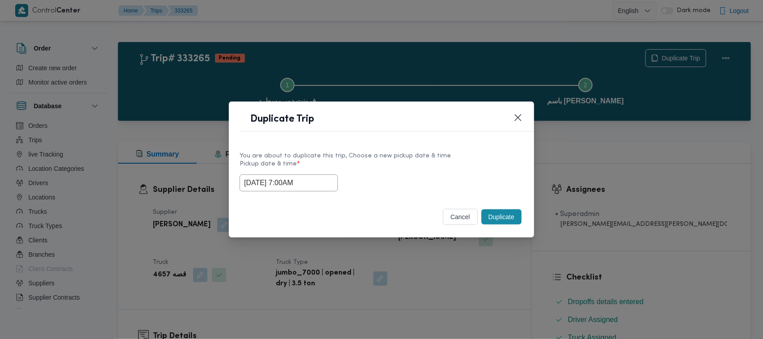
click at [499, 219] on button "Duplicate" at bounding box center [502, 216] width 40 height 15
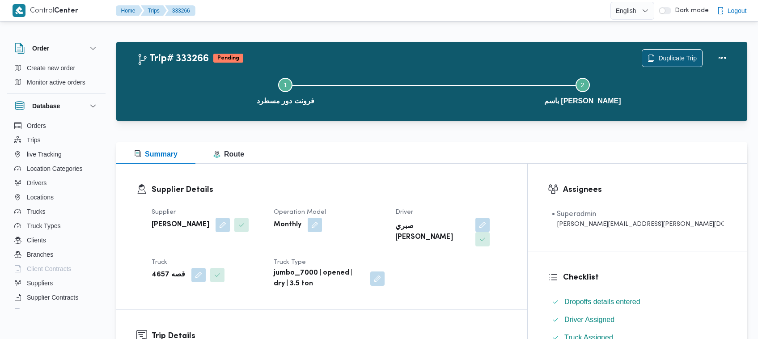
scroll to position [296, 0]
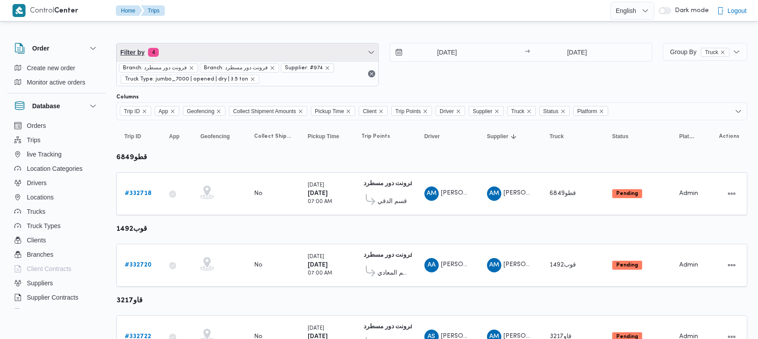
click at [235, 56] on span "Filter by 4" at bounding box center [248, 52] width 262 height 18
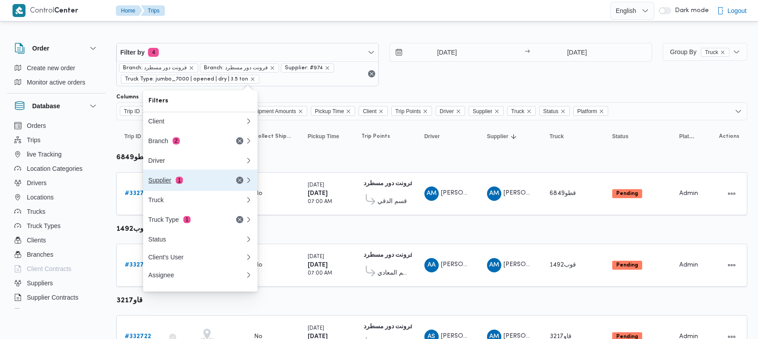
click at [195, 179] on div "Supplier 1" at bounding box center [185, 180] width 75 height 7
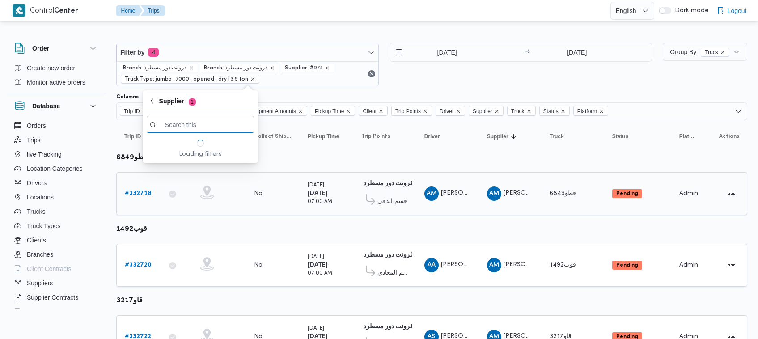
paste input "عبدالقادر عادل عبدالقادر الحسيني"
type input "عبدالقادر عادل عبدالقادر الحسيني"
click at [207, 161] on span "عبدالقادر عادل عبدالقادر الحسيني" at bounding box center [205, 156] width 93 height 11
click at [476, 76] on div "28/8/2025 → 28/8/2025" at bounding box center [520, 64] width 262 height 43
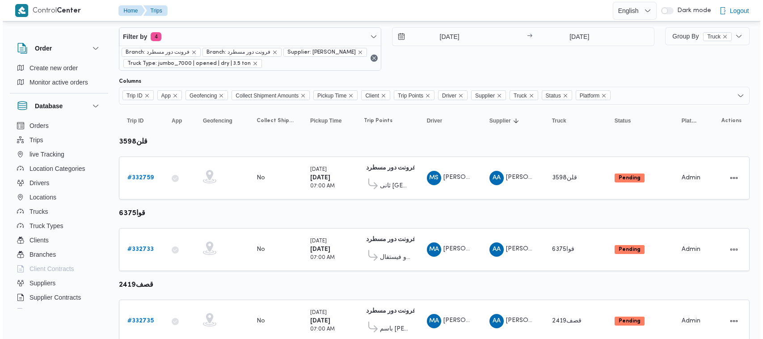
scroll to position [15, 0]
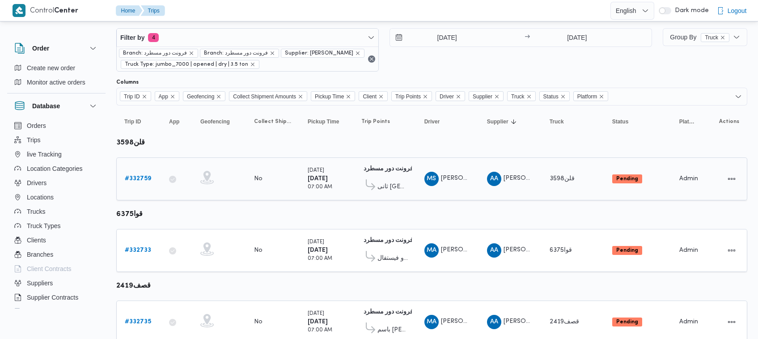
click at [139, 176] on b "# 332759" at bounding box center [138, 179] width 26 height 6
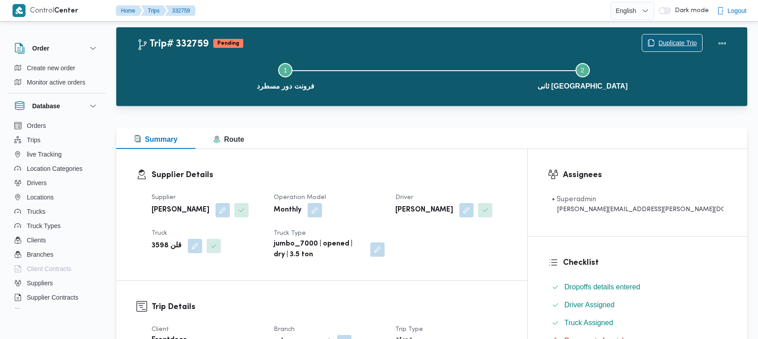
click at [666, 38] on span "Duplicate Trip" at bounding box center [677, 43] width 38 height 11
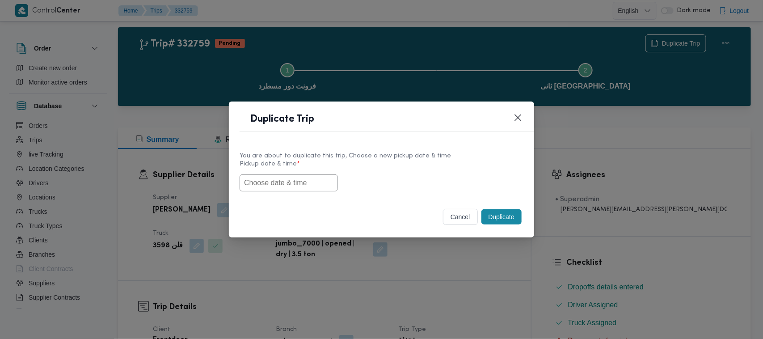
click at [316, 180] on input "text" at bounding box center [289, 182] width 98 height 17
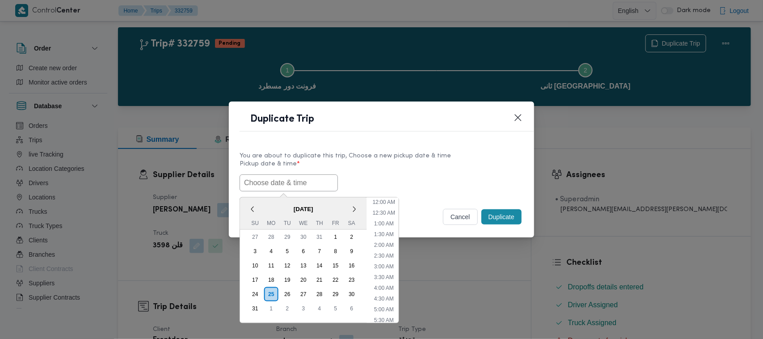
scroll to position [201, 0]
paste input "30/08/2025 7:00AM"
type input "30/08/2025 7:00AM"
click at [423, 186] on div "30/08/2025 7:00AM < August 2025 > Su Mo Tu We Th Fr Sa 27 28 29 30 31 1 2 3 4 5…" at bounding box center [382, 182] width 284 height 17
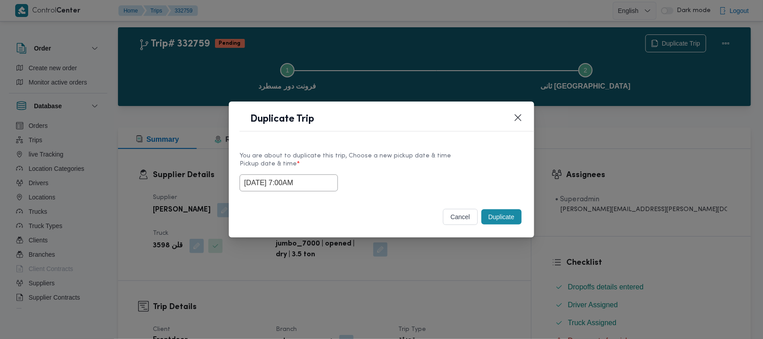
click at [499, 216] on button "Duplicate" at bounding box center [502, 216] width 40 height 15
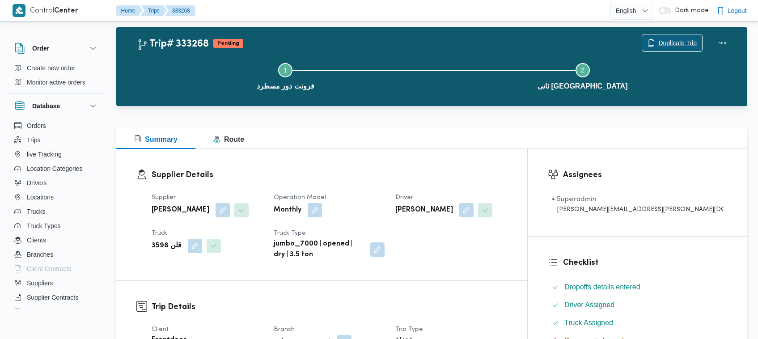
click at [663, 38] on span "Duplicate Trip" at bounding box center [677, 43] width 38 height 11
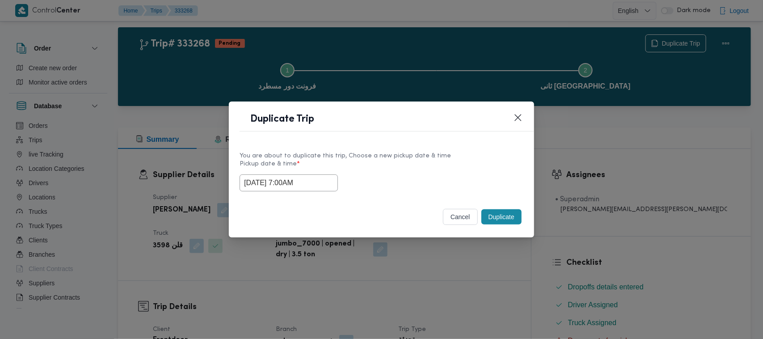
click at [327, 180] on input "30/08/2025 7:00AM" at bounding box center [289, 182] width 98 height 17
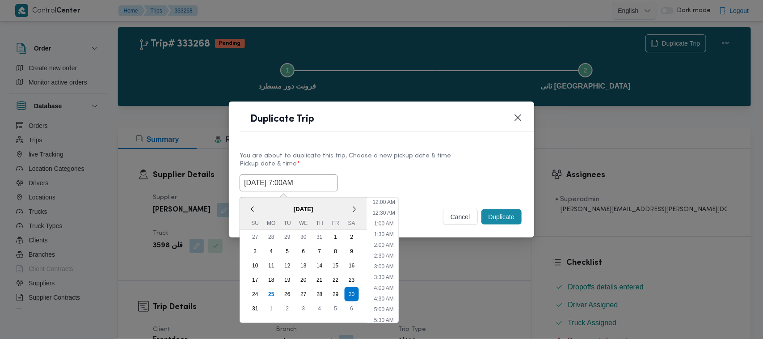
scroll to position [93, 0]
click at [258, 303] on div "31" at bounding box center [255, 308] width 17 height 17
type input "31/08/2025 7:00AM"
click at [382, 136] on div "Duplicate Trip" at bounding box center [381, 121] width 305 height 41
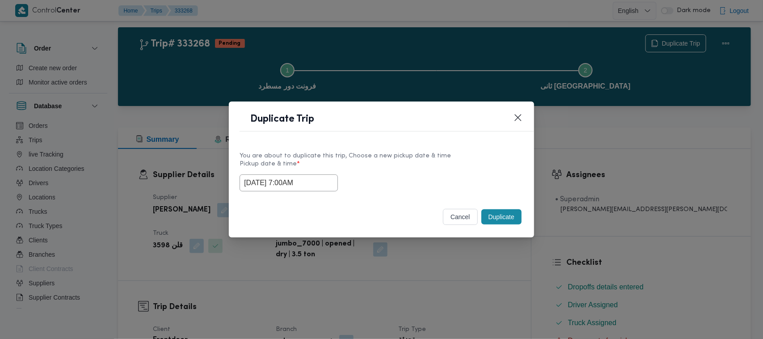
click at [494, 218] on button "Duplicate" at bounding box center [502, 216] width 40 height 15
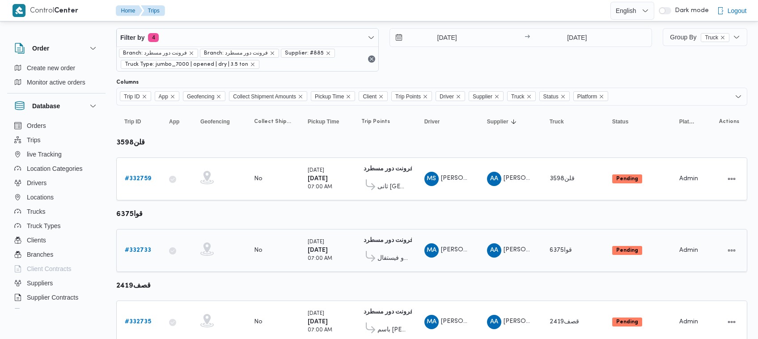
click at [131, 247] on b "# 332733" at bounding box center [138, 250] width 26 height 6
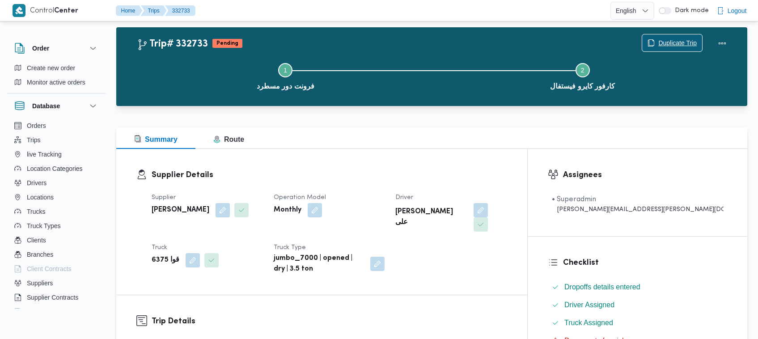
click at [672, 43] on span "Duplicate Trip" at bounding box center [677, 43] width 38 height 11
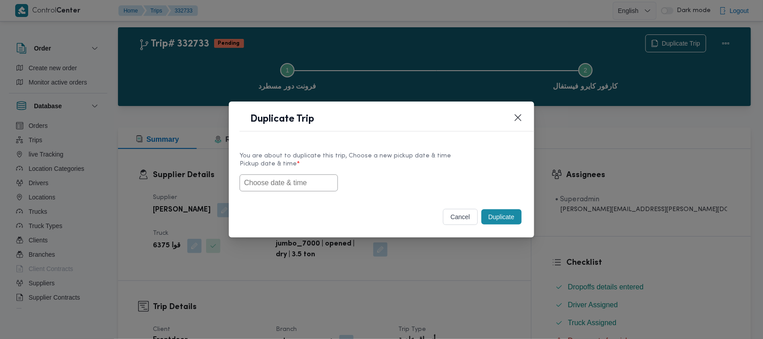
click at [291, 180] on input "text" at bounding box center [289, 182] width 98 height 17
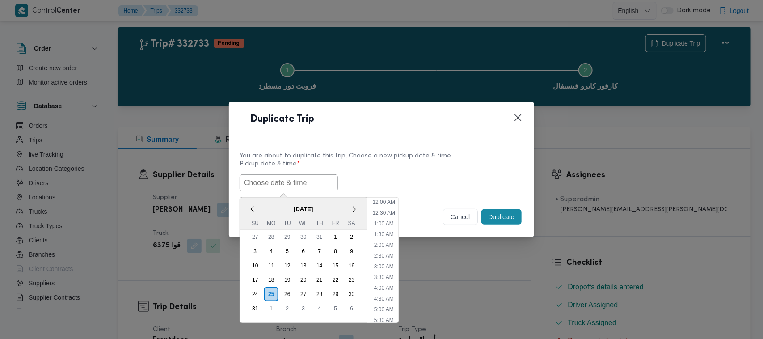
paste input "30/08/2025 7:00AM"
type input "30/08/2025 7:00AM"
click at [400, 184] on div "30/08/2025 7:00AM < August 2025 > Su Mo Tu We Th Fr Sa 27 28 29 30 31 1 2 3 4 5…" at bounding box center [382, 182] width 284 height 17
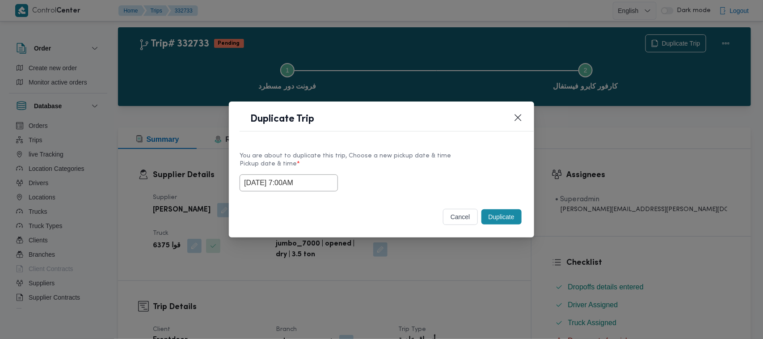
click at [498, 216] on button "Duplicate" at bounding box center [502, 216] width 40 height 15
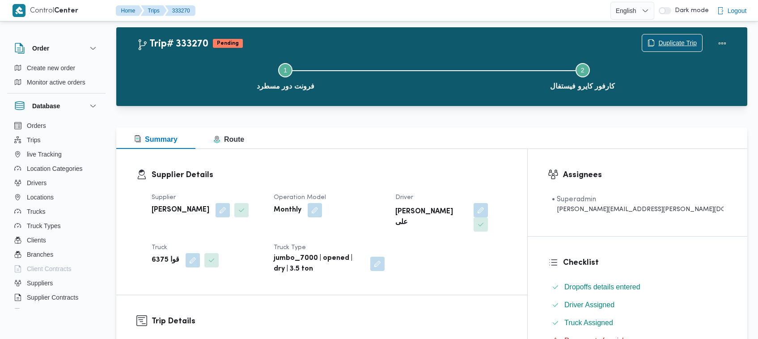
click at [665, 34] on span "Duplicate Trip" at bounding box center [672, 42] width 60 height 17
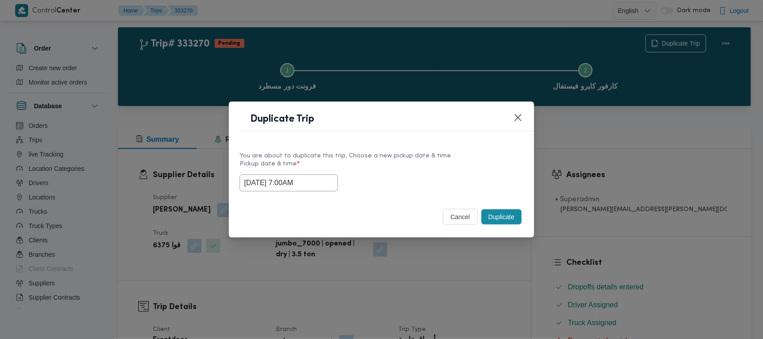
click at [321, 183] on input "30/08/2025 7:00AM" at bounding box center [289, 182] width 98 height 17
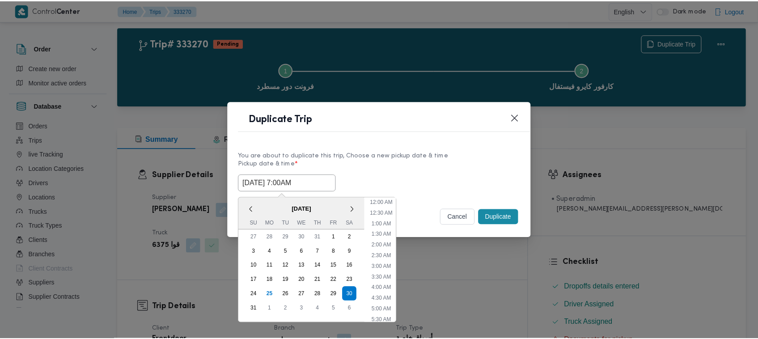
scroll to position [93, 0]
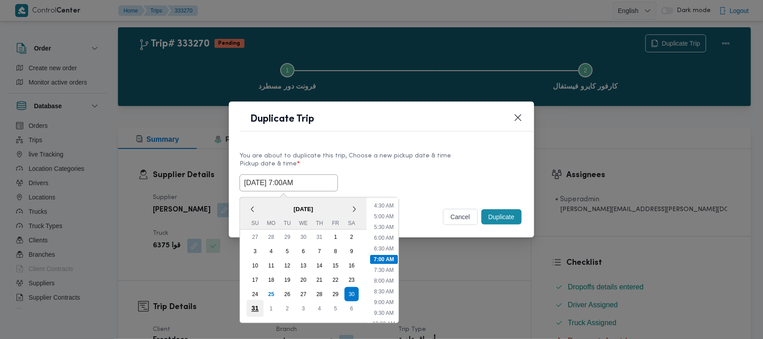
drag, startPoint x: 253, startPoint y: 302, endPoint x: 262, endPoint y: 298, distance: 9.0
click at [253, 303] on div "31" at bounding box center [255, 308] width 17 height 17
type input "31/08/2025 7:00AM"
click at [389, 163] on label "Pickup date & time *" at bounding box center [382, 168] width 284 height 14
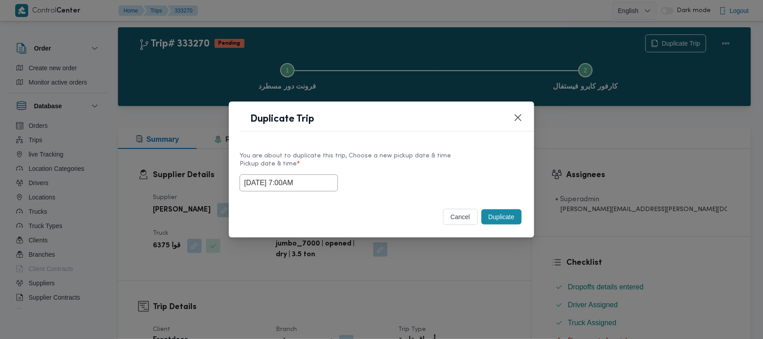
click at [507, 215] on button "Duplicate" at bounding box center [502, 216] width 40 height 15
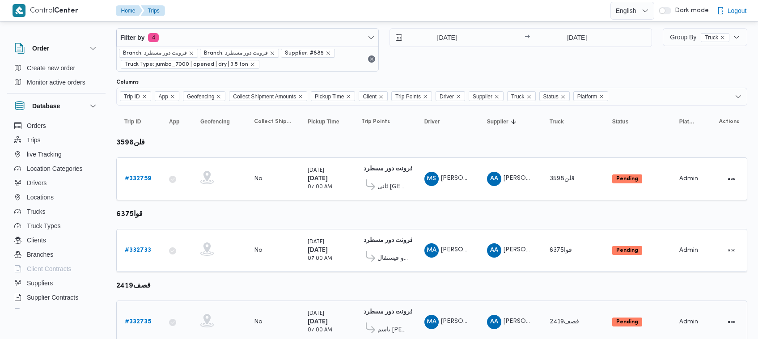
click at [144, 314] on div "# 332735" at bounding box center [138, 322] width 35 height 18
click at [143, 317] on link "# 332735" at bounding box center [138, 322] width 26 height 11
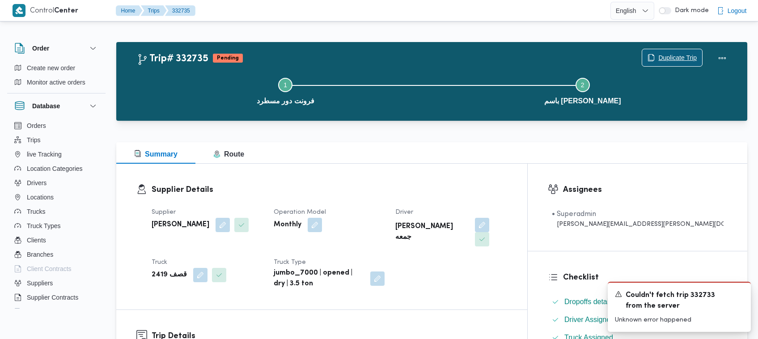
click at [679, 56] on span "Duplicate Trip" at bounding box center [677, 57] width 38 height 11
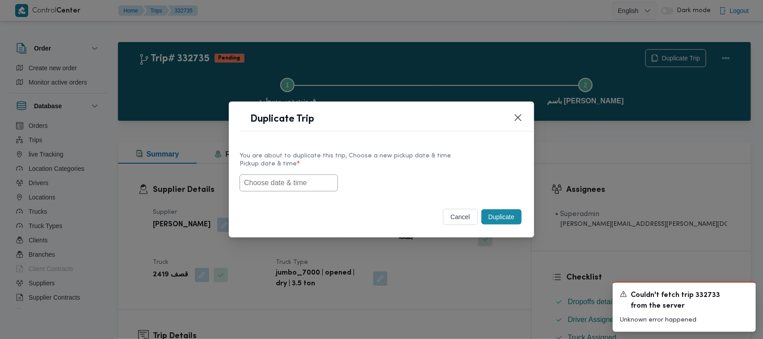
click at [280, 182] on input "text" at bounding box center [289, 182] width 98 height 17
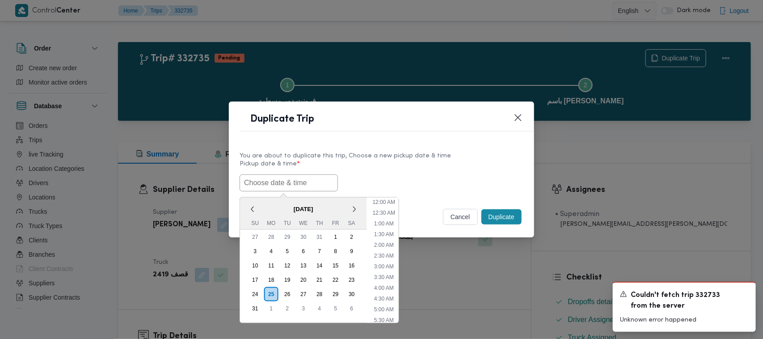
paste input "30/08/2025 7:00AM"
type input "30/08/2025 7:00AM"
drag, startPoint x: 403, startPoint y: 170, endPoint x: 416, endPoint y: 175, distance: 14.0
click at [403, 170] on label "Pickup date & time *" at bounding box center [382, 168] width 284 height 14
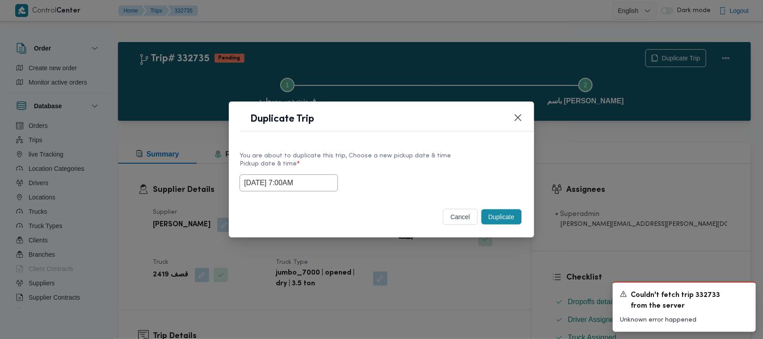
click at [502, 219] on button "Duplicate" at bounding box center [502, 216] width 40 height 15
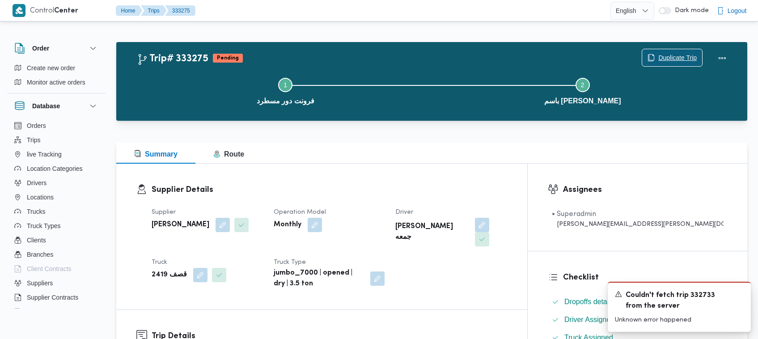
click at [667, 59] on span "Duplicate Trip" at bounding box center [677, 57] width 38 height 11
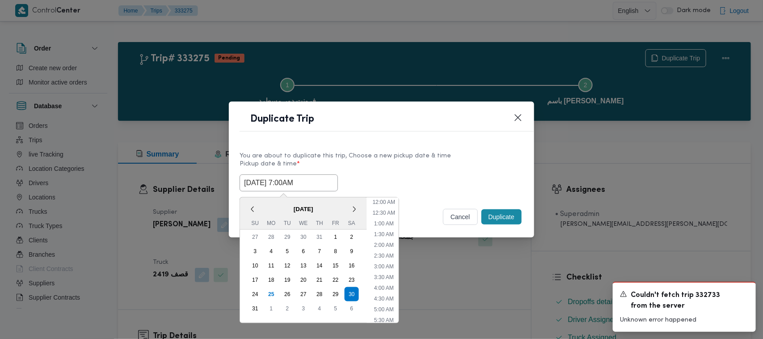
click at [316, 181] on input "30/08/2025 7:00AM" at bounding box center [289, 182] width 98 height 17
click at [251, 301] on div "31" at bounding box center [255, 308] width 17 height 17
type input "31/08/2025 7:00AM"
click at [372, 148] on div "You are about to duplicate this trip, Choose a new pickup date & time Pickup da…" at bounding box center [381, 170] width 305 height 57
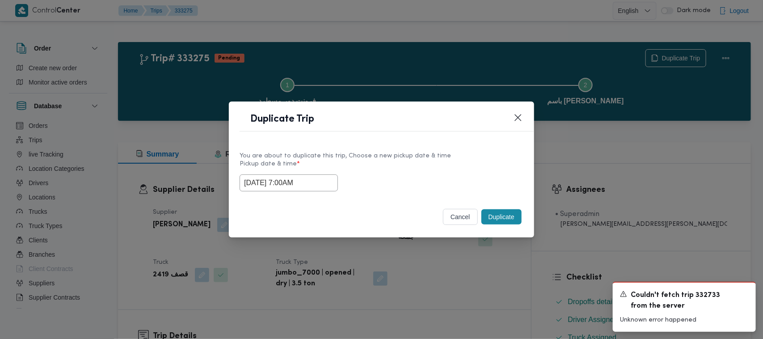
click at [502, 221] on button "Duplicate" at bounding box center [502, 216] width 40 height 15
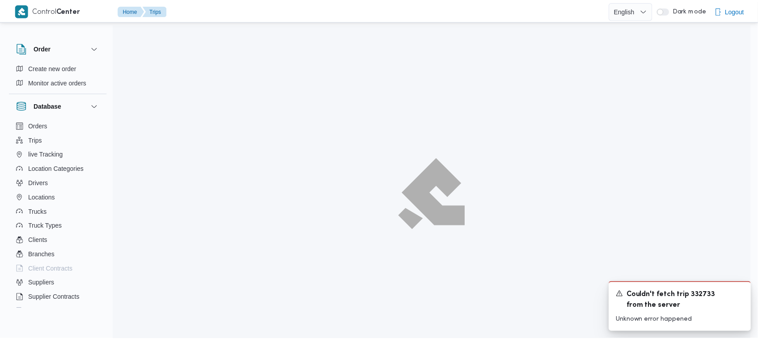
scroll to position [15, 0]
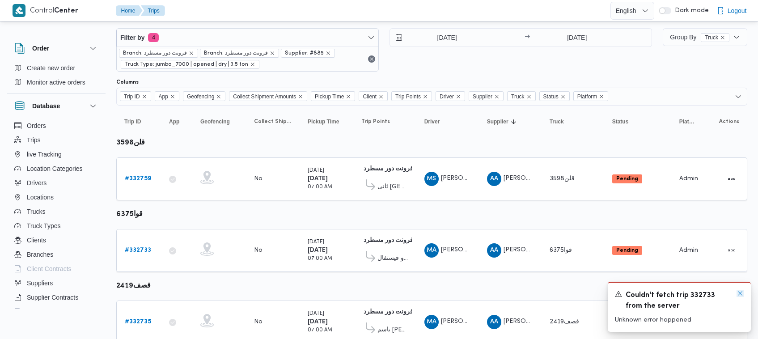
click at [736, 295] on icon "Dismiss toast" at bounding box center [739, 293] width 7 height 7
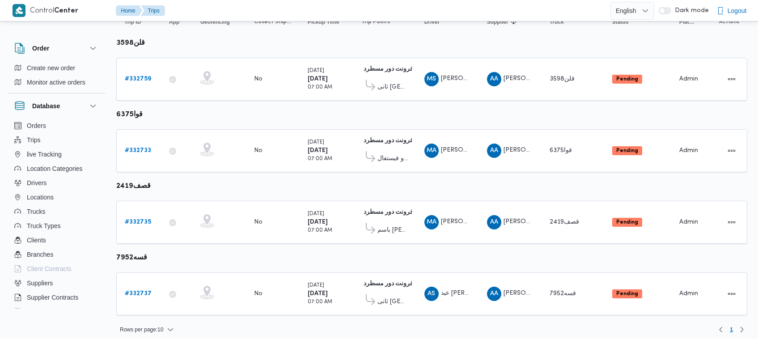
scroll to position [118, 0]
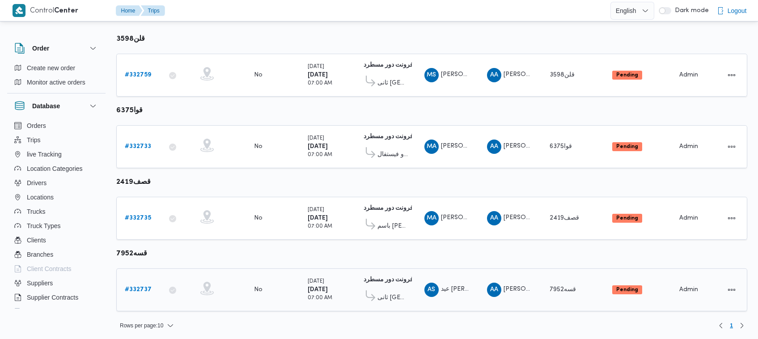
click at [139, 287] on b "# 332737" at bounding box center [138, 290] width 27 height 6
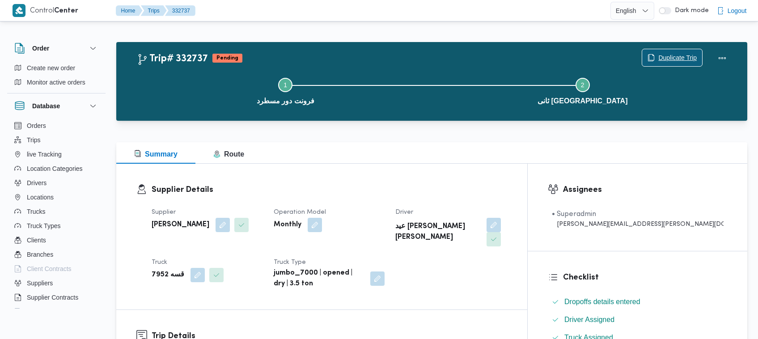
click at [669, 55] on span "Duplicate Trip" at bounding box center [677, 57] width 38 height 11
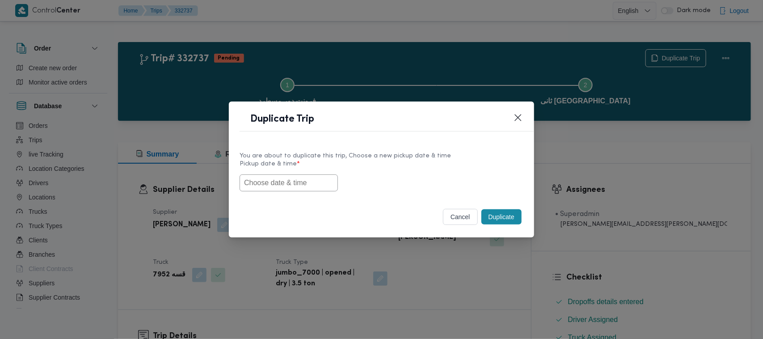
click at [302, 184] on input "text" at bounding box center [289, 182] width 98 height 17
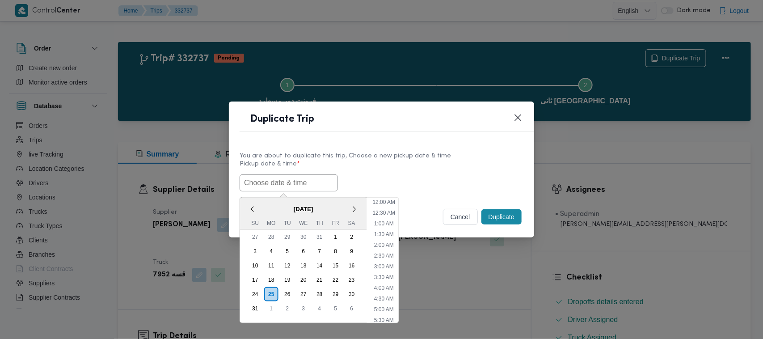
paste input "30/08/2025 7:00AM"
type input "30/08/2025 7:00AM"
click at [458, 180] on div "30/08/2025 7:00AM < August 2025 > Su Mo Tu We Th Fr Sa 27 28 29 30 31 1 2 3 4 5…" at bounding box center [382, 182] width 284 height 17
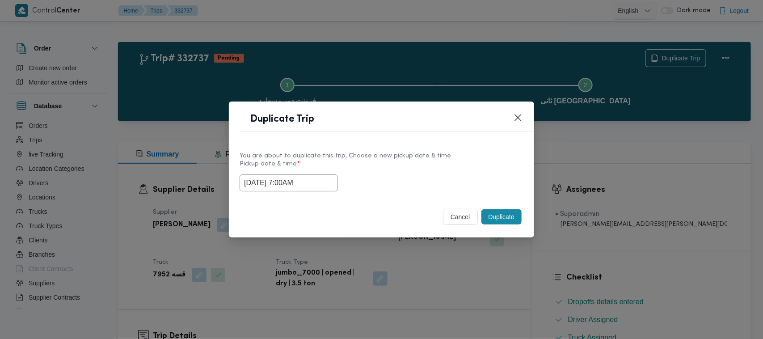
click at [506, 220] on button "Duplicate" at bounding box center [502, 216] width 40 height 15
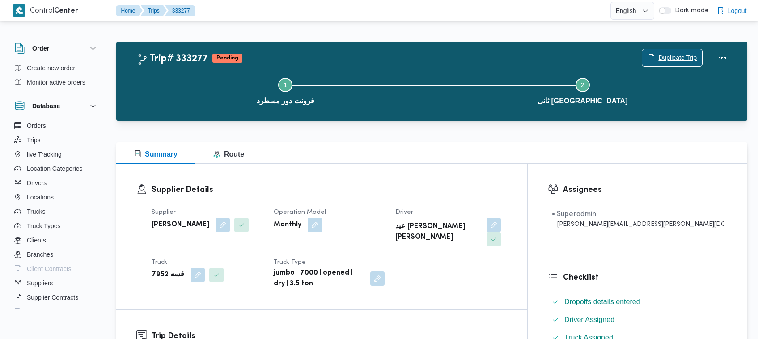
click at [659, 49] on button "Duplicate Trip" at bounding box center [672, 58] width 61 height 18
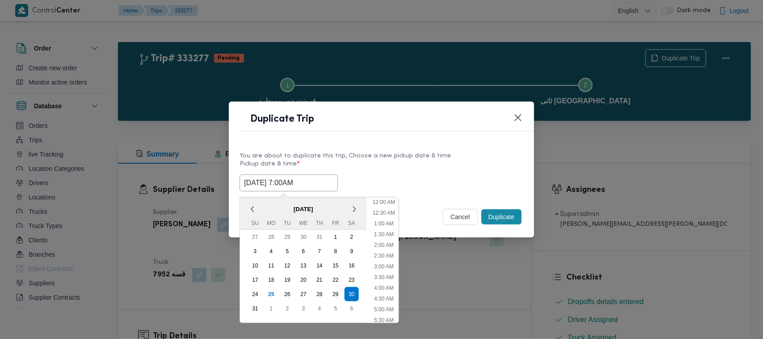
click at [313, 184] on input "30/08/2025 7:00AM" at bounding box center [289, 182] width 98 height 17
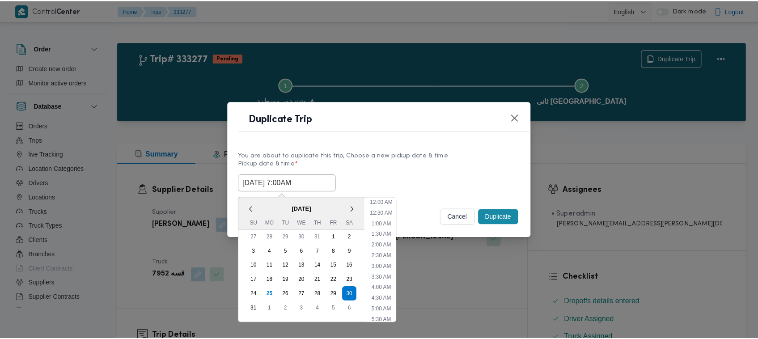
scroll to position [93, 0]
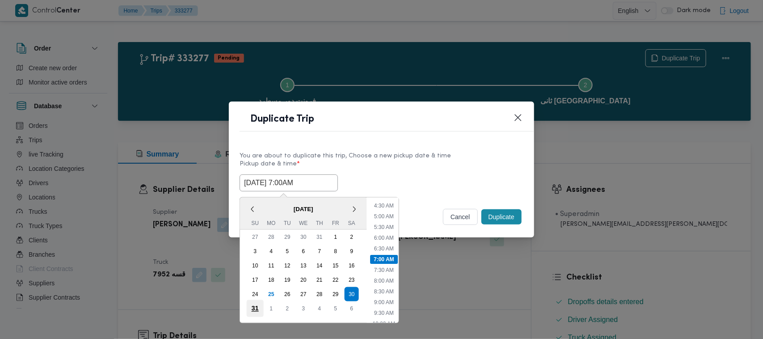
click at [256, 302] on div "31" at bounding box center [255, 308] width 17 height 17
type input "31/08/2025 7:00AM"
click at [420, 151] on div "You are about to duplicate this trip, Choose a new pickup date & time Pickup da…" at bounding box center [382, 171] width 284 height 40
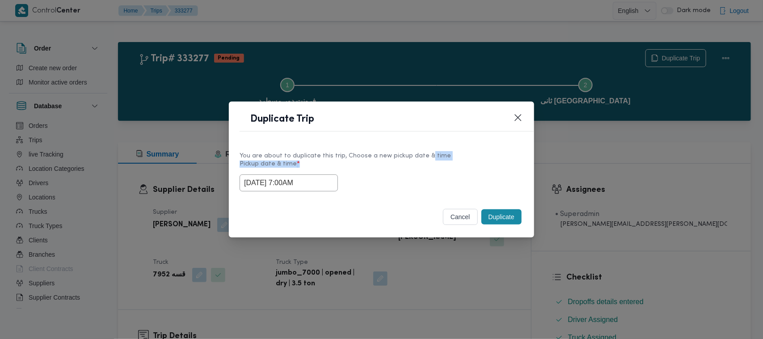
click at [421, 151] on div "You are about to duplicate this trip, Choose a new pickup date & time" at bounding box center [382, 155] width 284 height 9
click at [492, 214] on button "Duplicate" at bounding box center [502, 216] width 40 height 15
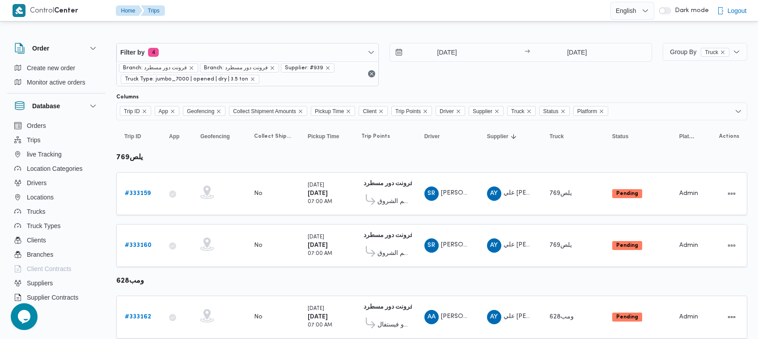
click at [218, 61] on div "Branch: فرونت دور مسطرد Branch: فرونت دور مسطرد Supplier: #939 Truck Type: jumb…" at bounding box center [248, 73] width 262 height 25
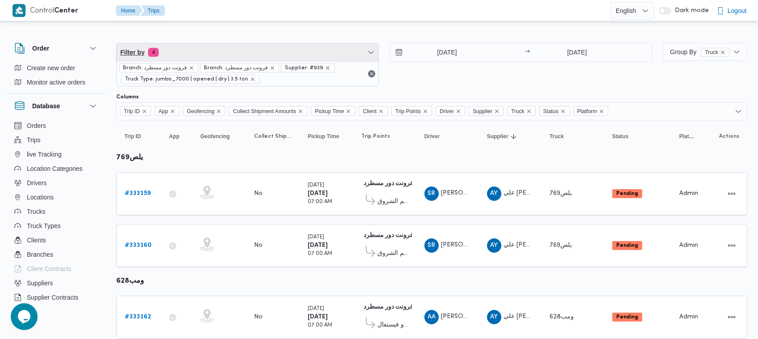
click at [197, 55] on span "Filter by 4" at bounding box center [248, 52] width 262 height 18
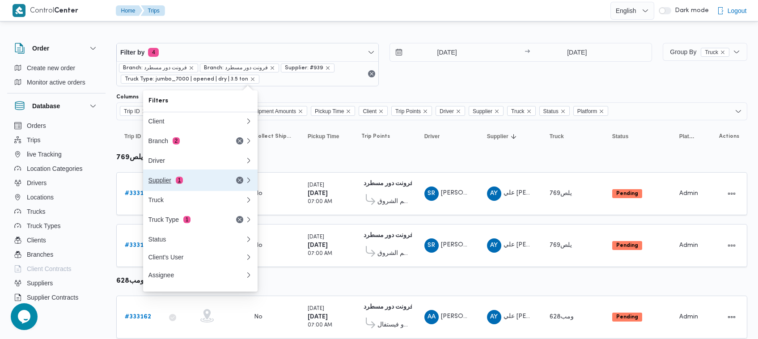
click at [183, 189] on button "Supplier 1" at bounding box center [200, 179] width 114 height 21
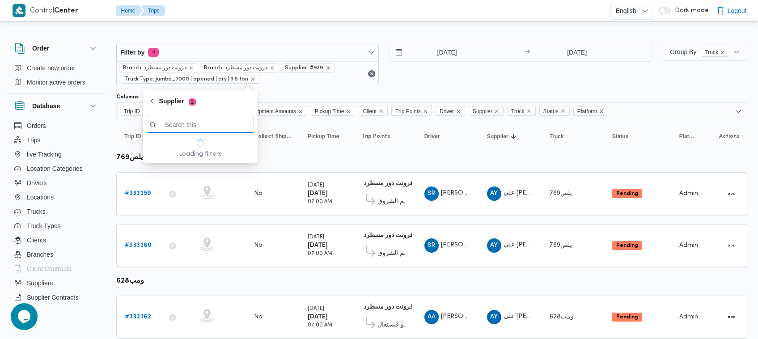
paste input "[PERSON_NAME] [PERSON_NAME]"
type input "[PERSON_NAME] [PERSON_NAME]"
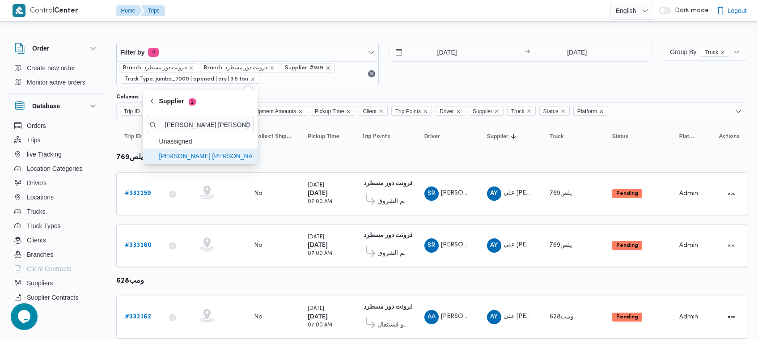
click at [190, 158] on span "[PERSON_NAME] [PERSON_NAME]" at bounding box center [205, 156] width 93 height 11
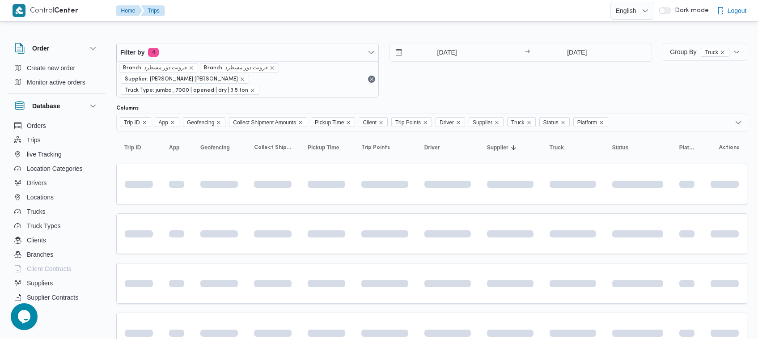
click at [441, 75] on div "30/8/2025 → 31/8/2025" at bounding box center [520, 70] width 262 height 55
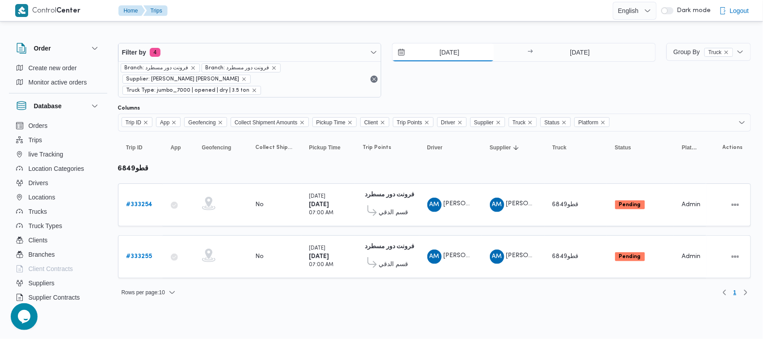
click at [444, 53] on input "30/8/2025" at bounding box center [443, 52] width 101 height 18
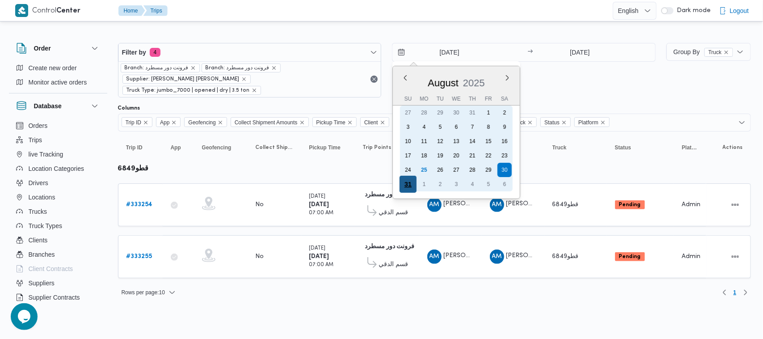
click at [407, 186] on div "31" at bounding box center [408, 184] width 17 height 17
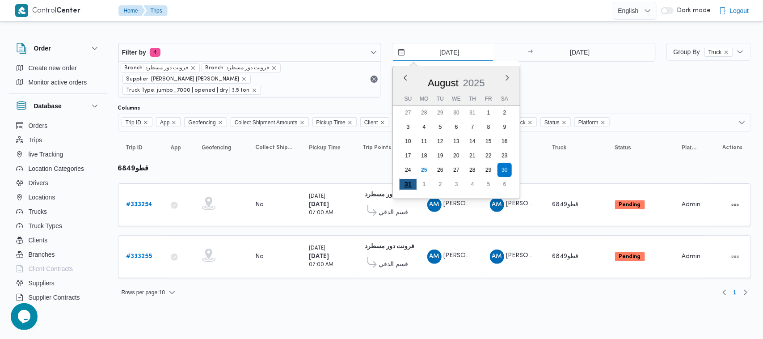
type input "[DATE]"
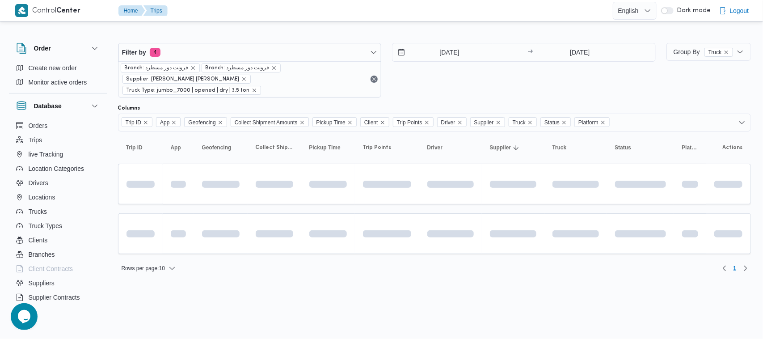
click at [490, 80] on div "[DATE] → [DATE]" at bounding box center [524, 70] width 264 height 55
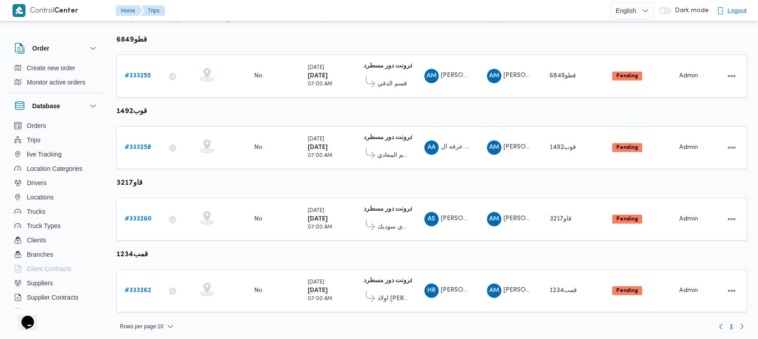
scroll to position [118, 0]
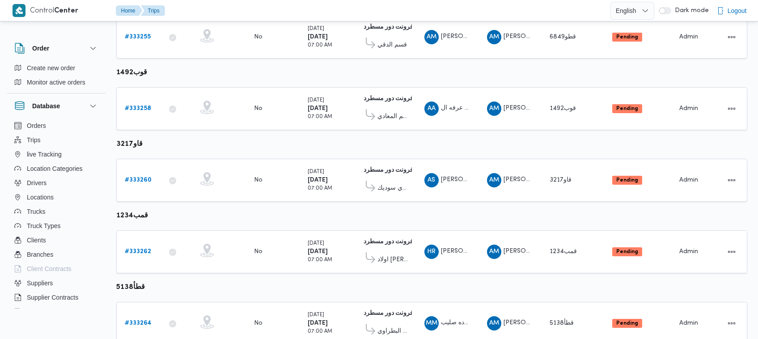
scroll to position [189, 0]
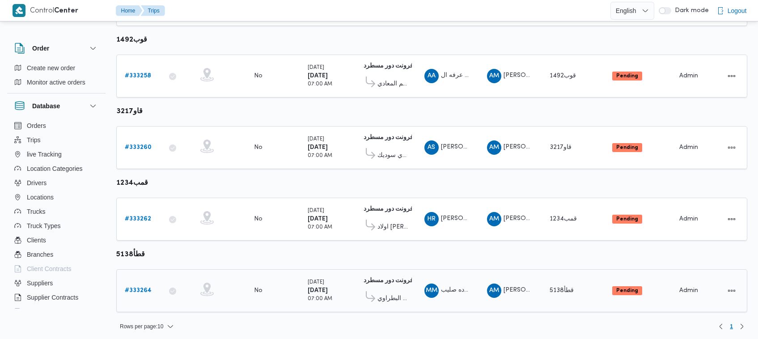
click at [142, 287] on b "# 333264" at bounding box center [138, 290] width 27 height 6
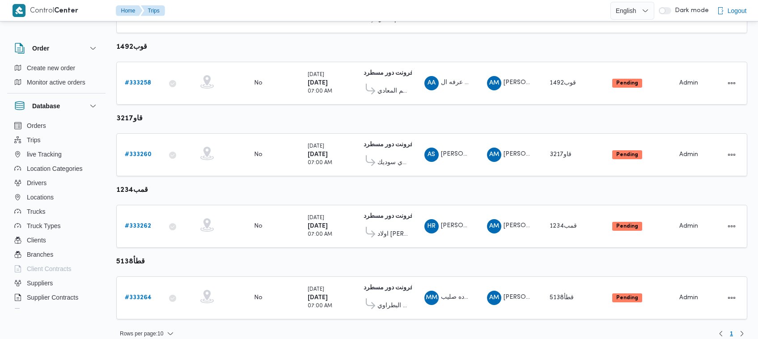
scroll to position [189, 0]
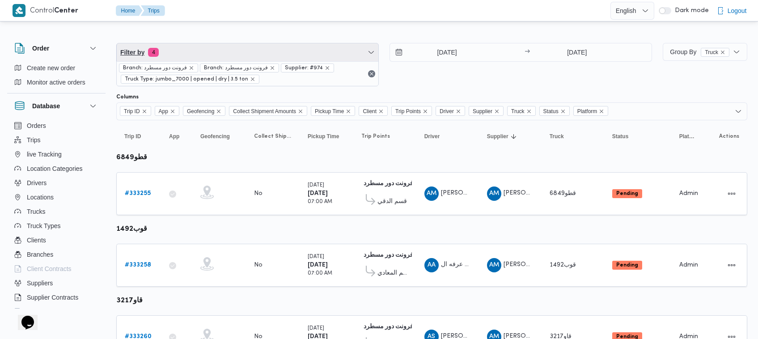
click at [226, 57] on span "Filter by 4" at bounding box center [248, 52] width 262 height 18
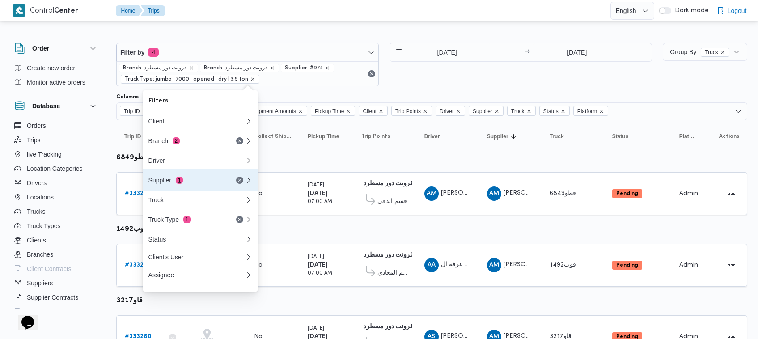
click at [198, 189] on button "Supplier 1" at bounding box center [200, 179] width 114 height 21
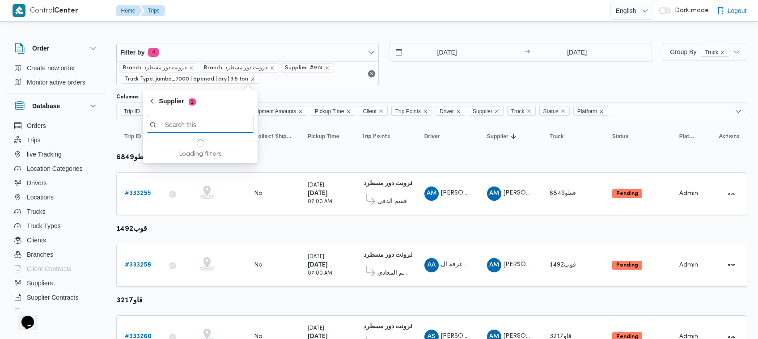
paste input "[PERSON_NAME]"
type input "[PERSON_NAME]"
drag, startPoint x: 208, startPoint y: 150, endPoint x: 204, endPoint y: 155, distance: 6.4
click at [203, 155] on span "[PERSON_NAME]" at bounding box center [205, 156] width 93 height 11
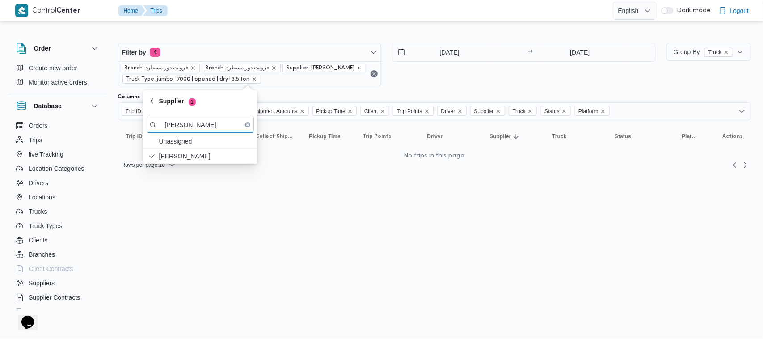
click at [472, 78] on div "31/8/2025 → 31/8/2025" at bounding box center [524, 64] width 264 height 43
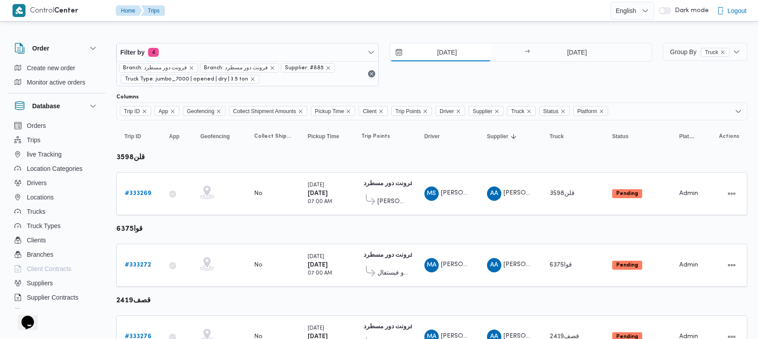
click at [452, 45] on input "[DATE]" at bounding box center [440, 52] width 101 height 18
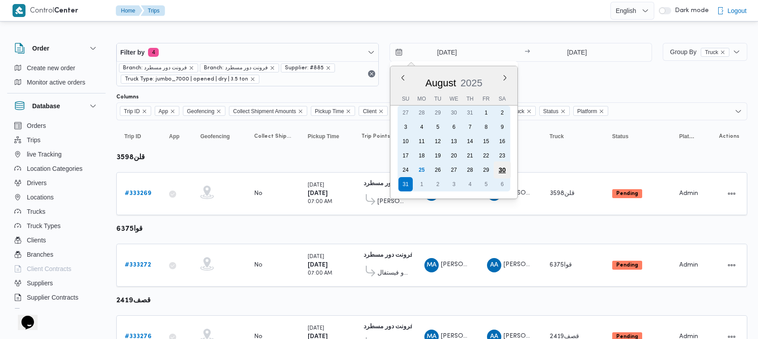
click at [504, 170] on div "30" at bounding box center [502, 169] width 17 height 17
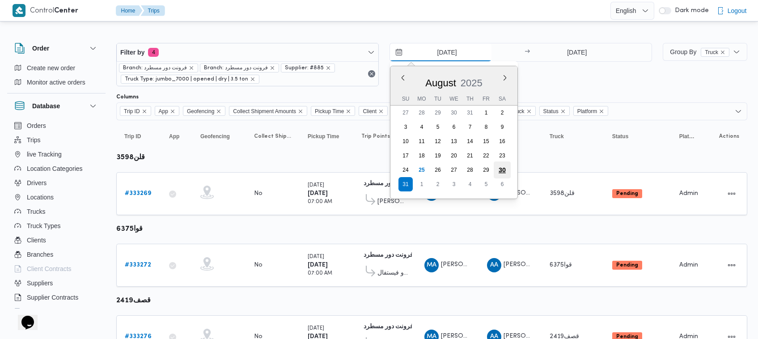
type input "[DATE]"
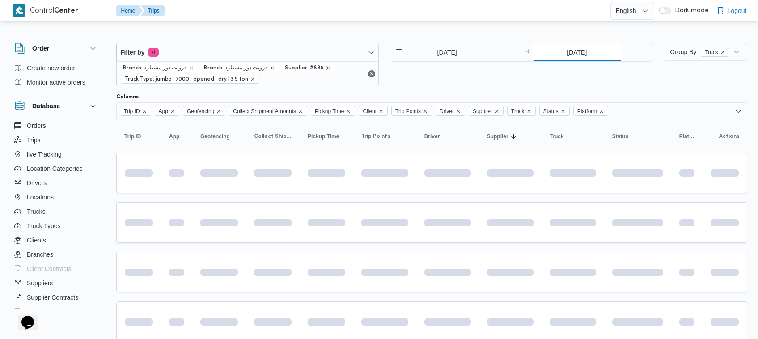
click at [588, 47] on input "31/8/2025" at bounding box center [576, 52] width 89 height 18
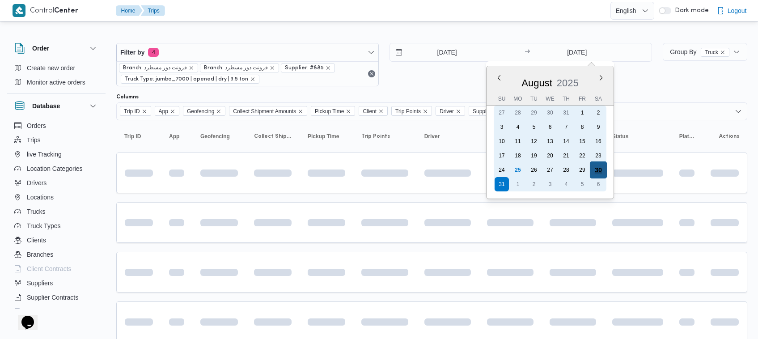
click at [600, 168] on div "30" at bounding box center [598, 169] width 17 height 17
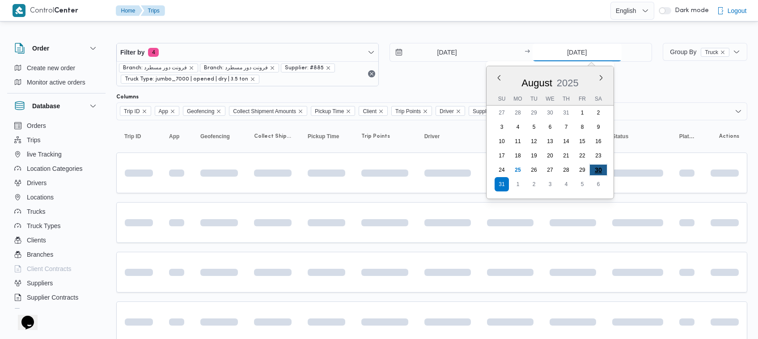
type input "30/8/2025"
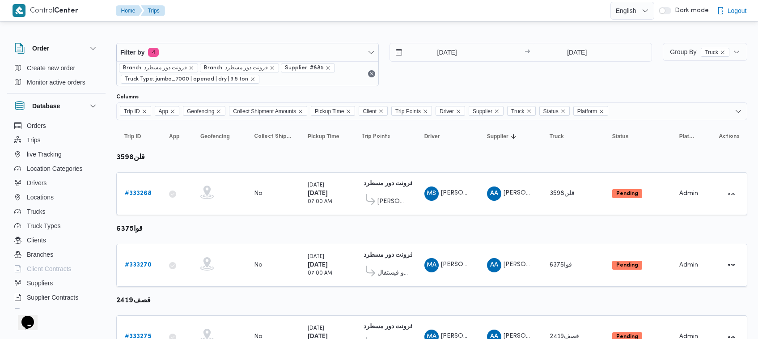
click at [523, 68] on div "30/8/2025 → 30/8/2025" at bounding box center [520, 64] width 262 height 43
click at [448, 88] on div "Filter by 4 Branch: فرونت دور مسطرد Branch: فرونت دور مسطرد Supplier: #885 Truc…" at bounding box center [384, 65] width 546 height 54
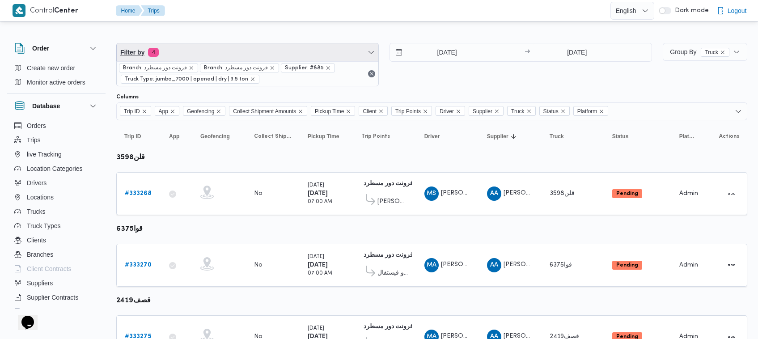
click at [197, 51] on span "Filter by 4" at bounding box center [248, 52] width 262 height 18
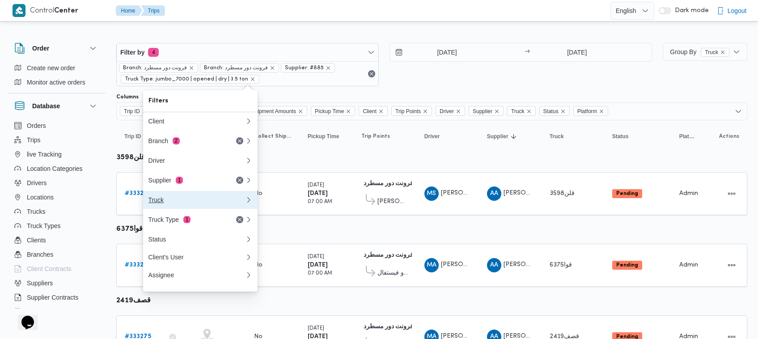
click at [173, 203] on div "Truck" at bounding box center [196, 199] width 97 height 7
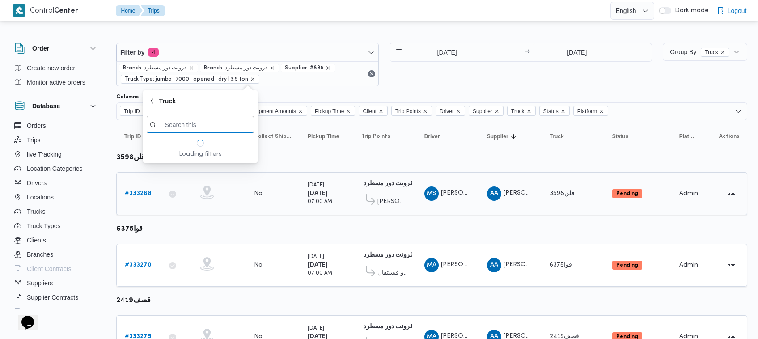
paste input "1345"
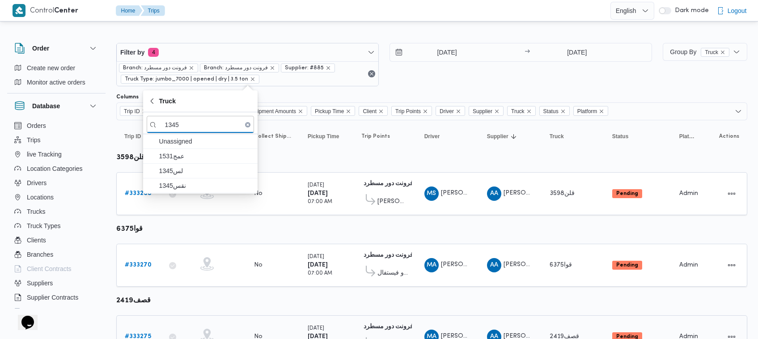
type input "1345"
click at [206, 165] on span "1345لس" at bounding box center [200, 171] width 107 height 14
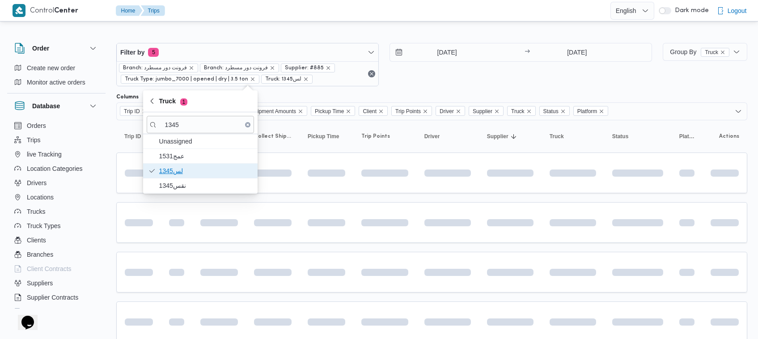
click at [197, 176] on span "1345لس" at bounding box center [205, 170] width 93 height 11
click at [191, 180] on span "نقس1345" at bounding box center [200, 185] width 107 height 14
click at [183, 176] on span "1345لس" at bounding box center [205, 170] width 93 height 11
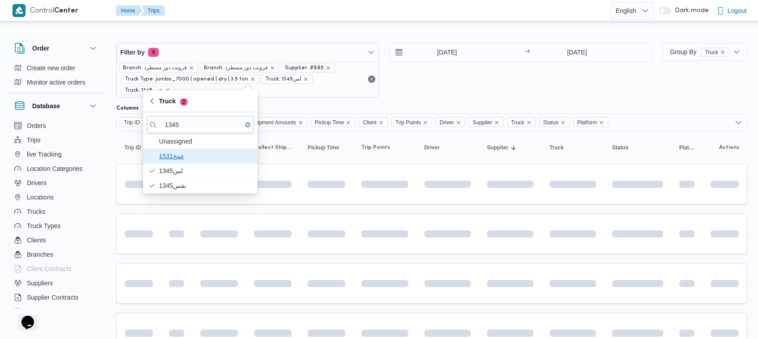
click at [175, 162] on span "عمج1531" at bounding box center [200, 156] width 107 height 14
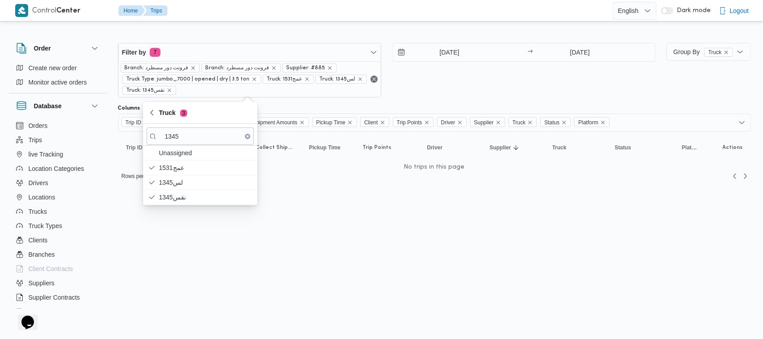
click at [245, 135] on button "Clear input" at bounding box center [247, 136] width 5 height 5
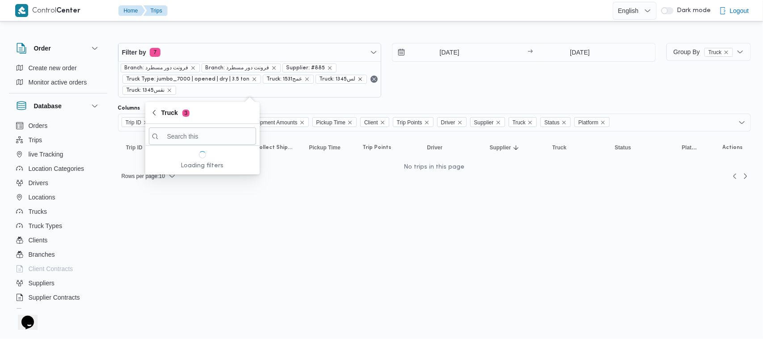
click at [358, 80] on icon "remove selected entity" at bounding box center [360, 78] width 5 height 5
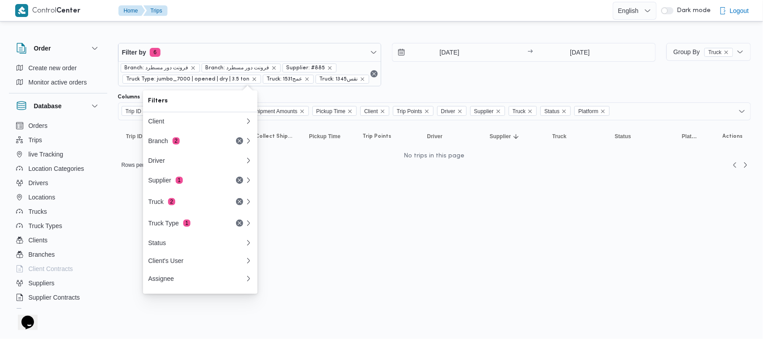
click at [294, 79] on span "Truck: عمج1531" at bounding box center [288, 79] width 43 height 8
click at [304, 79] on icon "remove selected entity" at bounding box center [306, 78] width 5 height 5
click at [307, 79] on icon "remove selected entity" at bounding box center [309, 78] width 5 height 5
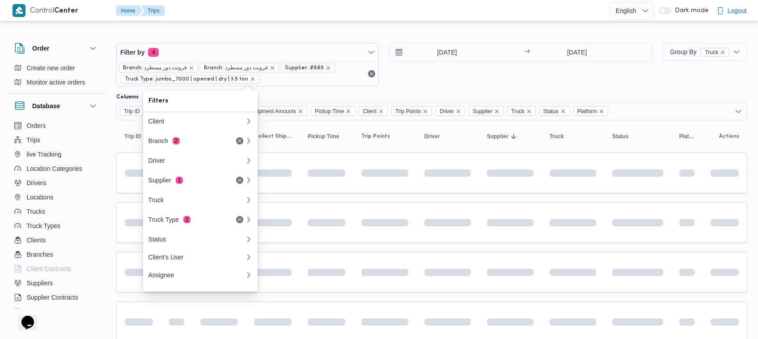
click at [441, 80] on div "30/8/2025 → 30/8/2025" at bounding box center [520, 64] width 262 height 43
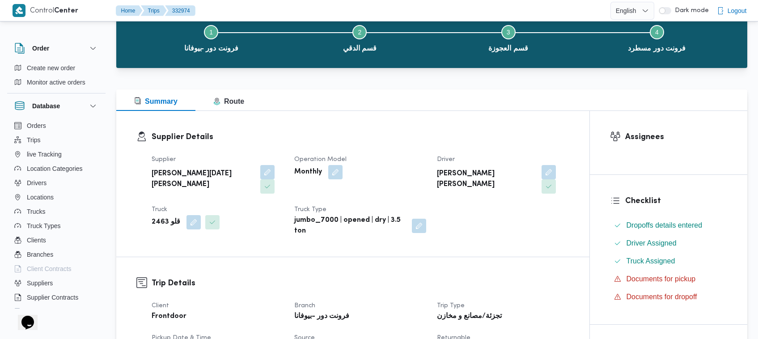
scroll to position [101, 0]
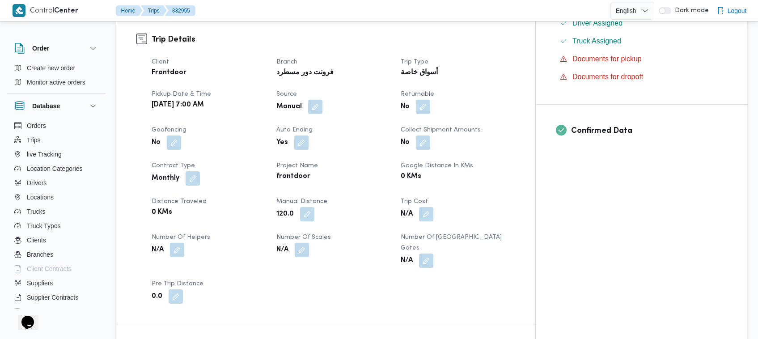
scroll to position [593, 0]
